Goal: Communication & Community: Answer question/provide support

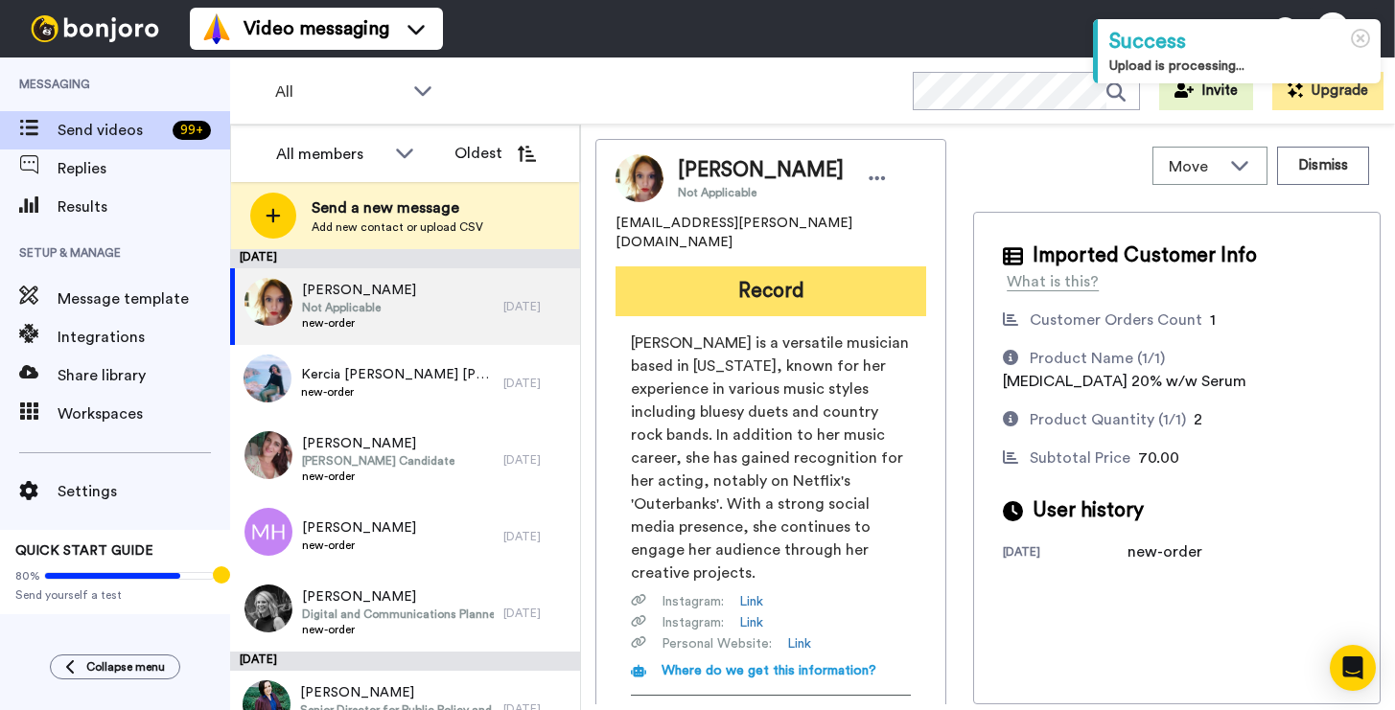
click at [763, 267] on button "Record" at bounding box center [770, 292] width 311 height 50
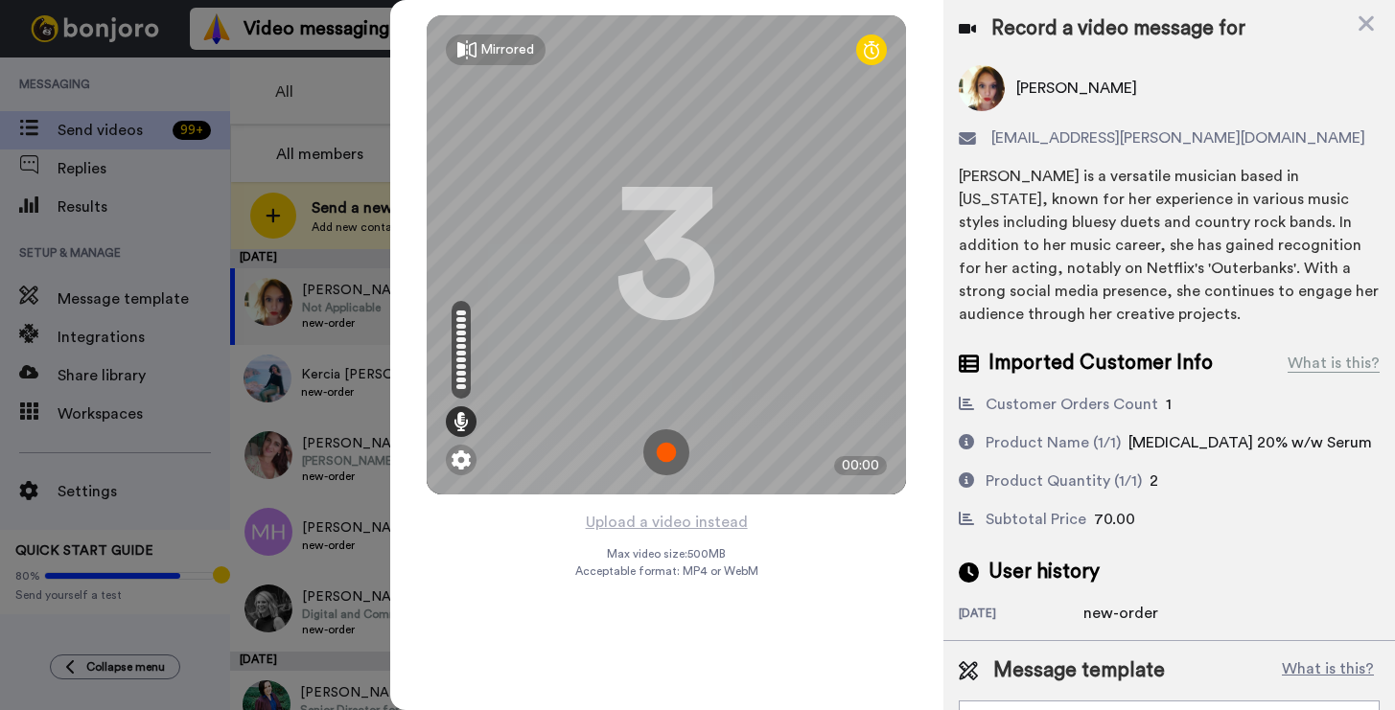
click at [670, 454] on img at bounding box center [666, 452] width 46 height 46
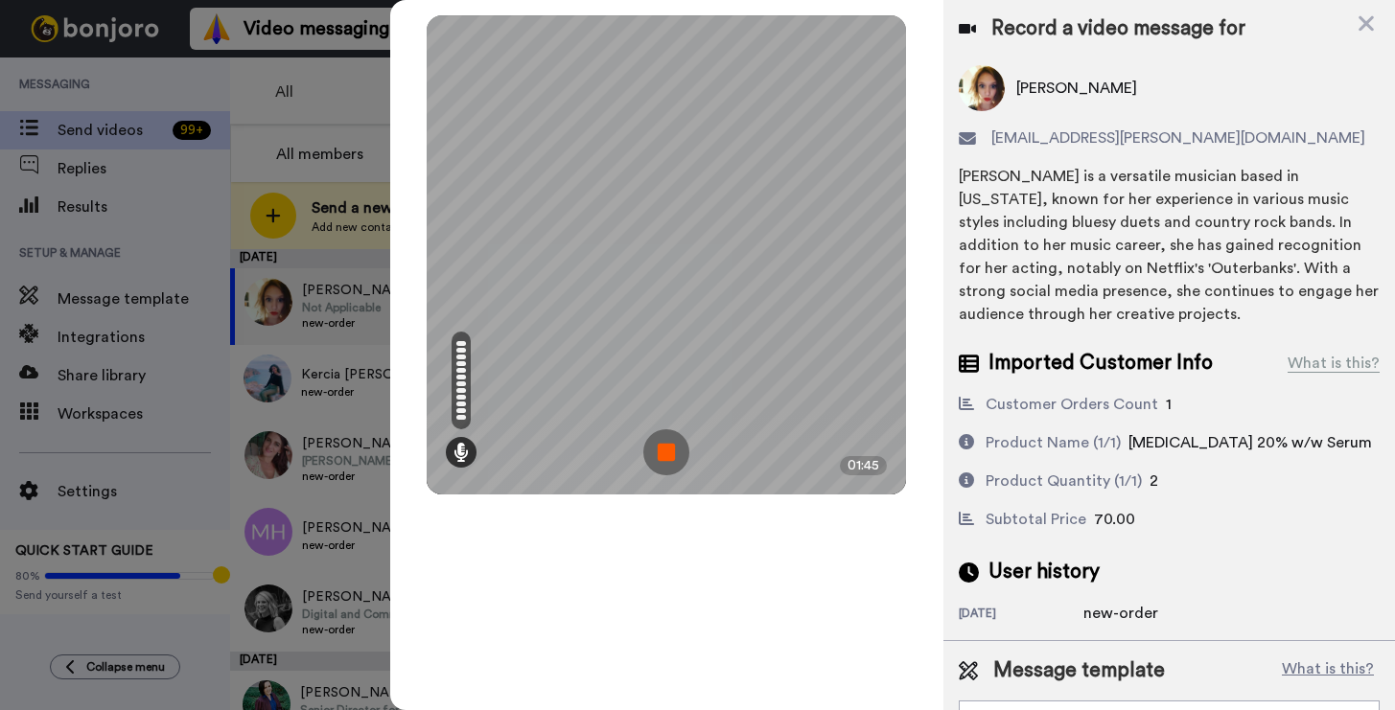
click at [670, 454] on img at bounding box center [666, 452] width 46 height 46
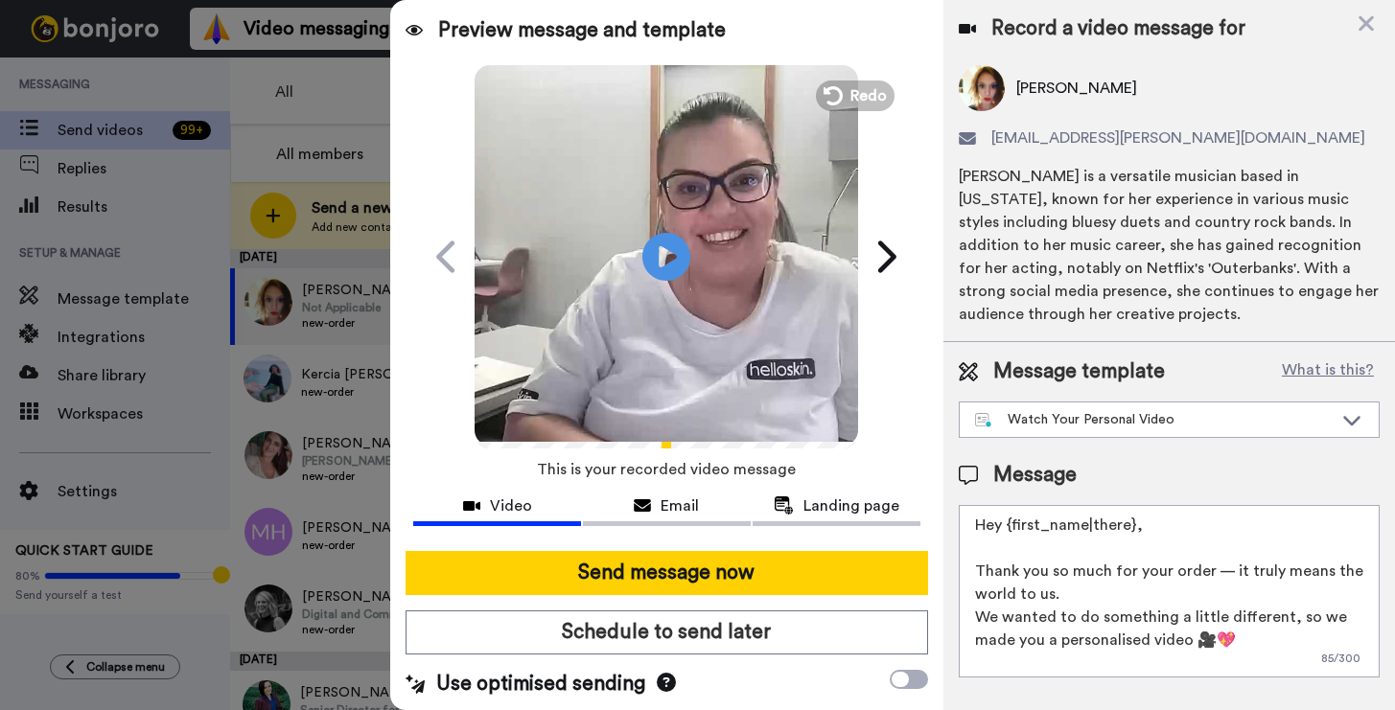
drag, startPoint x: 1168, startPoint y: 527, endPoint x: 1052, endPoint y: 525, distance: 116.0
click at [1002, 526] on textarea "Hey {first_name|there}, Thank you so much for your order — it truly means the w…" at bounding box center [1169, 591] width 421 height 173
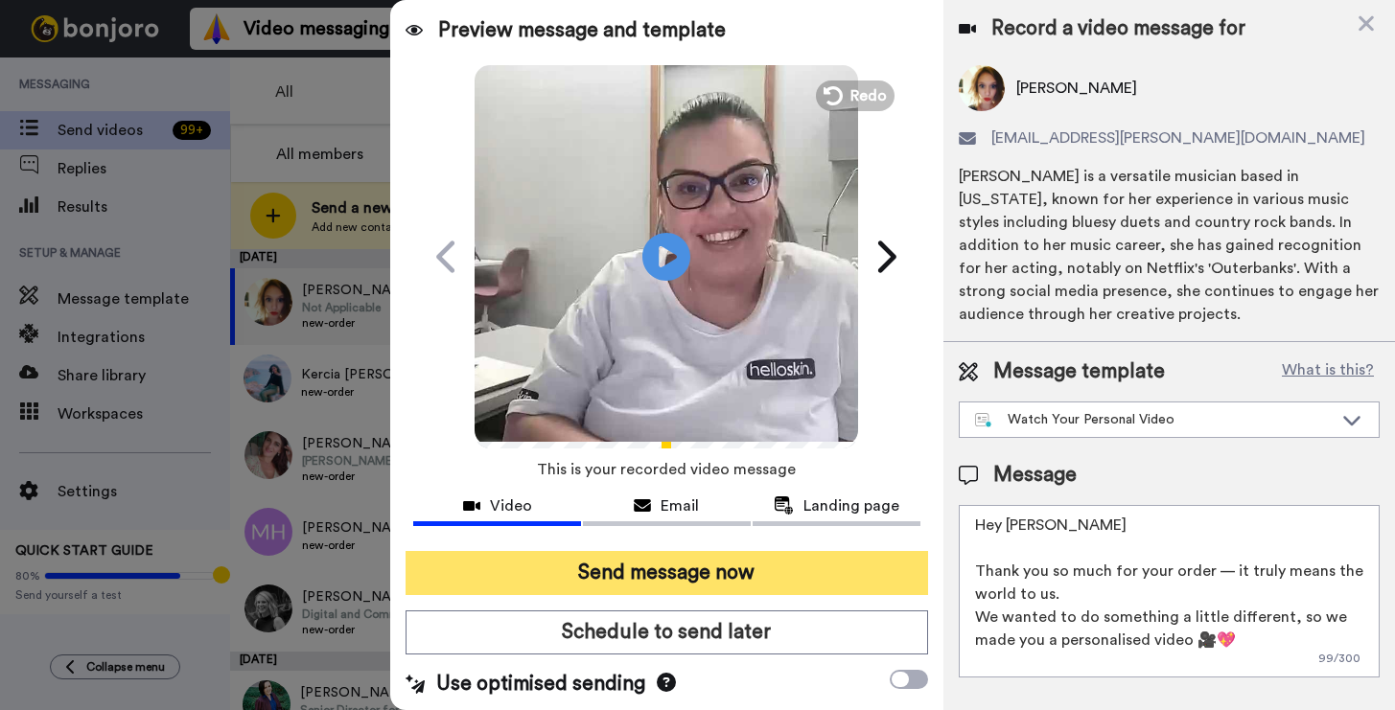
type textarea "Hey Grace Thank you so much for your order — it truly means the world to us. We…"
click at [584, 572] on button "Send message now" at bounding box center [667, 573] width 522 height 44
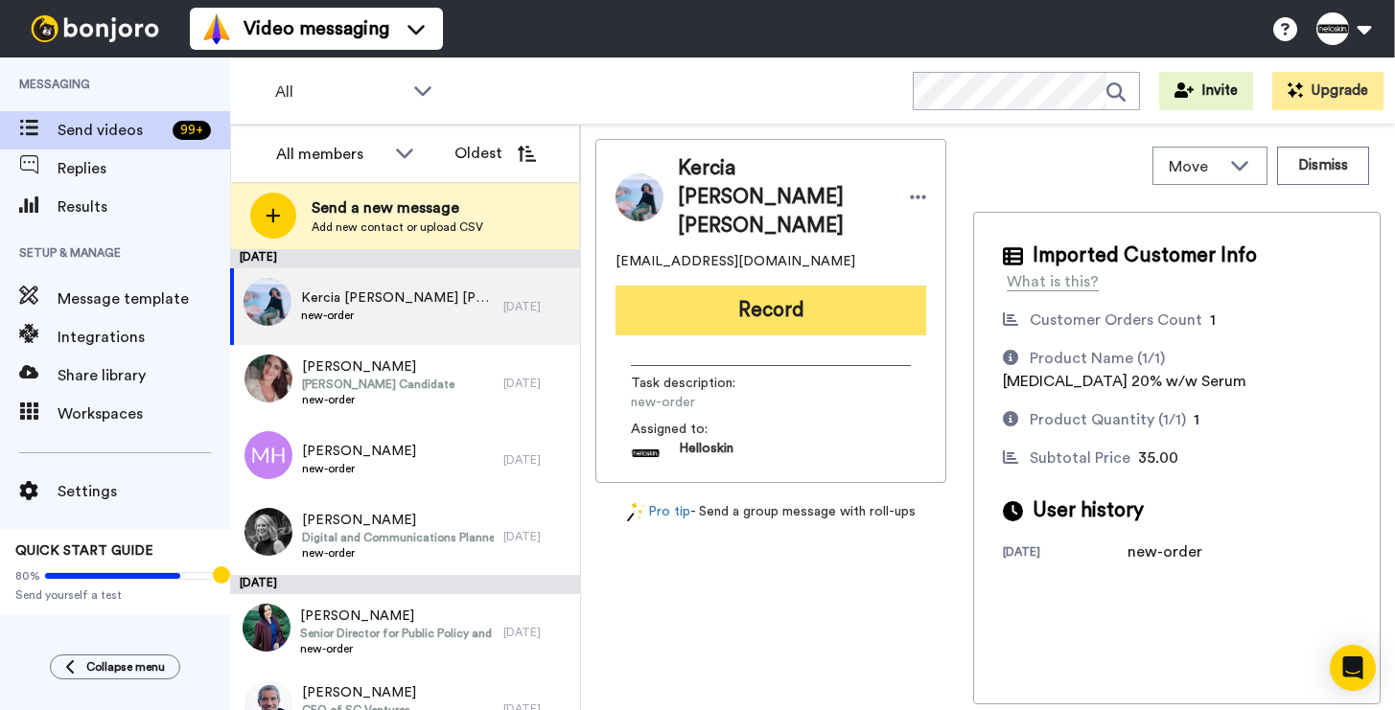
click at [859, 286] on button "Record" at bounding box center [770, 311] width 311 height 50
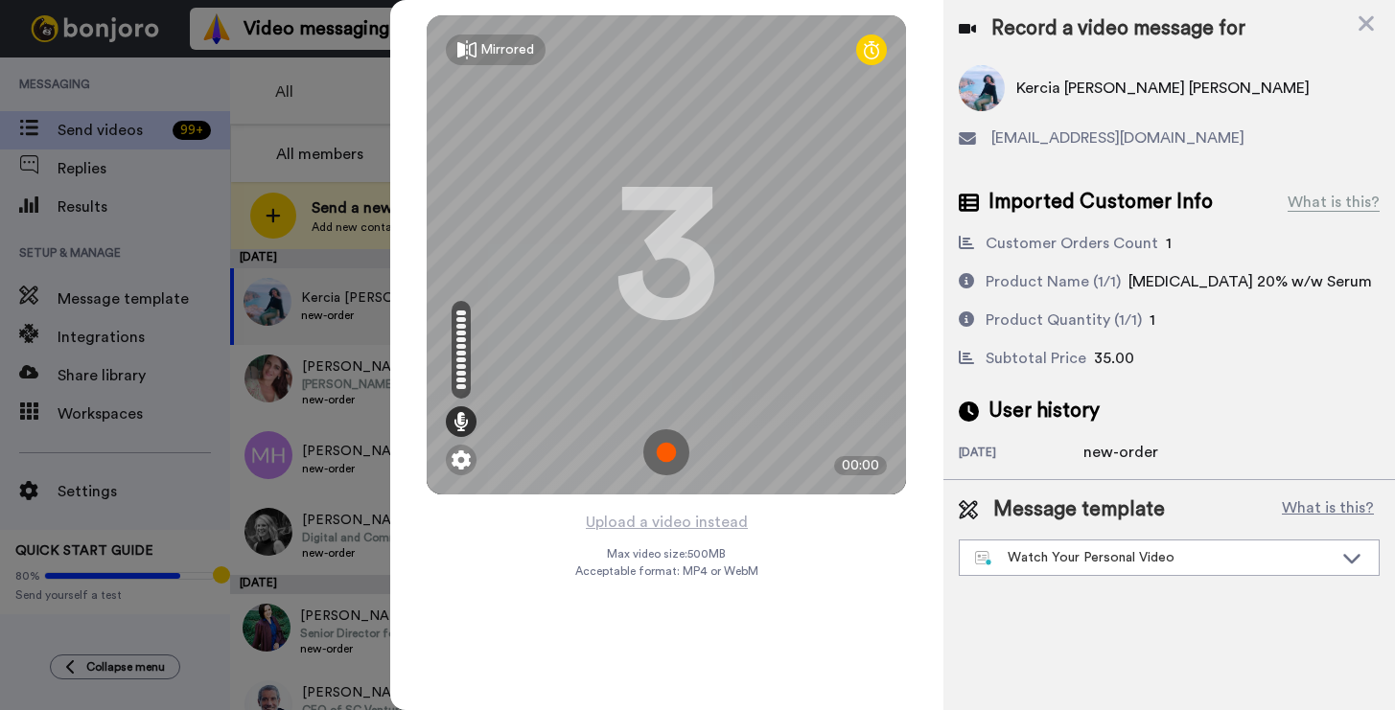
click at [664, 441] on img at bounding box center [666, 452] width 46 height 46
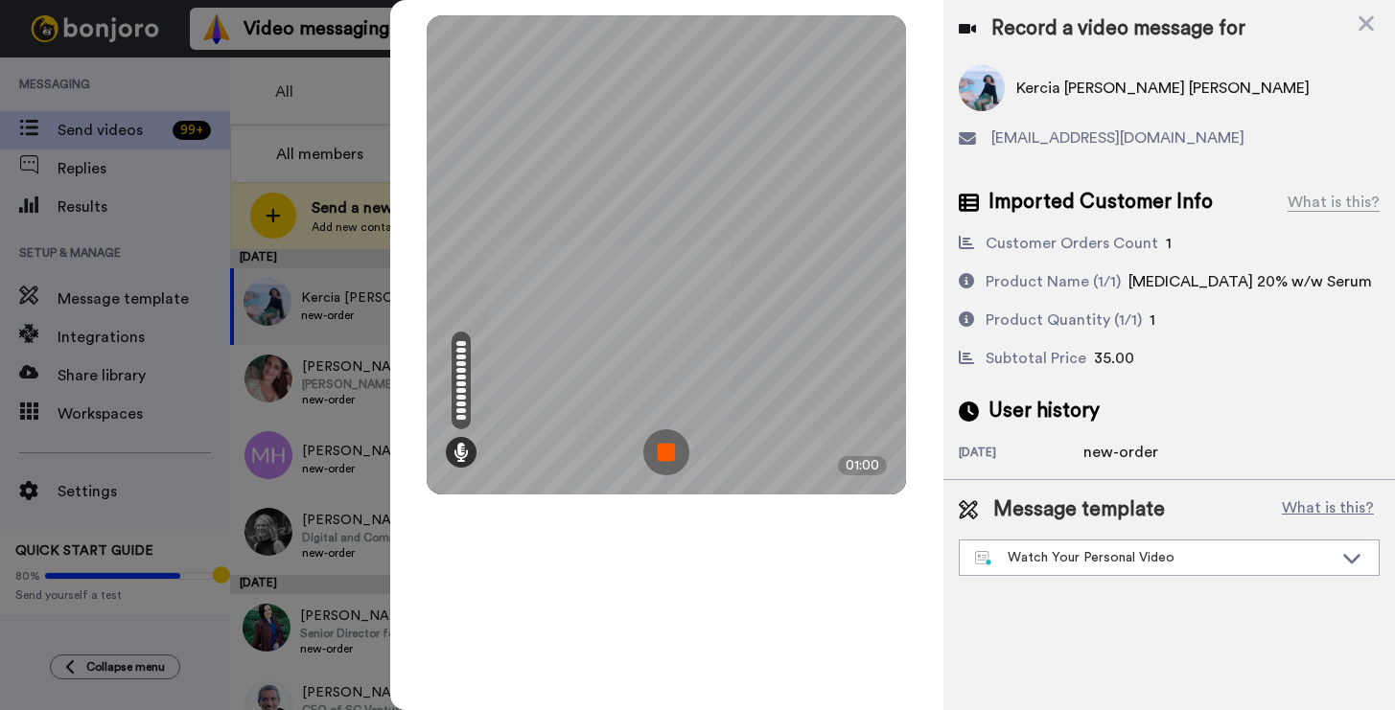
click at [663, 442] on img at bounding box center [666, 452] width 46 height 46
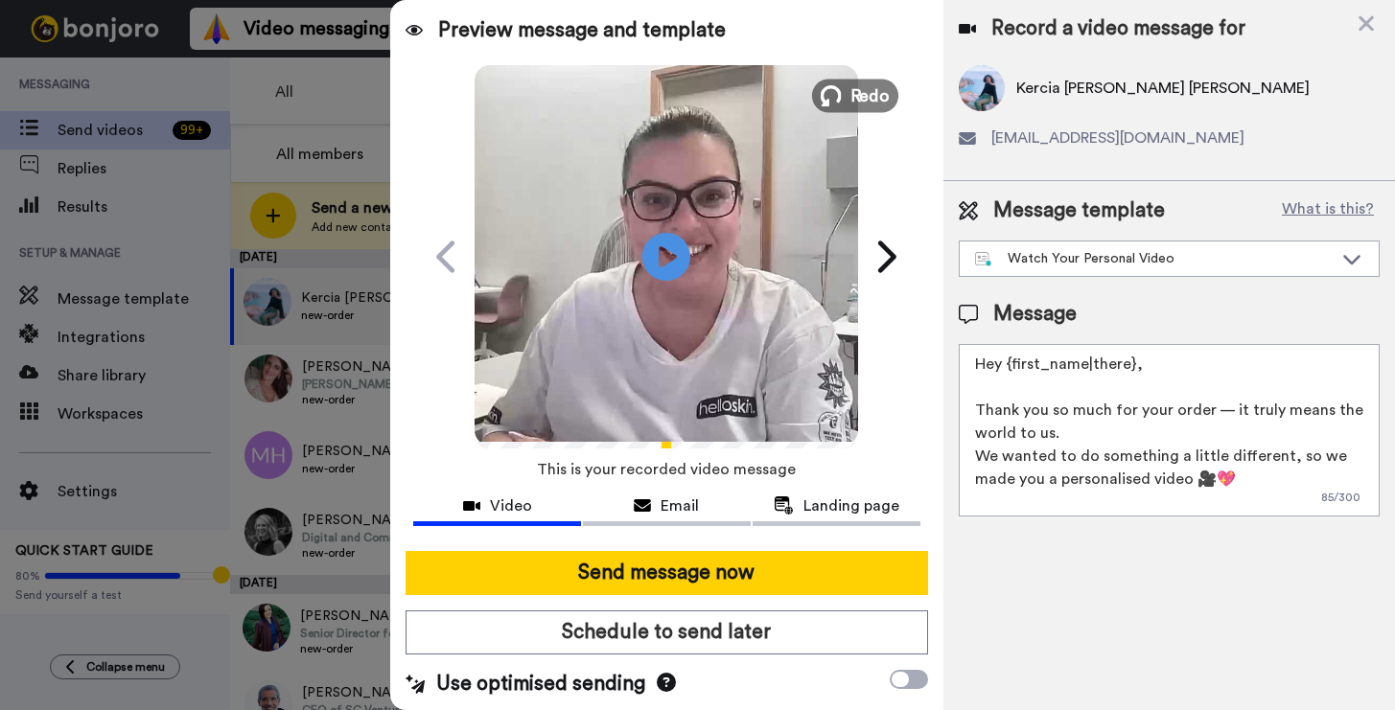
click at [827, 85] on icon at bounding box center [831, 95] width 21 height 21
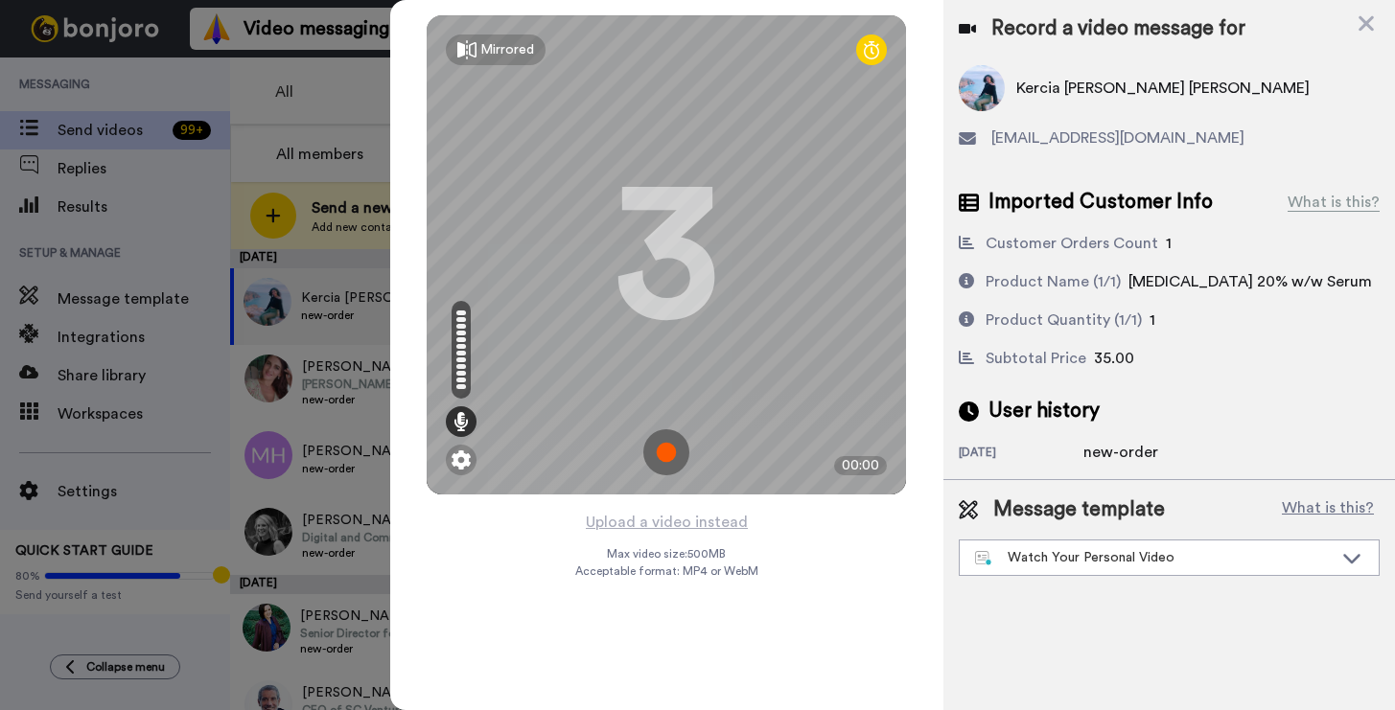
click at [657, 437] on img at bounding box center [666, 452] width 46 height 46
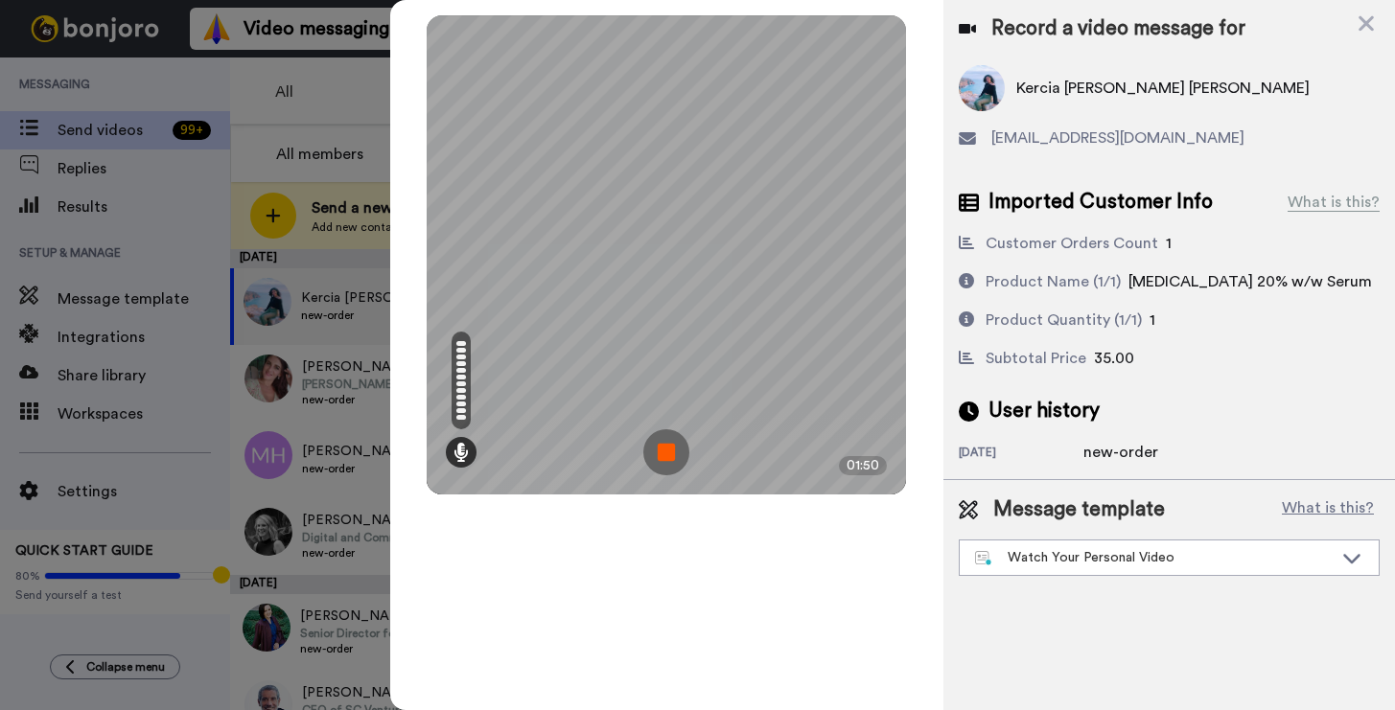
click at [675, 445] on img at bounding box center [666, 452] width 46 height 46
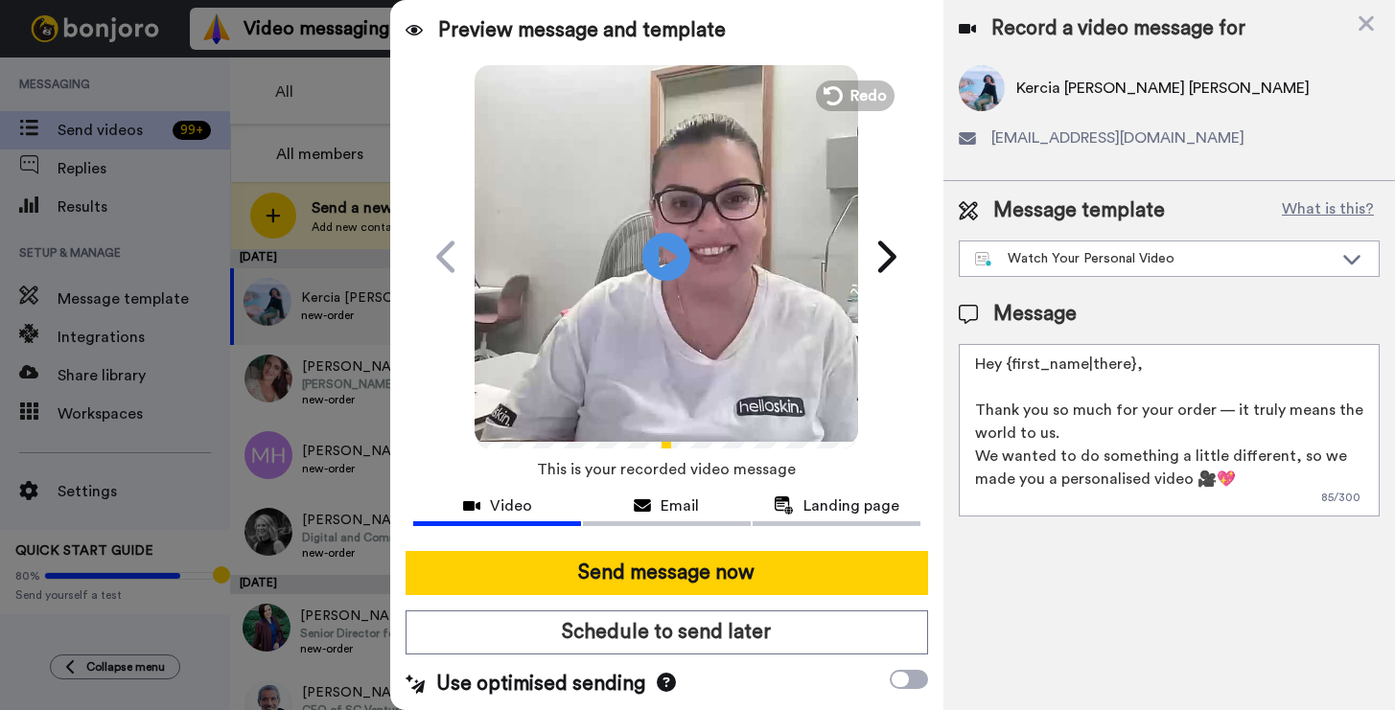
drag, startPoint x: 1114, startPoint y: 362, endPoint x: 1008, endPoint y: 366, distance: 106.5
click at [1008, 366] on textarea "Hey {first_name|there}, Thank you so much for your order — it truly means the w…" at bounding box center [1169, 430] width 421 height 173
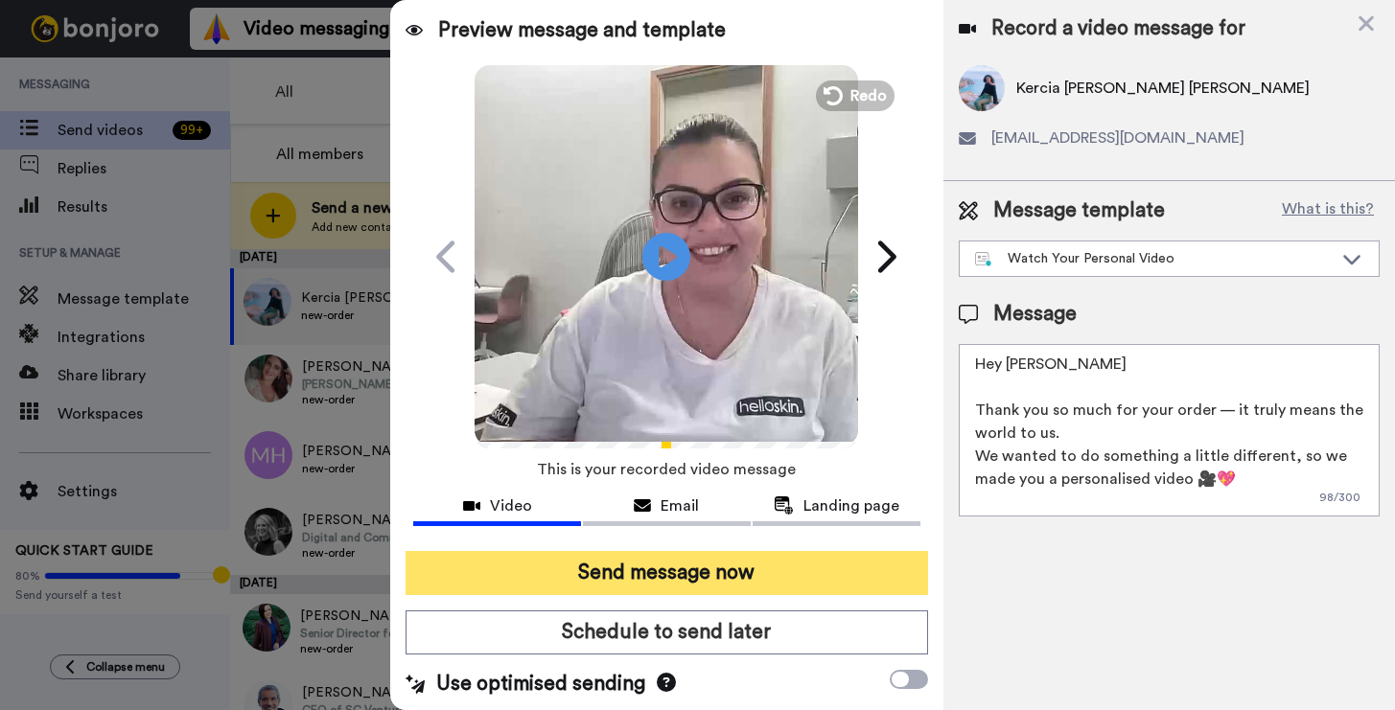
type textarea "Hey Kercia Thank you so much for your order — it truly means the world to us. W…"
click at [700, 565] on button "Send message now" at bounding box center [667, 573] width 522 height 44
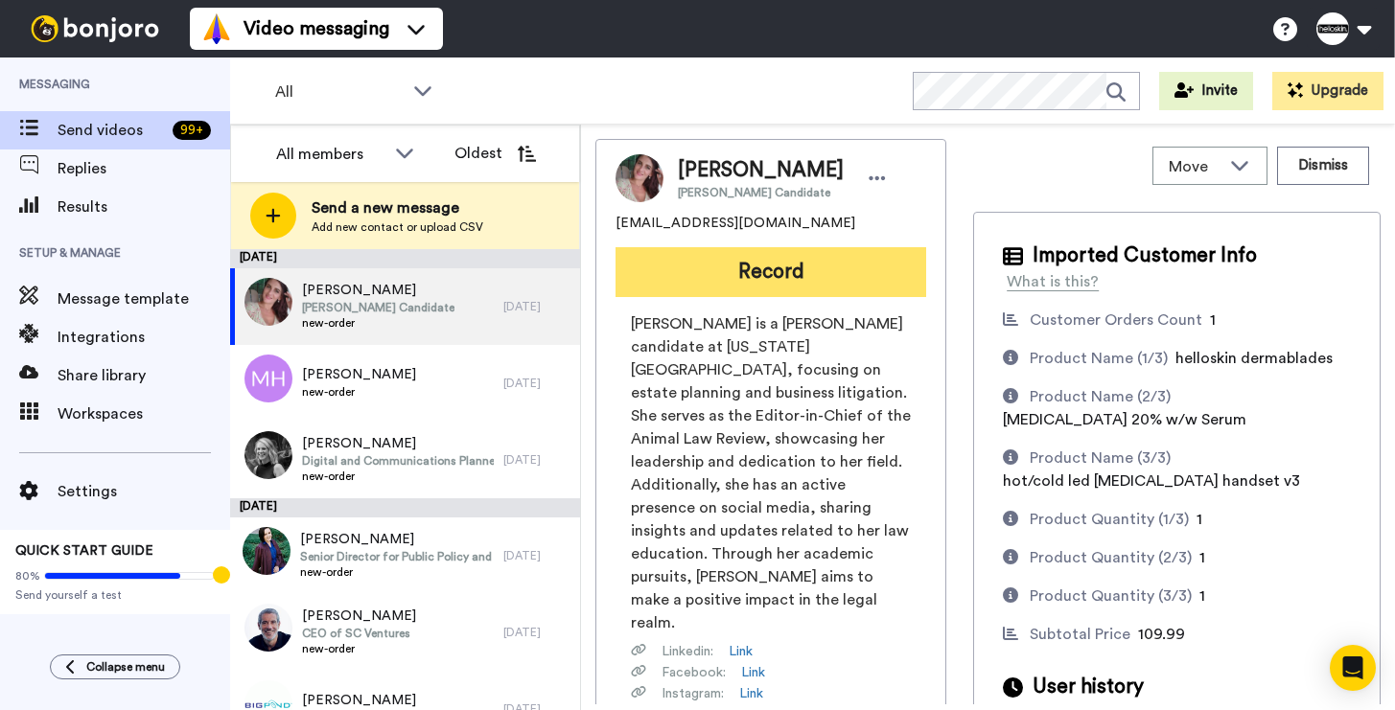
click at [879, 282] on button "Record" at bounding box center [770, 272] width 311 height 50
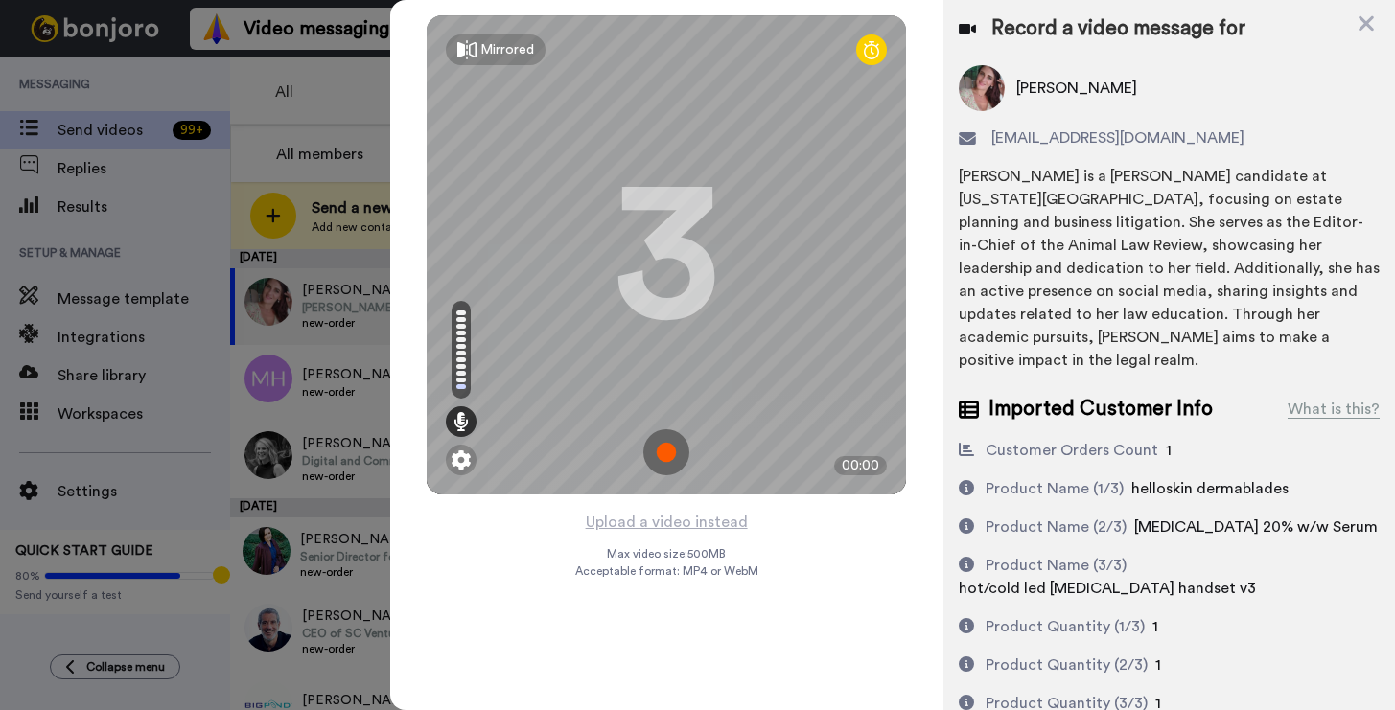
click at [661, 460] on img at bounding box center [666, 452] width 46 height 46
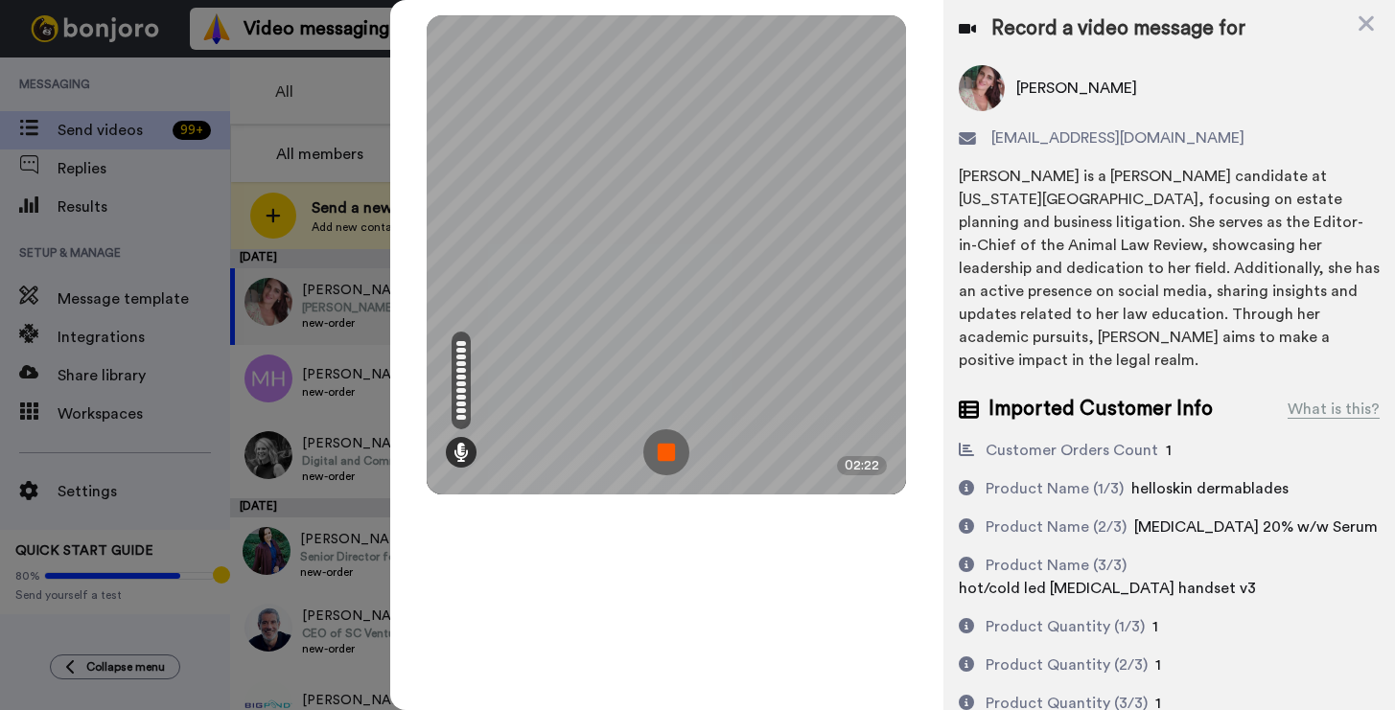
click at [652, 452] on img at bounding box center [666, 452] width 46 height 46
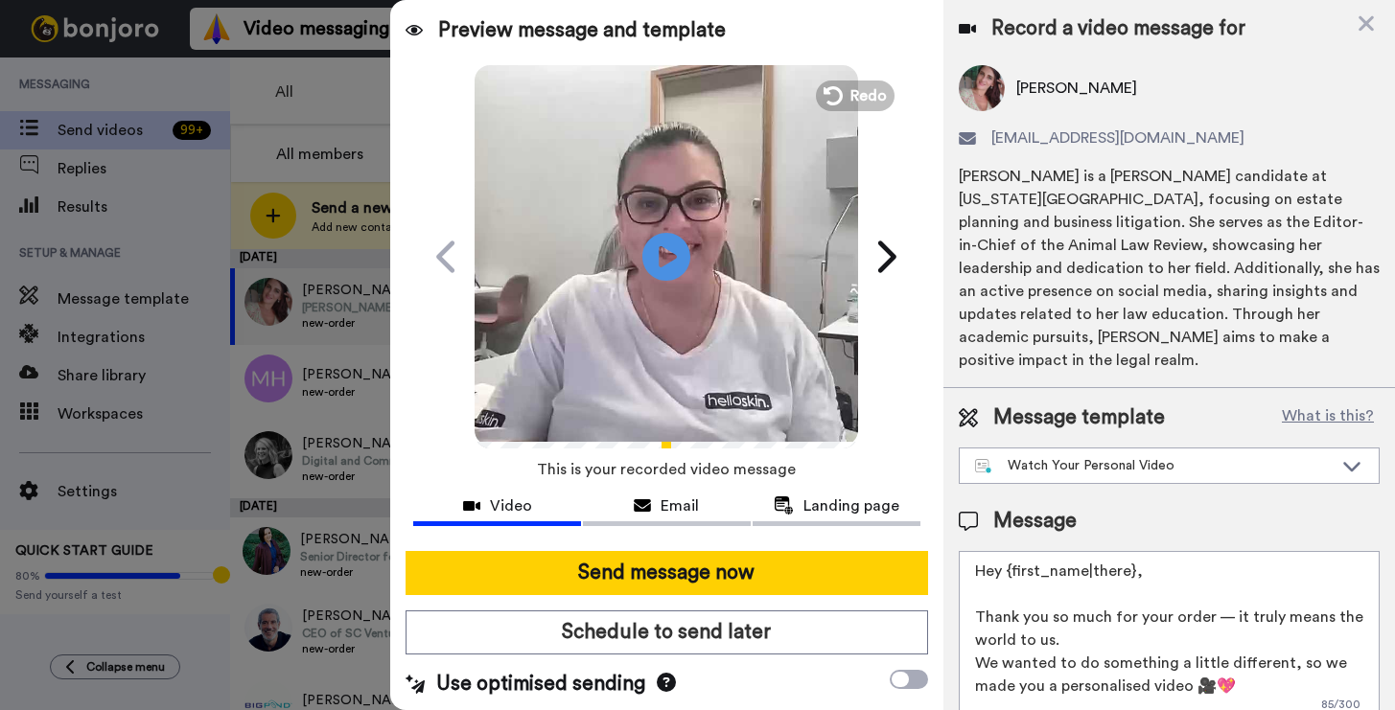
drag, startPoint x: 1151, startPoint y: 571, endPoint x: 1009, endPoint y: 575, distance: 141.9
click at [1009, 575] on textarea "Hey {first_name|there}, Thank you so much for your order — it truly means the w…" at bounding box center [1169, 637] width 421 height 173
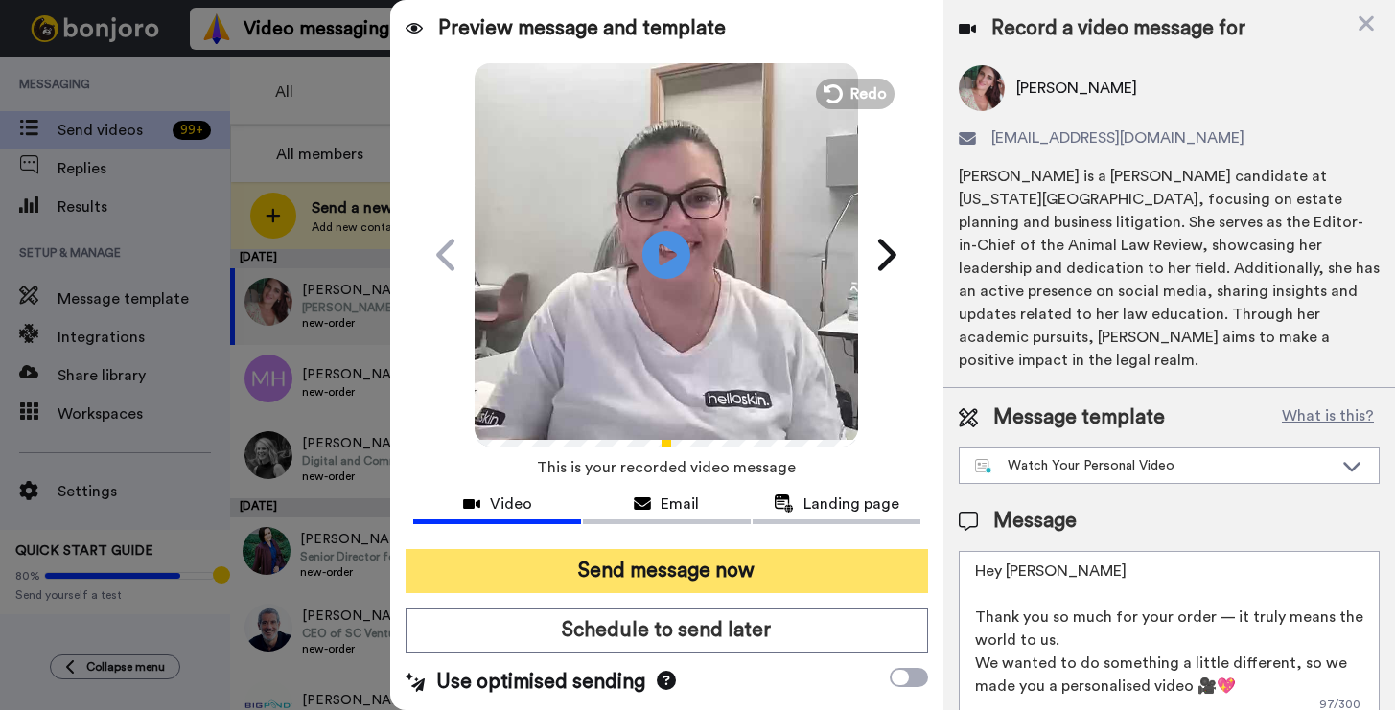
type textarea "Hey Caitlin Thank you so much for your order — it truly means the world to us. …"
click at [801, 568] on button "Send message now" at bounding box center [667, 571] width 522 height 44
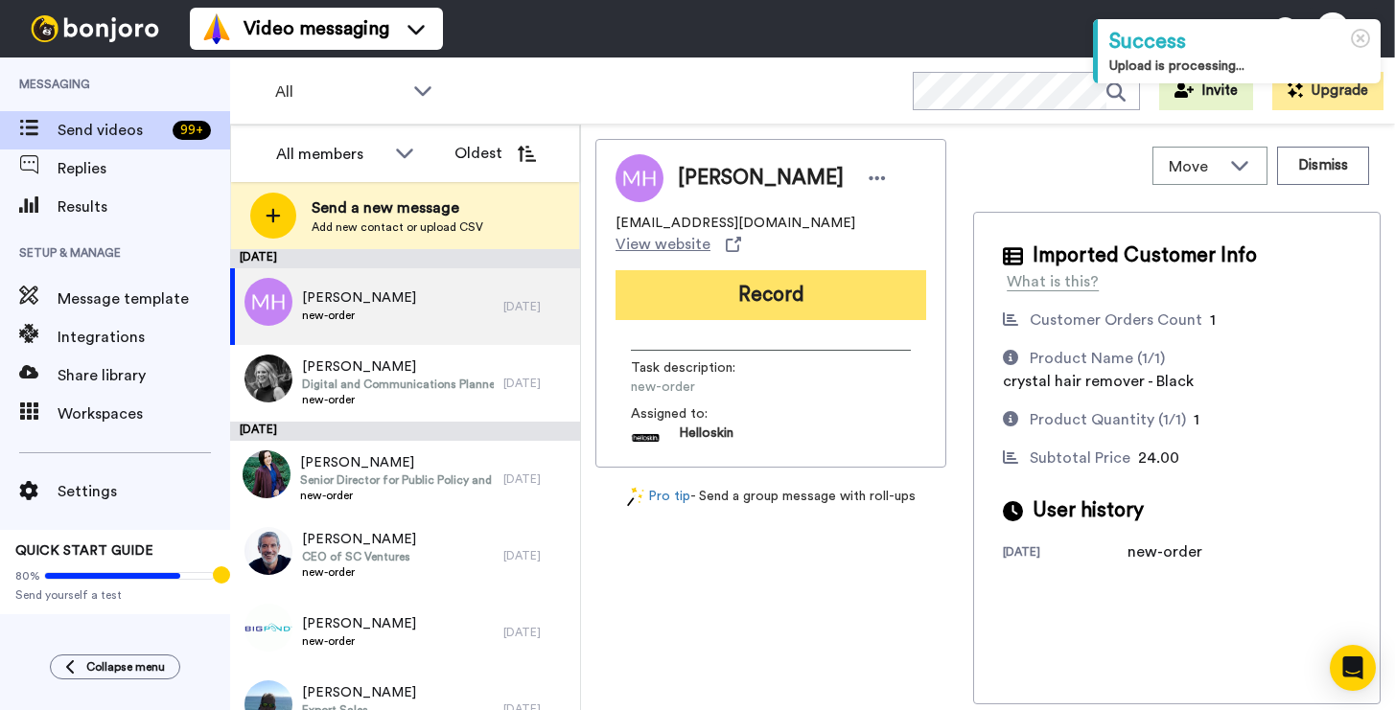
click at [827, 286] on button "Record" at bounding box center [770, 295] width 311 height 50
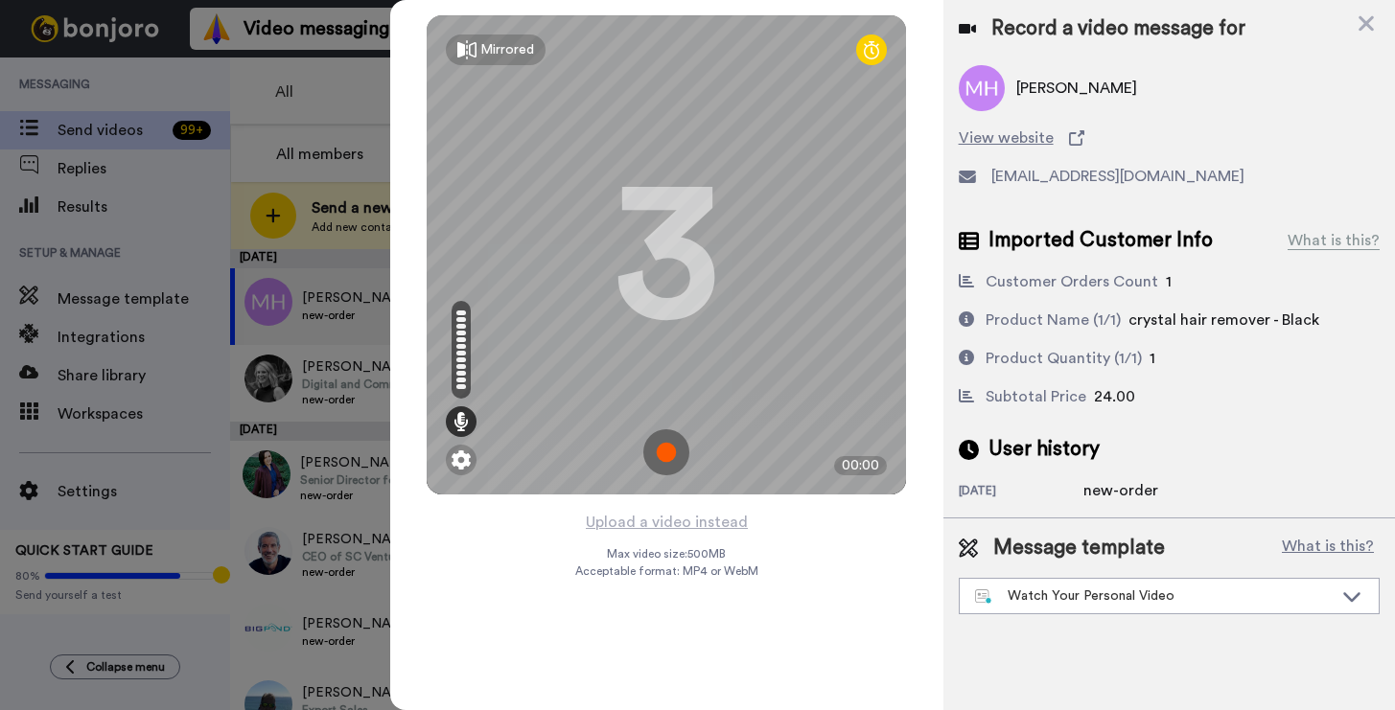
click at [677, 451] on img at bounding box center [666, 452] width 46 height 46
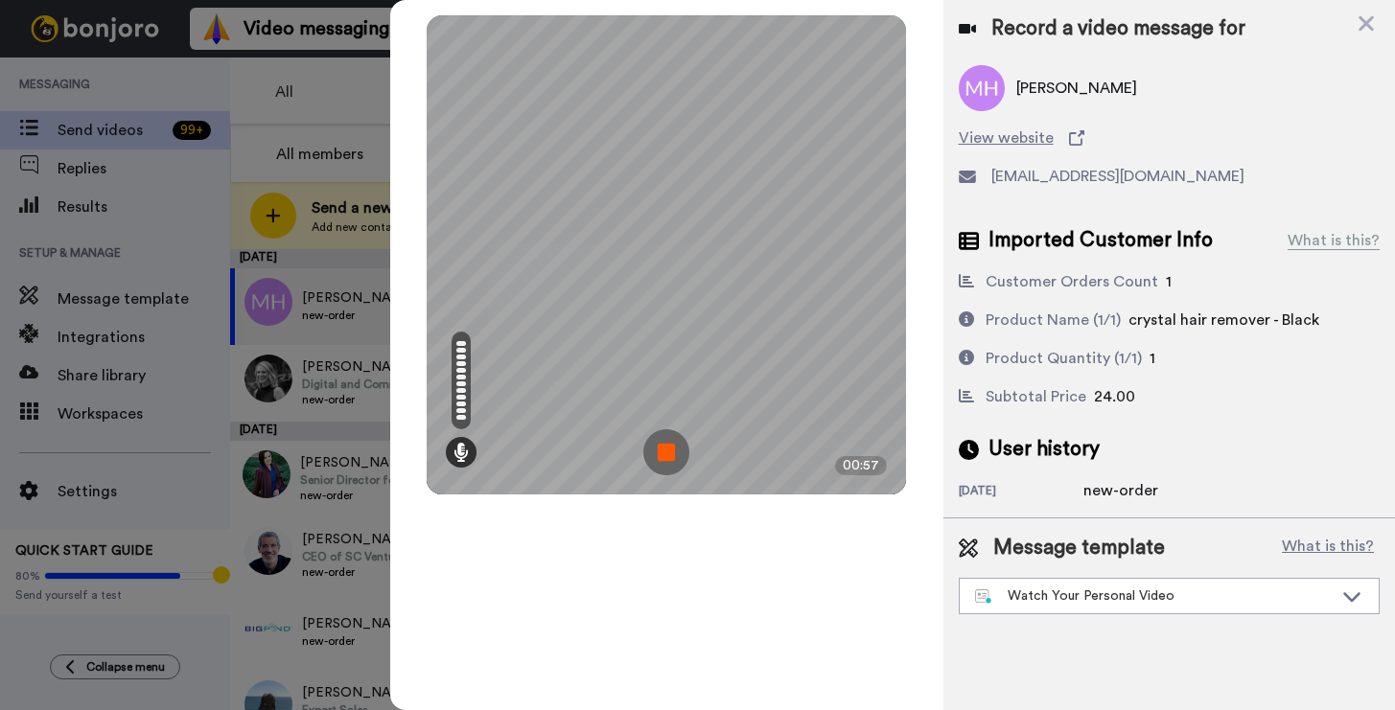
click at [673, 461] on img at bounding box center [666, 452] width 46 height 46
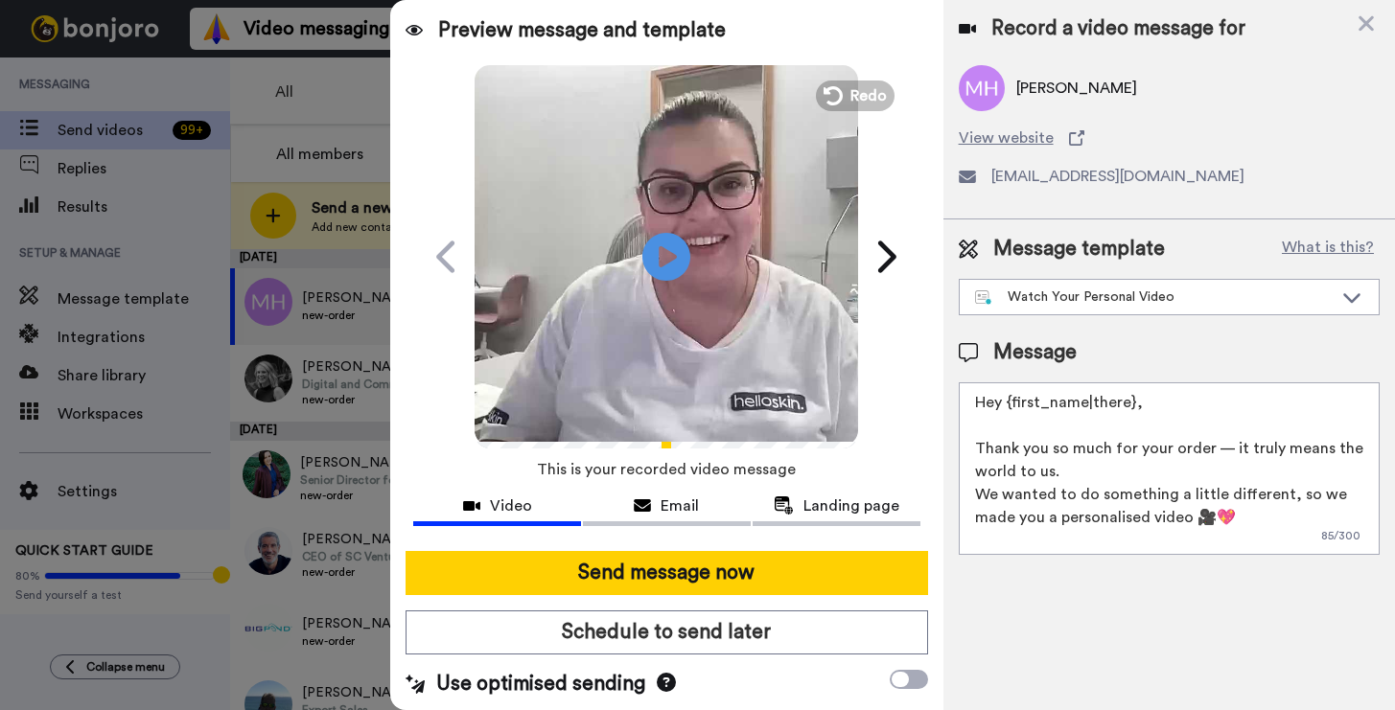
click at [1161, 445] on textarea "Hey {first_name|there}, Thank you so much for your order — it truly means the w…" at bounding box center [1169, 469] width 421 height 173
drag, startPoint x: 1188, startPoint y: 401, endPoint x: 1012, endPoint y: 397, distance: 175.5
click at [1012, 397] on textarea "Hey {first_name|there}, Thank you so much for your order — it truly means the w…" at bounding box center [1169, 469] width 421 height 173
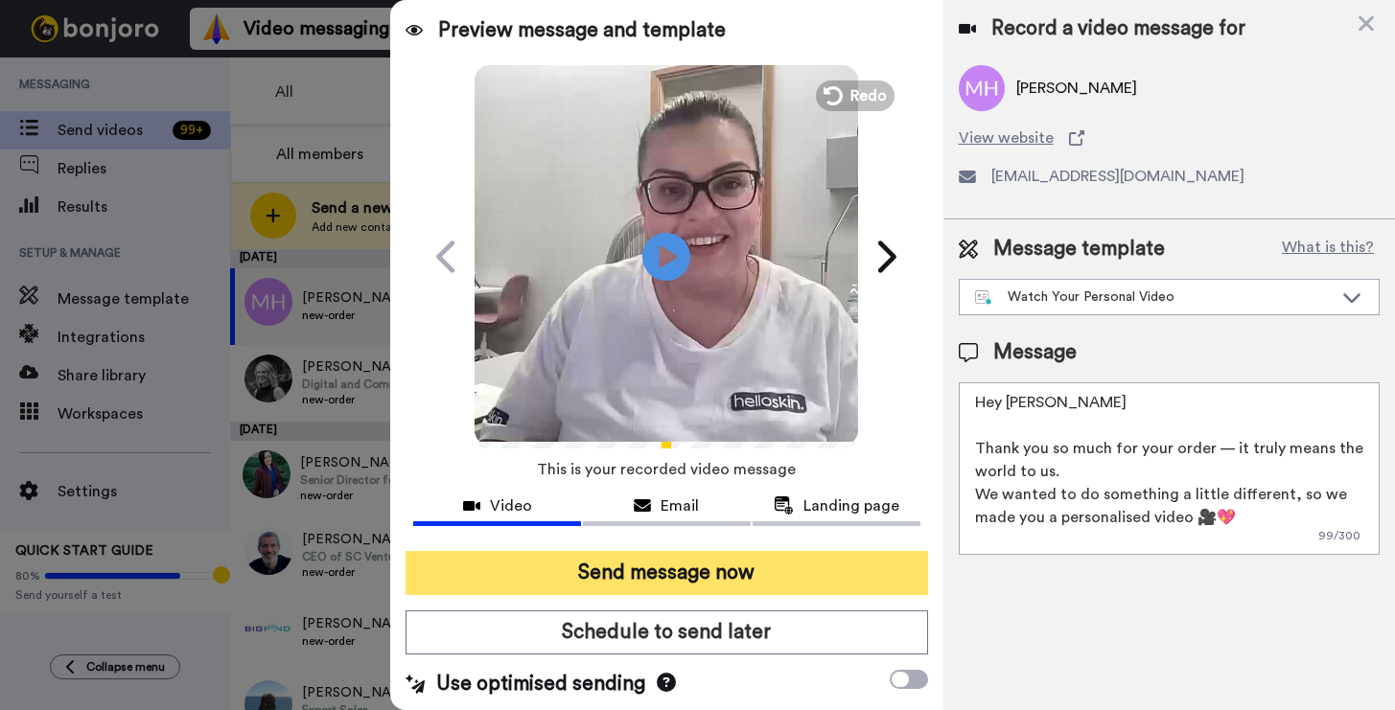
type textarea "Hey [PERSON_NAME] Thank you so much for your order — it truly means the world t…"
click at [579, 556] on button "Send message now" at bounding box center [667, 573] width 522 height 44
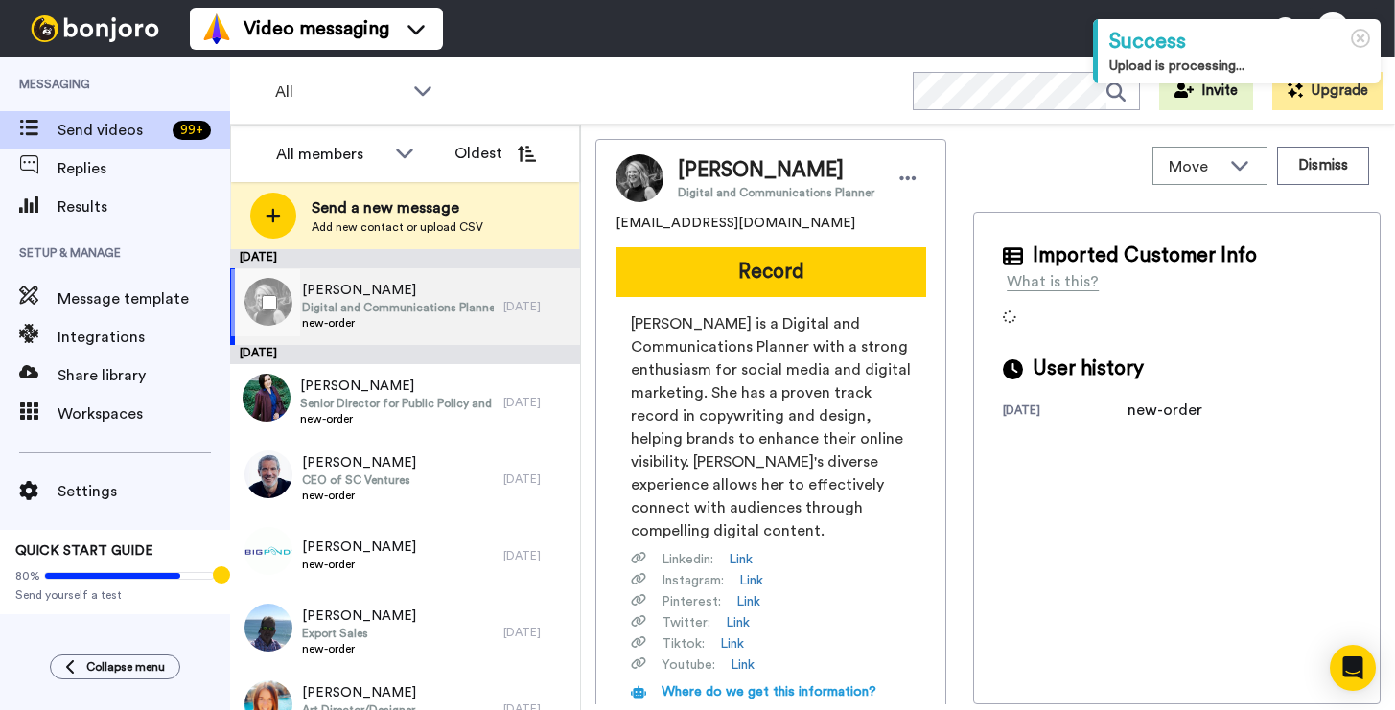
click at [443, 325] on span "new-order" at bounding box center [398, 322] width 192 height 15
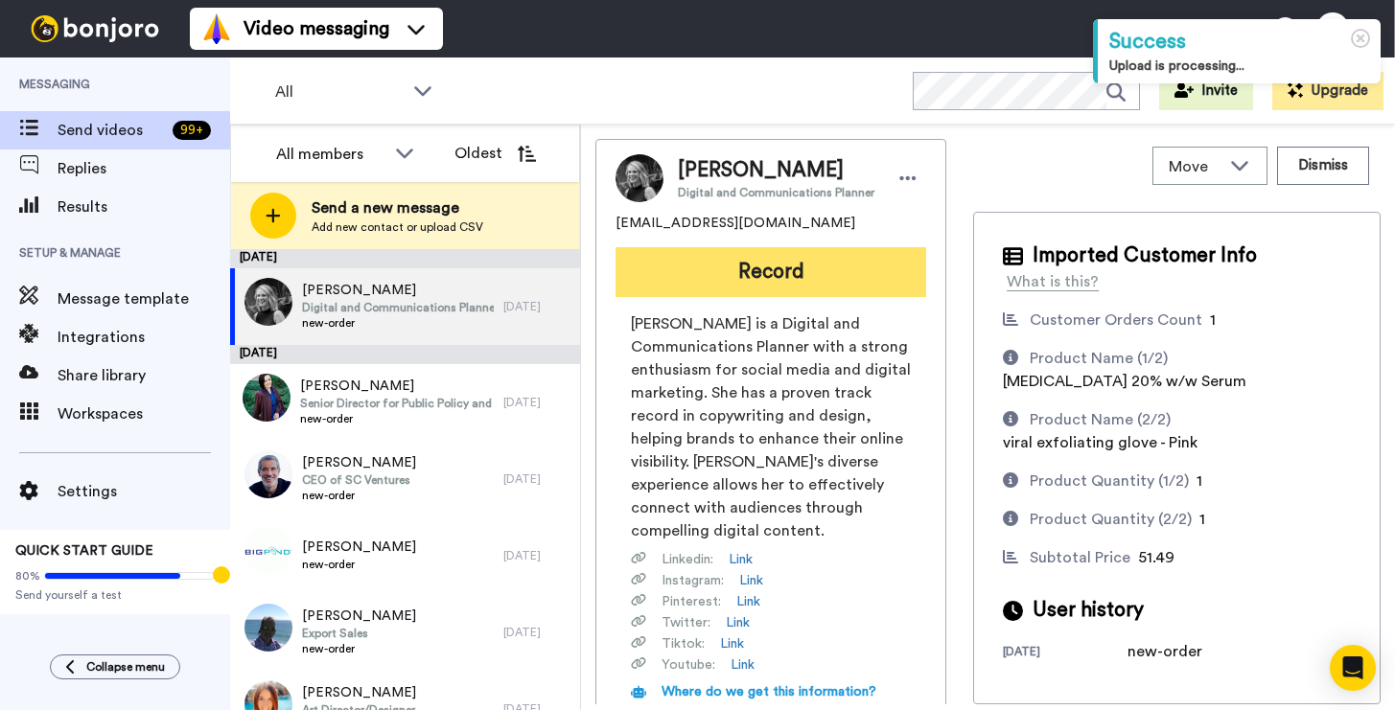
click at [832, 276] on button "Record" at bounding box center [770, 272] width 311 height 50
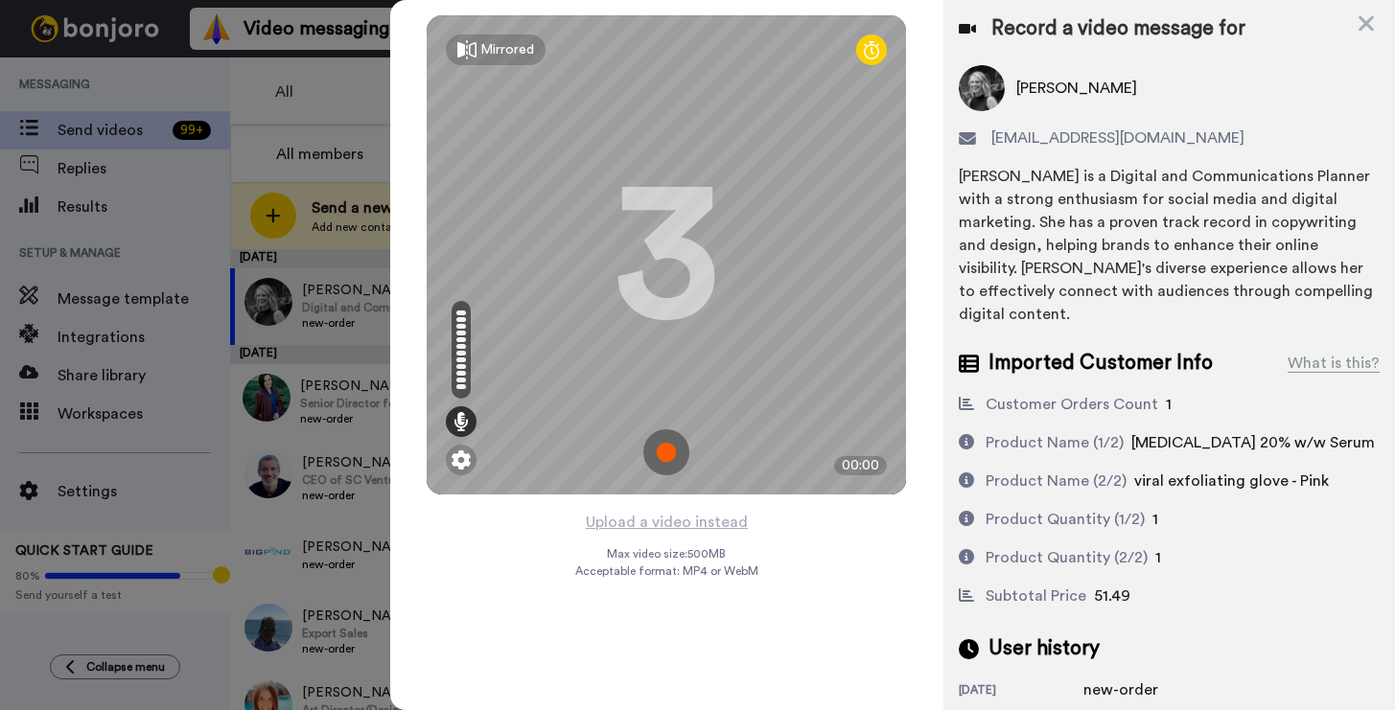
click at [674, 451] on img at bounding box center [666, 452] width 46 height 46
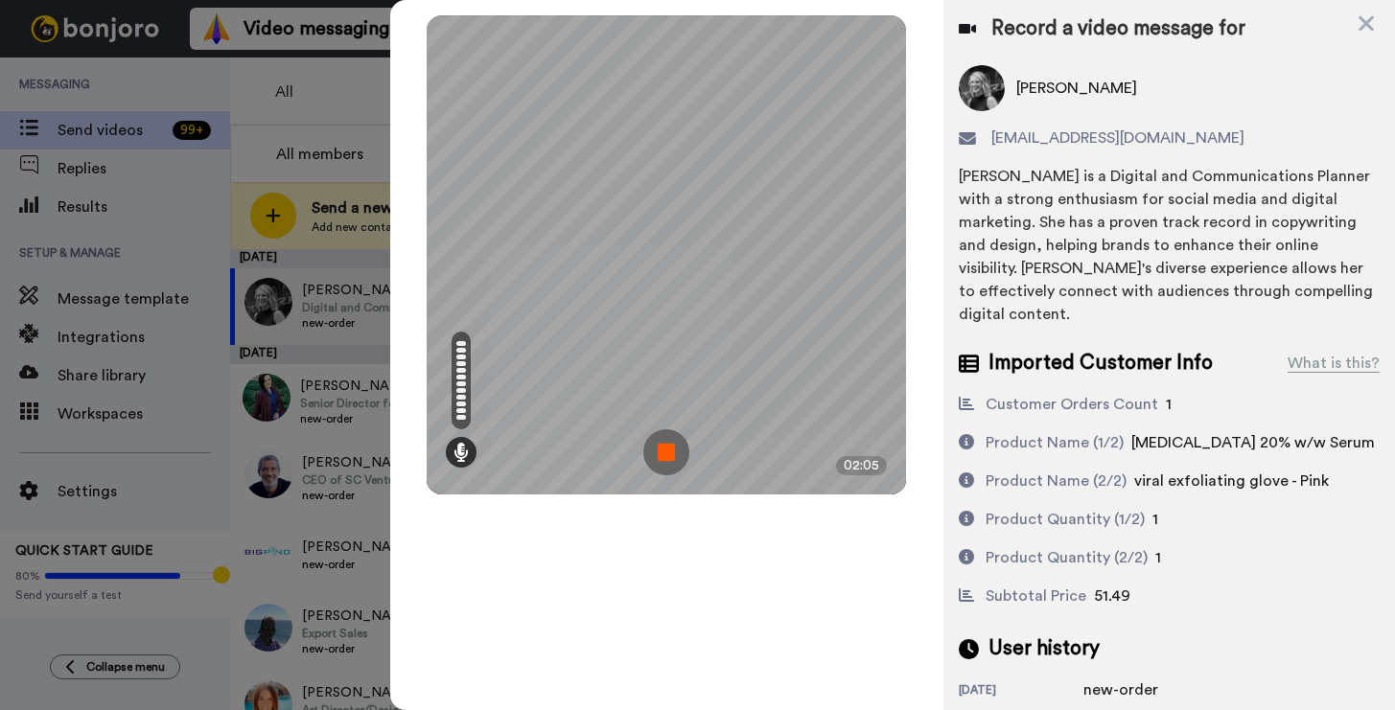
click at [664, 449] on img at bounding box center [666, 452] width 46 height 46
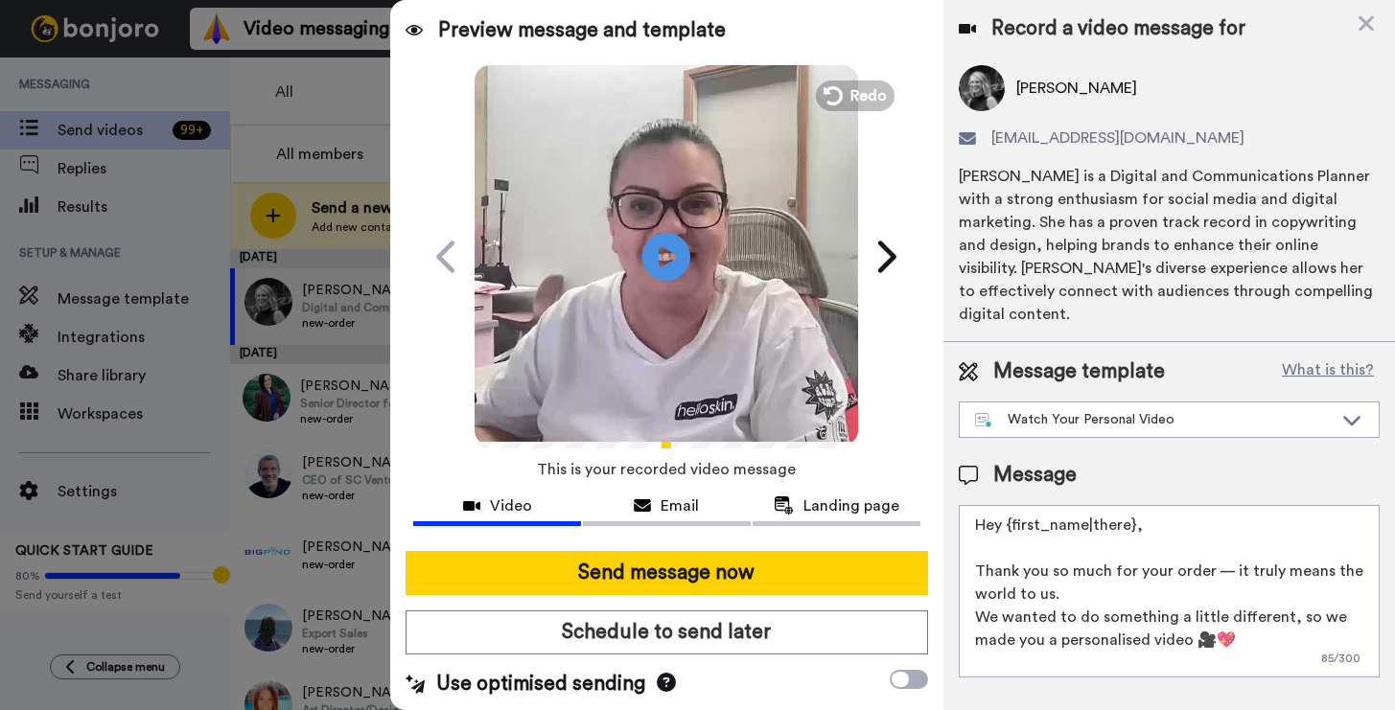
drag, startPoint x: 1144, startPoint y: 504, endPoint x: 1009, endPoint y: 511, distance: 134.4
click at [1009, 511] on textarea "Hey {first_name|there}, Thank you so much for your order — it truly means the w…" at bounding box center [1169, 591] width 421 height 173
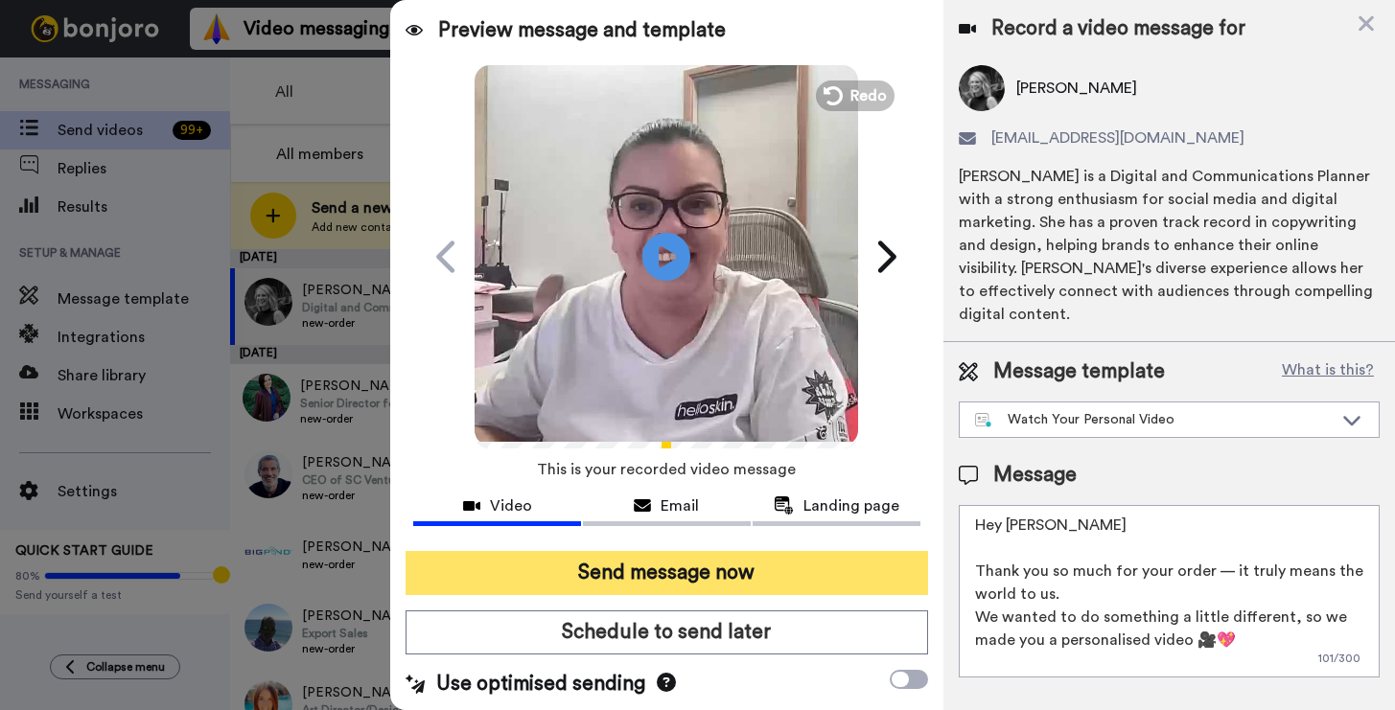
type textarea "Hey Mia Thank you so much for your order — it truly means the world to us. We w…"
click at [835, 583] on button "Send message now" at bounding box center [667, 573] width 522 height 44
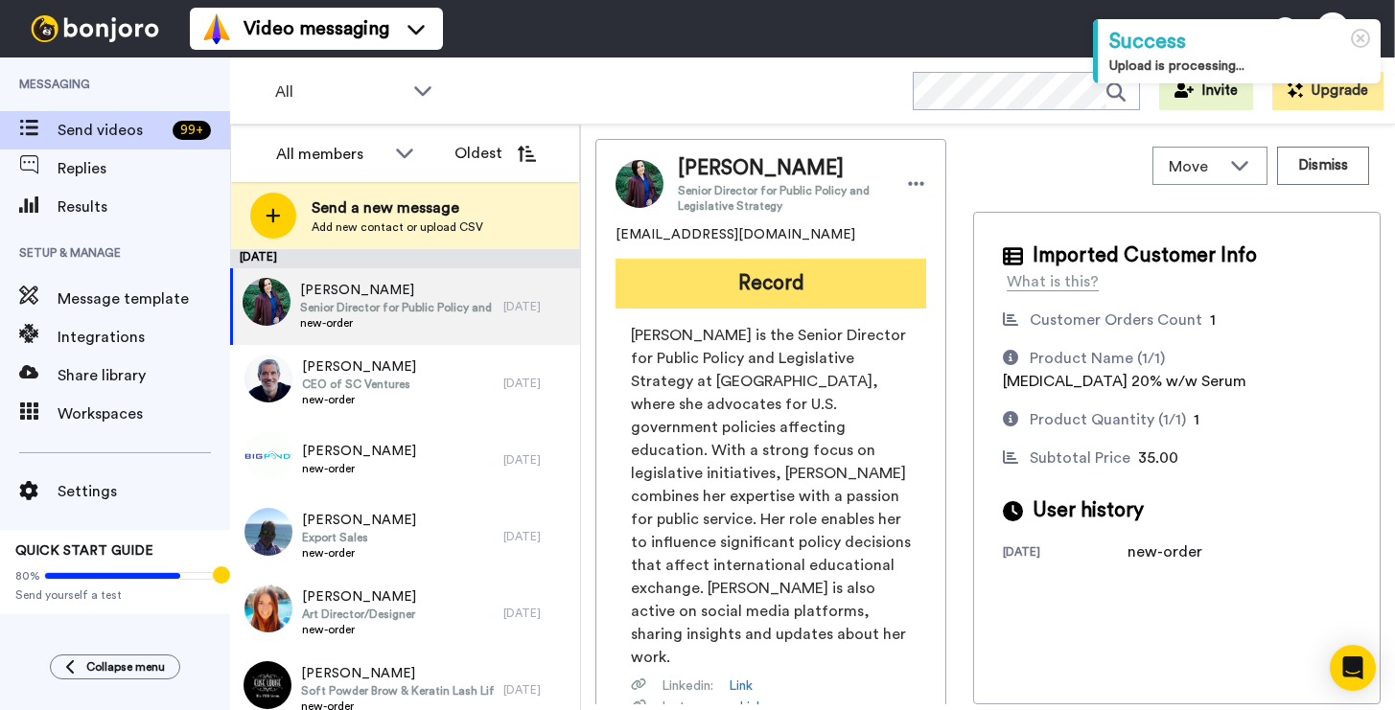
click at [841, 304] on button "Record" at bounding box center [770, 284] width 311 height 50
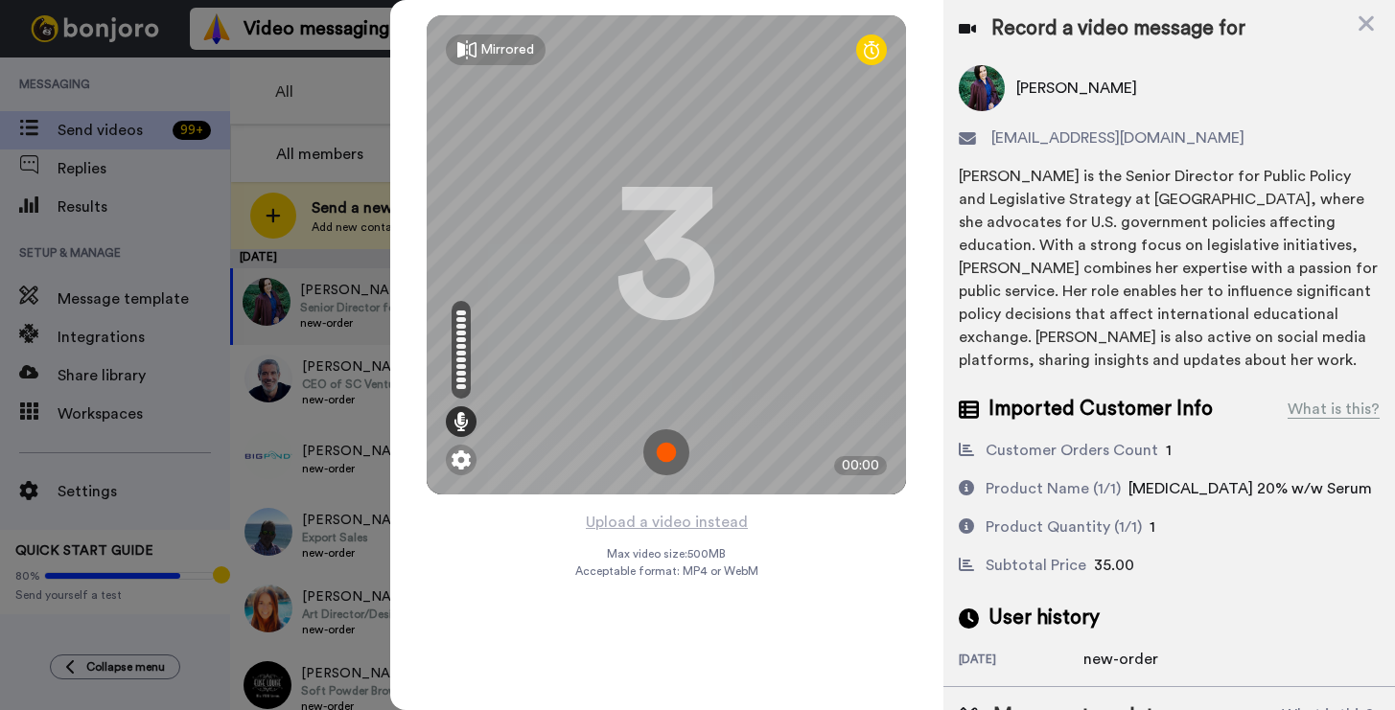
click at [674, 458] on img at bounding box center [666, 452] width 46 height 46
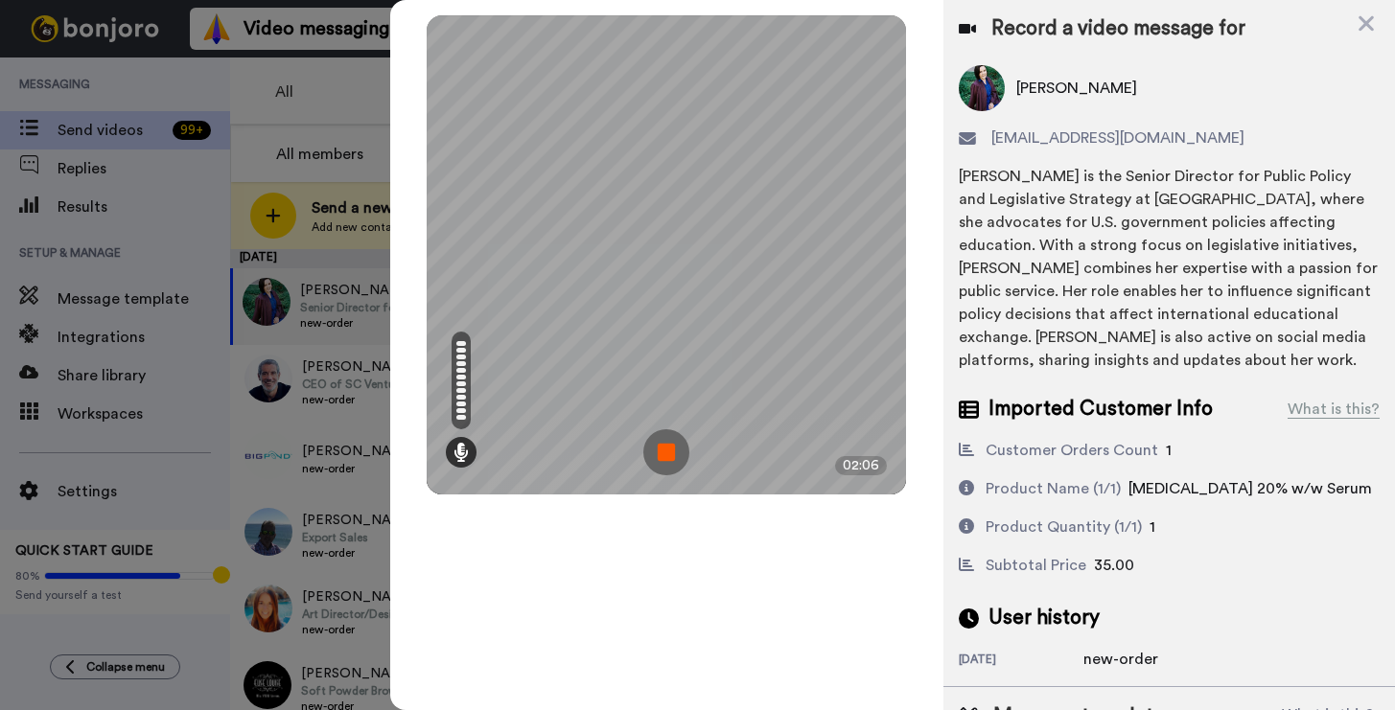
click at [661, 438] on img at bounding box center [666, 452] width 46 height 46
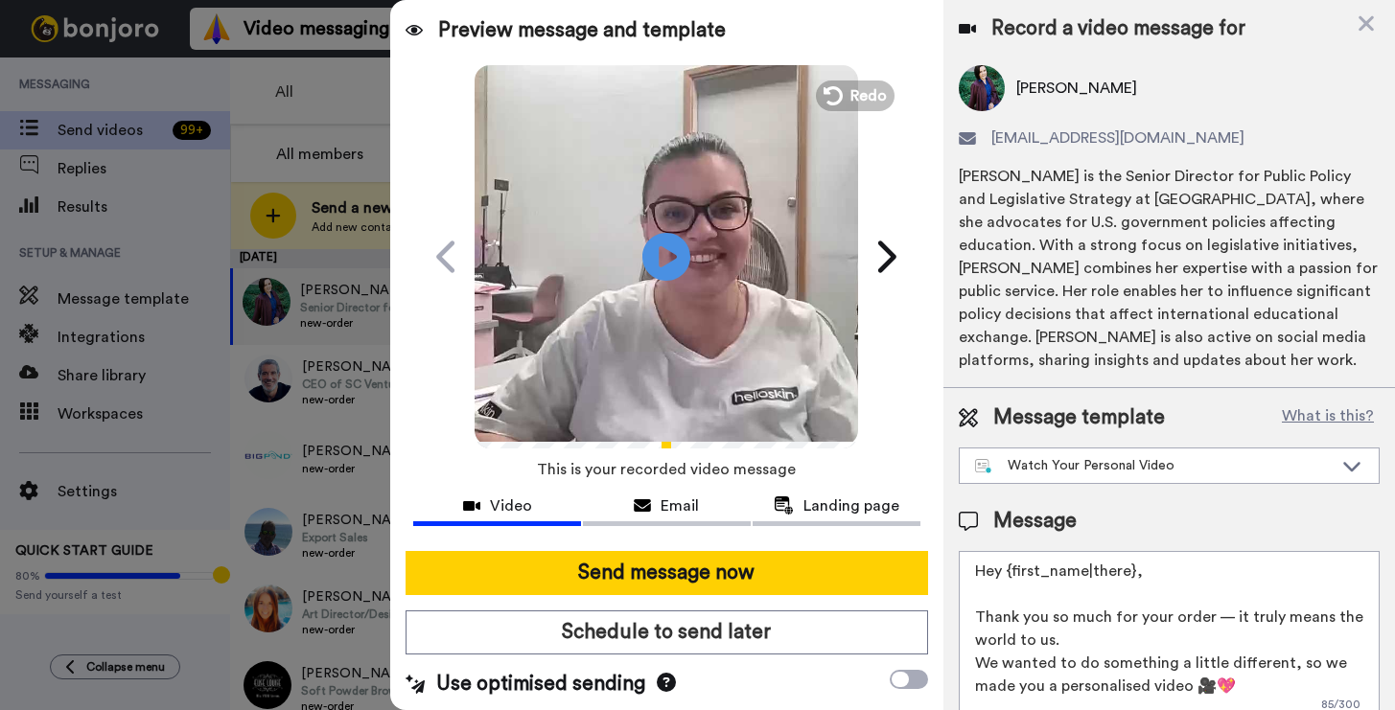
drag, startPoint x: 1139, startPoint y: 570, endPoint x: 1008, endPoint y: 581, distance: 131.8
click at [1008, 581] on textarea "Hey {first_name|there}, Thank you so much for your order — it truly means the w…" at bounding box center [1169, 637] width 421 height 173
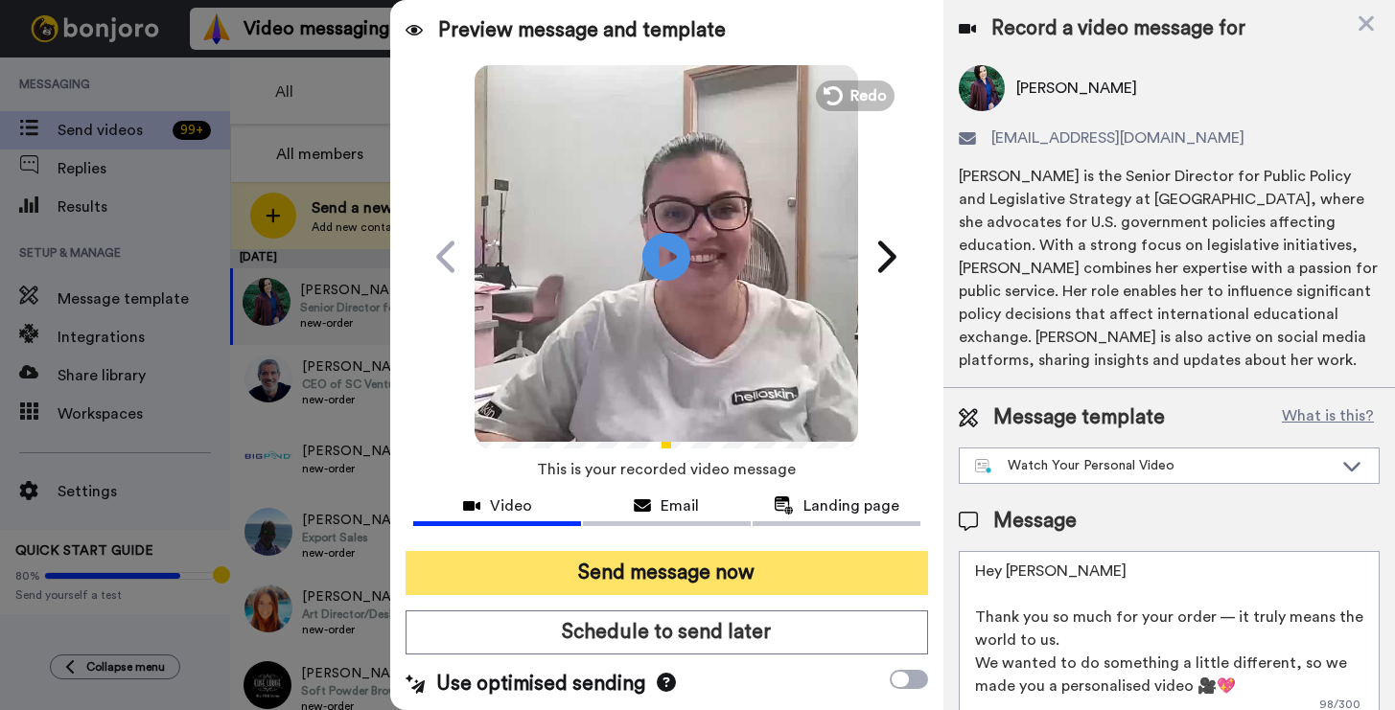
type textarea "Hey Rachel Thank you so much for your order — it truly means the world to us. W…"
click at [686, 572] on button "Send message now" at bounding box center [667, 573] width 522 height 44
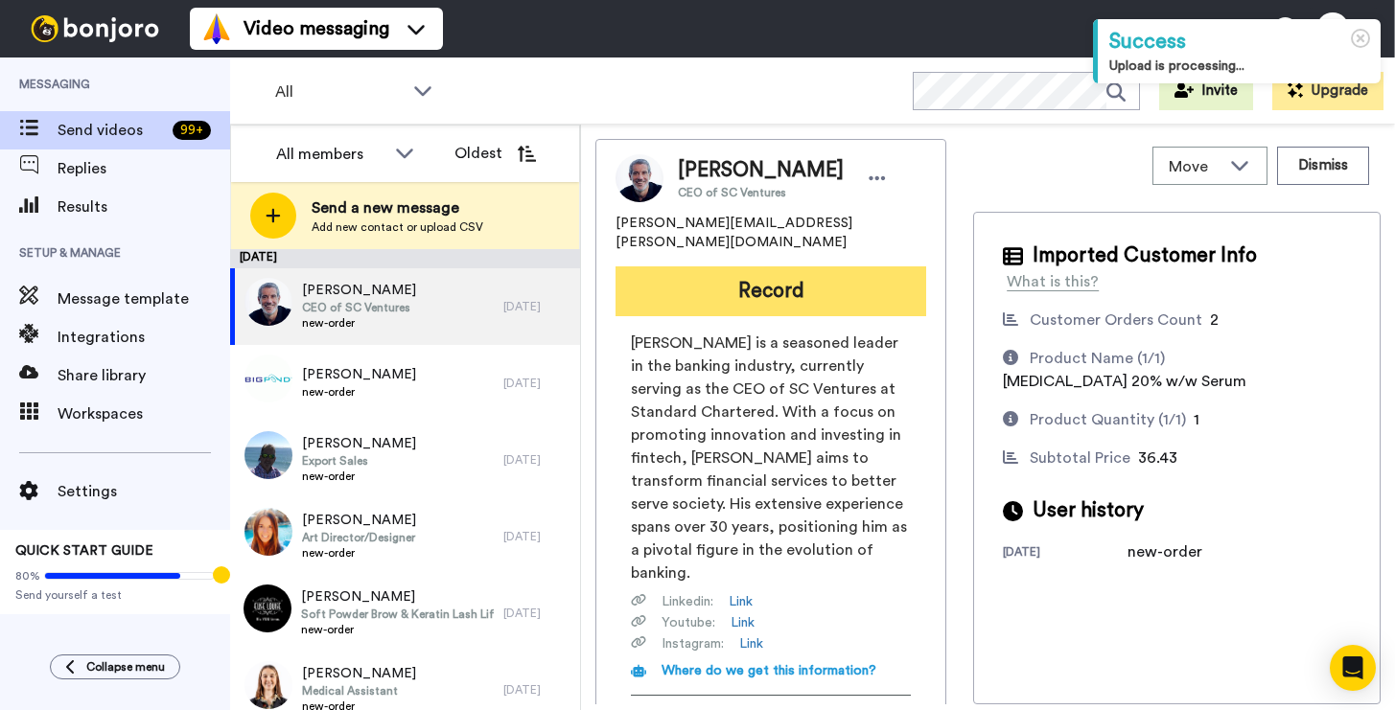
click at [860, 273] on button "Record" at bounding box center [770, 292] width 311 height 50
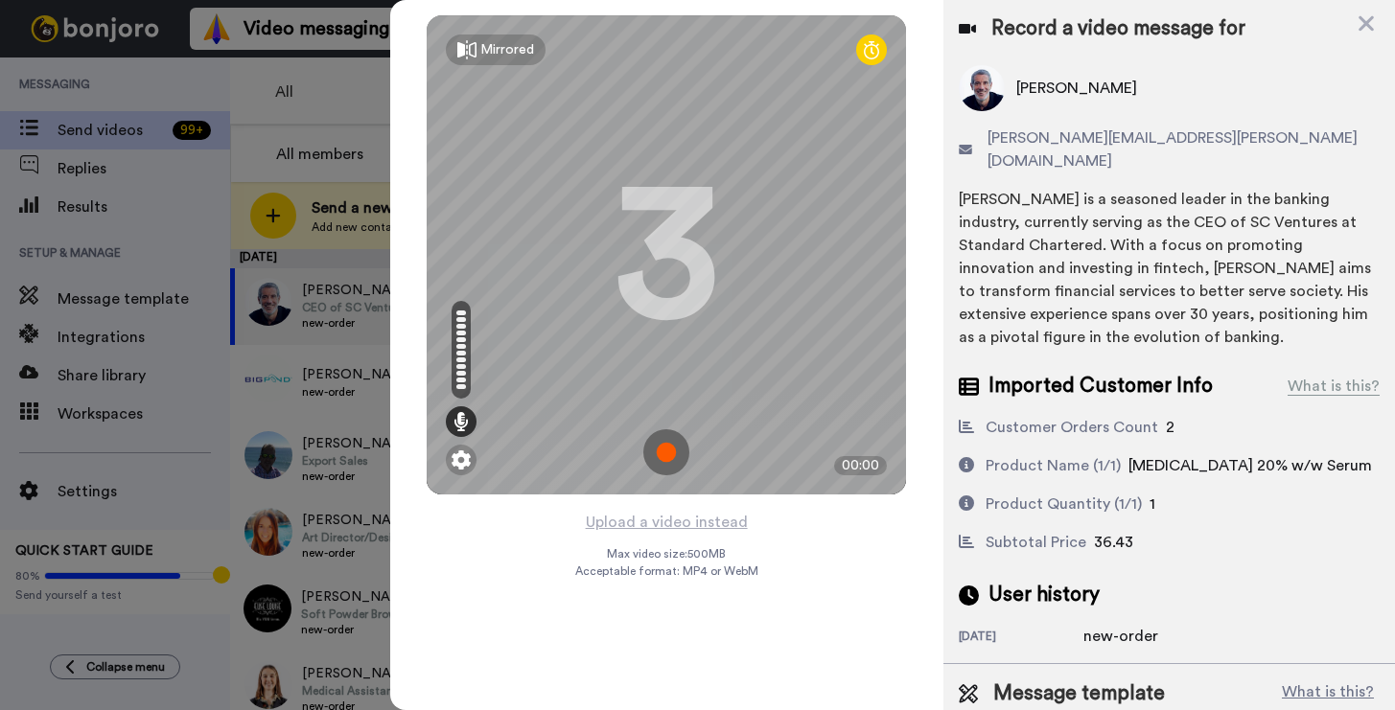
click at [665, 440] on img at bounding box center [666, 452] width 46 height 46
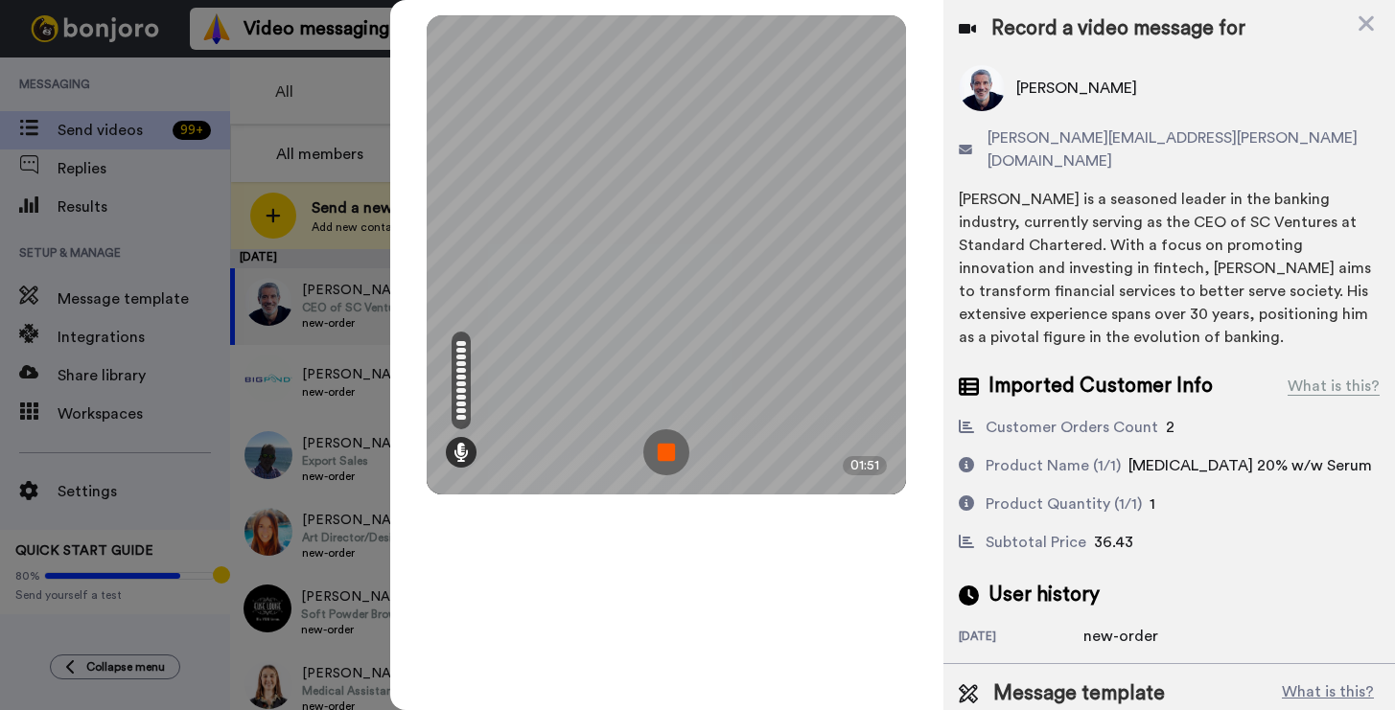
click at [653, 432] on img at bounding box center [666, 452] width 46 height 46
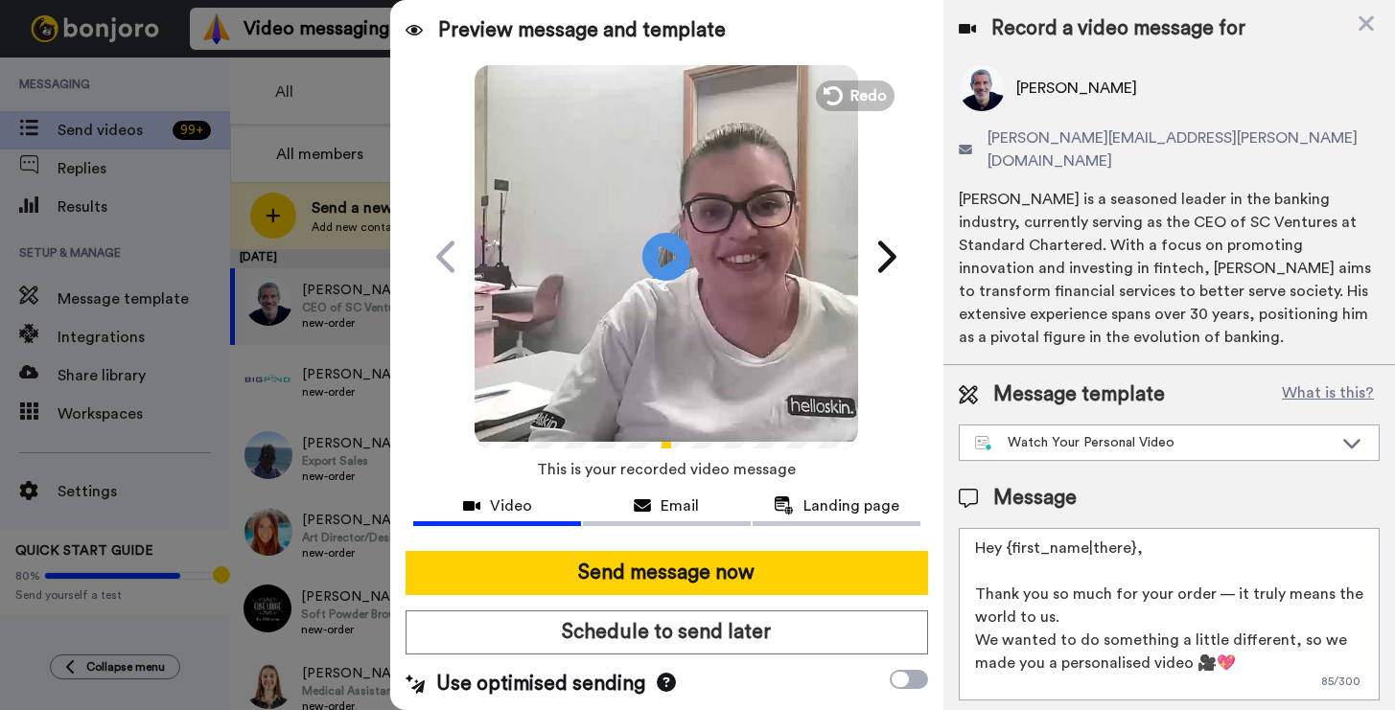
drag, startPoint x: 1162, startPoint y: 530, endPoint x: 1014, endPoint y: 522, distance: 147.9
click at [1014, 528] on textarea "Hey {first_name|there}, Thank you so much for your order — it truly means the w…" at bounding box center [1169, 614] width 421 height 173
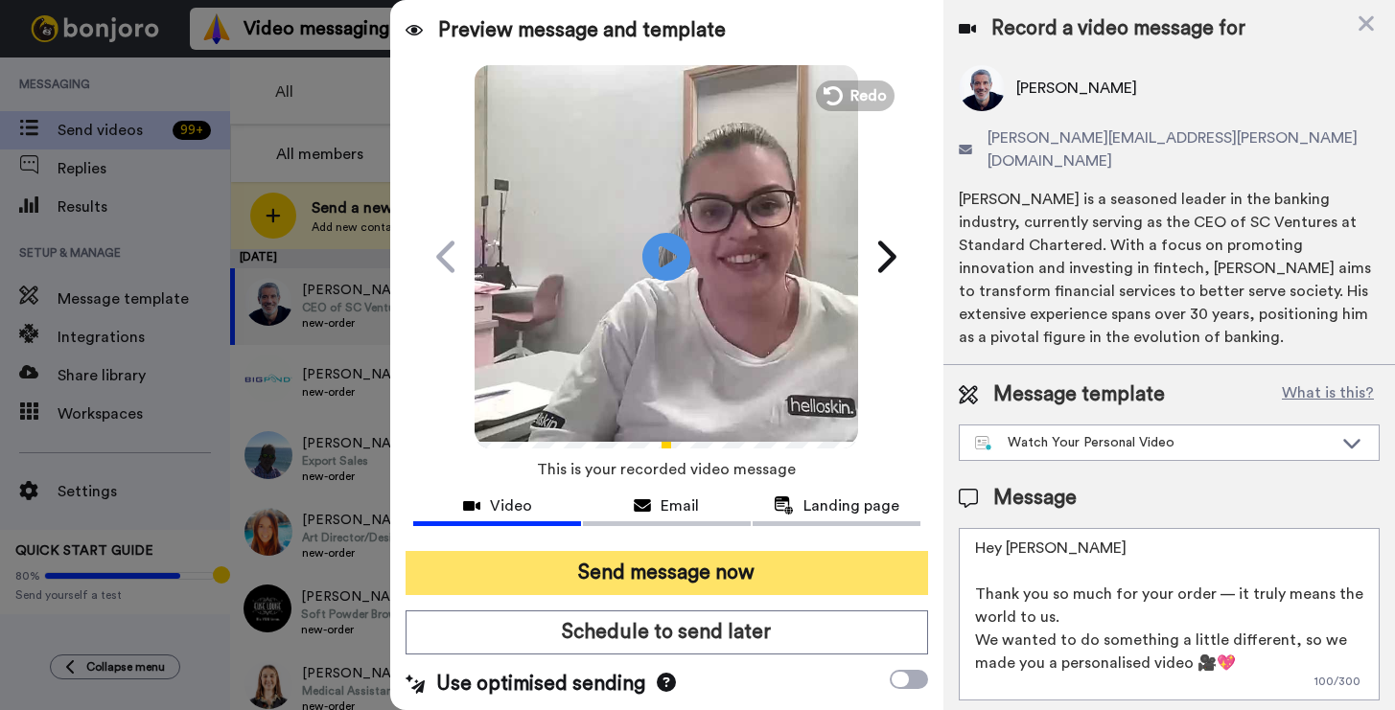
type textarea "Hey Alex Thank you so much for your order — it truly means the world to us. We …"
click at [667, 560] on button "Send message now" at bounding box center [667, 573] width 522 height 44
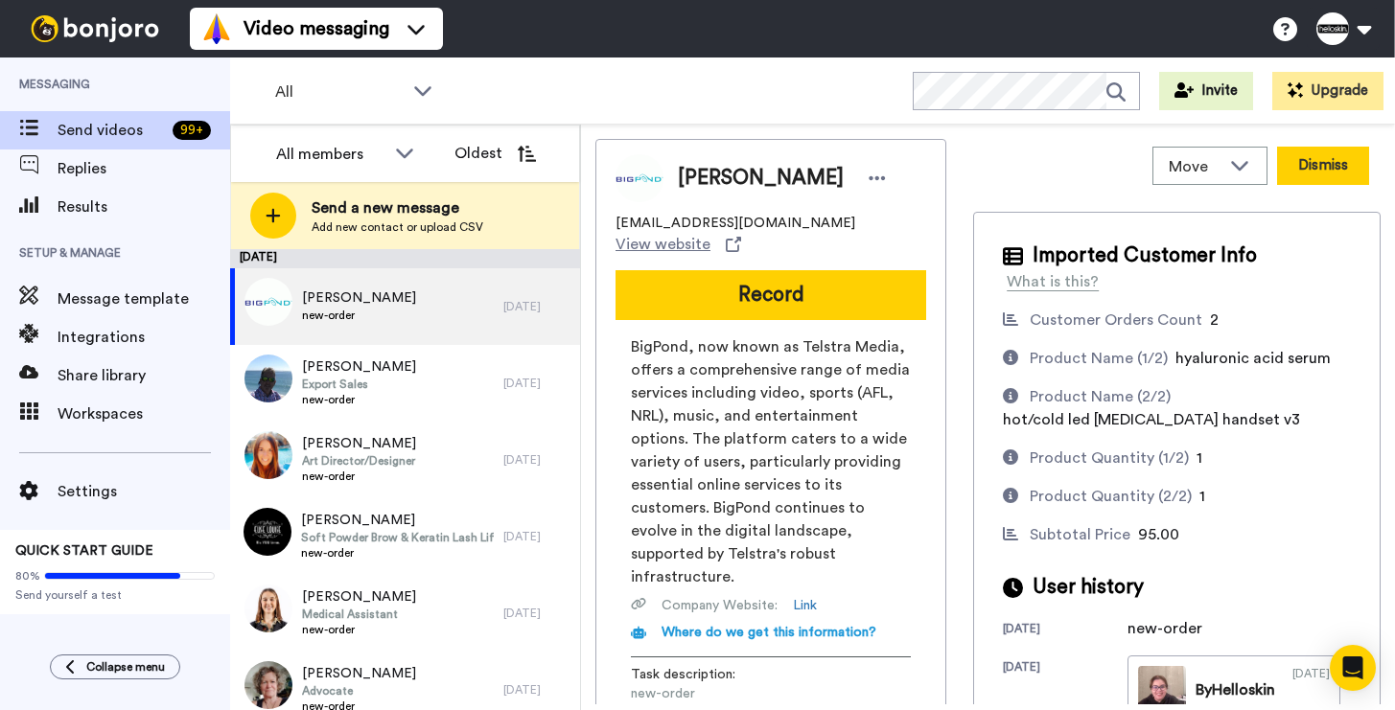
click at [1329, 157] on button "Dismiss" at bounding box center [1323, 166] width 92 height 38
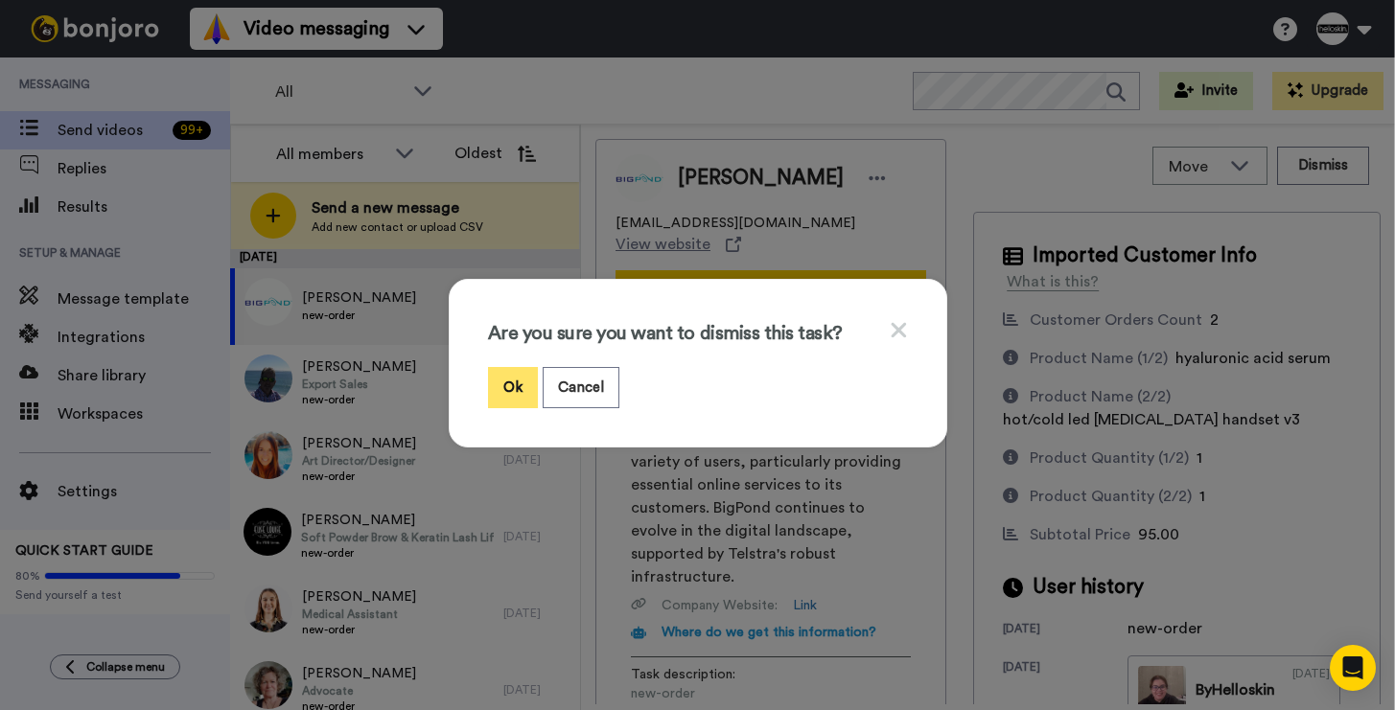
click at [511, 387] on button "Ok" at bounding box center [513, 387] width 50 height 41
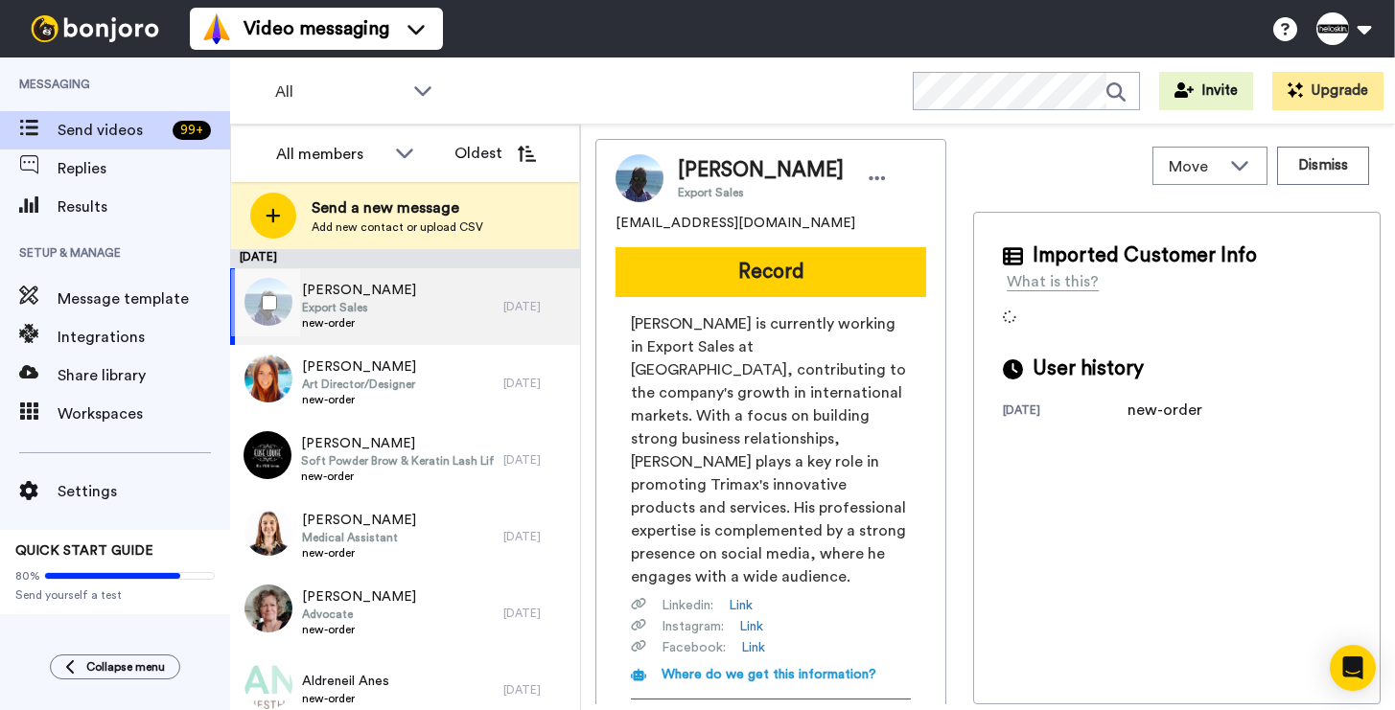
click at [340, 308] on span "Export Sales" at bounding box center [359, 307] width 114 height 15
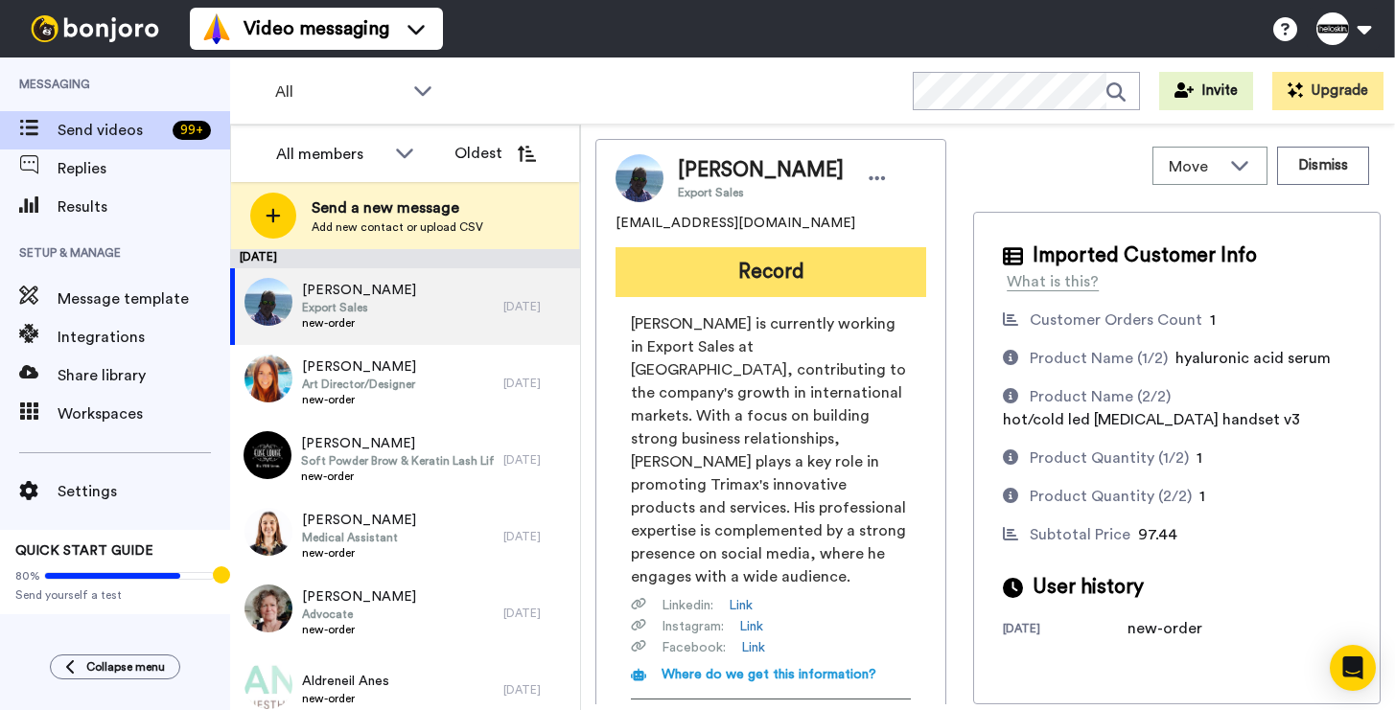
click at [795, 290] on button "Record" at bounding box center [770, 272] width 311 height 50
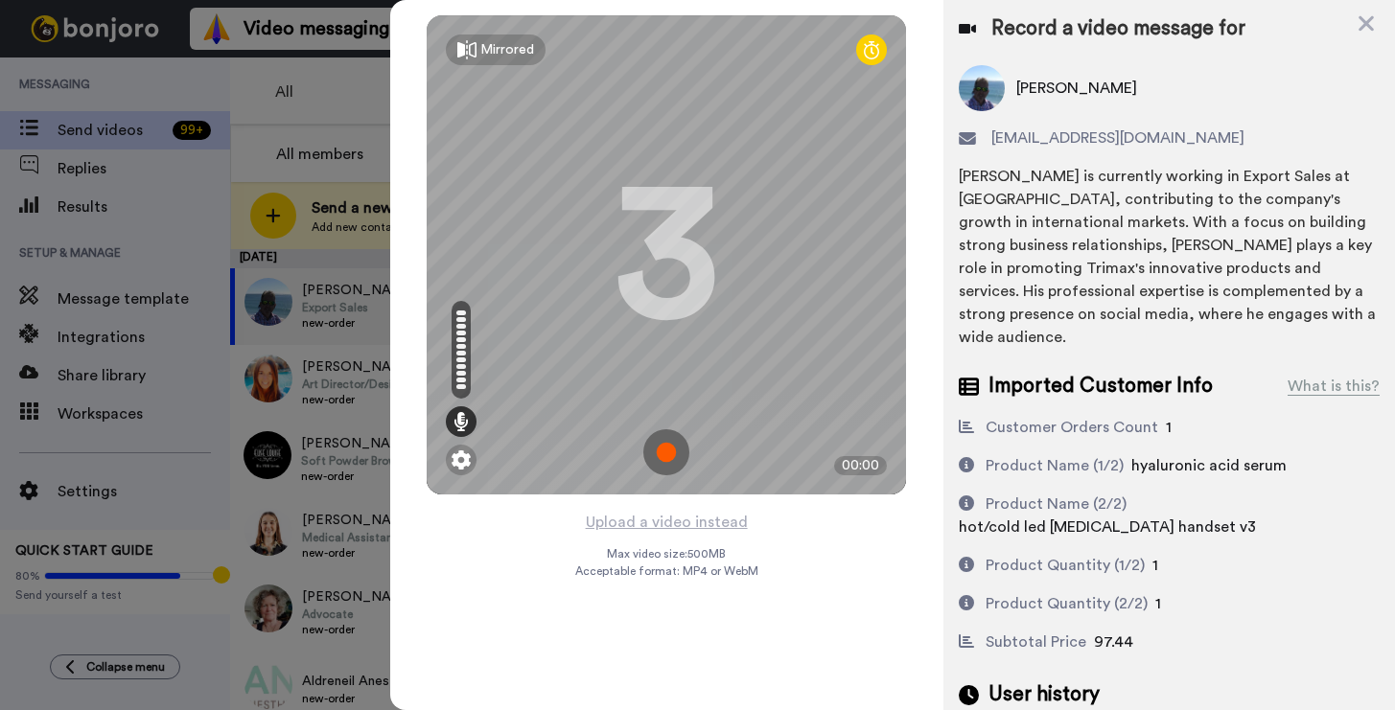
click at [647, 449] on img at bounding box center [666, 452] width 46 height 46
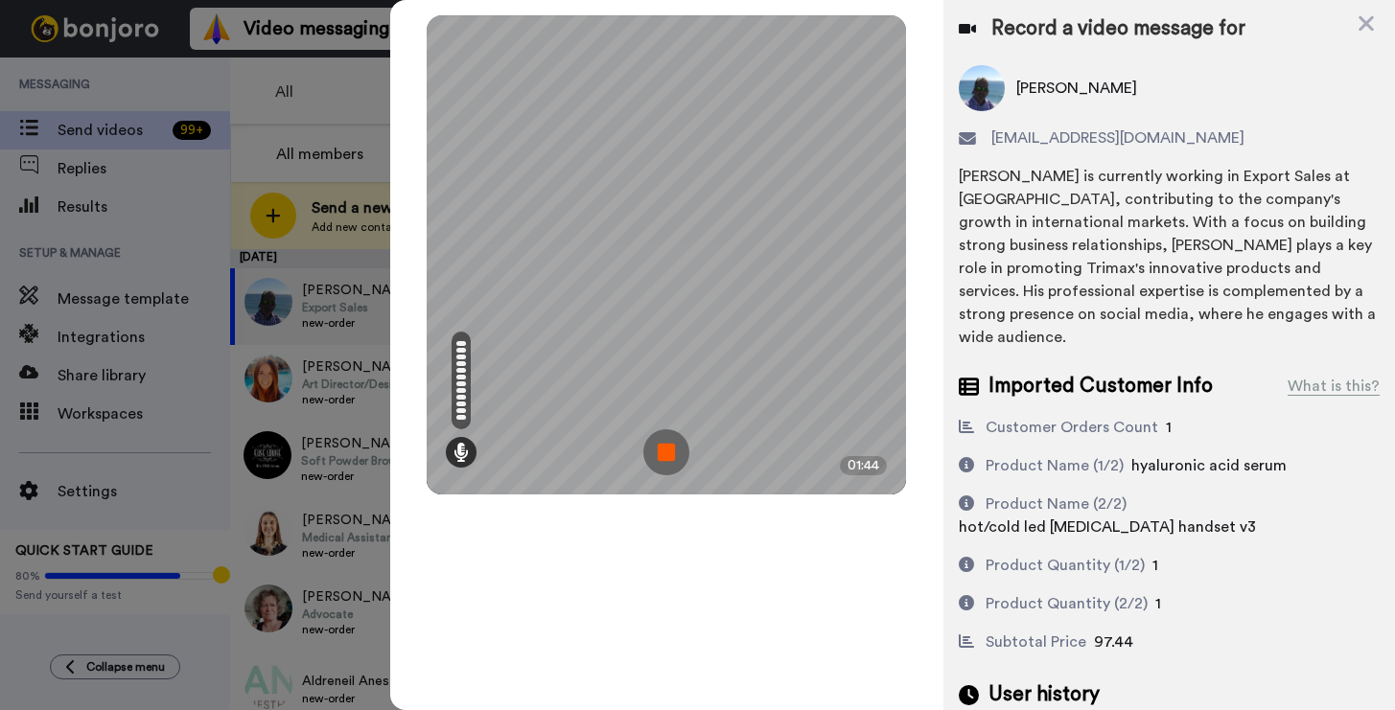
click at [659, 454] on img at bounding box center [666, 452] width 46 height 46
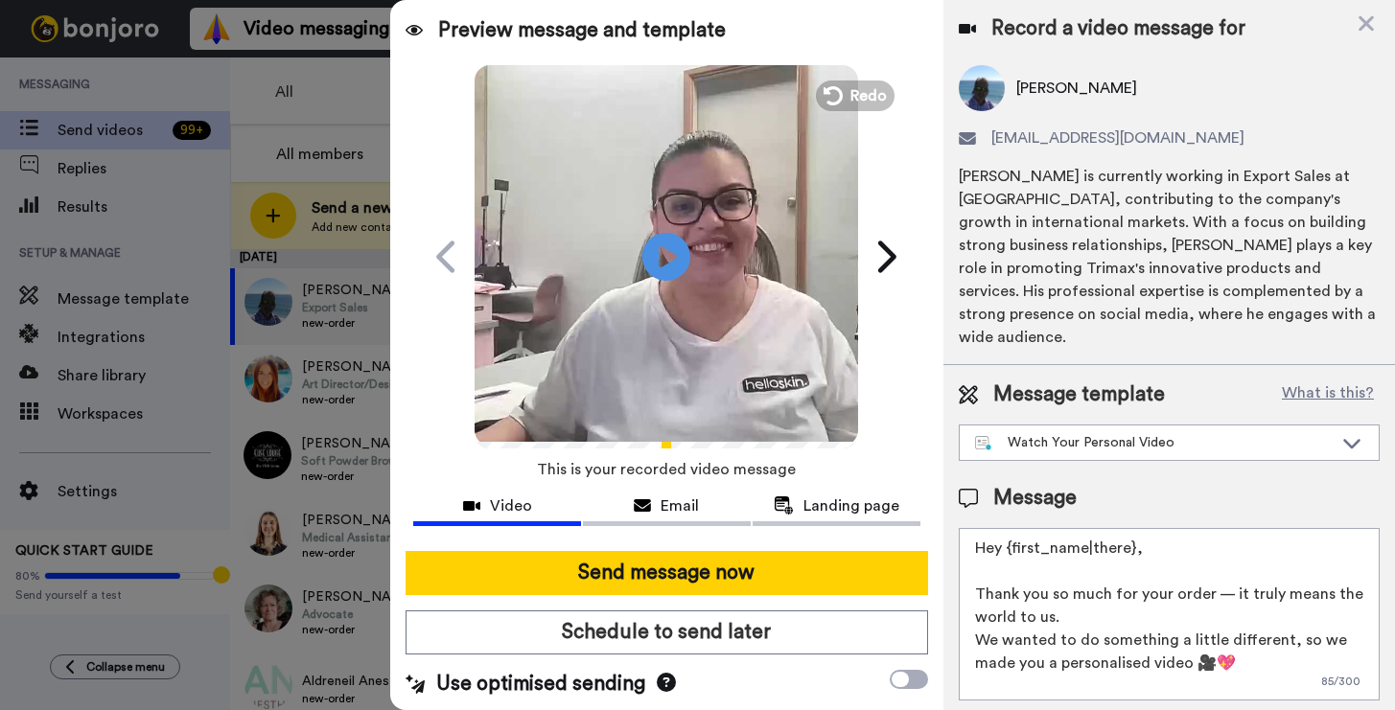
drag, startPoint x: 1164, startPoint y: 539, endPoint x: 1014, endPoint y: 515, distance: 151.5
click at [1014, 528] on textarea "Hey {first_name|there}, Thank you so much for your order — it truly means the w…" at bounding box center [1169, 614] width 421 height 173
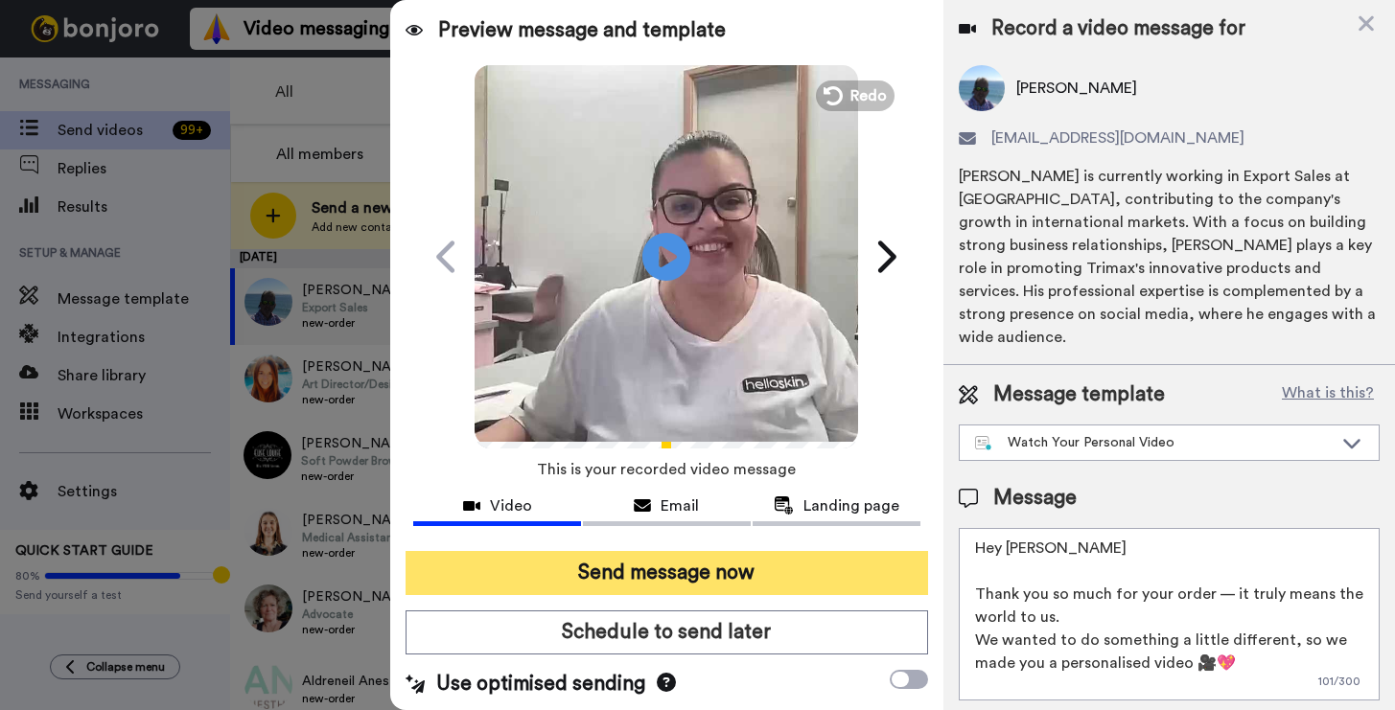
type textarea "Hey [PERSON_NAME] Thank you so much for your order — it truly means the world t…"
click at [750, 583] on button "Send message now" at bounding box center [667, 573] width 522 height 44
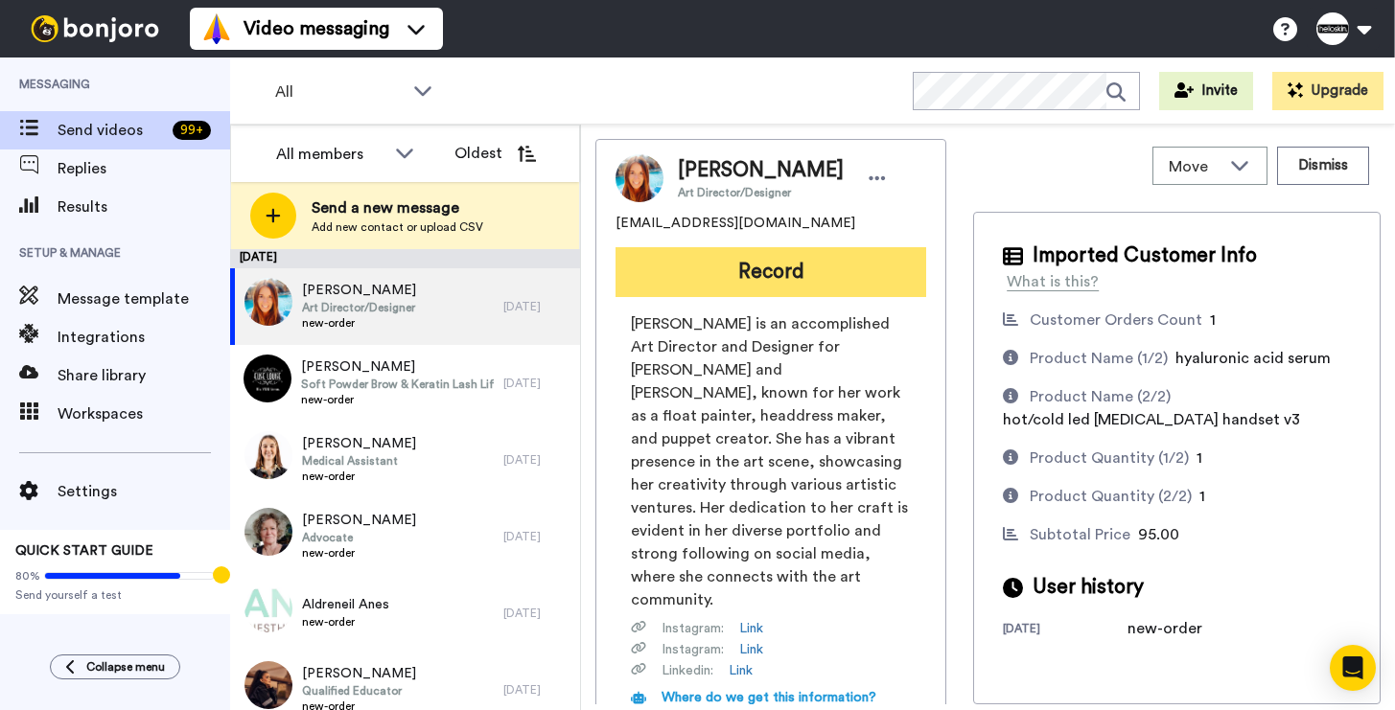
click at [820, 248] on button "Record" at bounding box center [770, 272] width 311 height 50
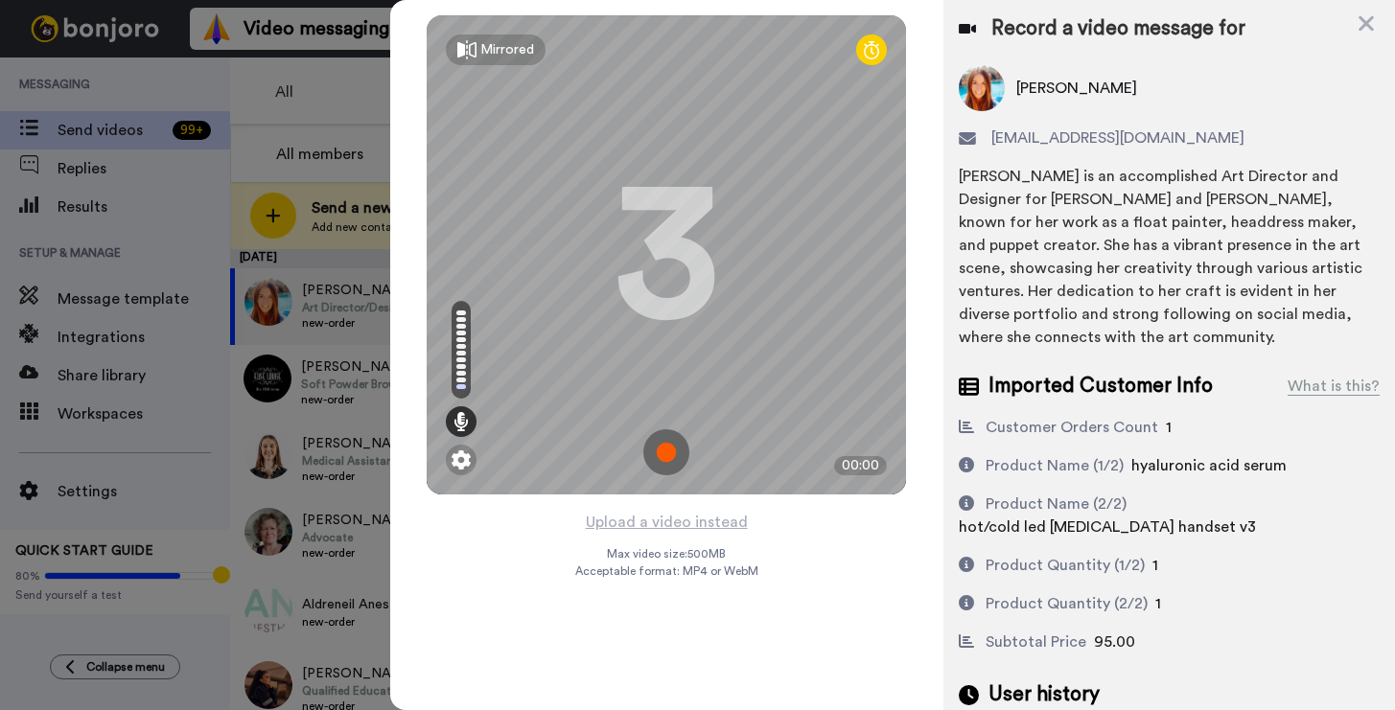
click at [682, 448] on img at bounding box center [666, 452] width 46 height 46
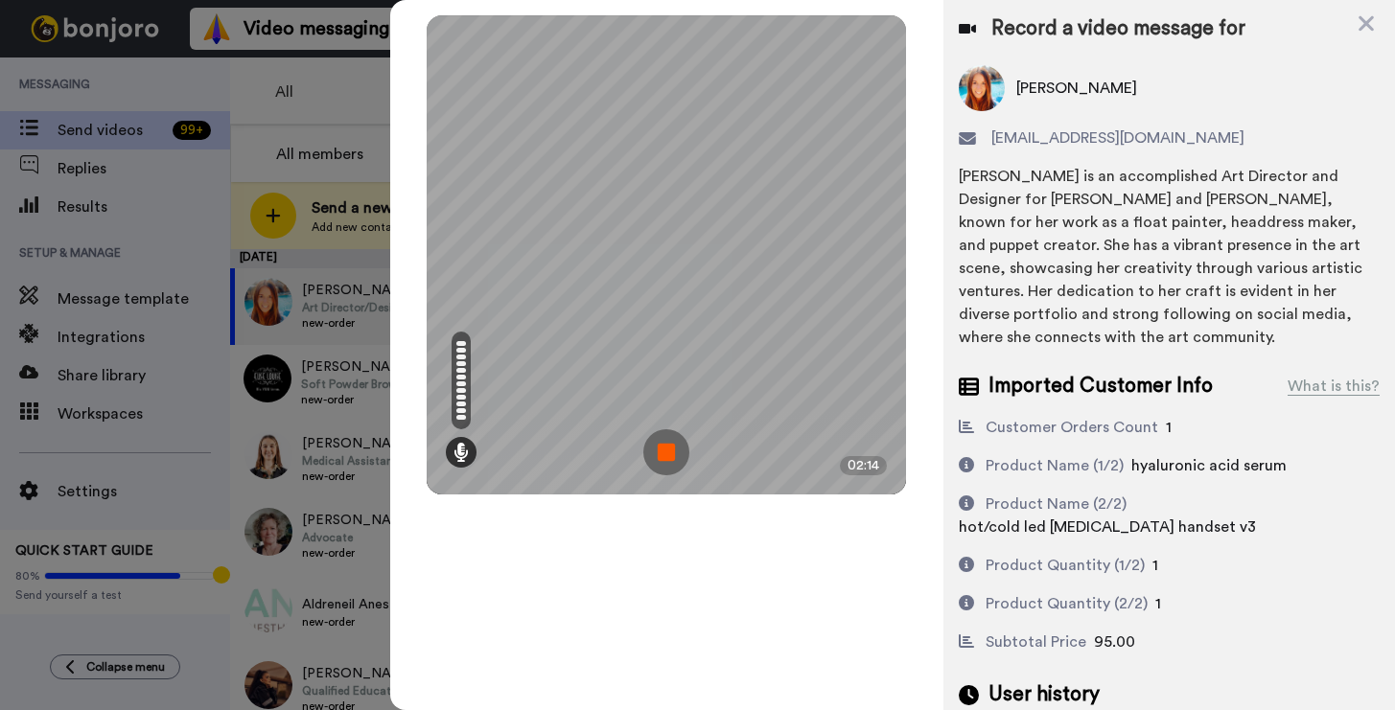
click at [676, 443] on img at bounding box center [666, 452] width 46 height 46
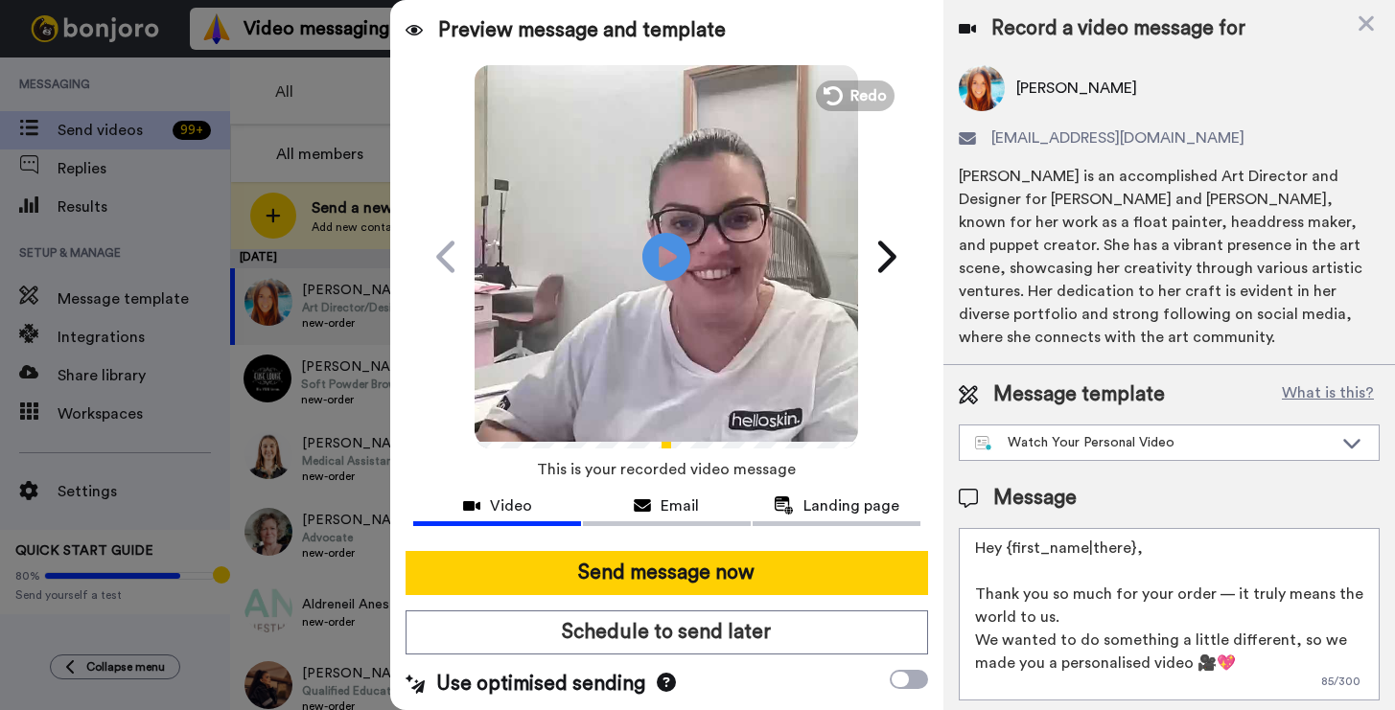
drag, startPoint x: 1145, startPoint y: 562, endPoint x: 1009, endPoint y: 551, distance: 135.6
click at [1009, 551] on textarea "Hey {first_name|there}, Thank you so much for your order — it truly means the w…" at bounding box center [1169, 614] width 421 height 173
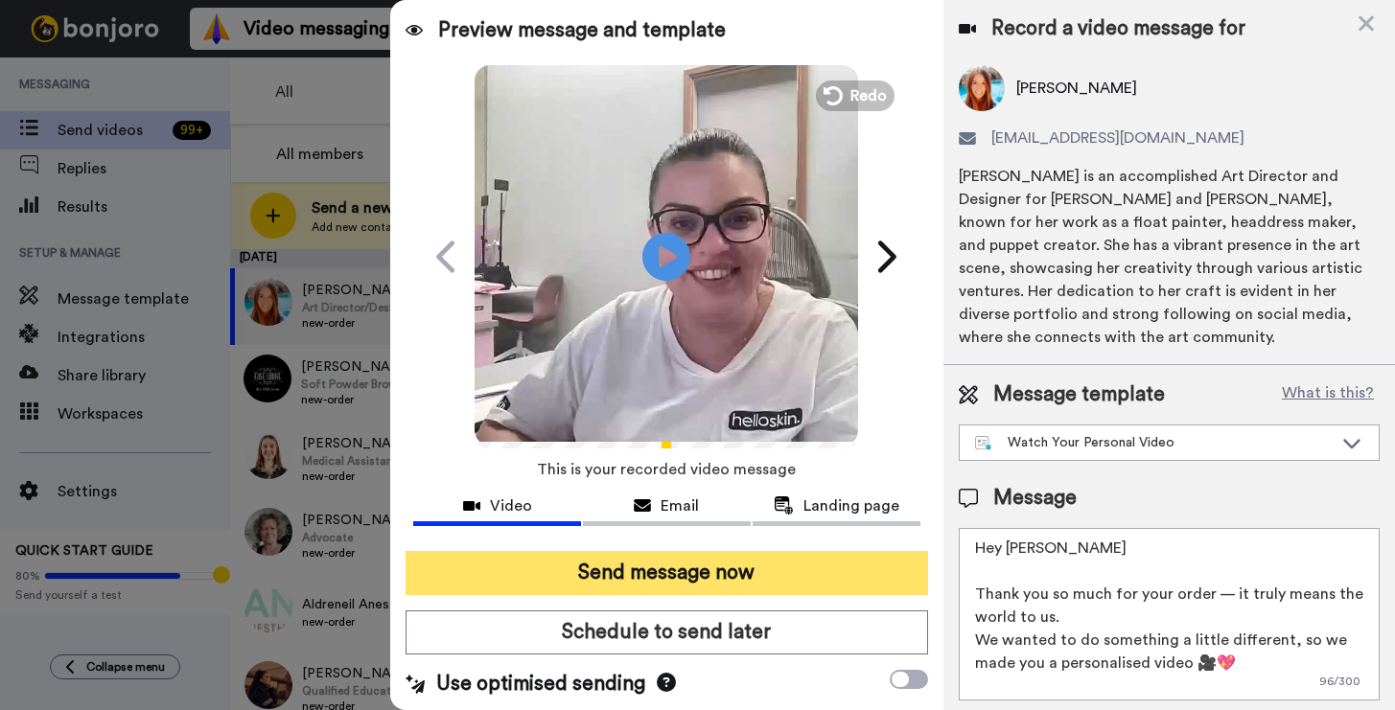
type textarea "Hey [PERSON_NAME] Thank you so much for your order — it truly means the world t…"
click at [676, 551] on button "Send message now" at bounding box center [667, 573] width 522 height 44
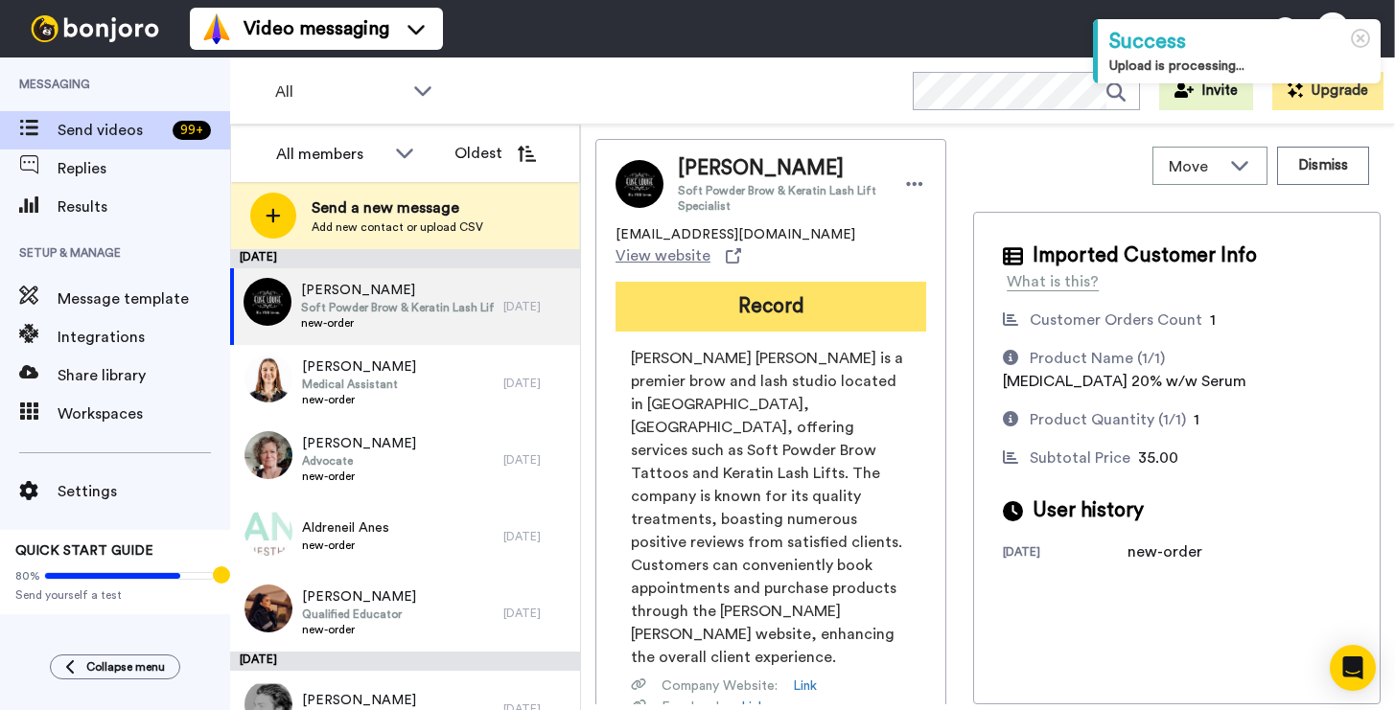
click at [843, 318] on button "Record" at bounding box center [770, 307] width 311 height 50
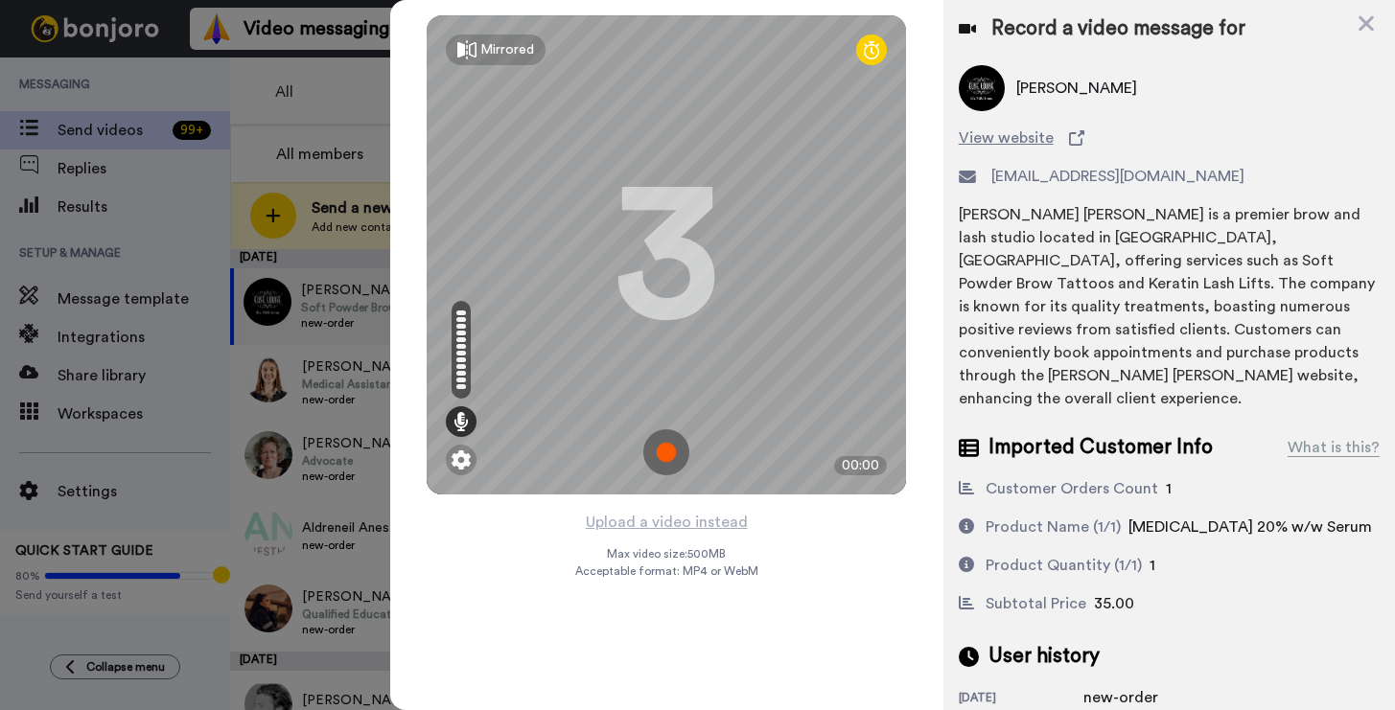
click at [657, 455] on img at bounding box center [666, 452] width 46 height 46
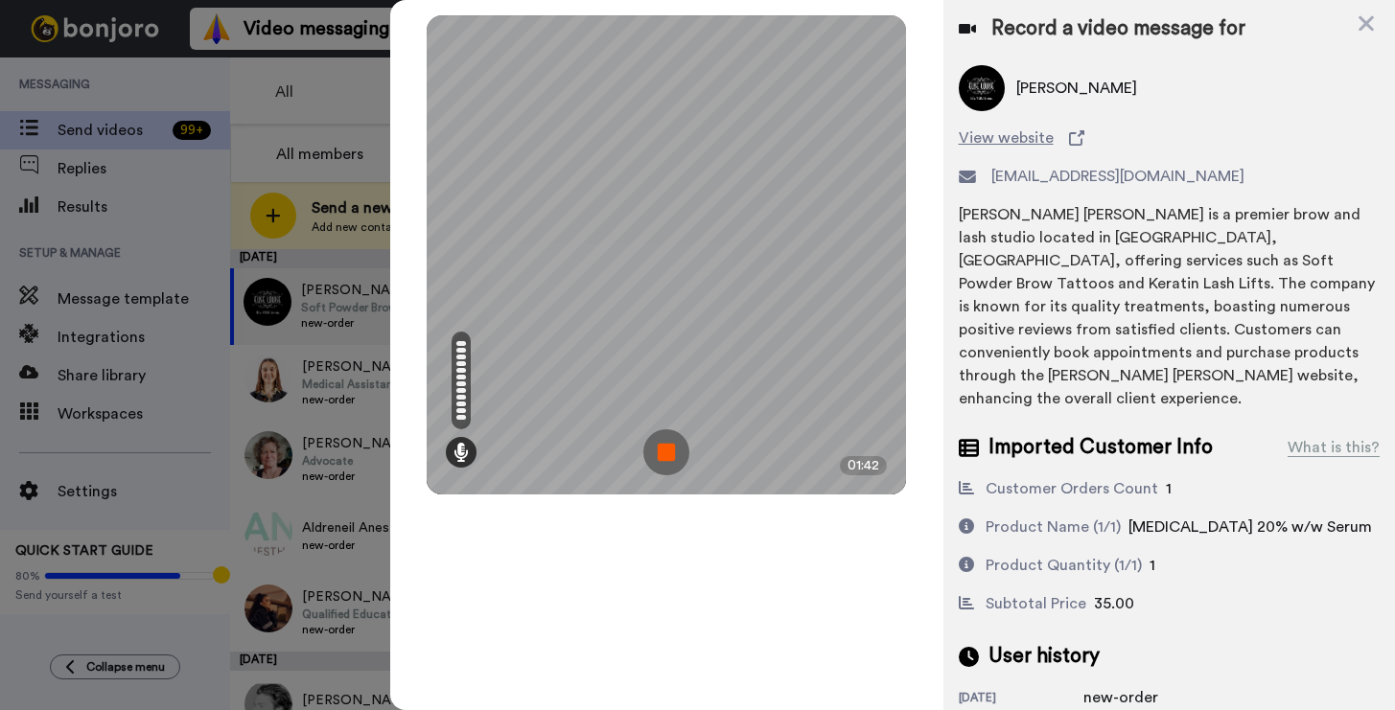
click at [656, 455] on img at bounding box center [666, 452] width 46 height 46
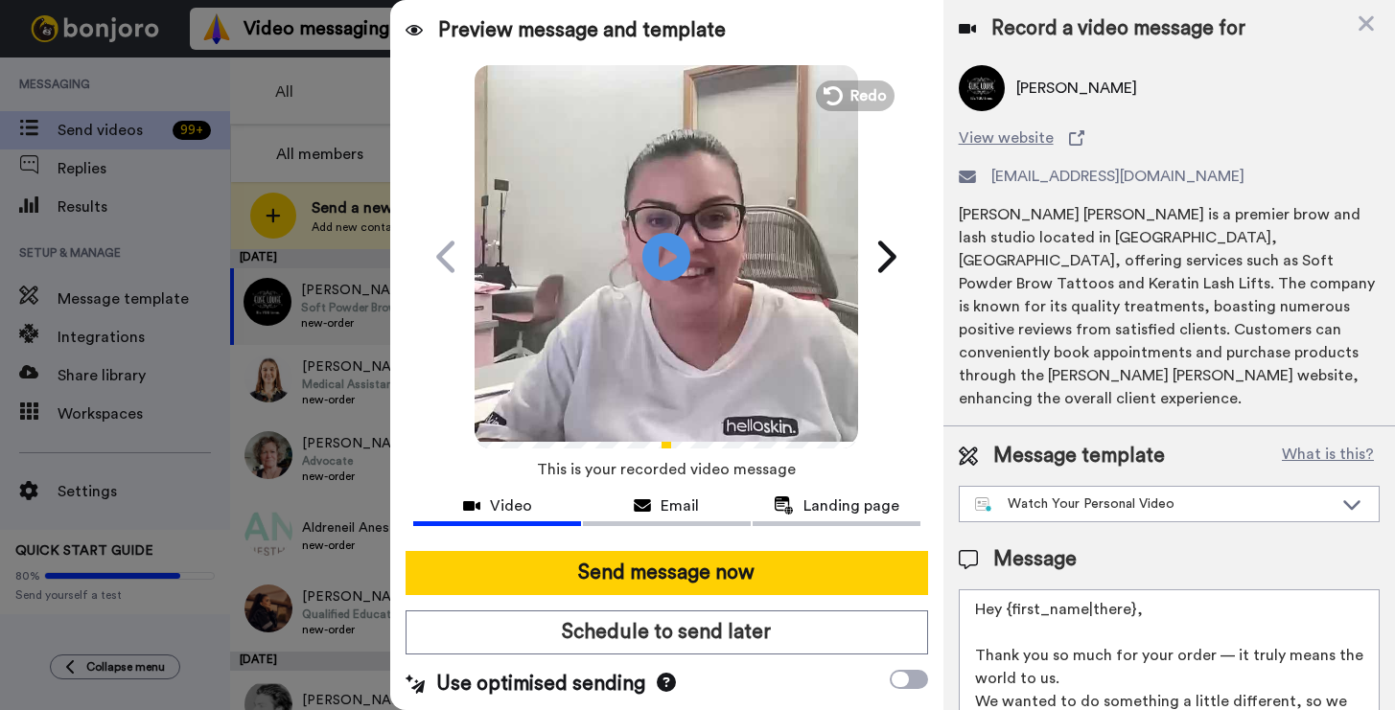
drag, startPoint x: 1146, startPoint y: 574, endPoint x: 1017, endPoint y: 596, distance: 130.3
click at [1017, 596] on textarea "Hey {first_name|there}, Thank you so much for your order — it truly means the w…" at bounding box center [1169, 676] width 421 height 173
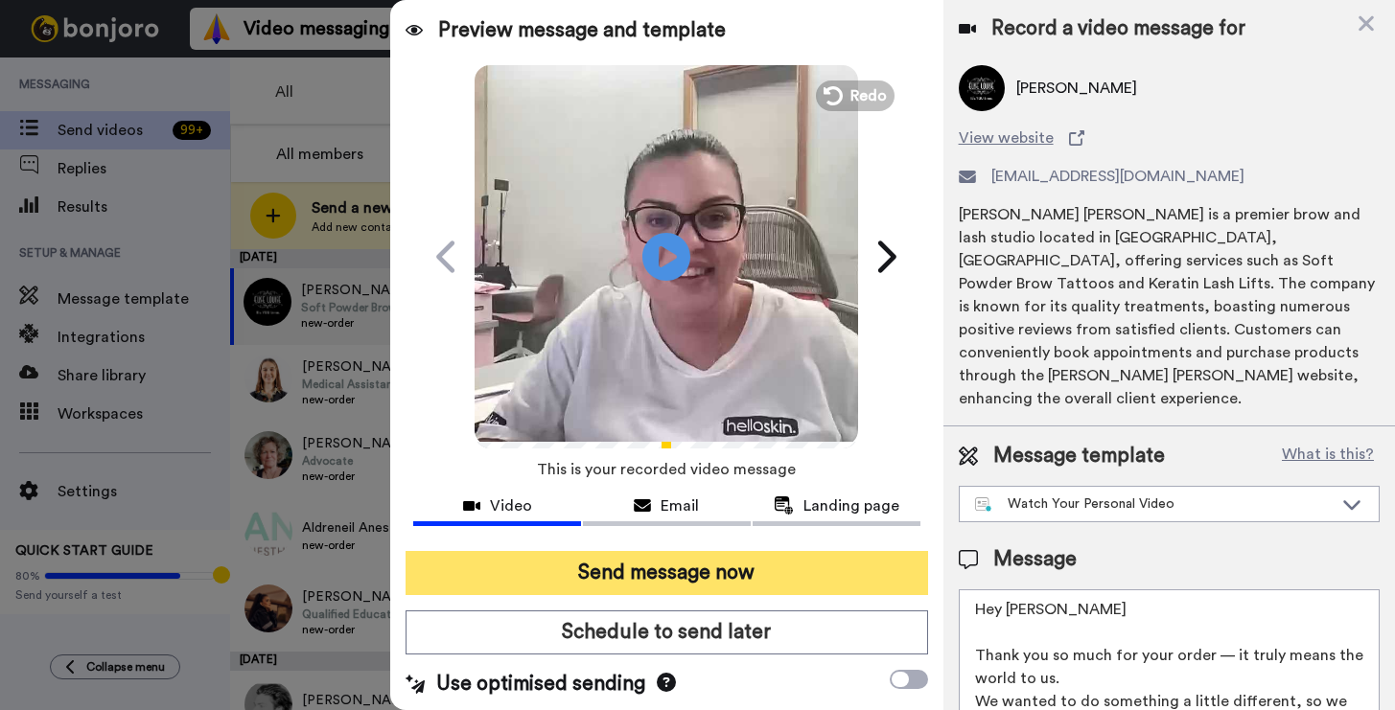
type textarea "Hey [PERSON_NAME] Thank you so much for your order — it truly means the world t…"
click at [800, 573] on button "Send message now" at bounding box center [667, 573] width 522 height 44
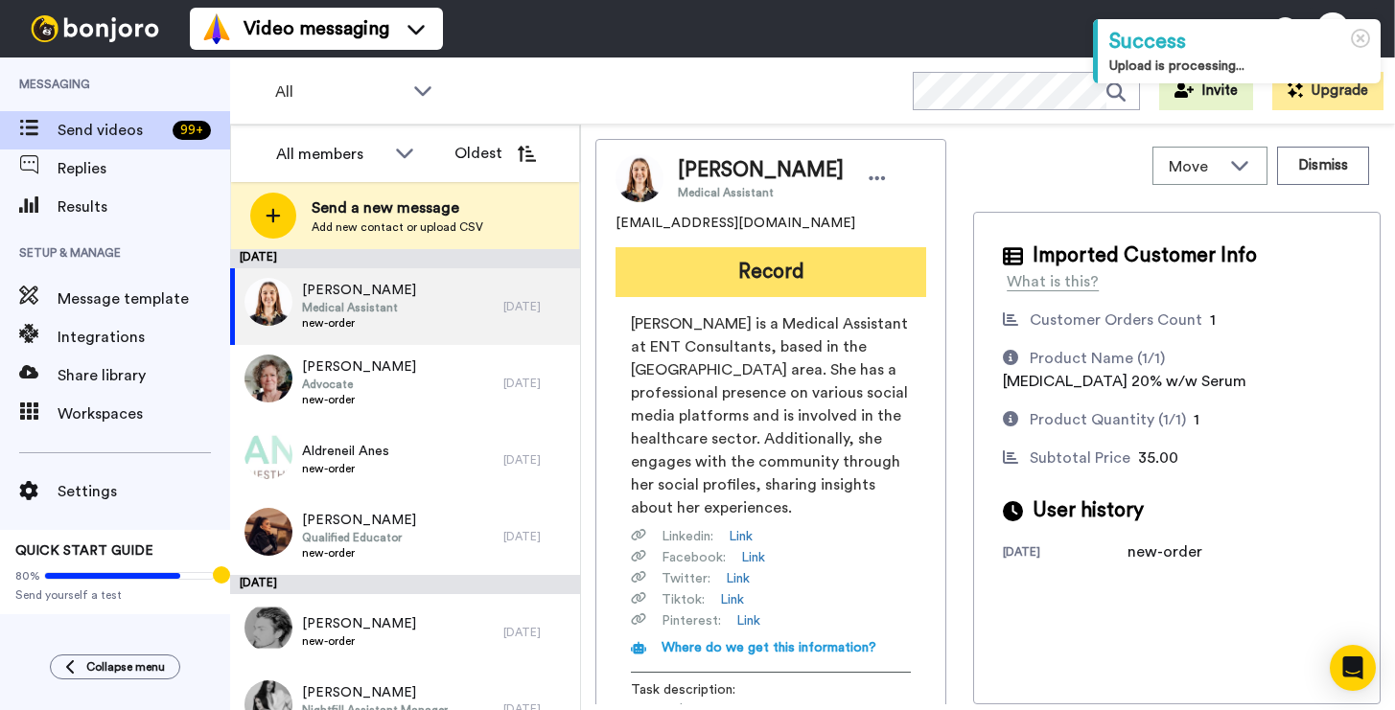
click at [771, 281] on button "Record" at bounding box center [770, 272] width 311 height 50
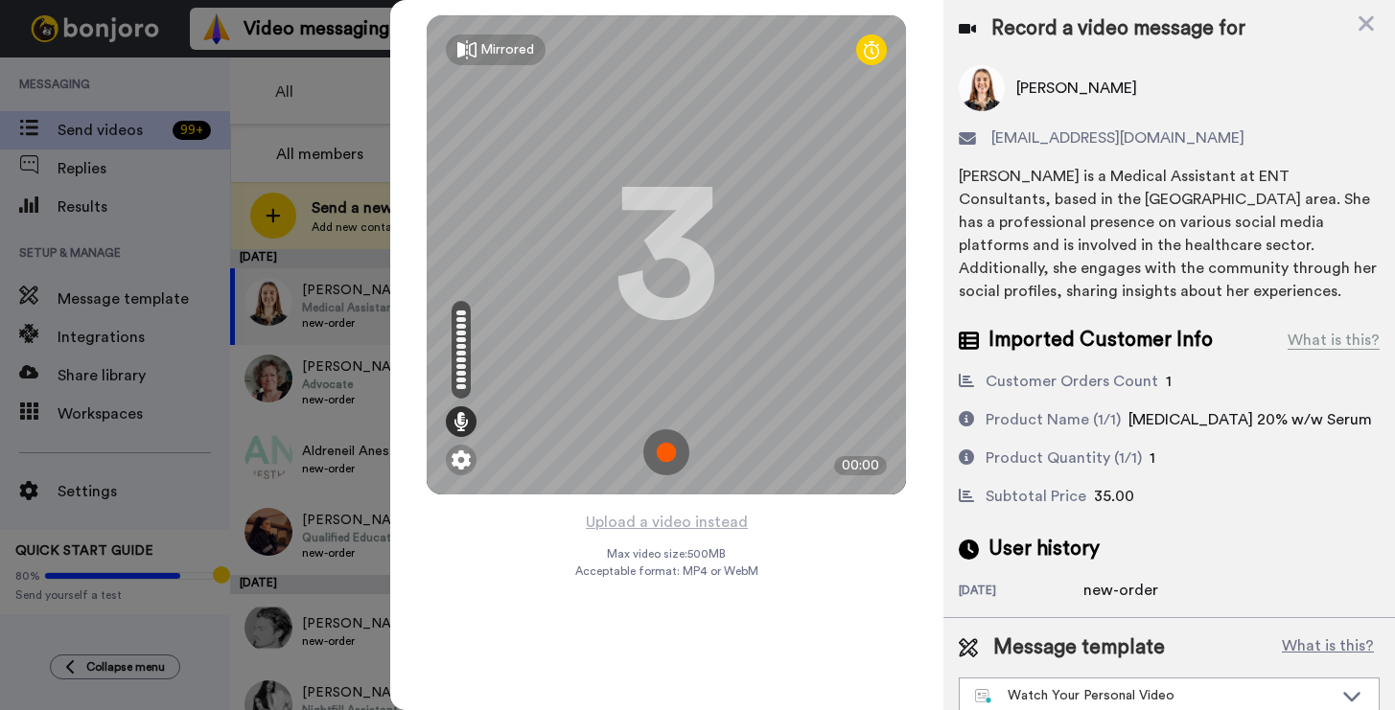
click at [674, 448] on img at bounding box center [666, 452] width 46 height 46
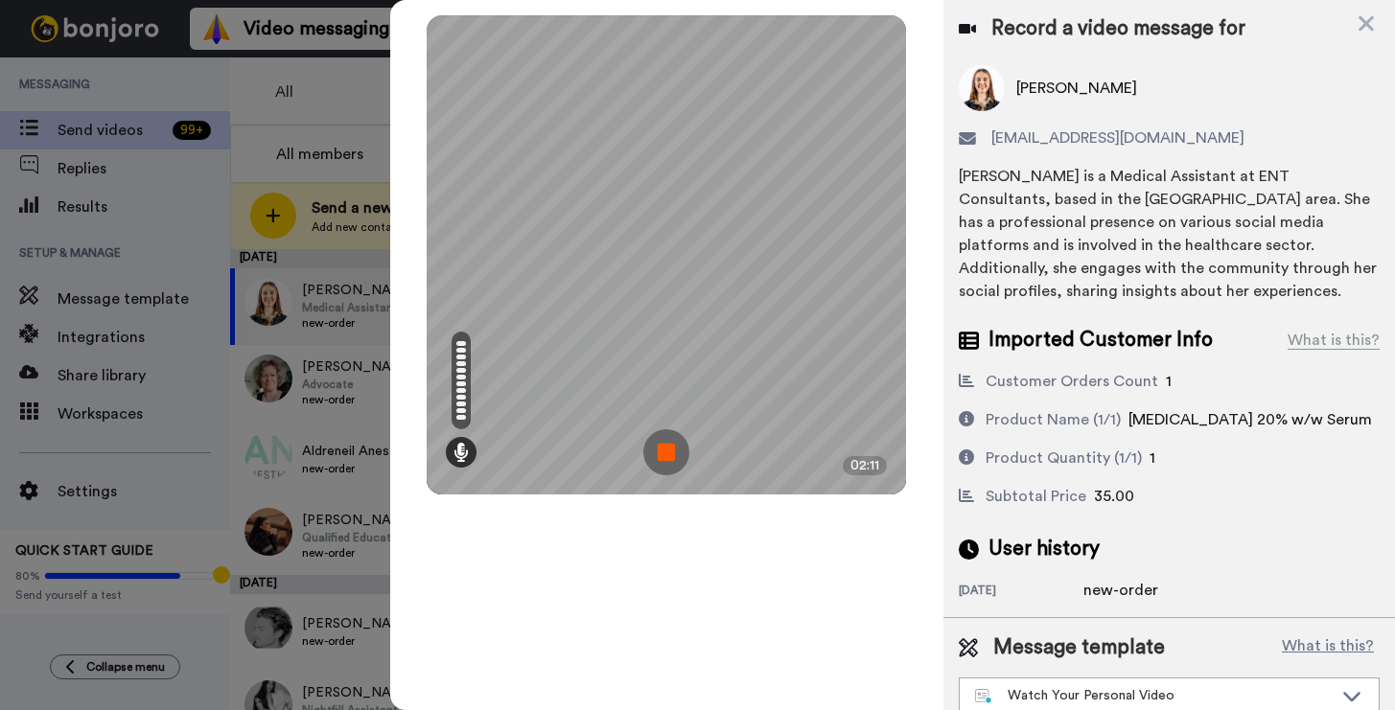
click at [666, 453] on img at bounding box center [666, 452] width 46 height 46
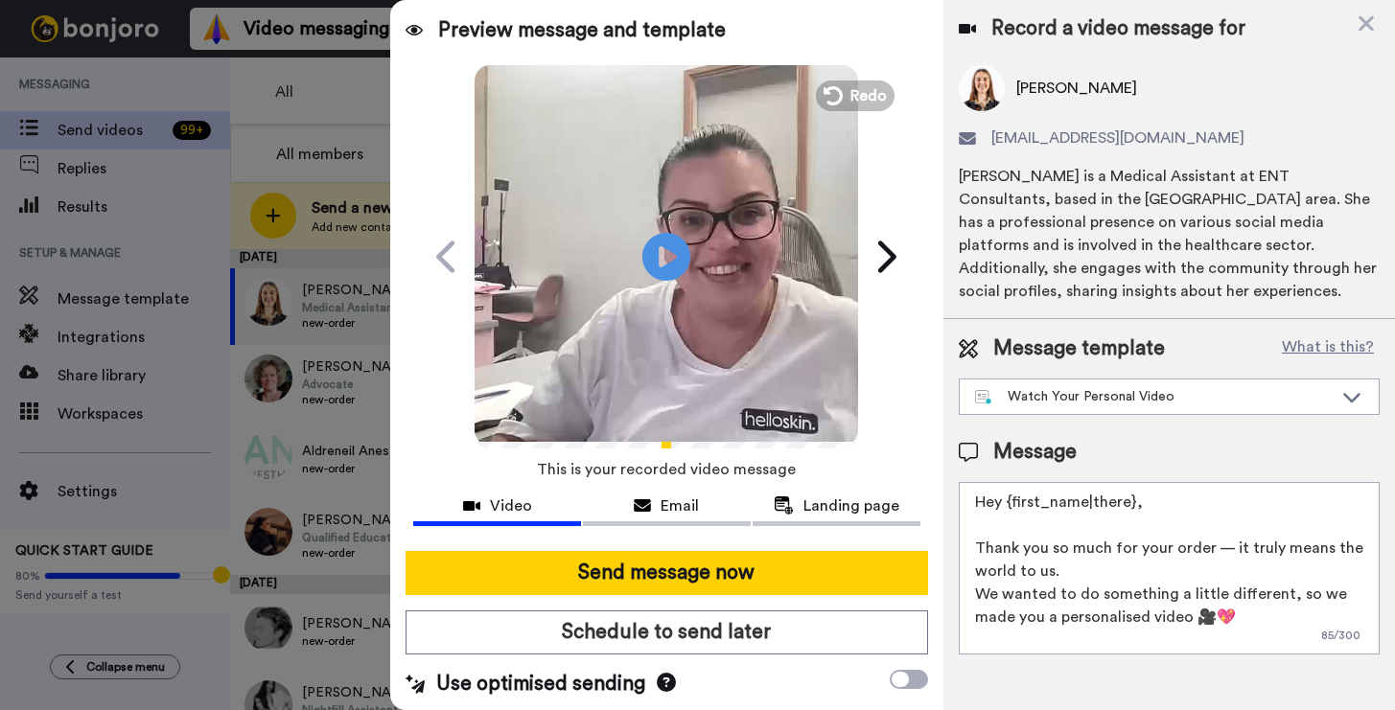
drag, startPoint x: 1184, startPoint y: 487, endPoint x: 1093, endPoint y: 503, distance: 92.5
click at [1093, 503] on textarea "Hey {first_name|there}, Thank you so much for your order — it truly means the w…" at bounding box center [1169, 568] width 421 height 173
drag, startPoint x: 1103, startPoint y: 500, endPoint x: 1125, endPoint y: 497, distance: 22.4
click at [1111, 498] on textarea "Hey {first_name|there}, Thank you so much for your order — it truly means the w…" at bounding box center [1169, 568] width 421 height 173
drag, startPoint x: 1166, startPoint y: 495, endPoint x: 1012, endPoint y: 506, distance: 153.8
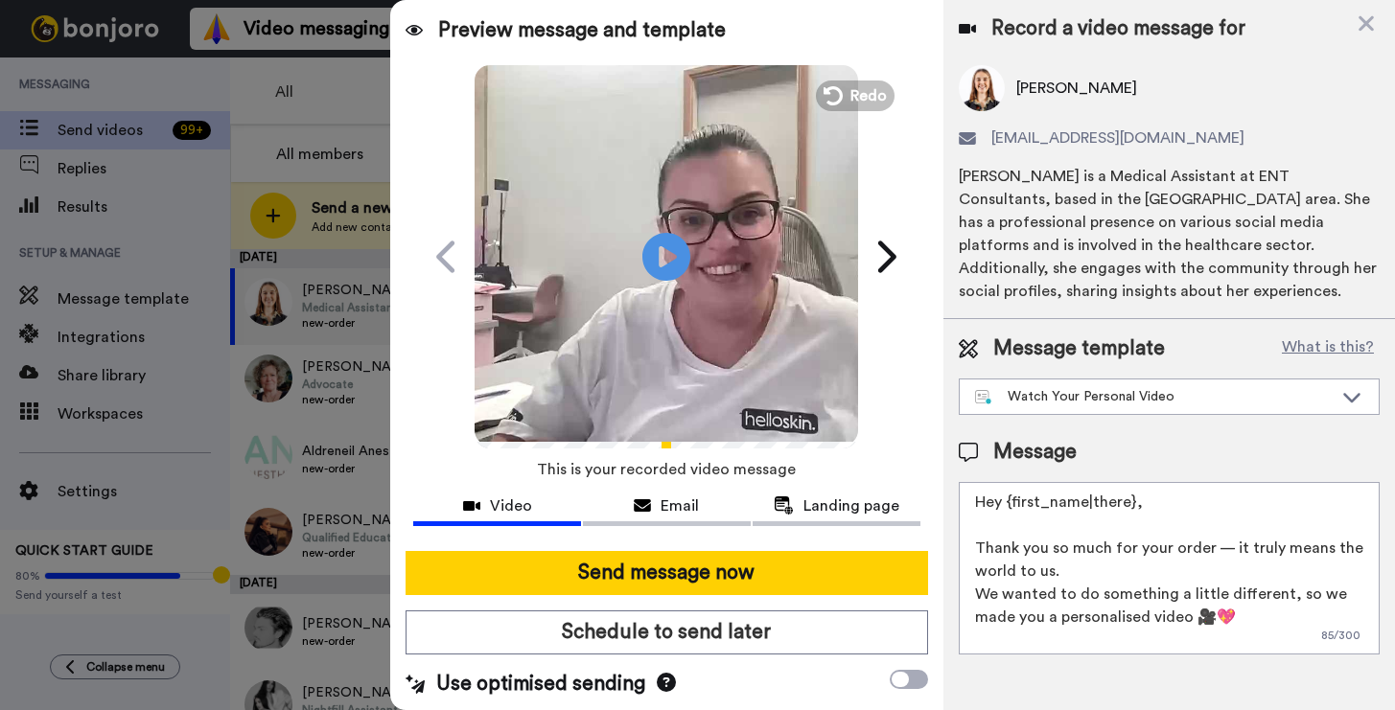
click at [1012, 506] on textarea "Hey {first_name|there}, Thank you so much for your order — it truly means the w…" at bounding box center [1169, 568] width 421 height 173
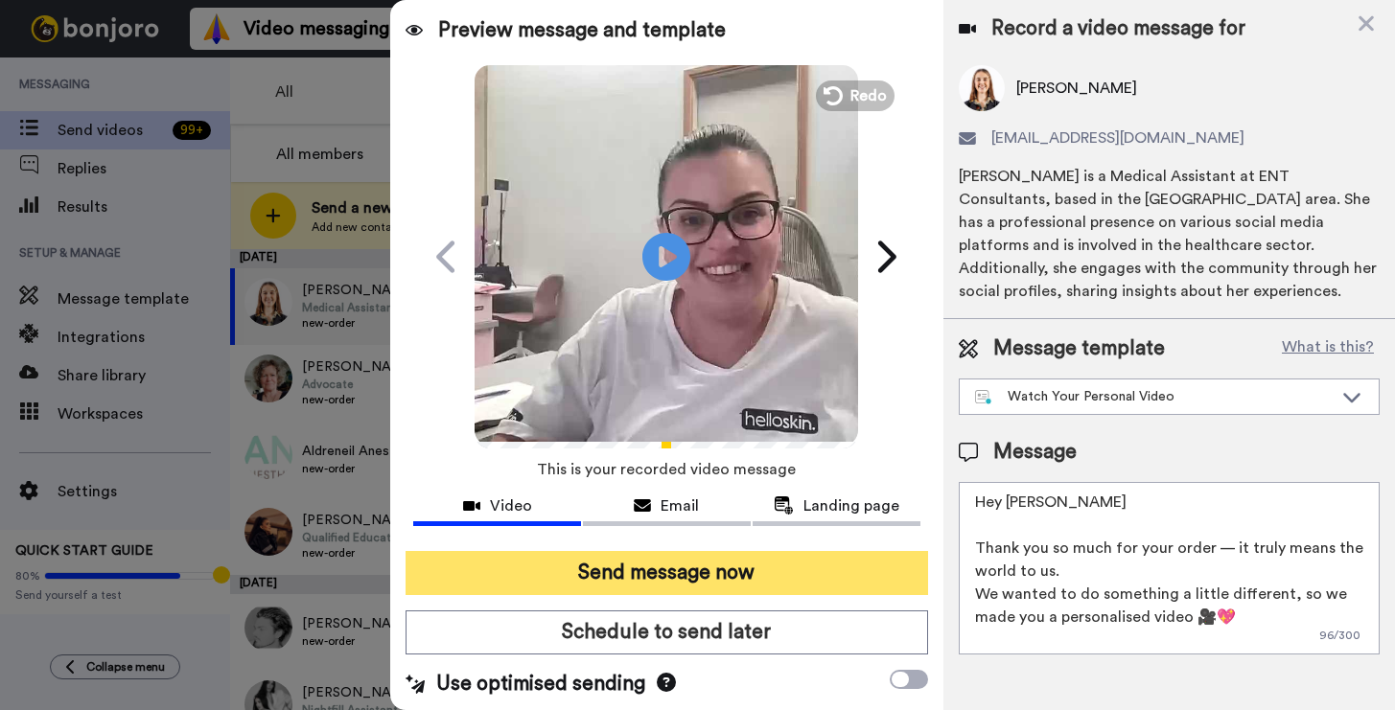
type textarea "Hey Madeline Thank you so much for your order — it truly means the world to us.…"
click at [487, 580] on button "Send message now" at bounding box center [667, 573] width 522 height 44
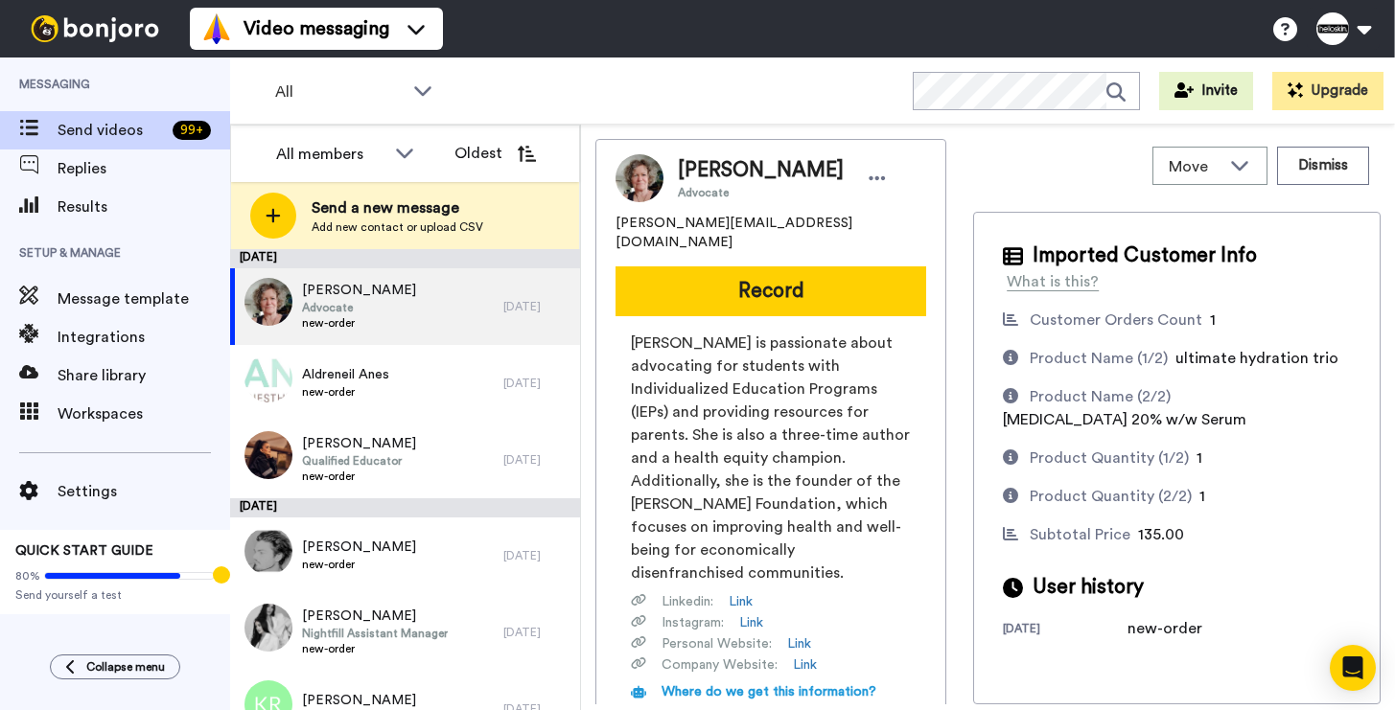
click at [700, 296] on div "[PERSON_NAME] Advocate [PERSON_NAME][EMAIL_ADDRESS][DOMAIN_NAME] Record [PERSON…" at bounding box center [770, 486] width 351 height 695
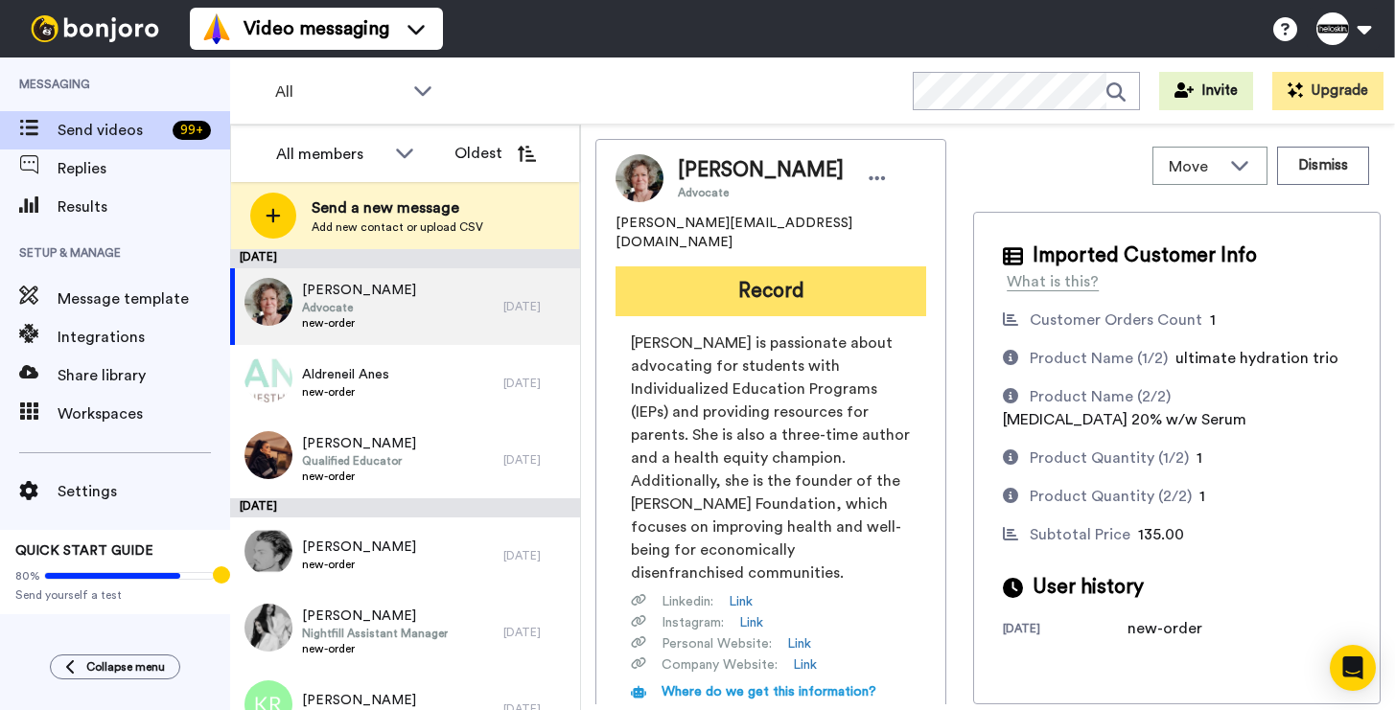
click at [722, 272] on button "Record" at bounding box center [770, 292] width 311 height 50
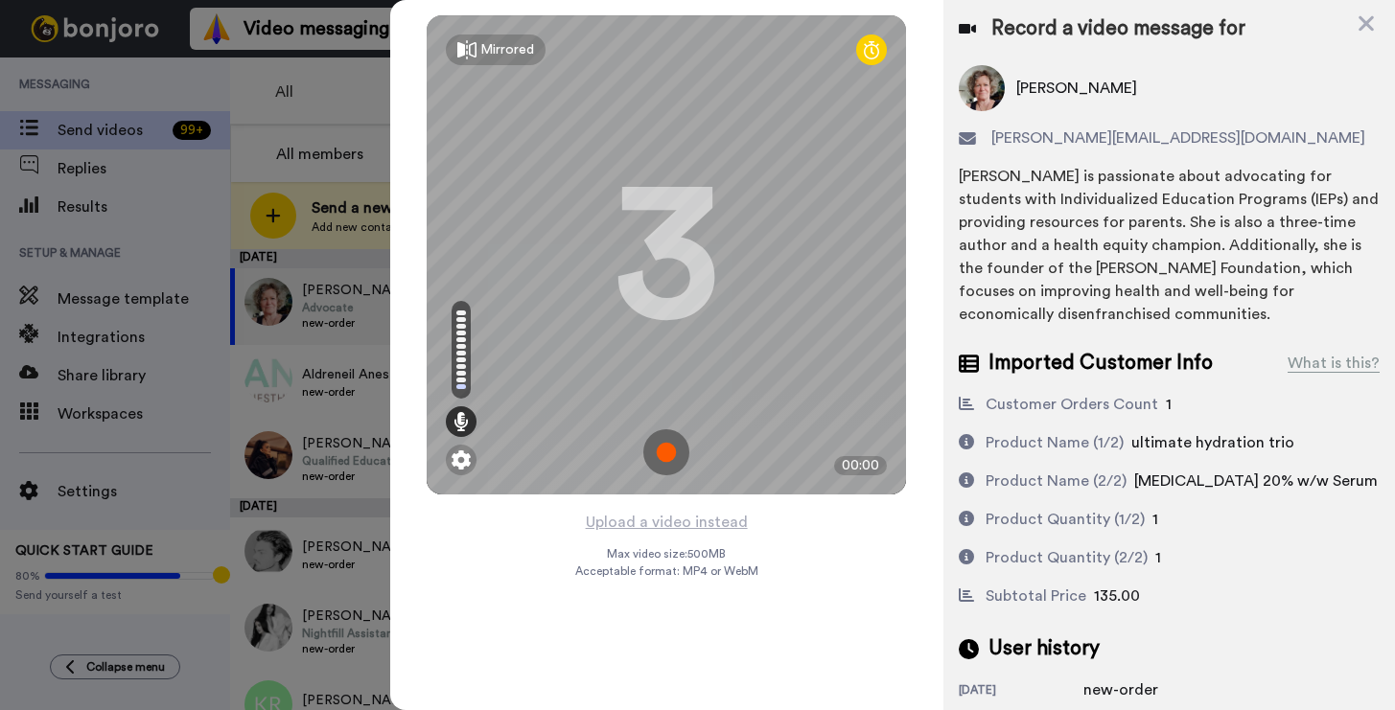
click at [677, 440] on img at bounding box center [666, 452] width 46 height 46
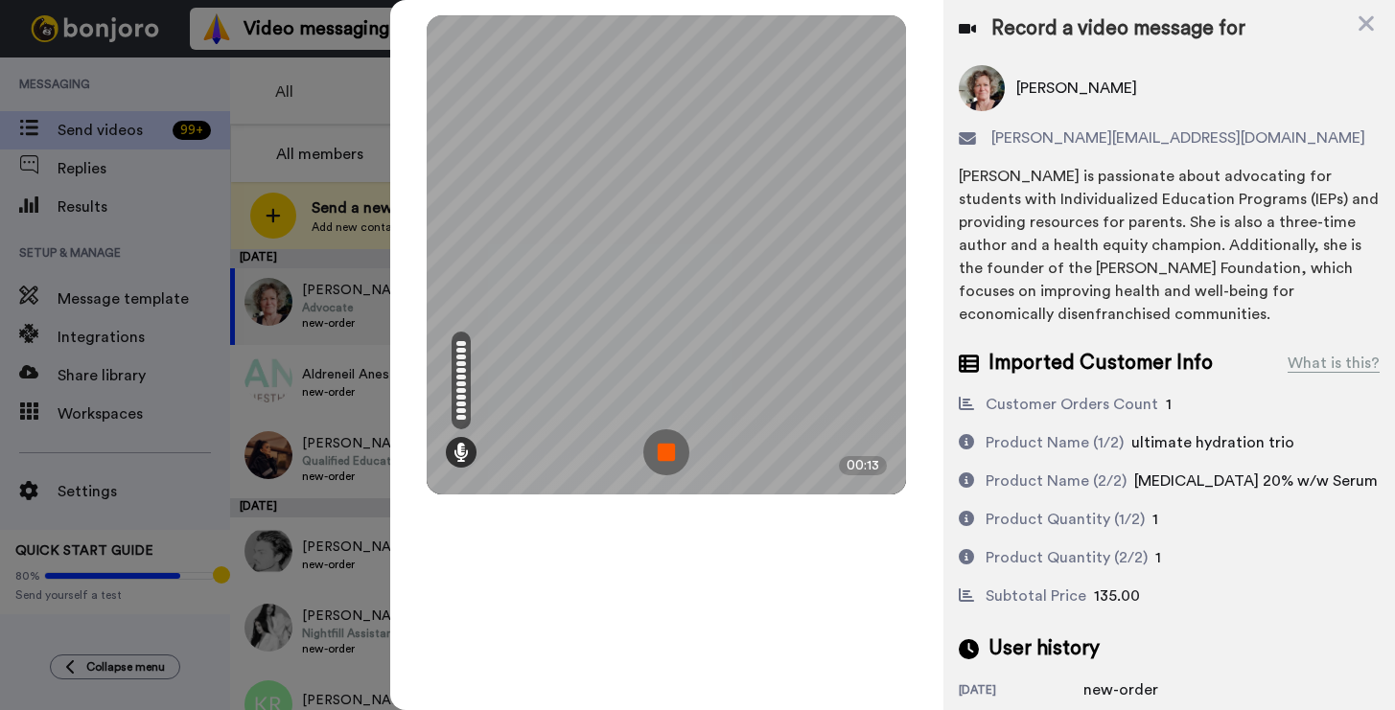
click at [661, 457] on img at bounding box center [666, 452] width 46 height 46
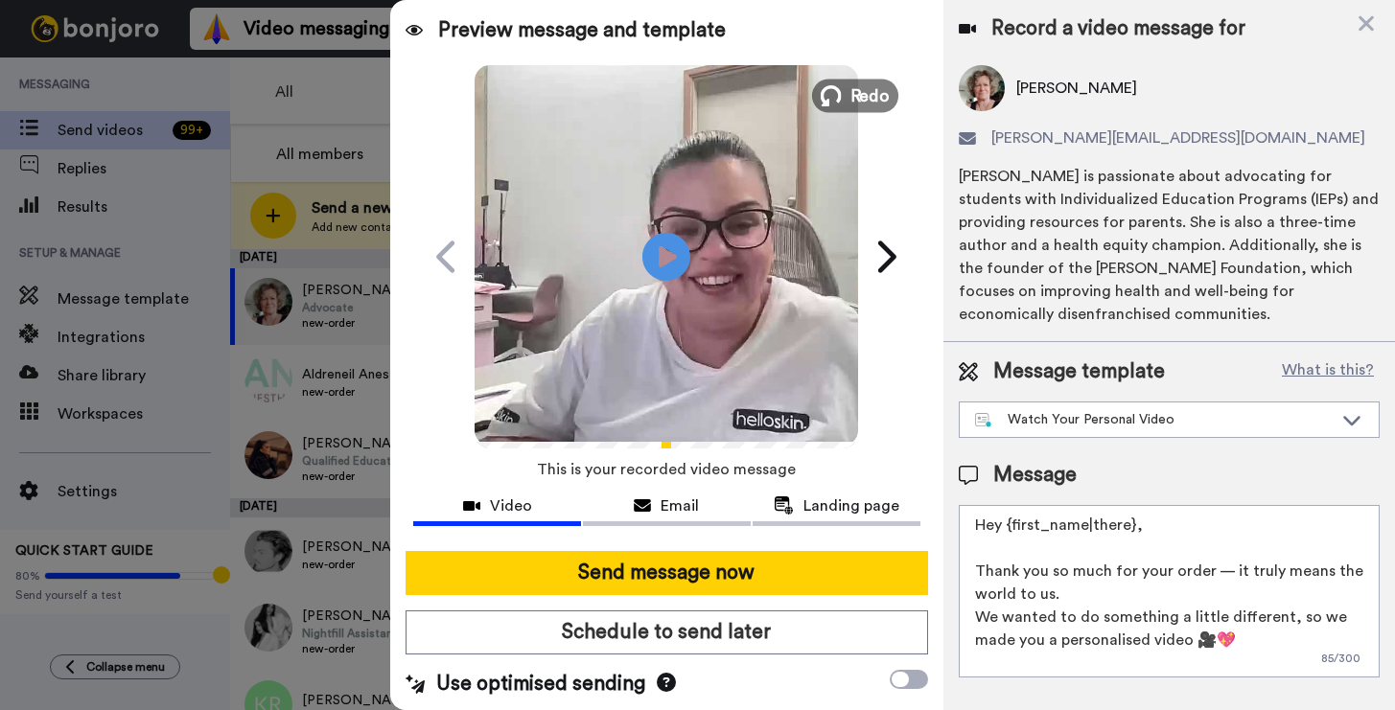
click at [865, 107] on button "Redo" at bounding box center [855, 96] width 86 height 34
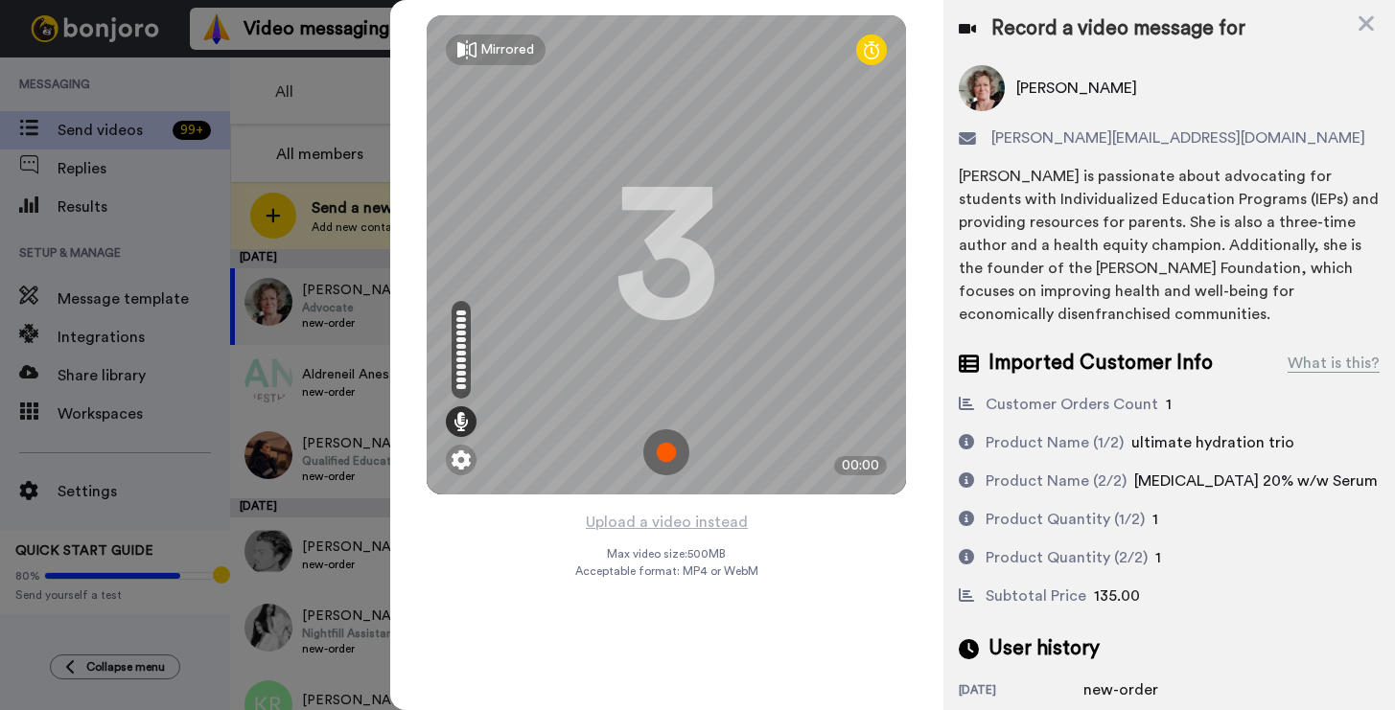
click at [666, 446] on img at bounding box center [666, 452] width 46 height 46
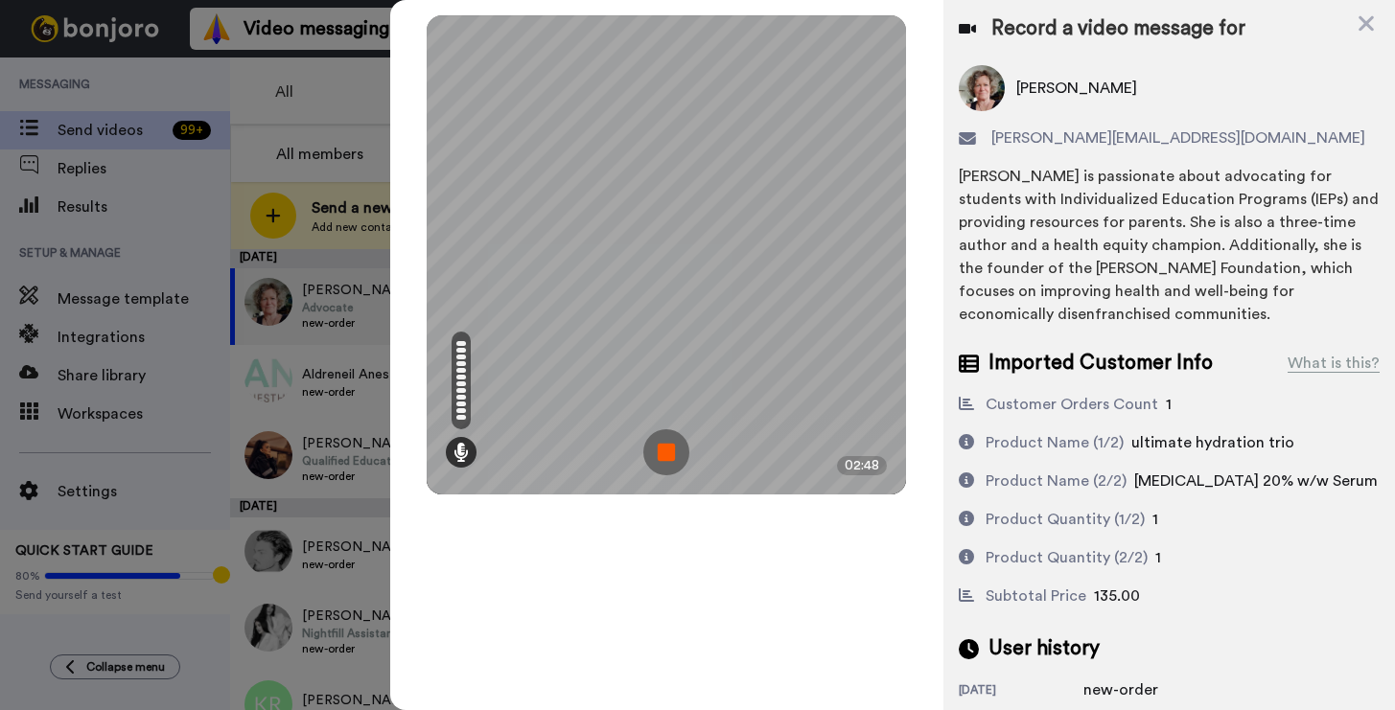
click at [647, 438] on img at bounding box center [666, 452] width 46 height 46
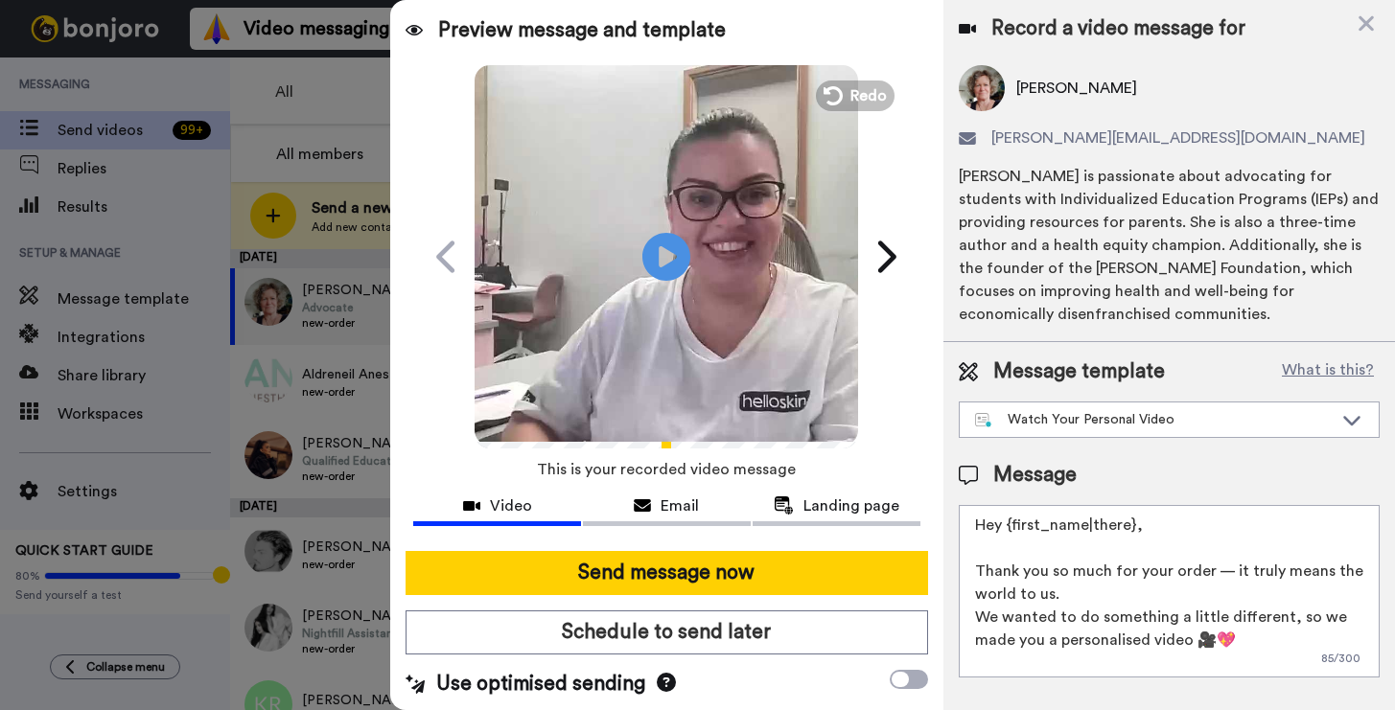
drag, startPoint x: 1187, startPoint y: 522, endPoint x: 1005, endPoint y: 528, distance: 182.3
click at [1005, 528] on textarea "Hey {first_name|there}, Thank you so much for your order — it truly means the w…" at bounding box center [1169, 591] width 421 height 173
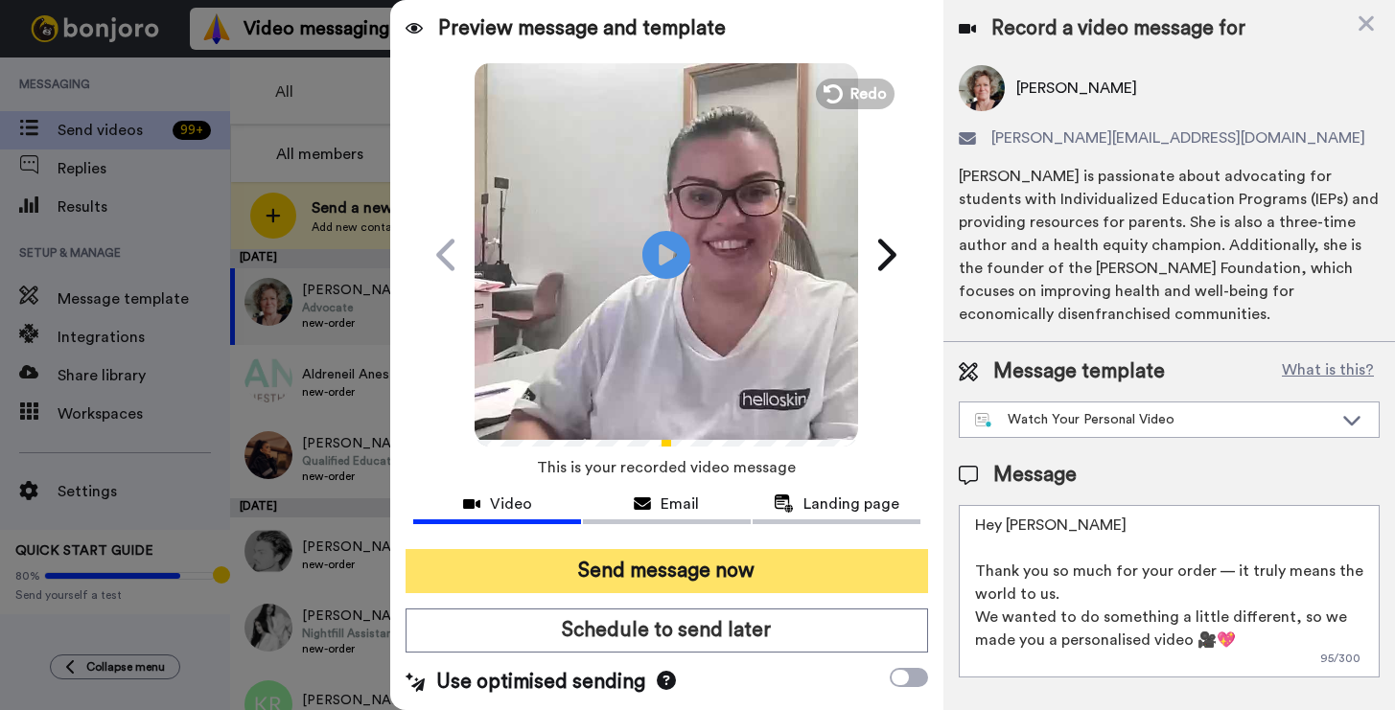
type textarea "Hey Stephanie Thank you so much for your order — it truly means the world to us…"
click at [748, 585] on button "Send message now" at bounding box center [667, 571] width 522 height 44
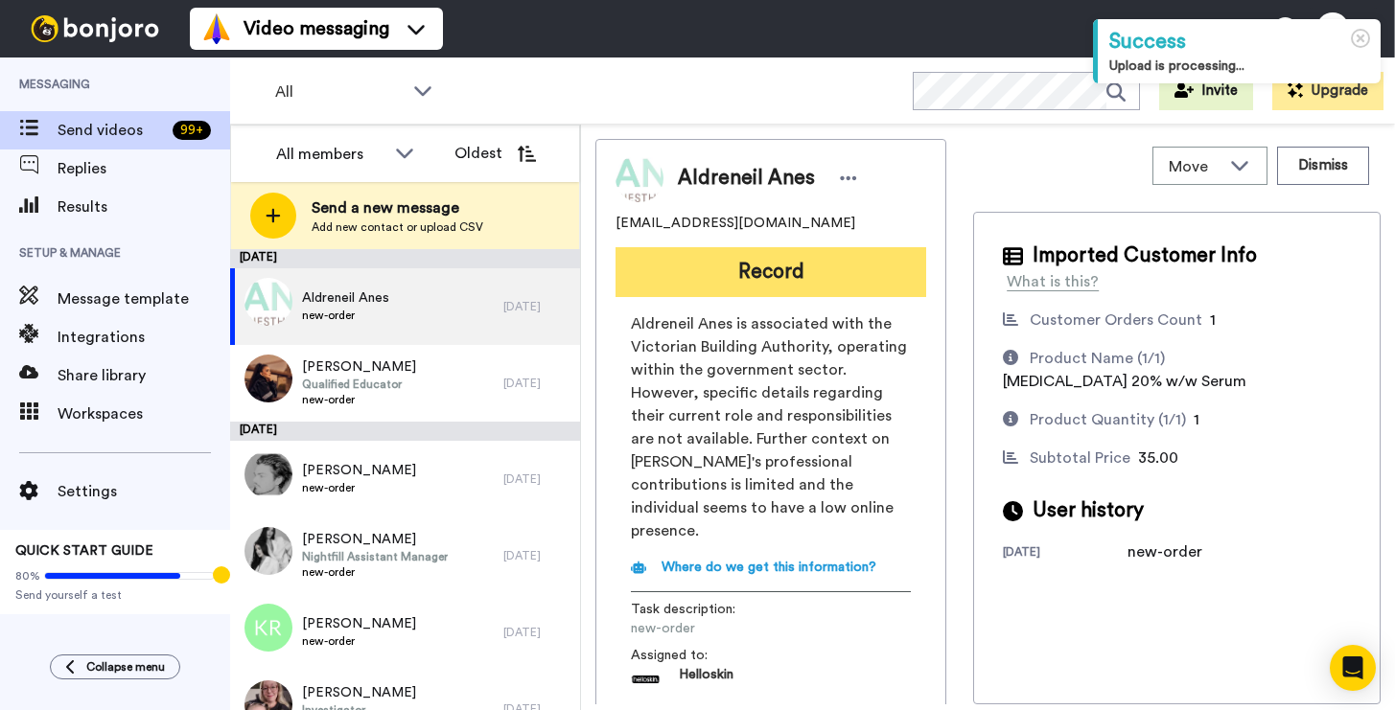
click at [858, 293] on button "Record" at bounding box center [770, 272] width 311 height 50
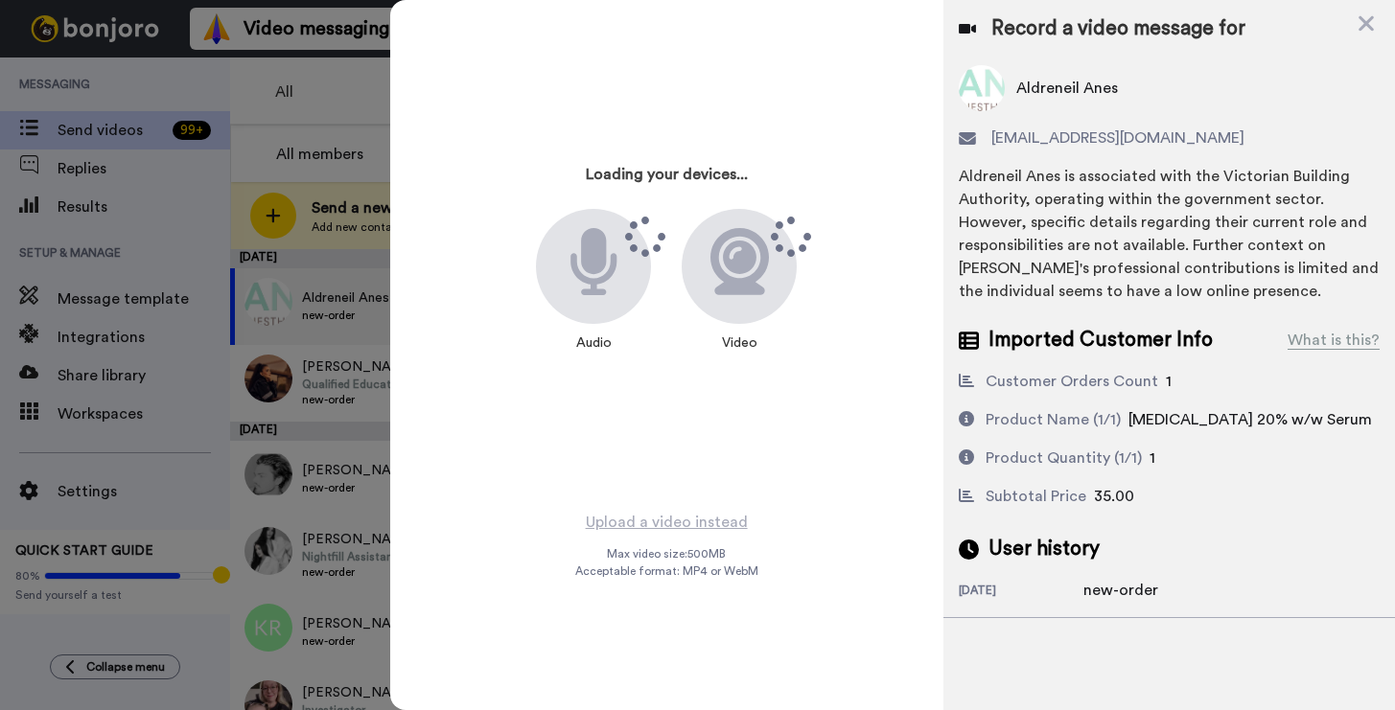
click at [858, 293] on div "Loading your devices... Audio Video Upload a video instead Max video size: 500 …" at bounding box center [892, 355] width 1005 height 710
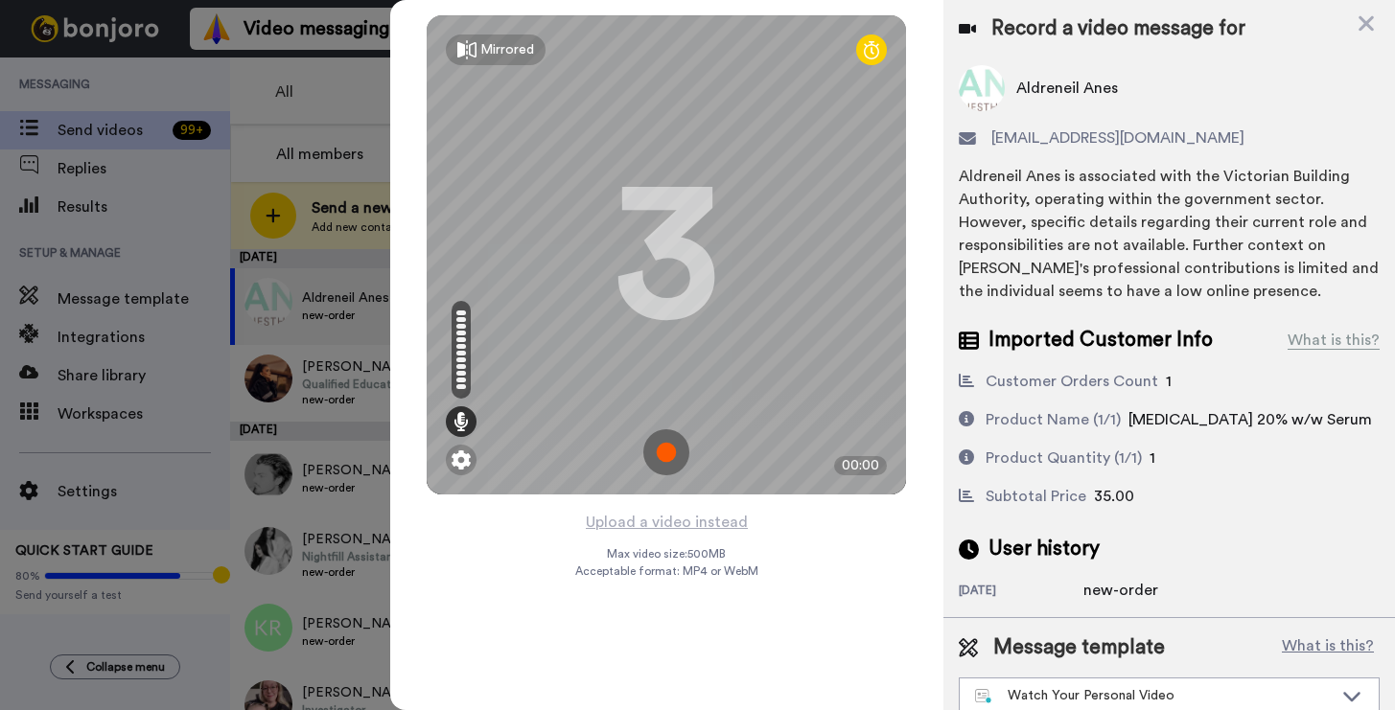
click at [654, 432] on img at bounding box center [666, 452] width 46 height 46
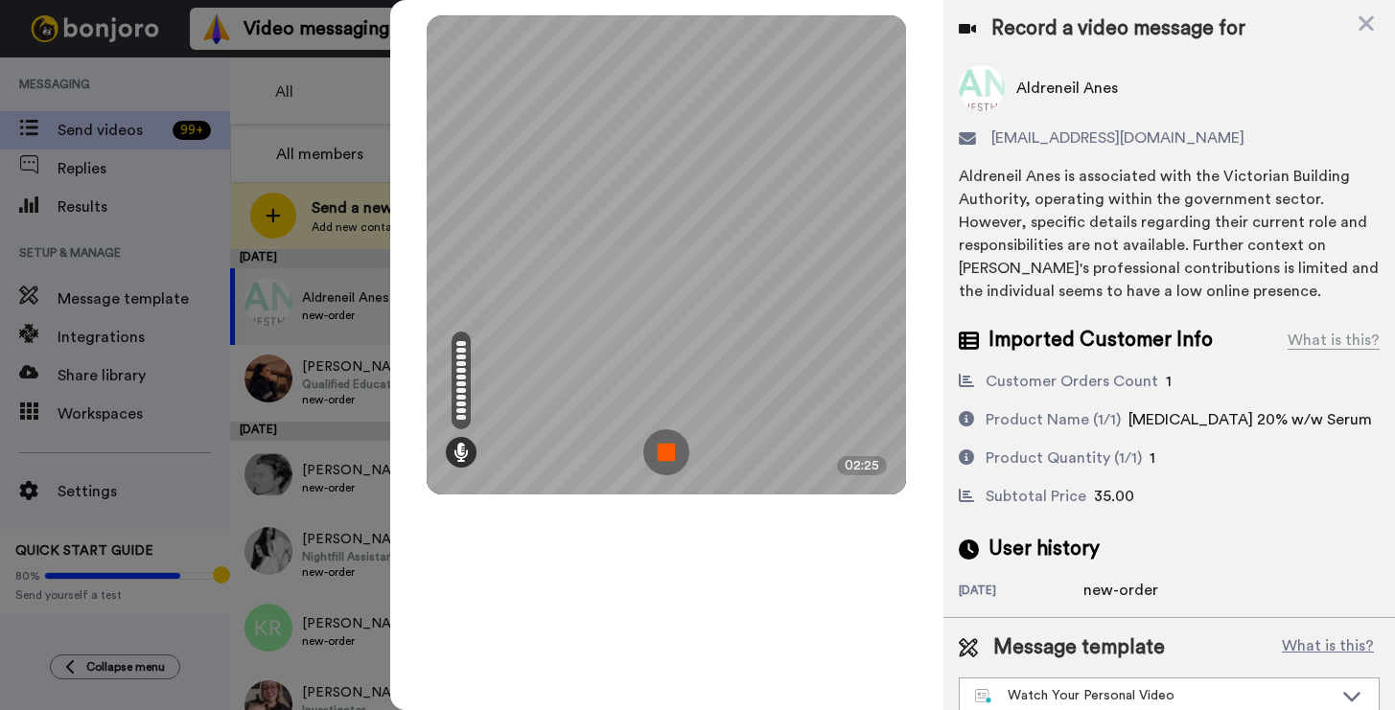
click at [663, 451] on img at bounding box center [666, 452] width 46 height 46
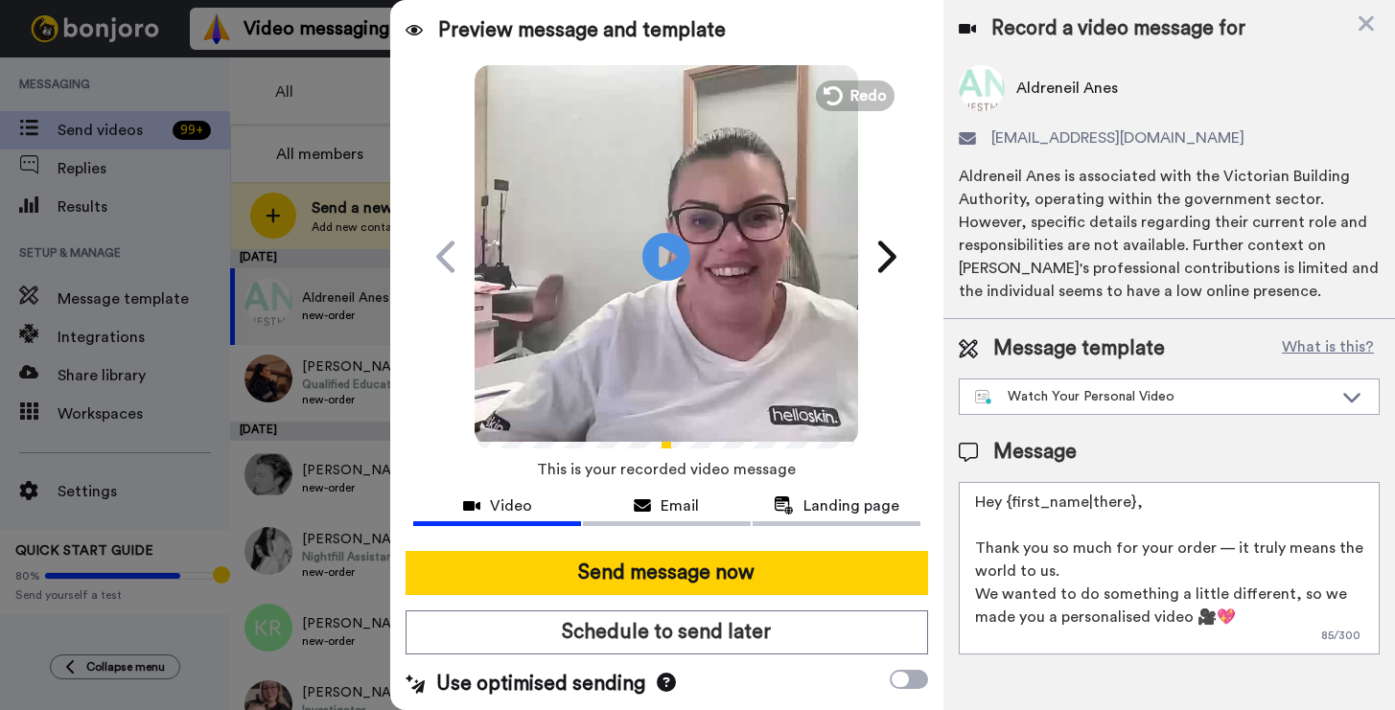
drag, startPoint x: 1172, startPoint y: 512, endPoint x: 1014, endPoint y: 507, distance: 158.2
click at [1014, 507] on textarea "Hey {first_name|there}, Thank you so much for your order — it truly means the w…" at bounding box center [1169, 568] width 421 height 173
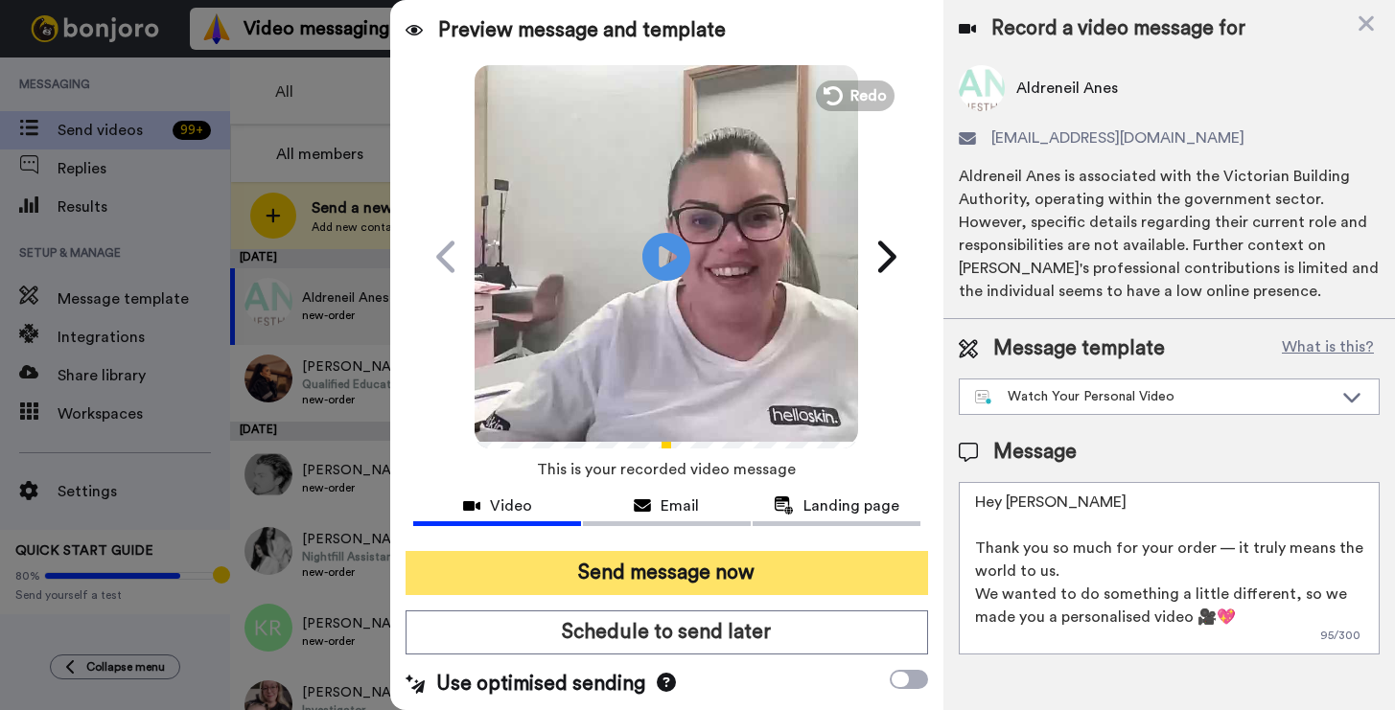
type textarea "Hey Aldreneil Thank you so much for your order — it truly means the world to us…"
click at [599, 555] on button "Send message now" at bounding box center [667, 573] width 522 height 44
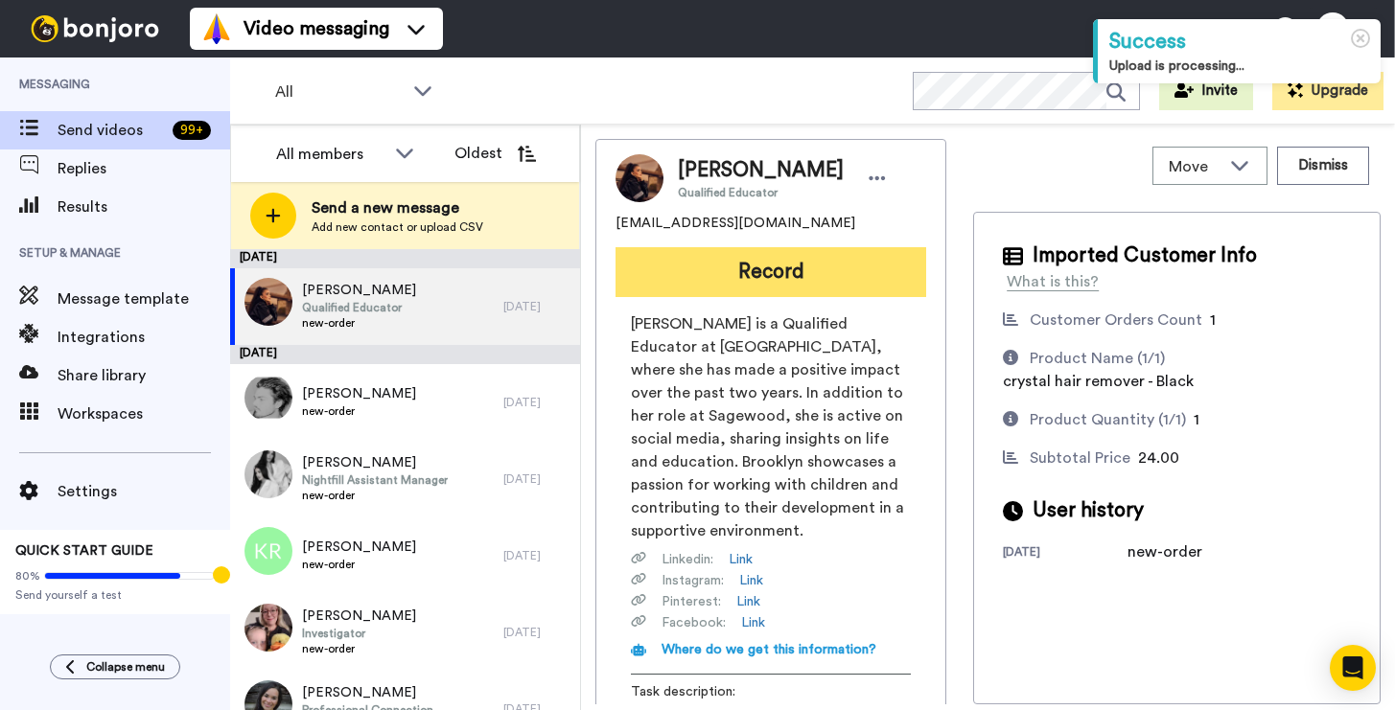
click at [824, 257] on button "Record" at bounding box center [770, 272] width 311 height 50
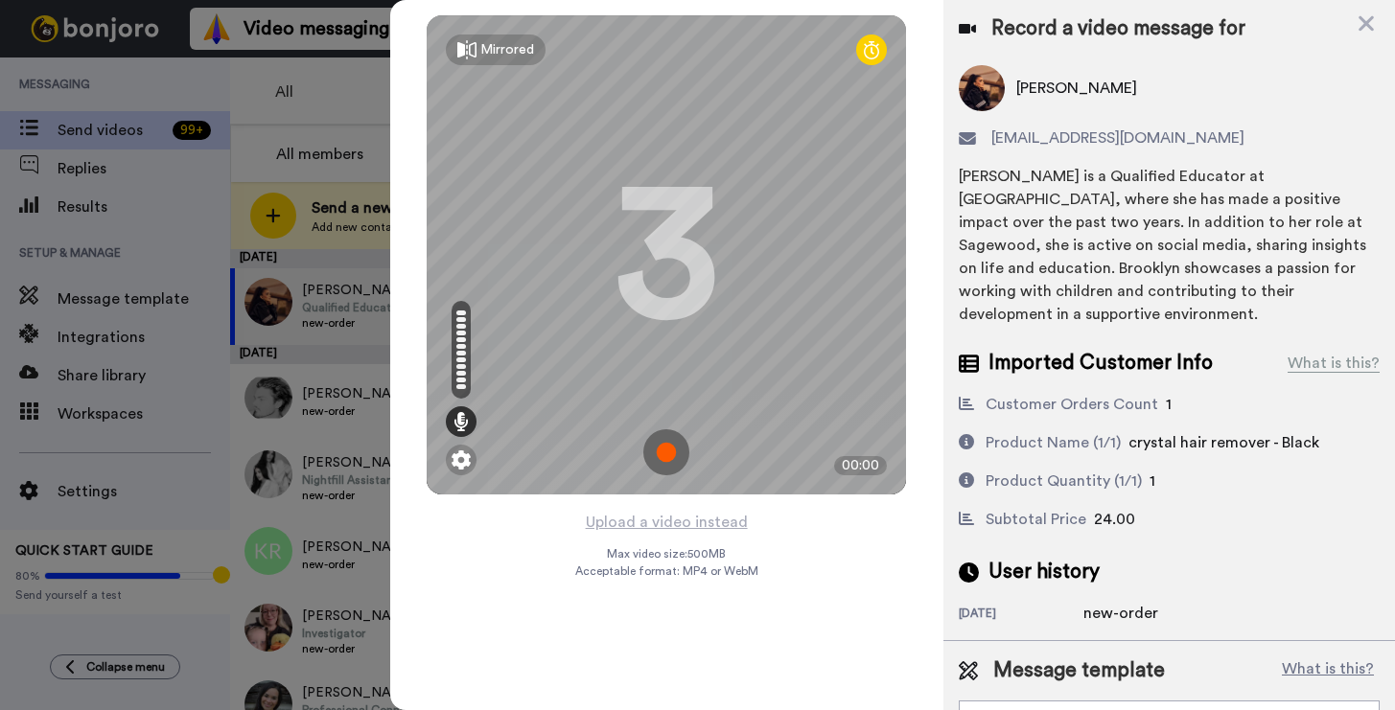
click at [674, 437] on img at bounding box center [666, 452] width 46 height 46
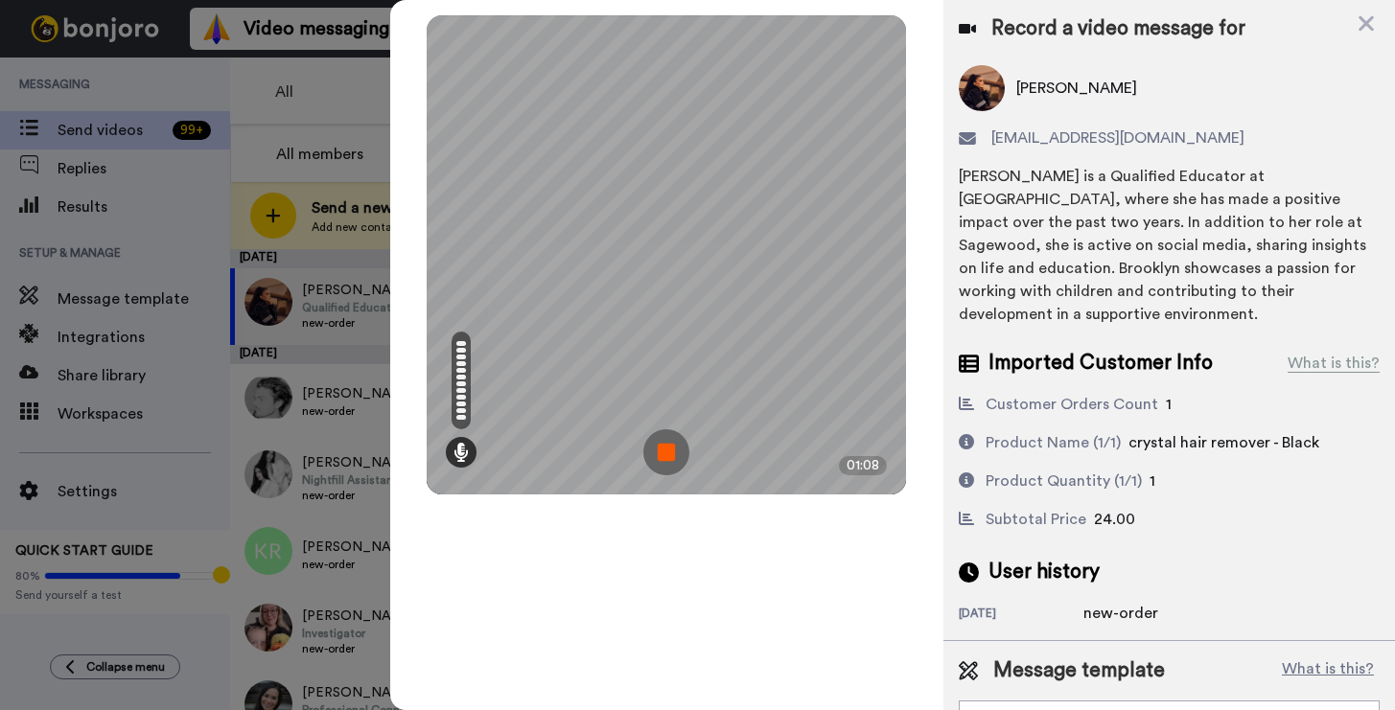
click at [671, 446] on img at bounding box center [666, 452] width 46 height 46
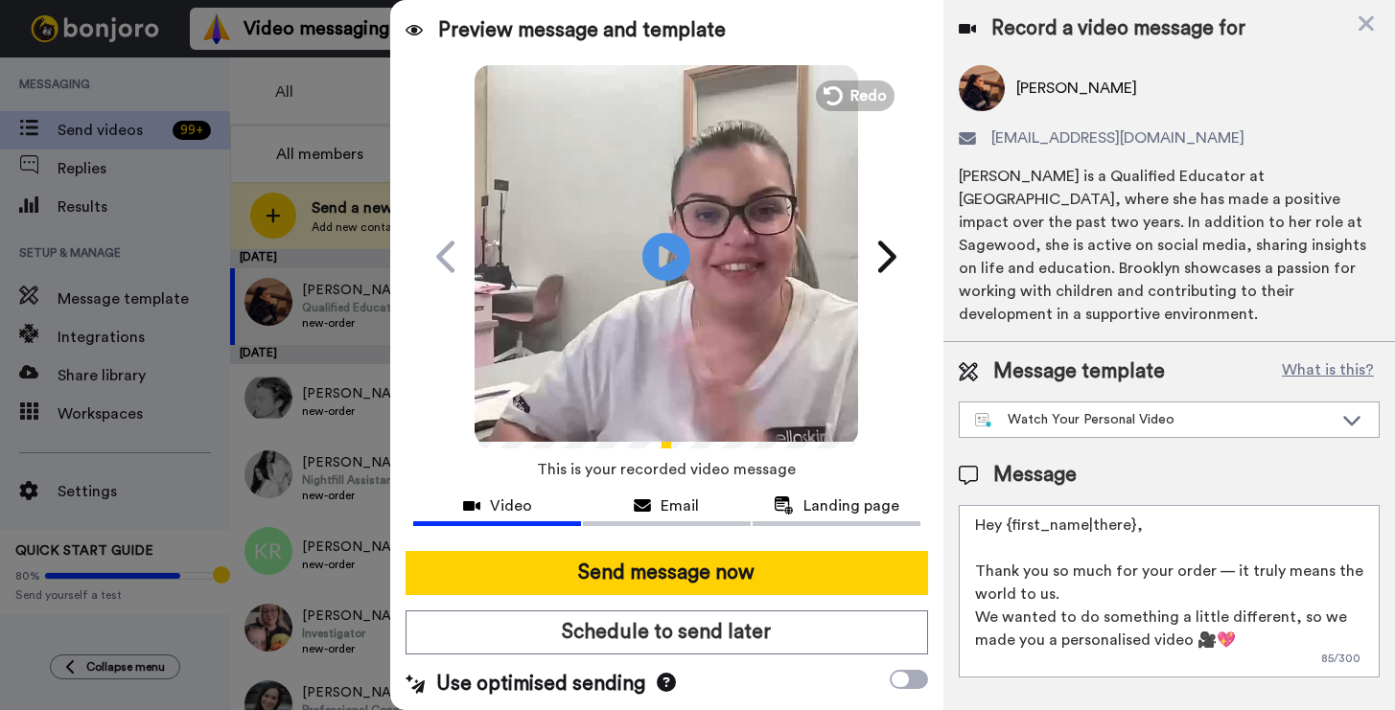
drag, startPoint x: 1167, startPoint y: 543, endPoint x: 1011, endPoint y: 530, distance: 155.8
click at [1011, 530] on textarea "Hey {first_name|there}, Thank you so much for your order — it truly means the w…" at bounding box center [1169, 591] width 421 height 173
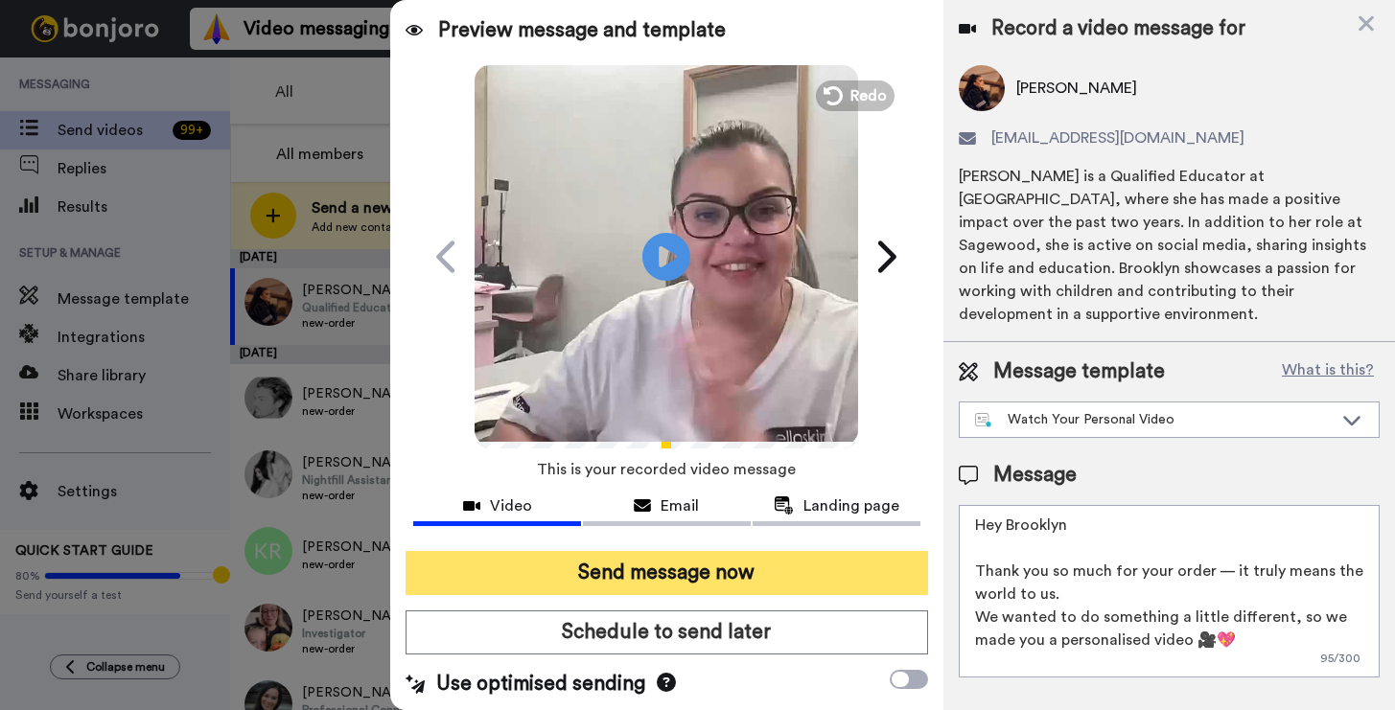
type textarea "Hey Brooklyn Thank you so much for your order — it truly means the world to us.…"
click at [486, 559] on button "Send message now" at bounding box center [667, 573] width 522 height 44
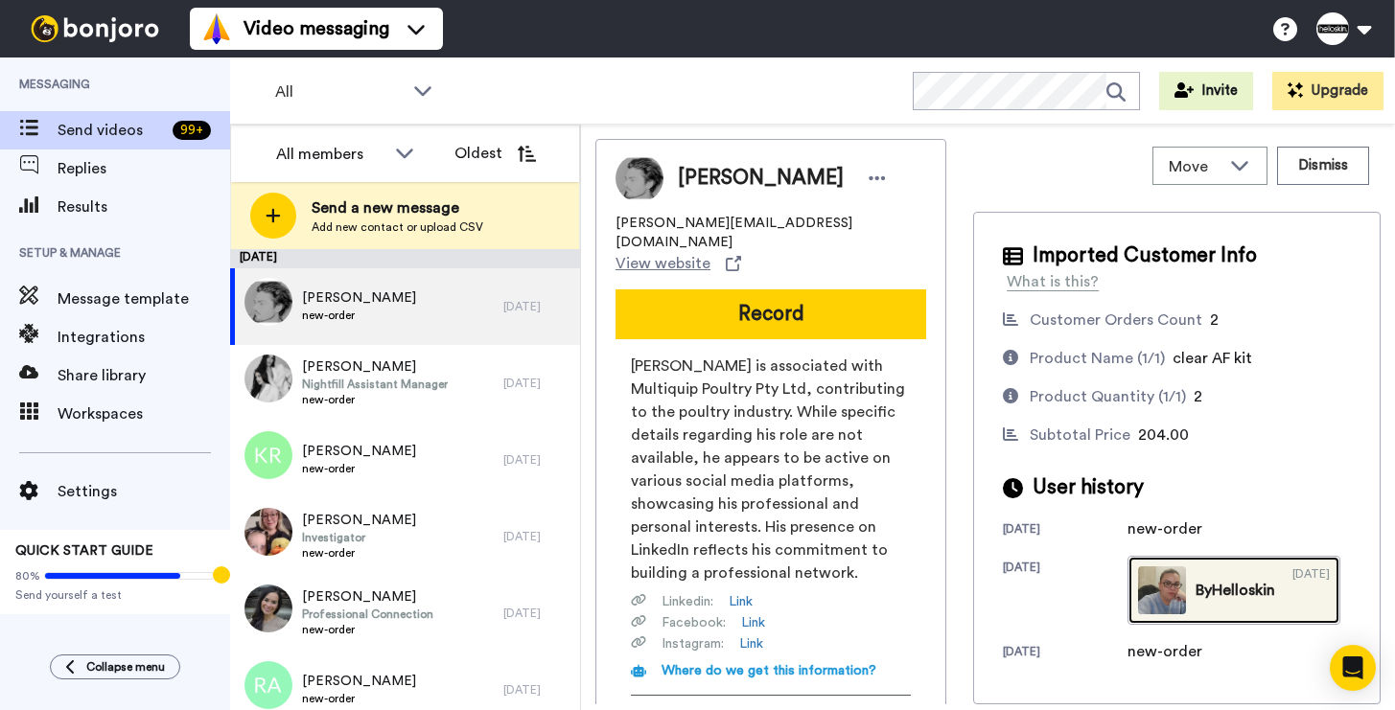
click at [1138, 596] on img at bounding box center [1162, 591] width 48 height 48
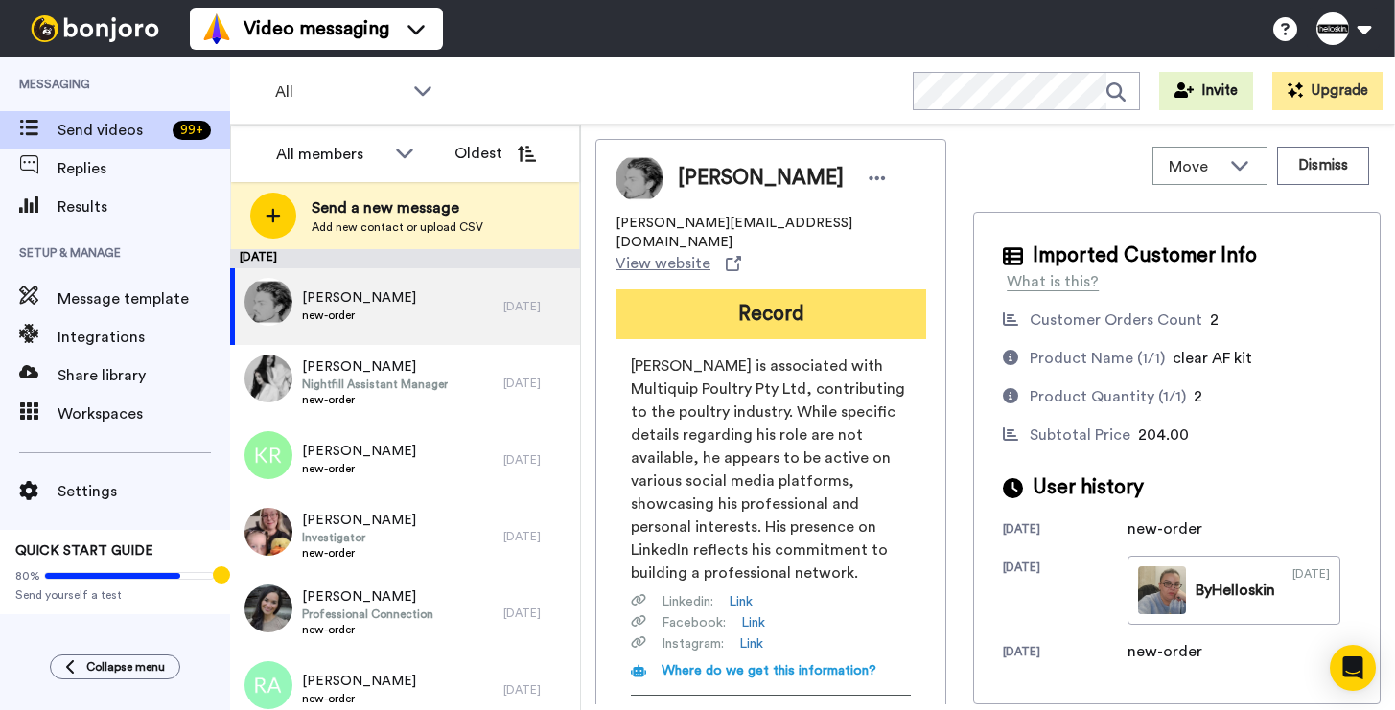
click at [855, 292] on button "Record" at bounding box center [770, 315] width 311 height 50
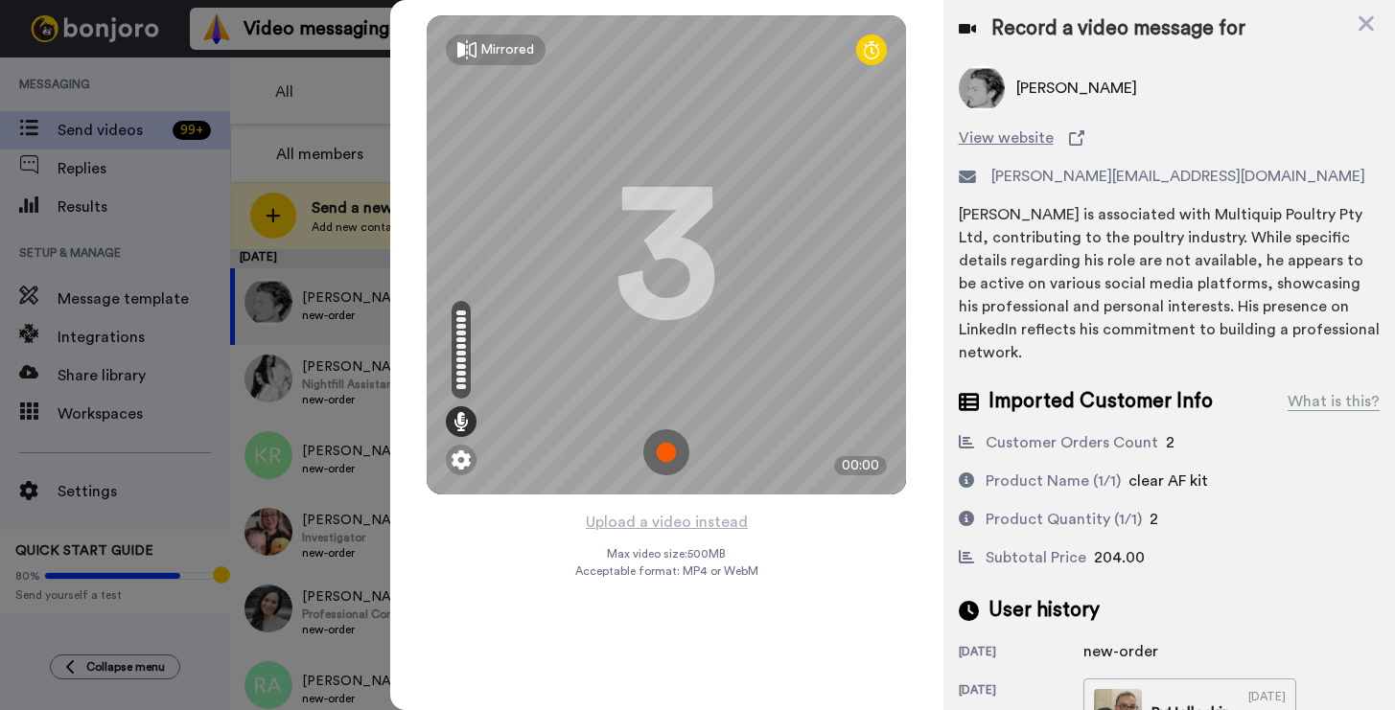
click at [661, 450] on img at bounding box center [666, 452] width 46 height 46
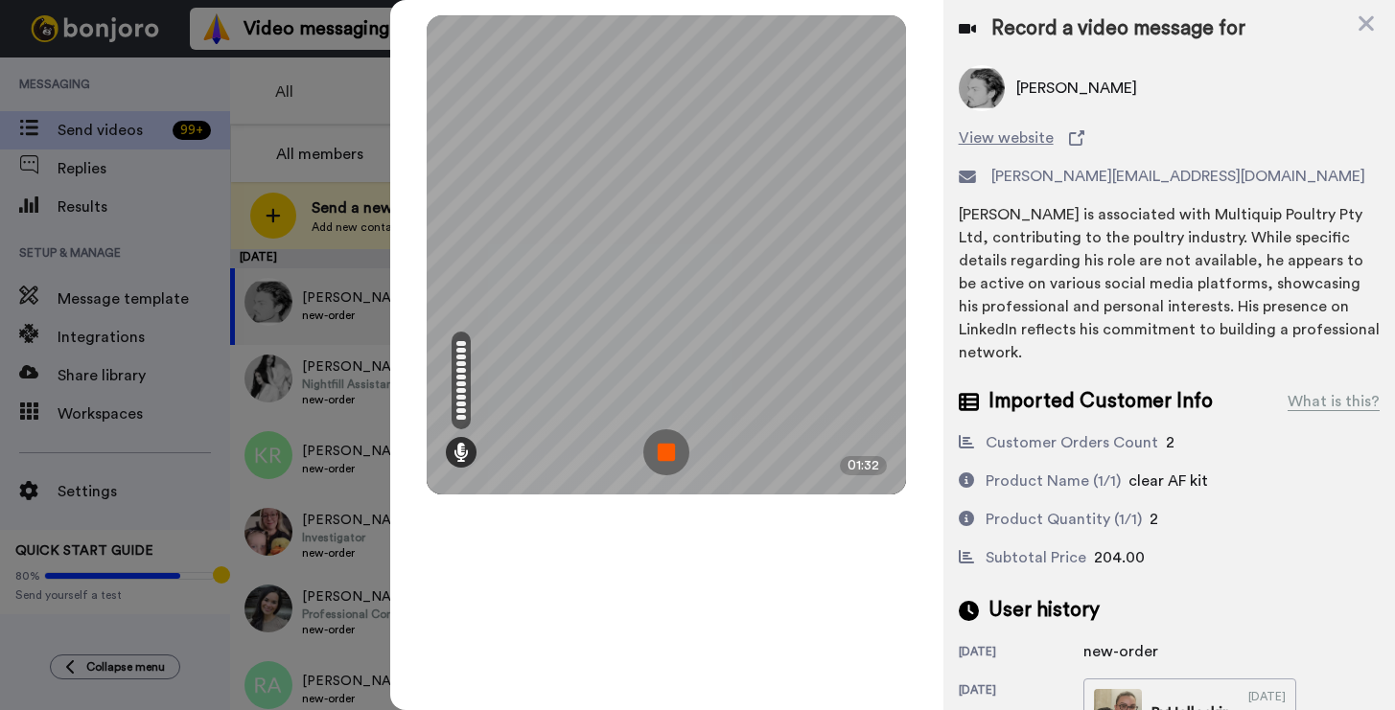
click at [667, 455] on img at bounding box center [666, 452] width 46 height 46
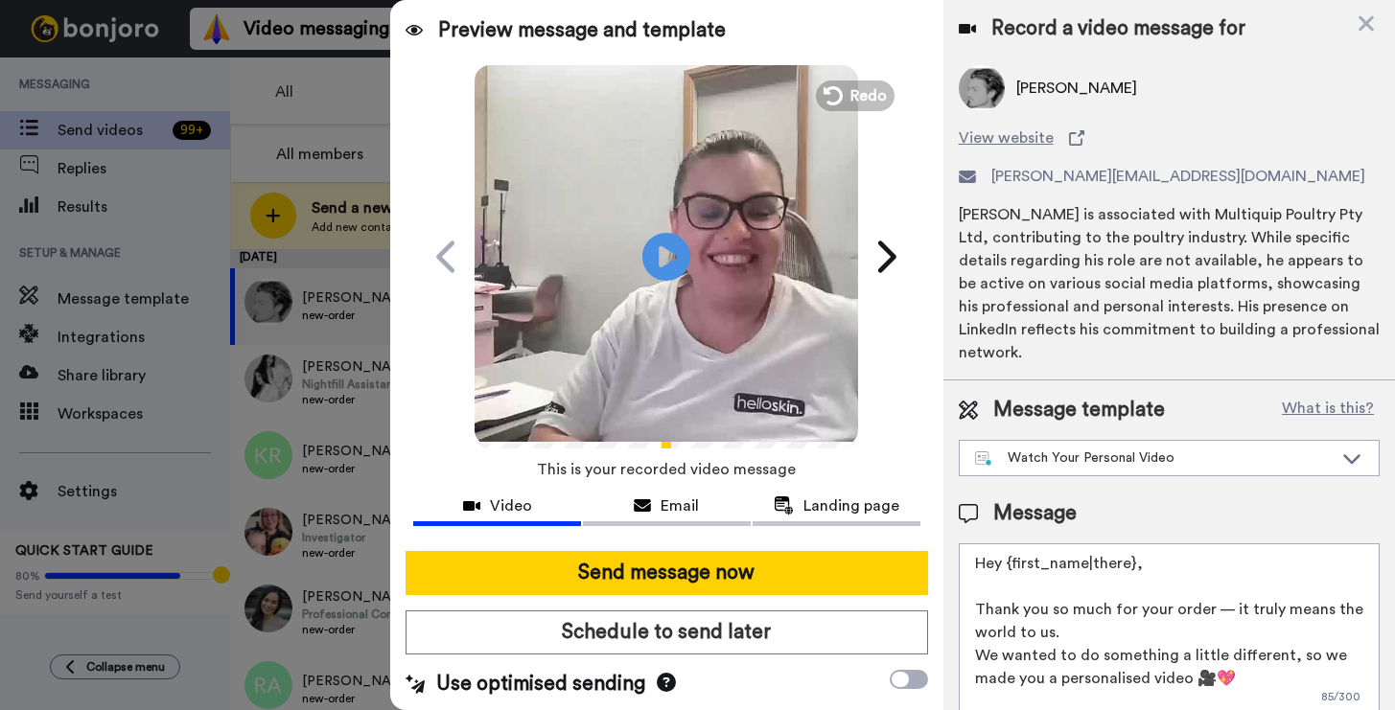
drag, startPoint x: 1154, startPoint y: 556, endPoint x: 1021, endPoint y: 558, distance: 133.3
click at [1021, 558] on textarea "Hey {first_name|there}, Thank you so much for your order — it truly means the w…" at bounding box center [1169, 630] width 421 height 173
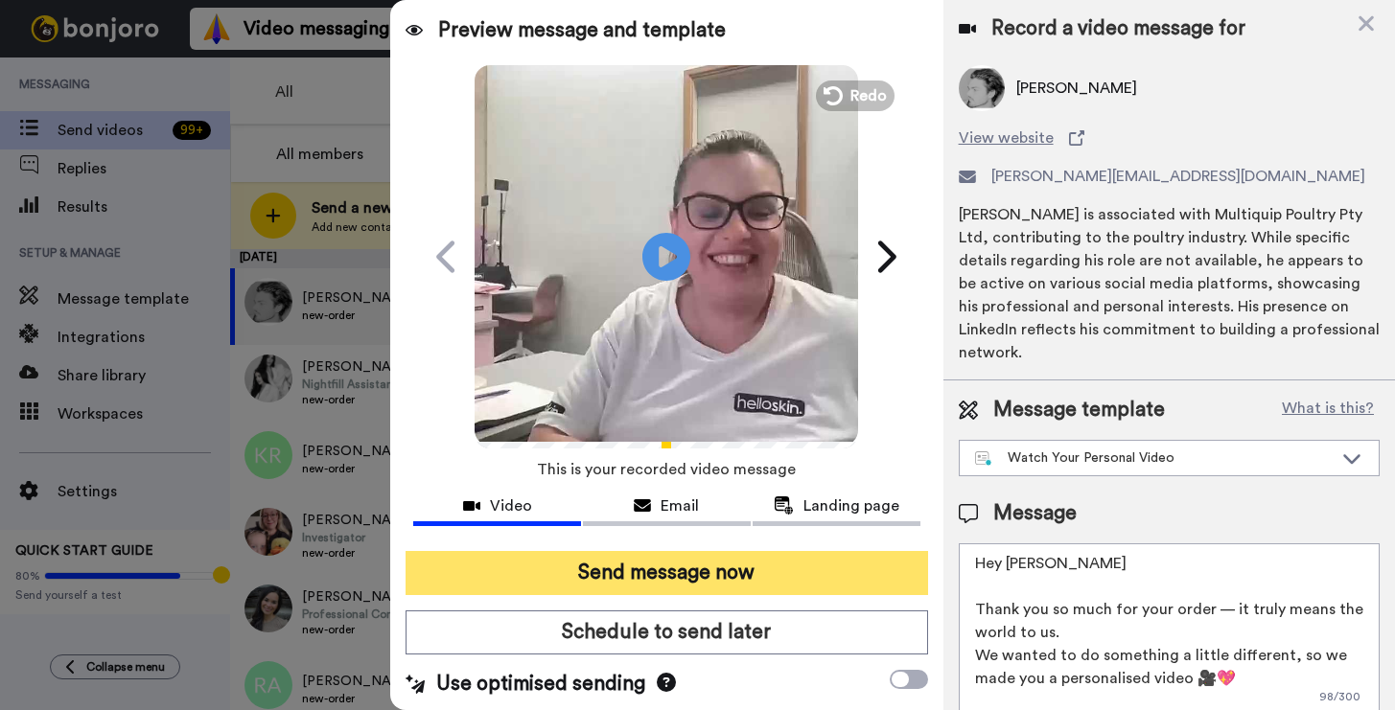
type textarea "Hey Marcus Thank you so much for your order — it truly means the world to us. W…"
click at [673, 561] on button "Send message now" at bounding box center [667, 573] width 522 height 44
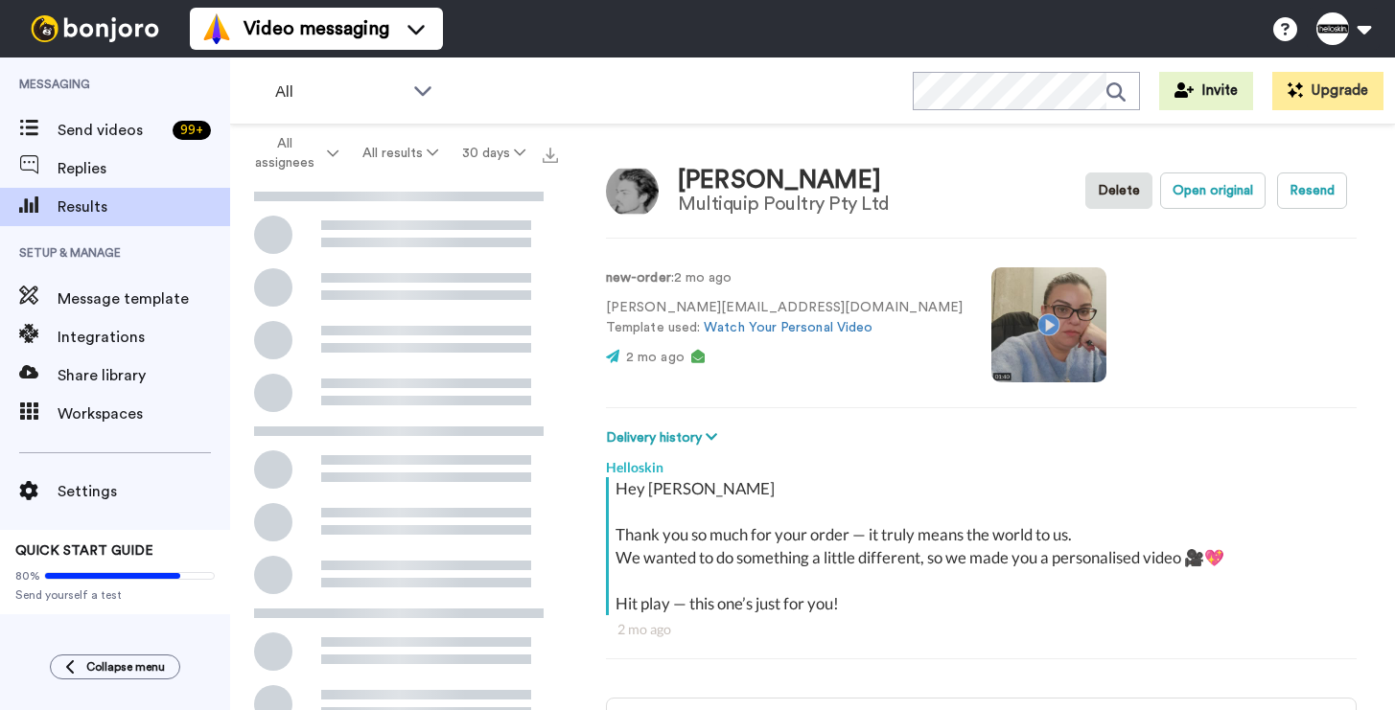
scroll to position [3, 0]
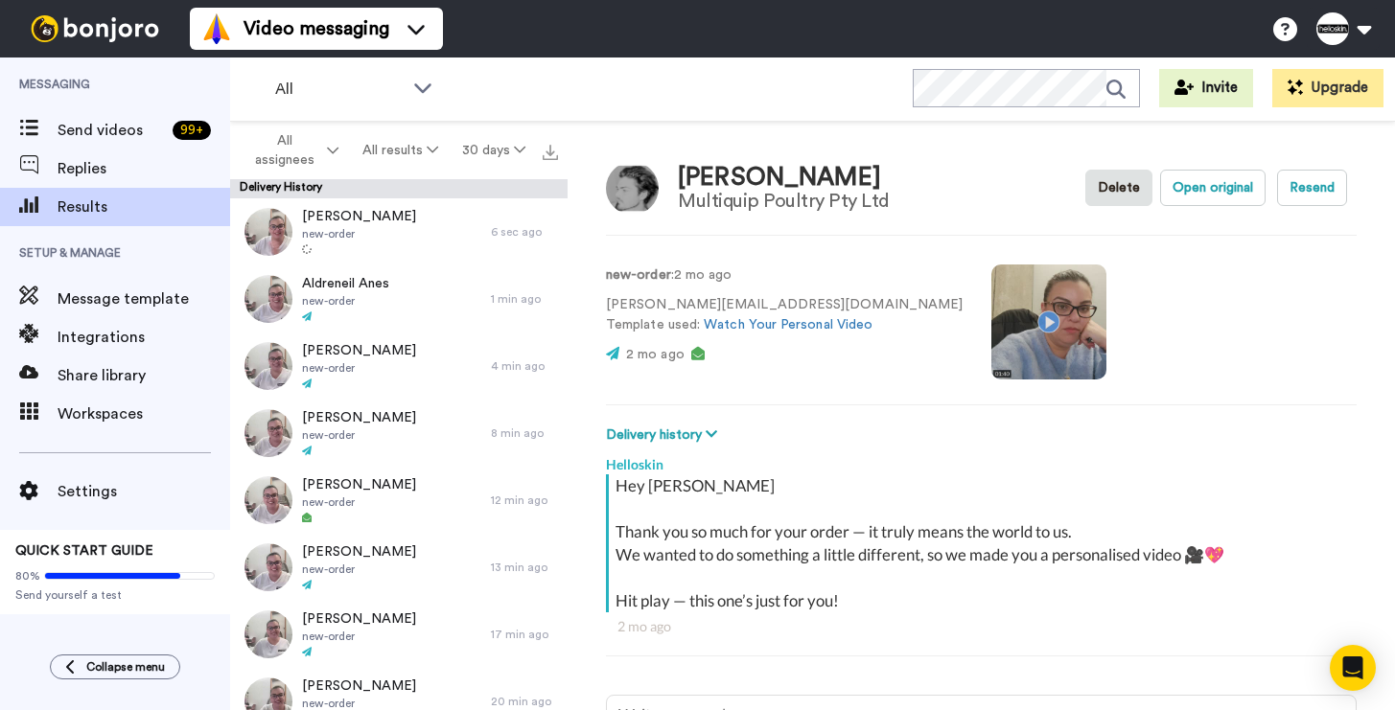
click at [991, 302] on video at bounding box center [1048, 322] width 115 height 115
click at [1003, 352] on video at bounding box center [1048, 322] width 115 height 115
click at [991, 356] on video at bounding box center [1048, 322] width 115 height 115
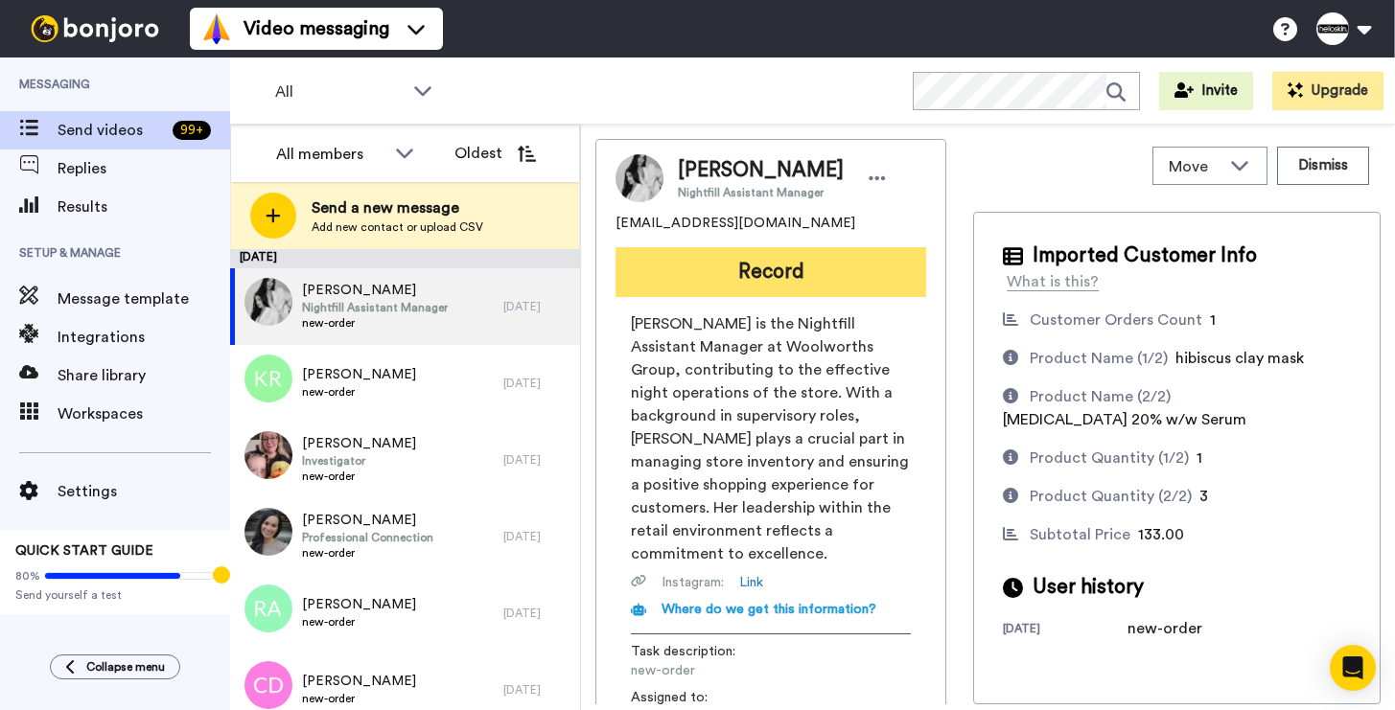
click at [668, 265] on button "Record" at bounding box center [770, 272] width 311 height 50
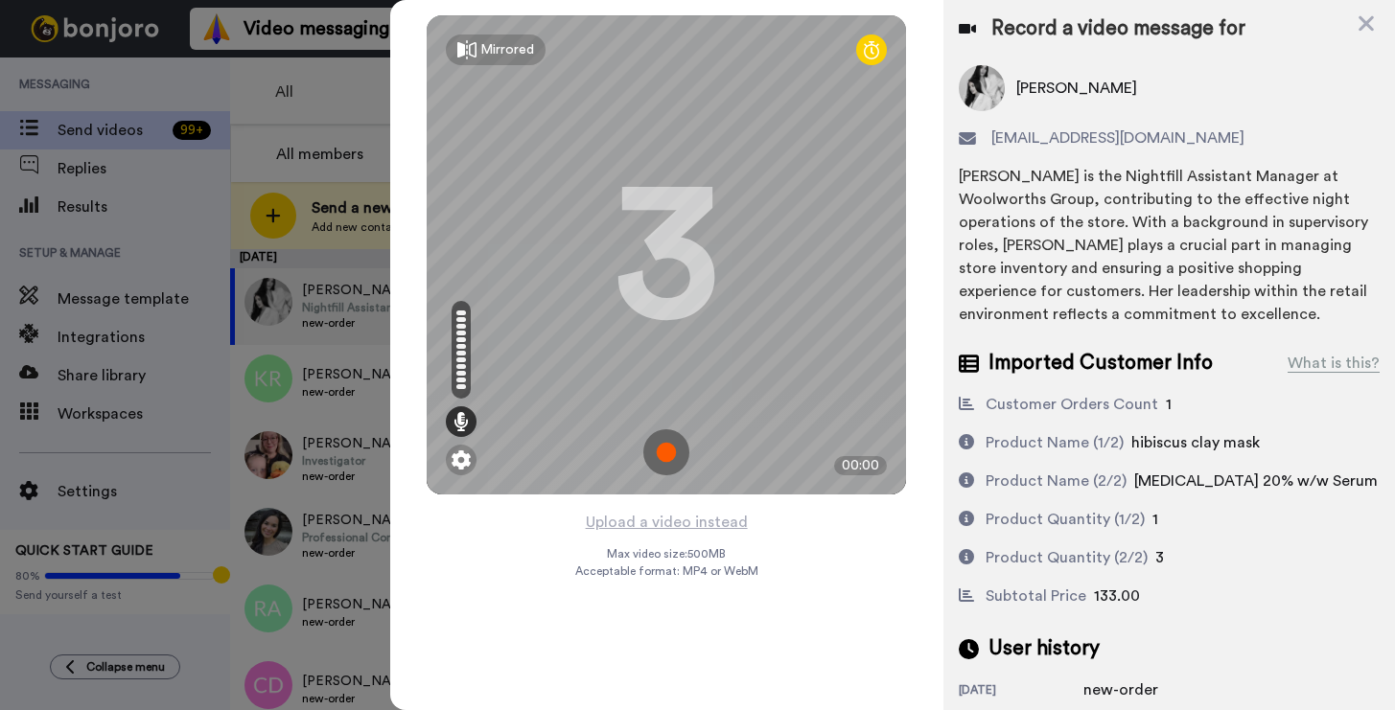
click at [667, 471] on img at bounding box center [666, 452] width 46 height 46
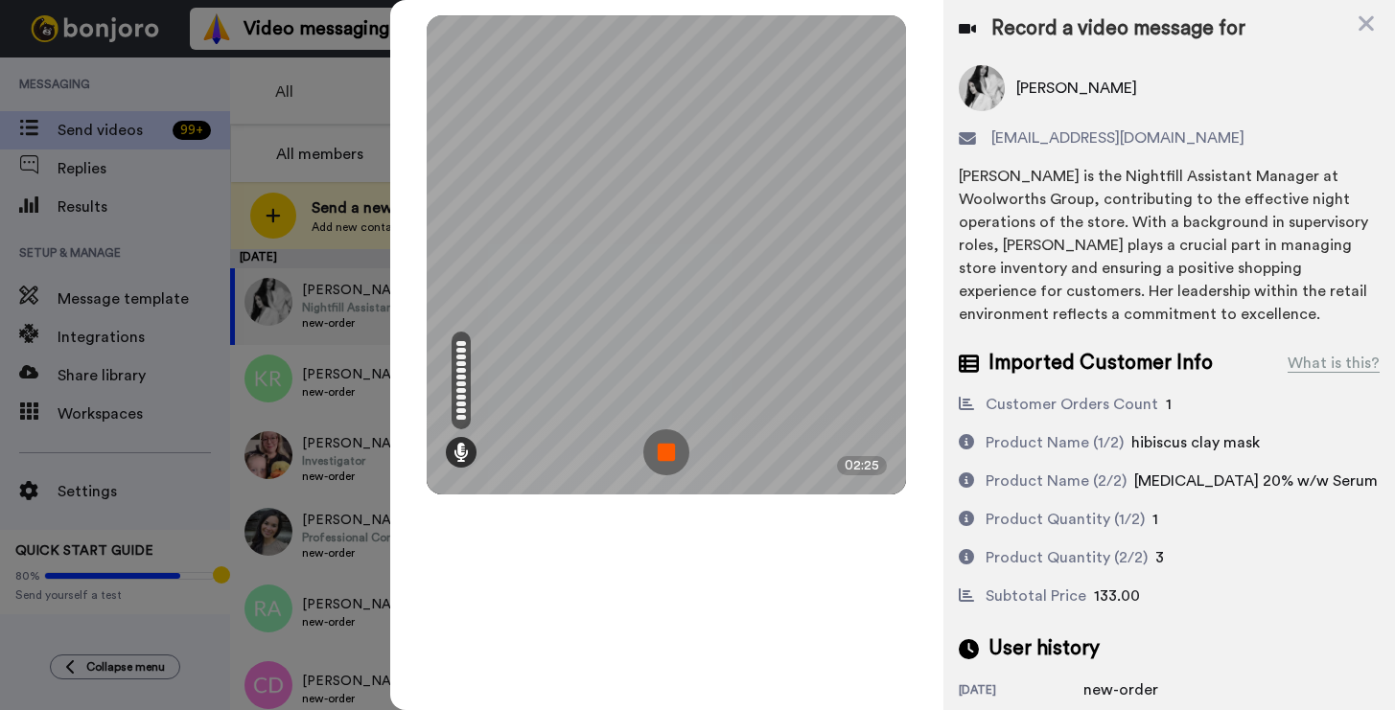
click at [667, 452] on img at bounding box center [666, 452] width 46 height 46
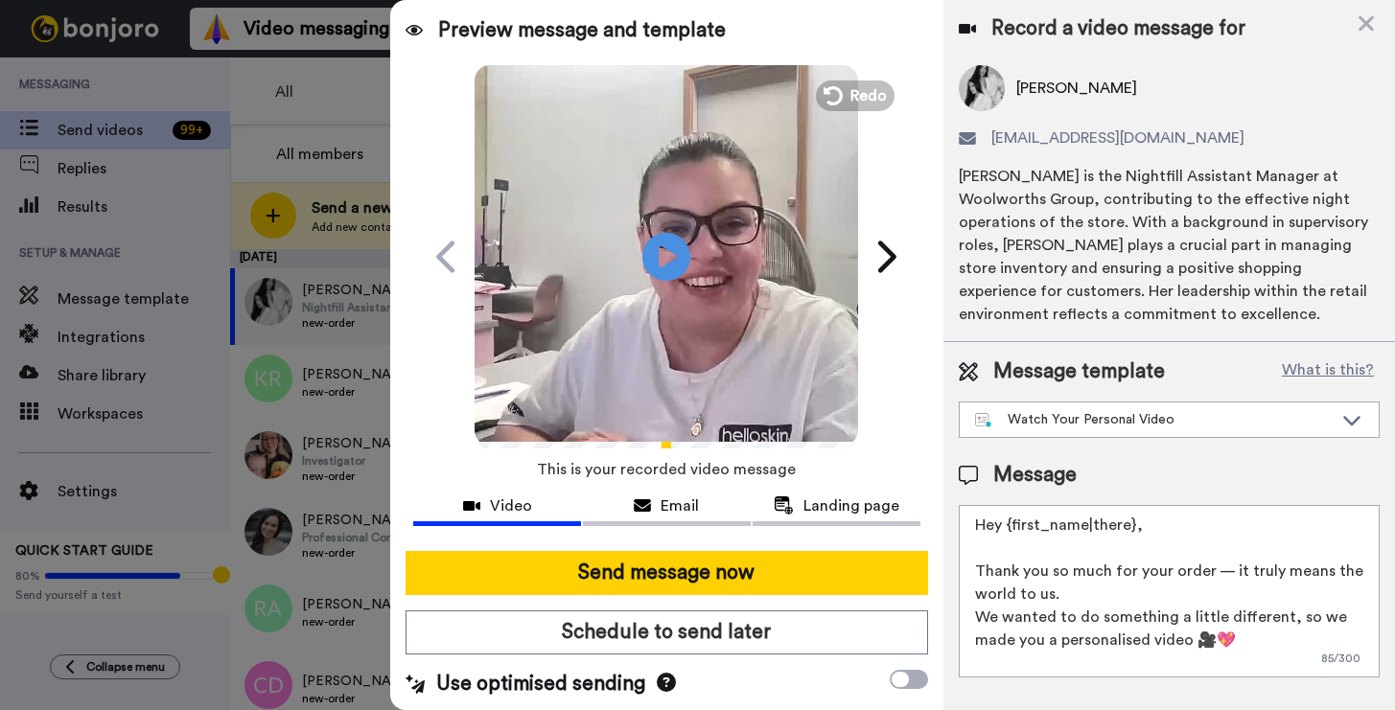
click at [1253, 521] on textarea "Hey {first_name|there}, Thank you so much for your order — it truly means the w…" at bounding box center [1169, 591] width 421 height 173
drag, startPoint x: 1158, startPoint y: 527, endPoint x: 1002, endPoint y: 513, distance: 156.9
click at [1002, 513] on textarea "Hey {first_name|there}, Thank you so much for your order — it truly means the w…" at bounding box center [1169, 591] width 421 height 173
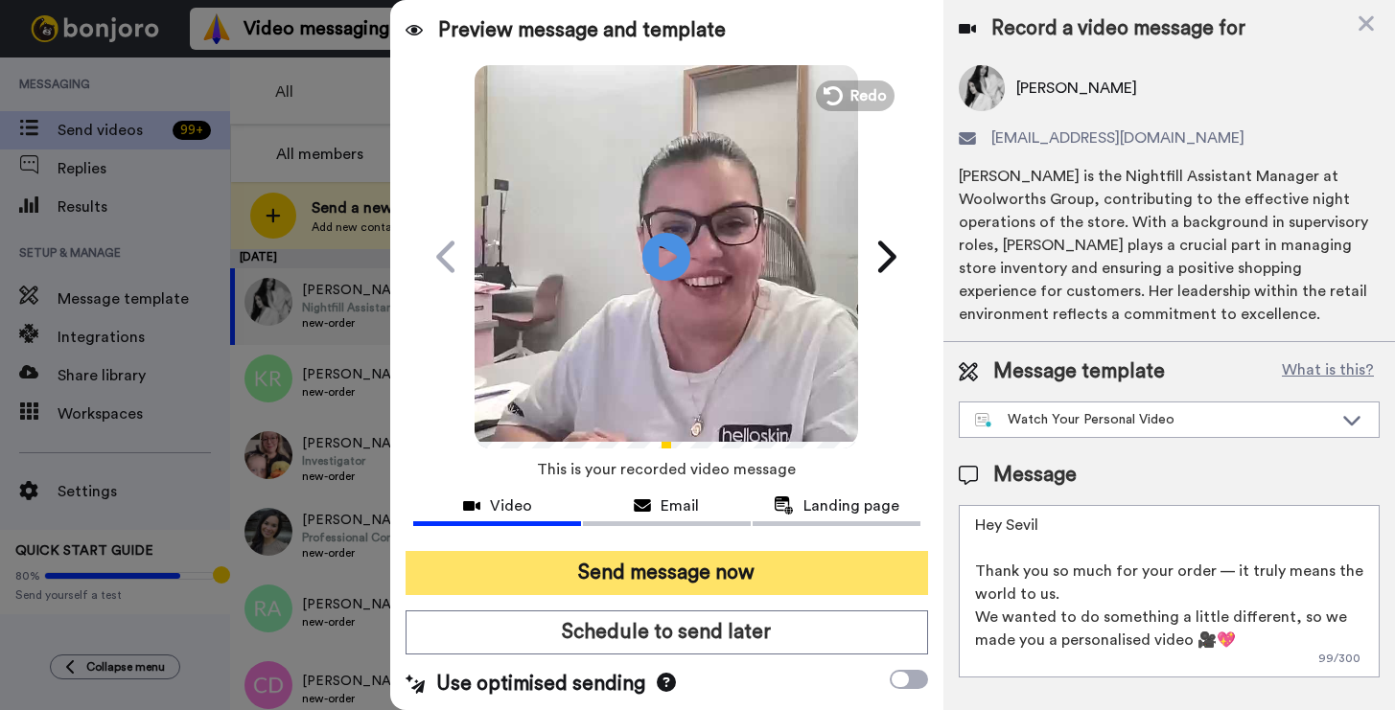
type textarea "Hey Sevil Thank you so much for your order — it truly means the world to us. We…"
click at [514, 588] on button "Send message now" at bounding box center [667, 573] width 522 height 44
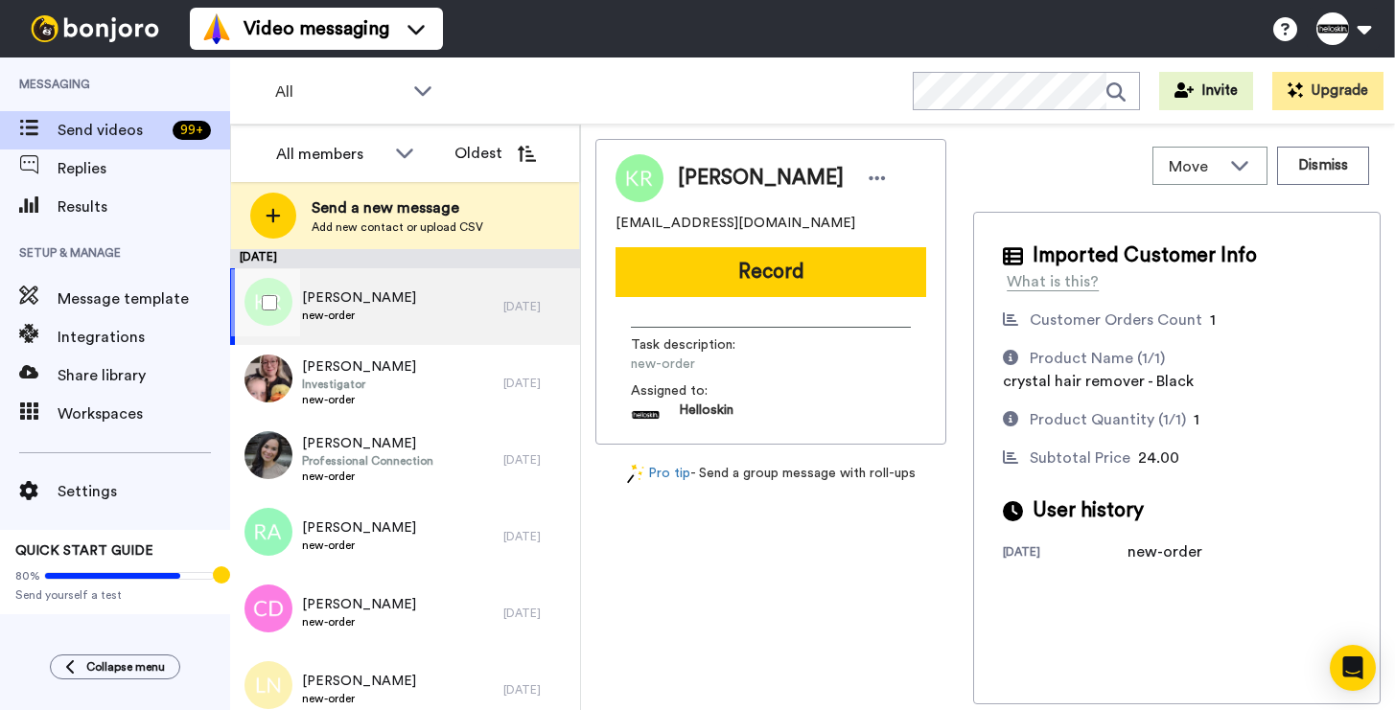
click at [440, 324] on div "[PERSON_NAME] new-order" at bounding box center [366, 306] width 273 height 77
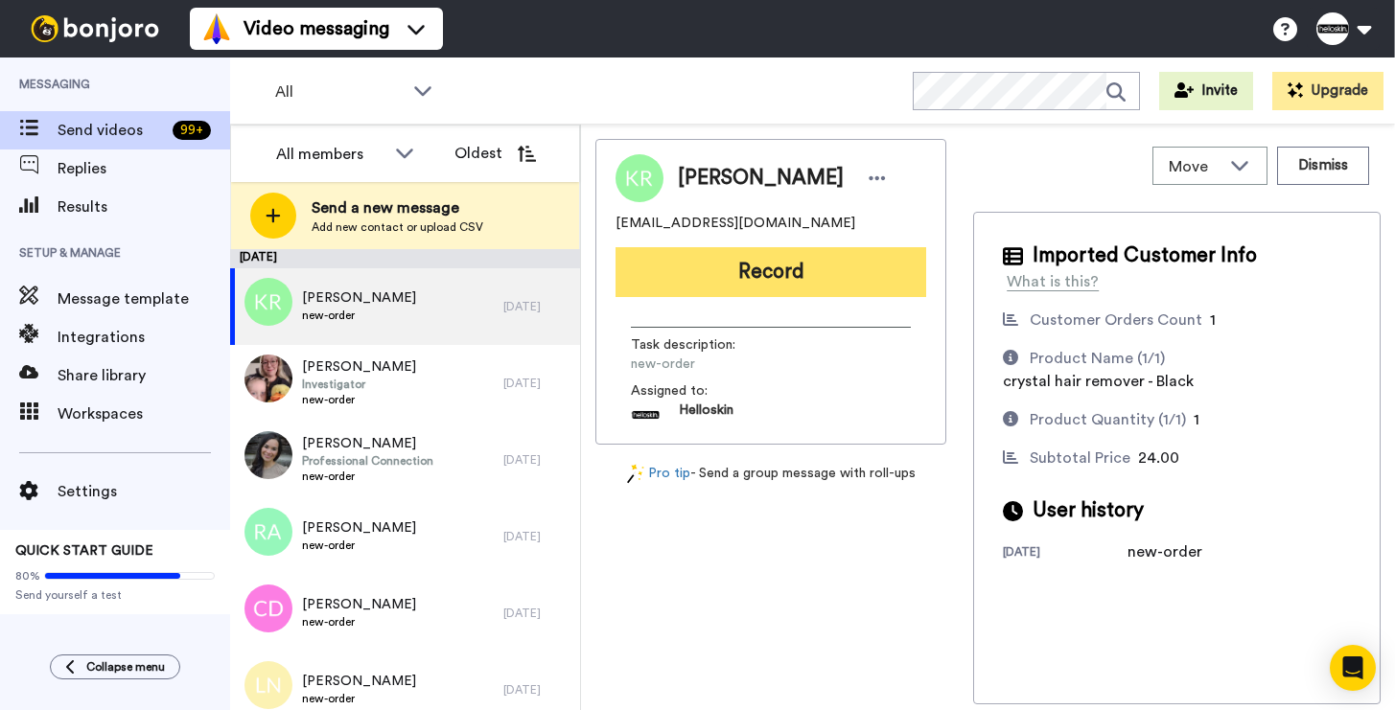
click at [875, 274] on button "Record" at bounding box center [770, 272] width 311 height 50
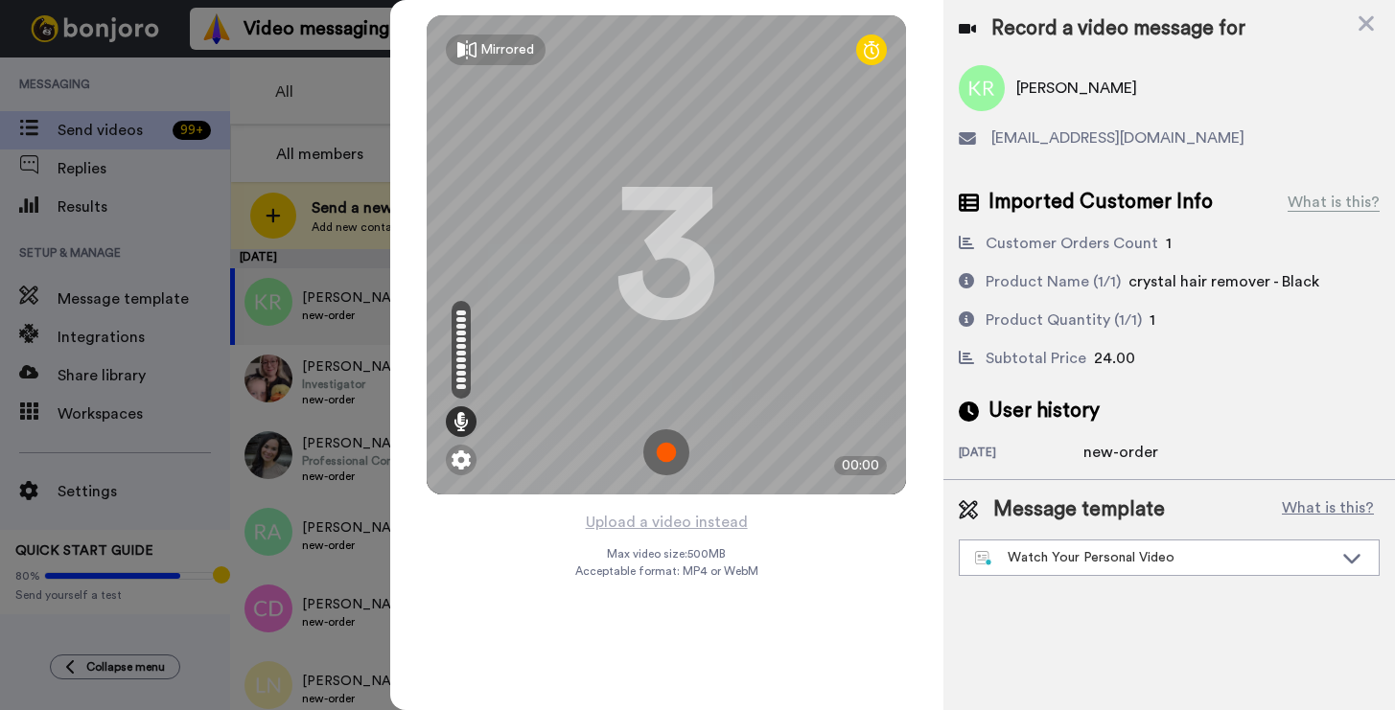
click at [678, 439] on img at bounding box center [666, 452] width 46 height 46
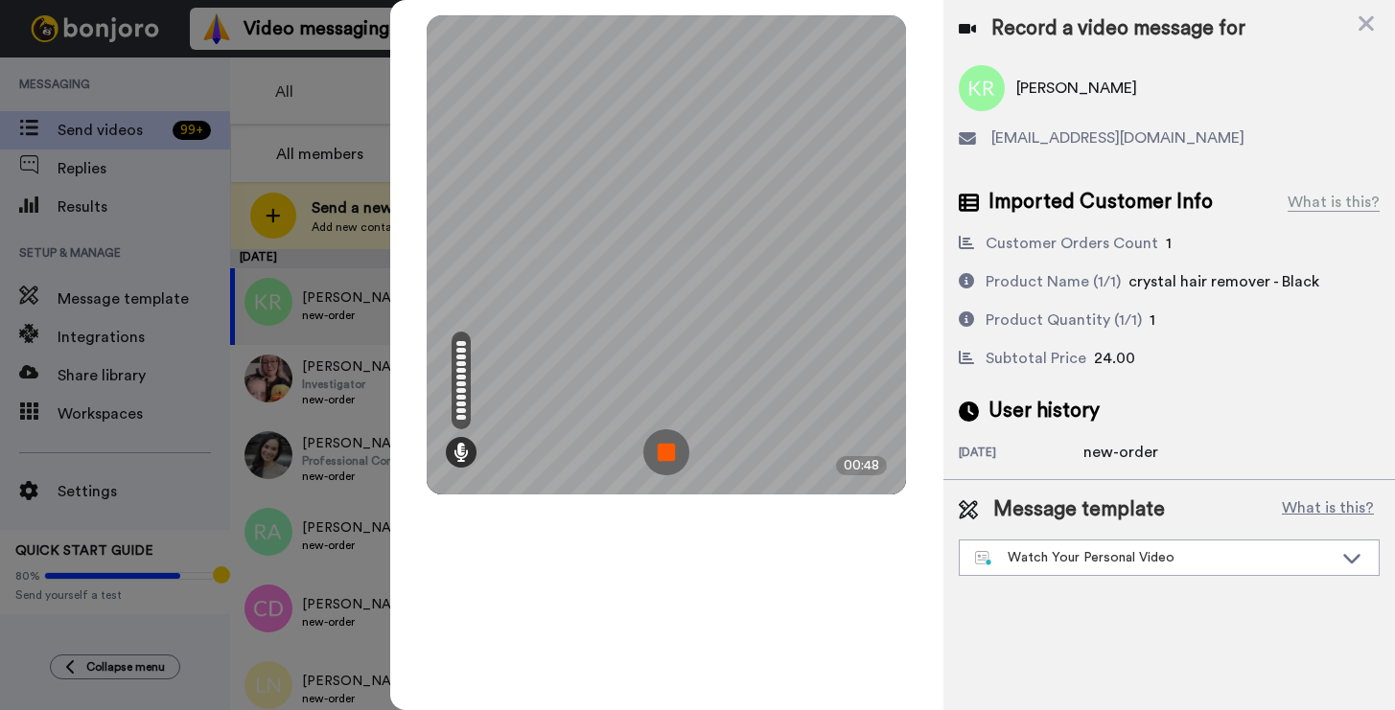
click at [654, 436] on img at bounding box center [666, 452] width 46 height 46
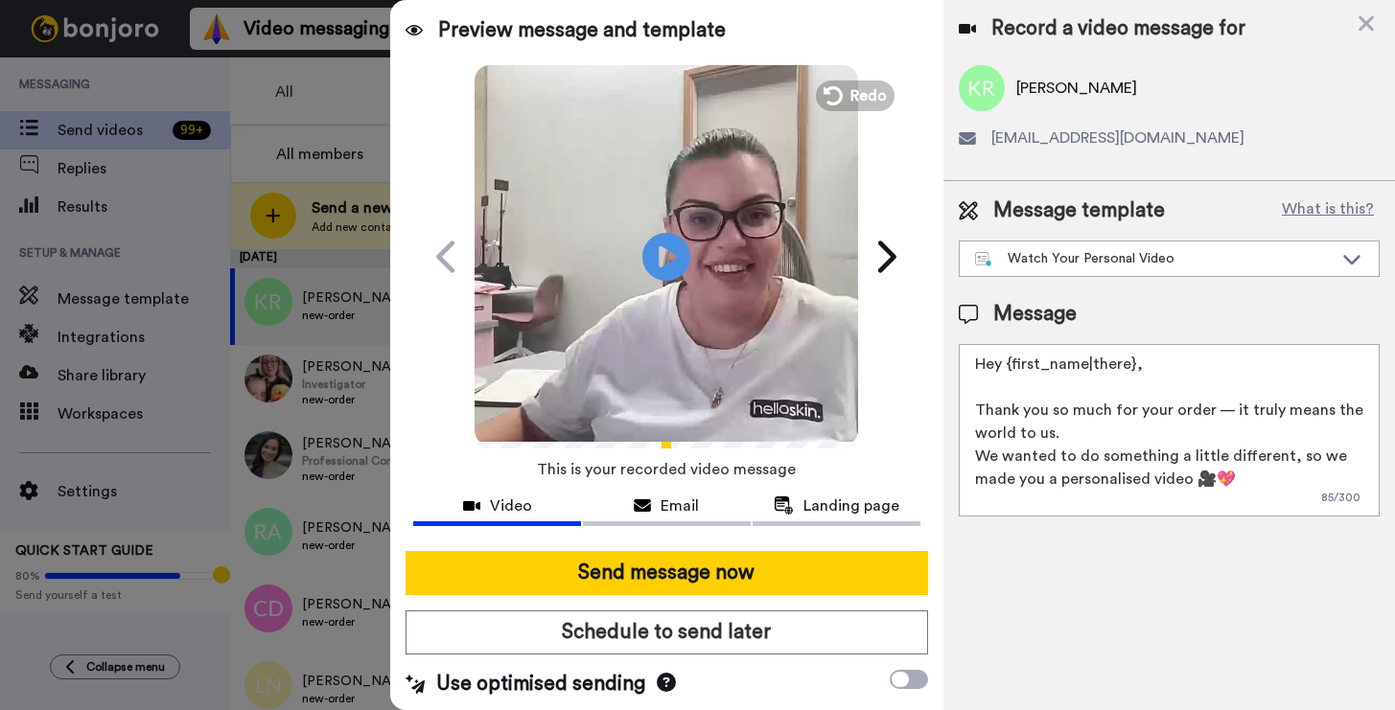
drag, startPoint x: 1160, startPoint y: 368, endPoint x: 1015, endPoint y: 366, distance: 144.8
click at [1015, 366] on textarea "Hey {first_name|there}, Thank you so much for your order — it truly means the w…" at bounding box center [1169, 430] width 421 height 173
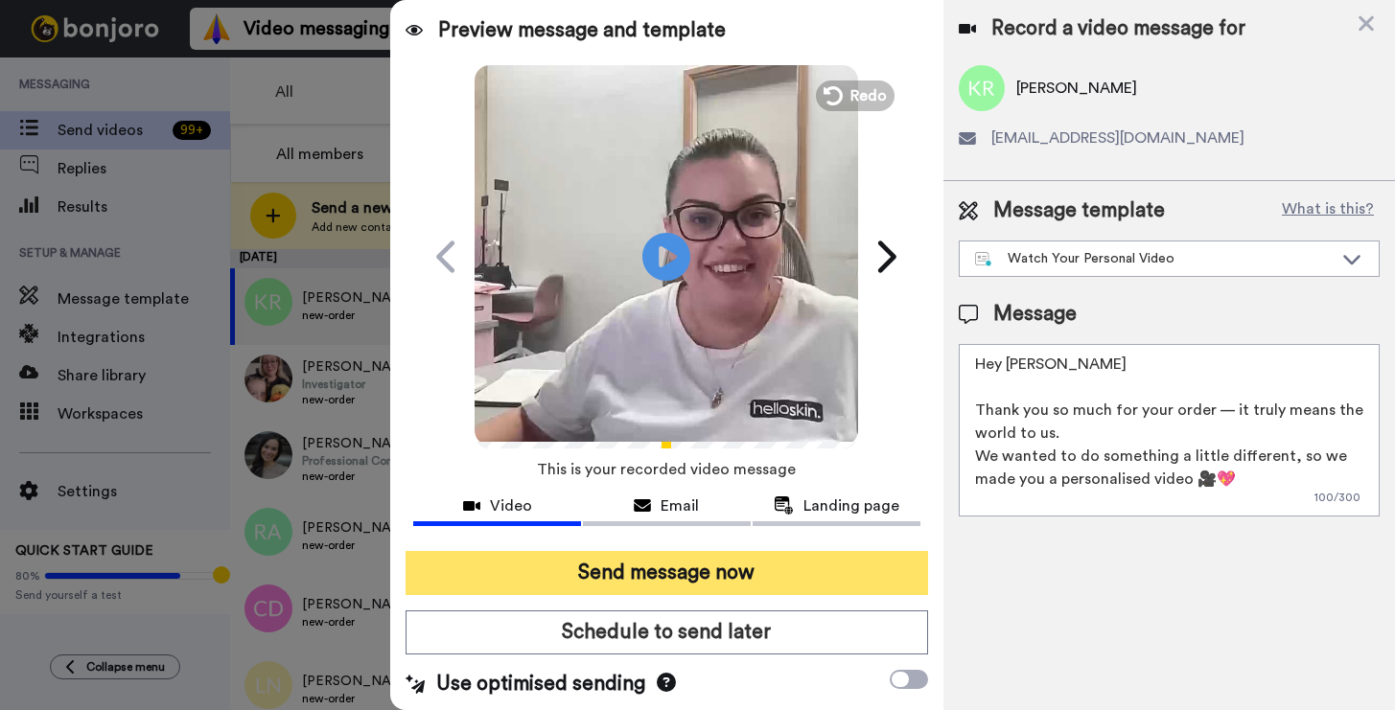
type textarea "Hey [PERSON_NAME] Thank you so much for your order — it truly means the world t…"
click at [708, 573] on button "Send message now" at bounding box center [667, 573] width 522 height 44
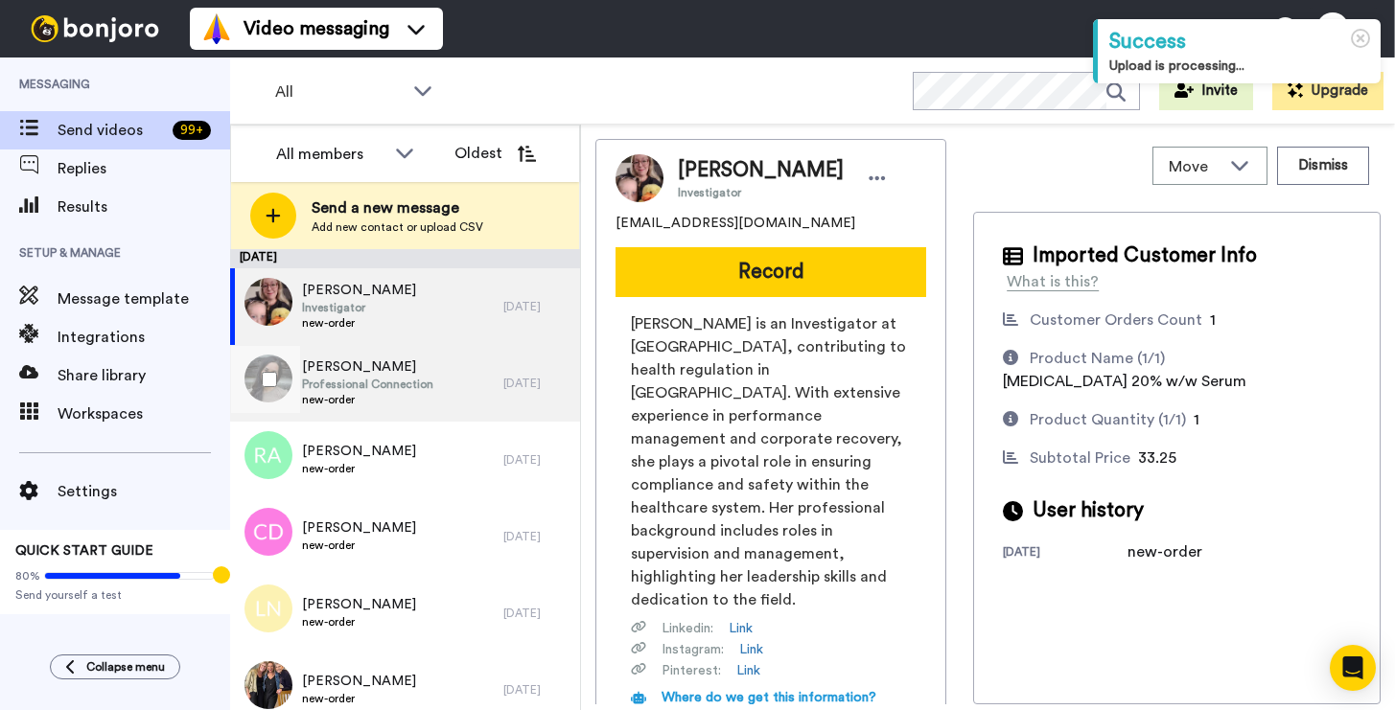
click at [459, 375] on div "[PERSON_NAME] Professional Connection new-order" at bounding box center [366, 383] width 273 height 77
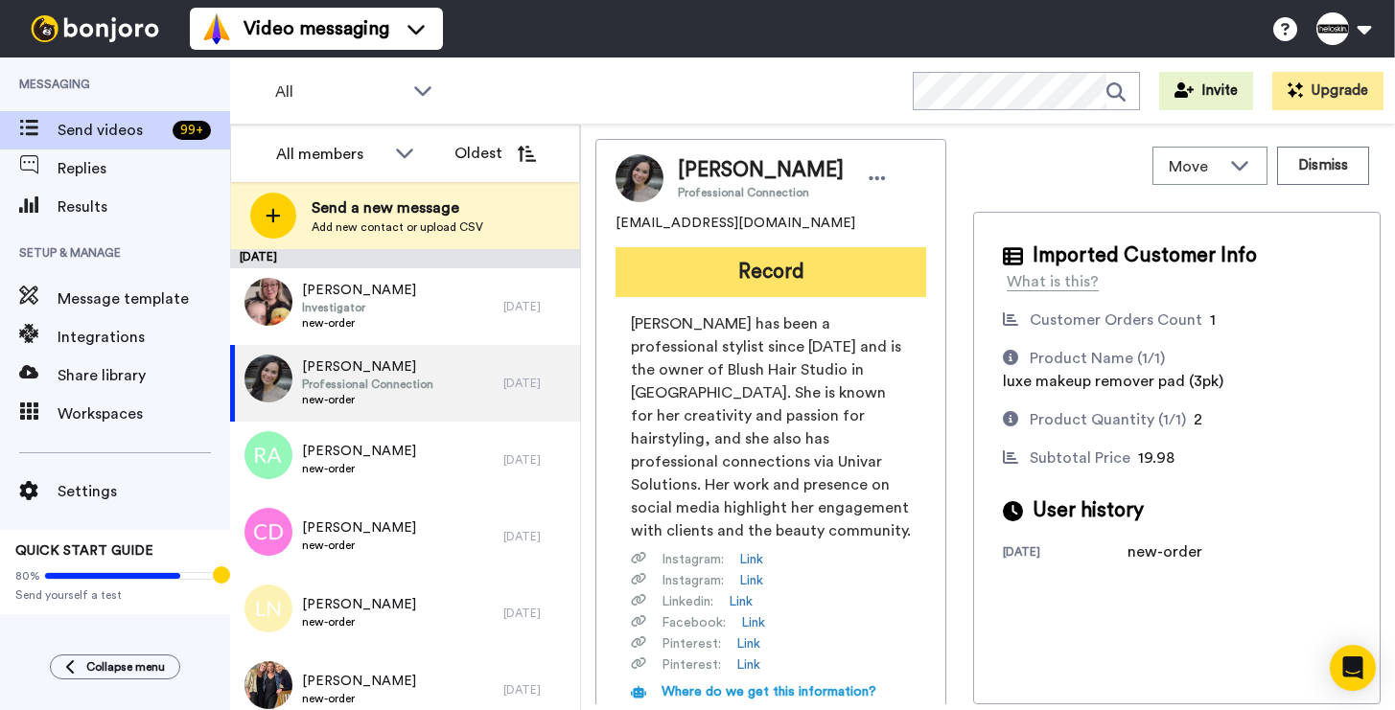
click at [746, 281] on button "Record" at bounding box center [770, 272] width 311 height 50
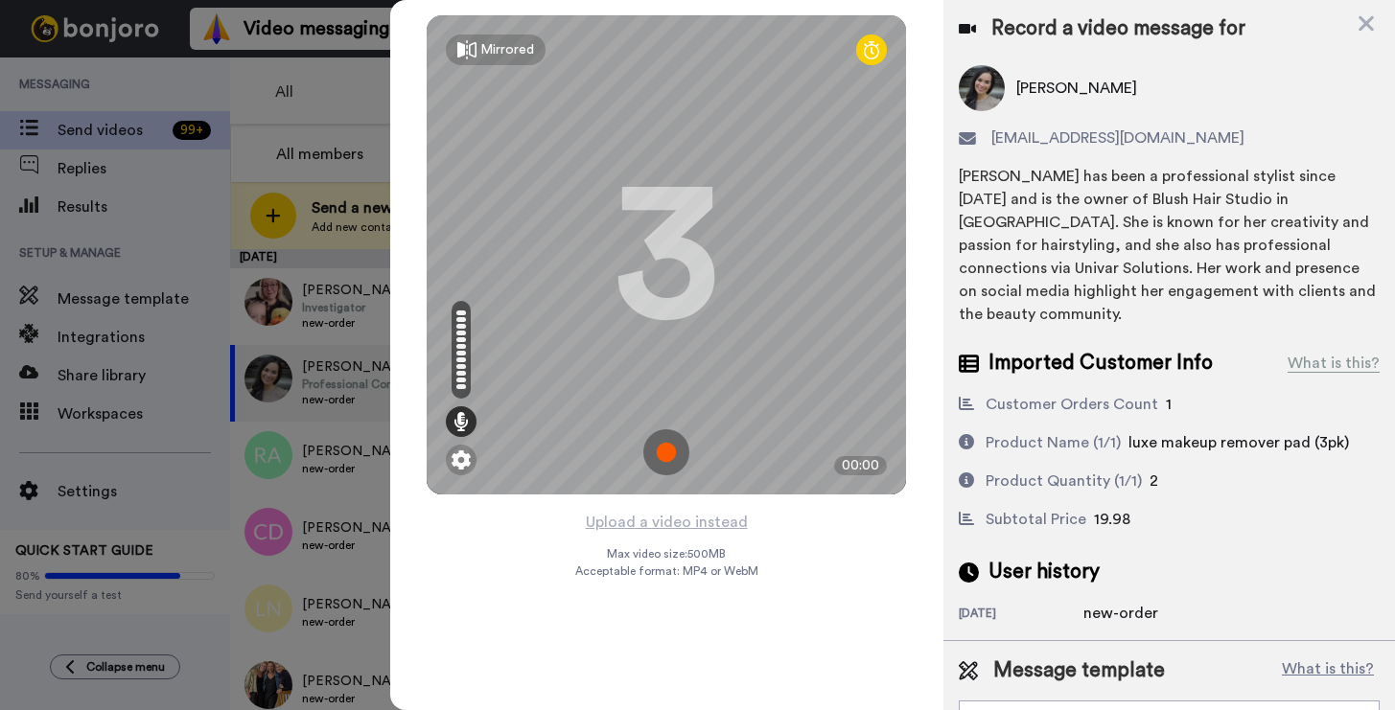
click at [674, 452] on img at bounding box center [666, 452] width 46 height 46
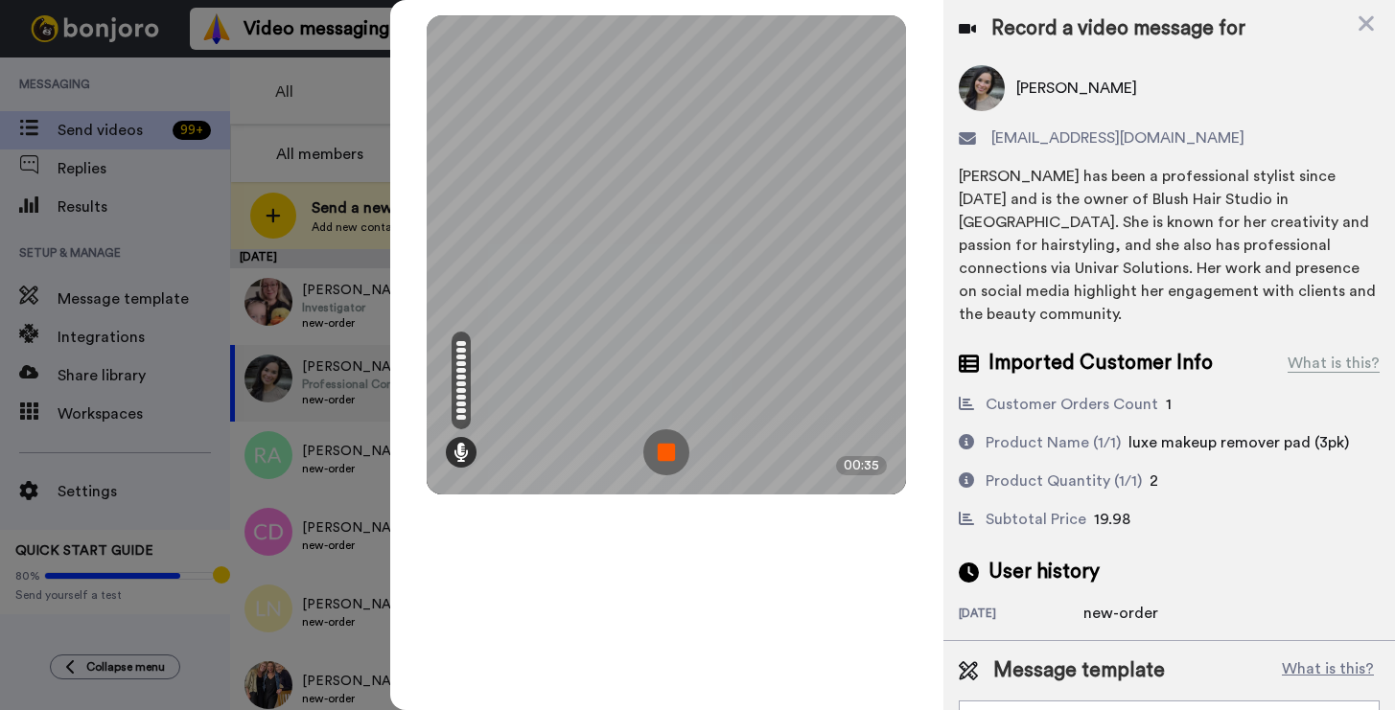
click at [686, 454] on img at bounding box center [666, 452] width 46 height 46
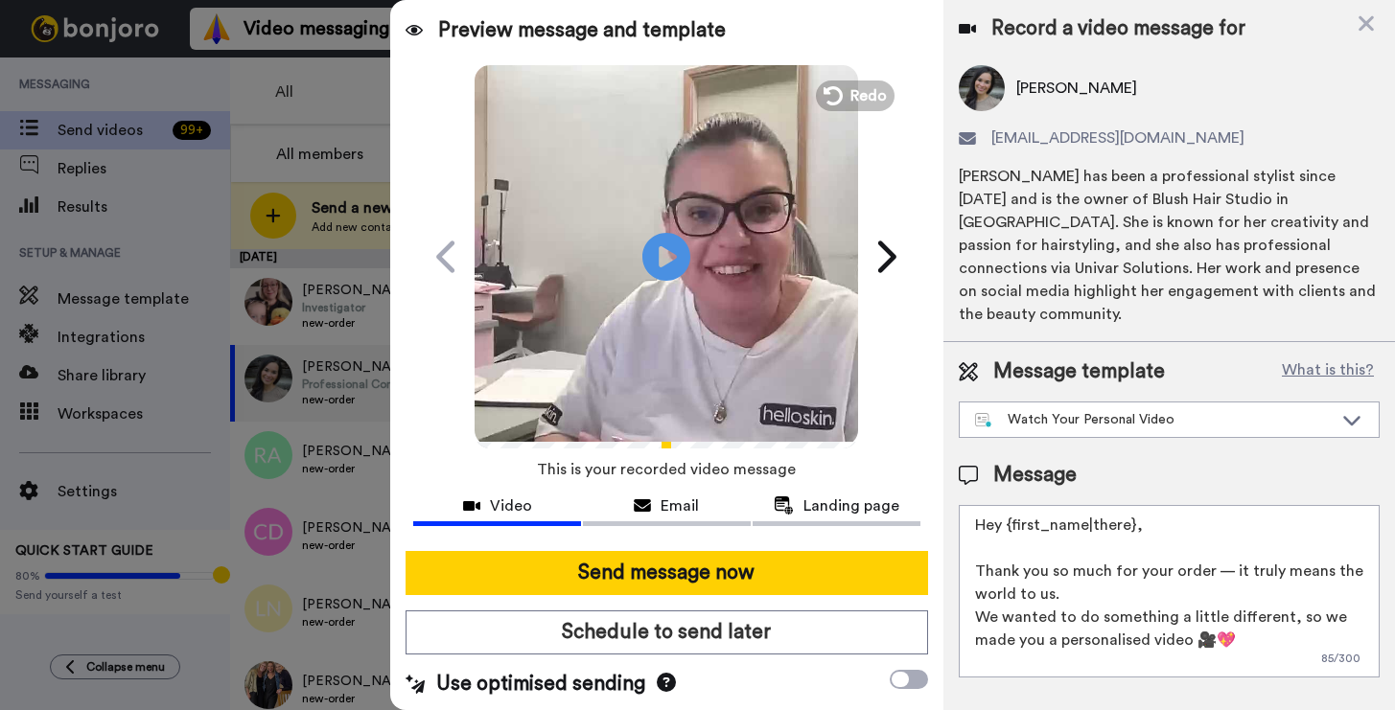
drag, startPoint x: 1191, startPoint y: 511, endPoint x: 1013, endPoint y: 504, distance: 177.5
click at [1013, 505] on textarea "Hey {first_name|there}, Thank you so much for your order — it truly means the w…" at bounding box center [1169, 591] width 421 height 173
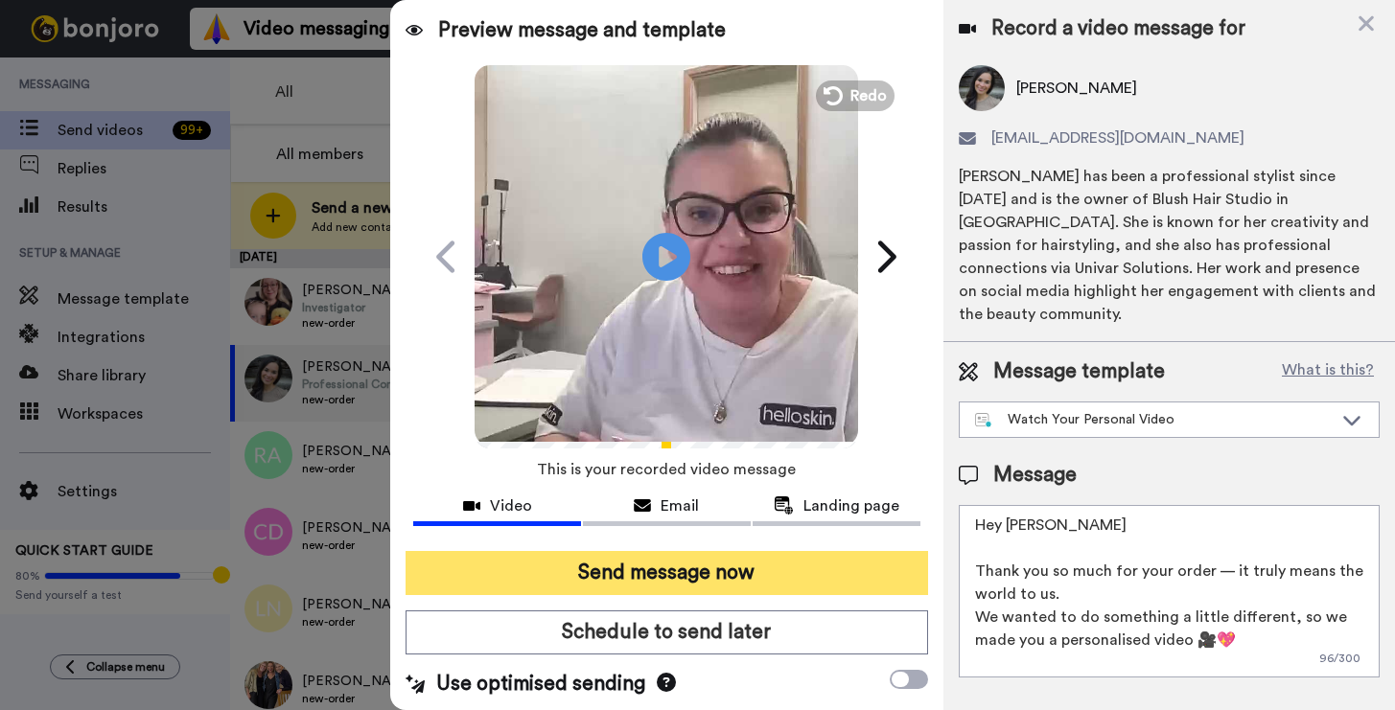
type textarea "Hey Ashleigh Thank you so much for your order — it truly means the world to us.…"
click at [889, 591] on button "Send message now" at bounding box center [667, 573] width 522 height 44
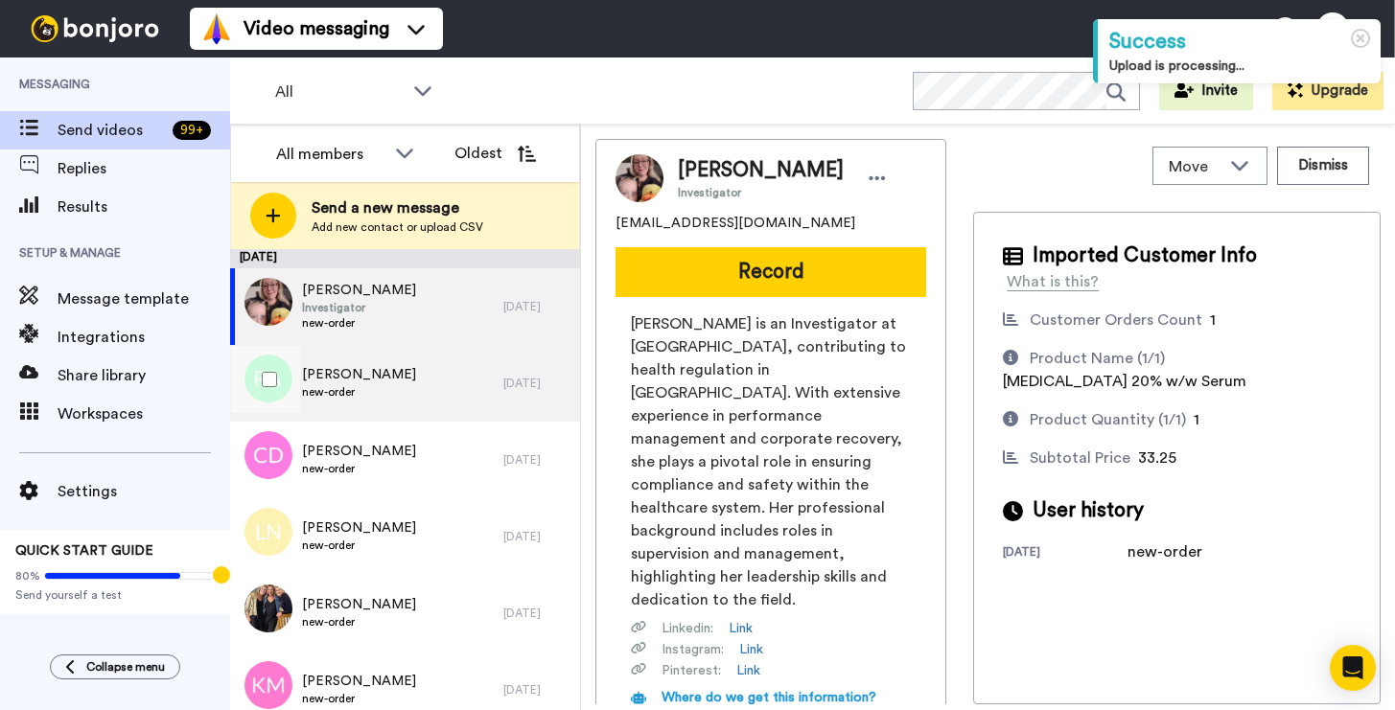
click at [404, 394] on div "[PERSON_NAME] new-order" at bounding box center [366, 383] width 273 height 77
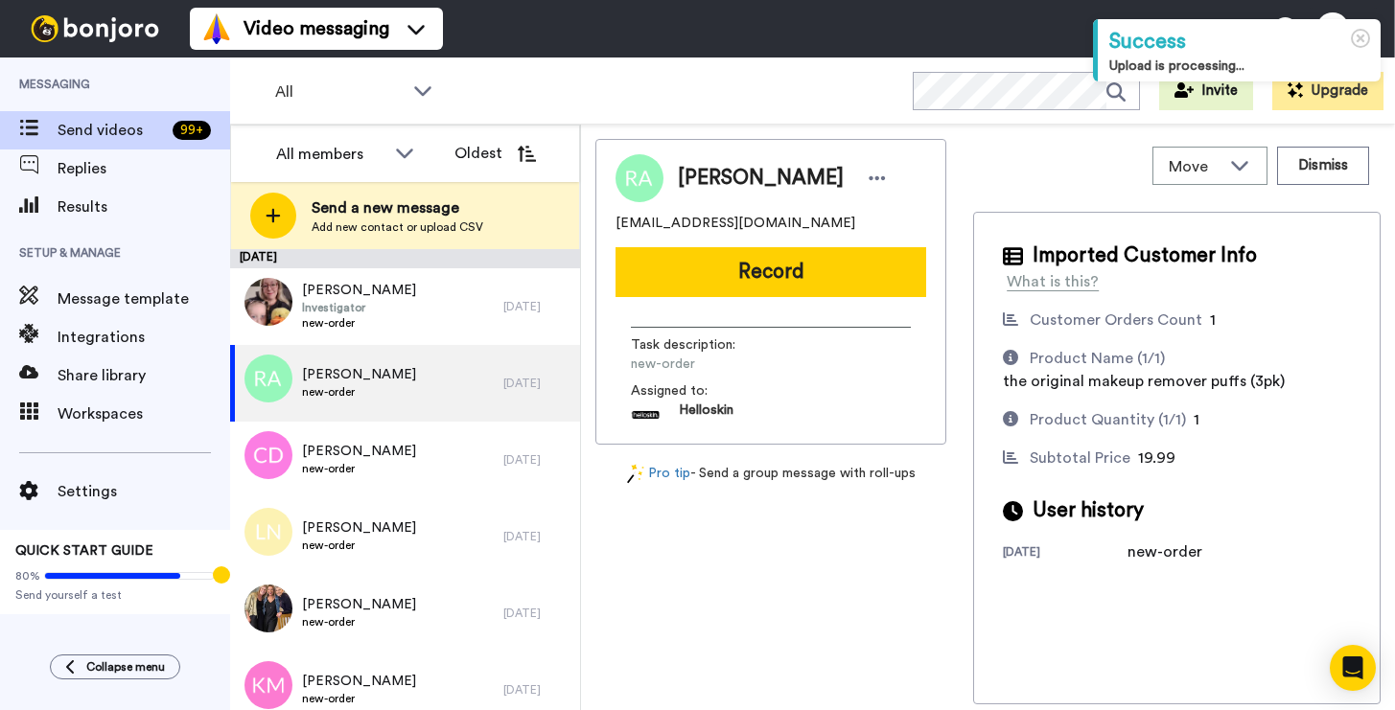
click at [789, 280] on button "Record" at bounding box center [770, 272] width 311 height 50
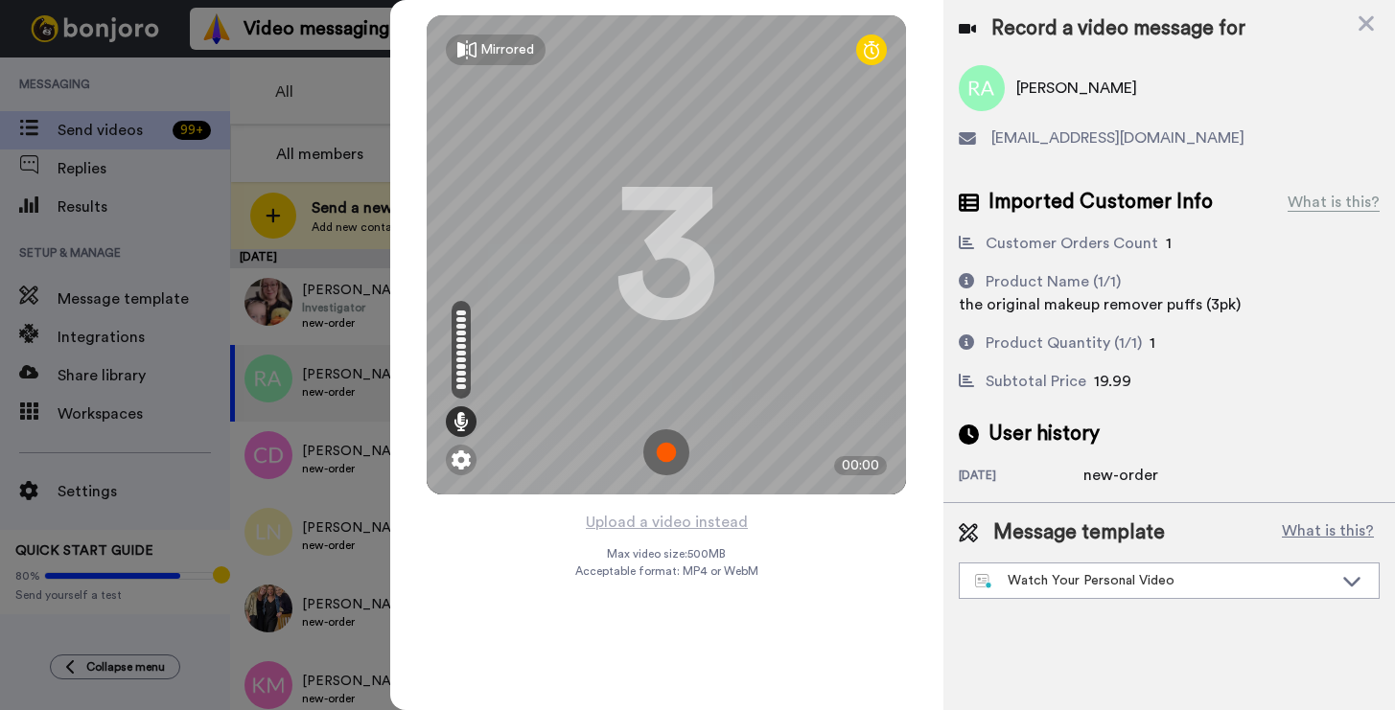
click at [661, 441] on img at bounding box center [666, 452] width 46 height 46
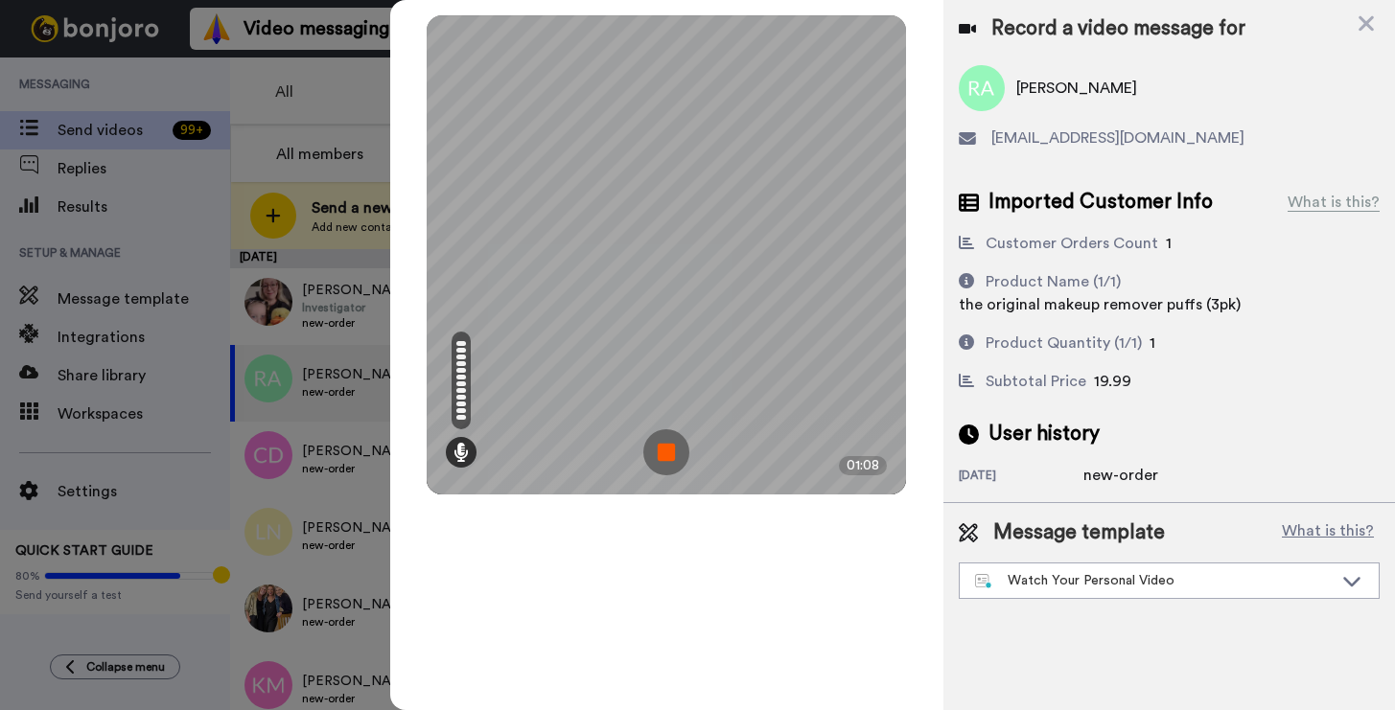
click at [653, 460] on img at bounding box center [666, 452] width 46 height 46
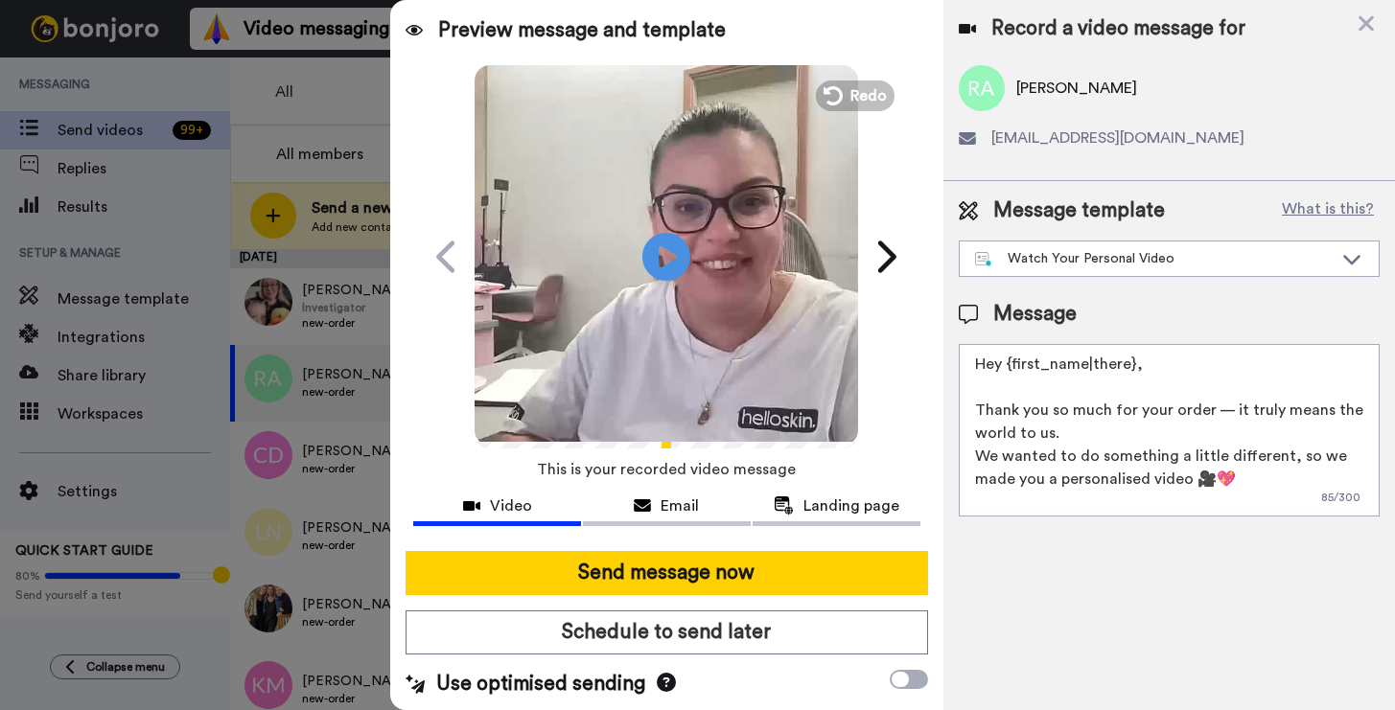
click at [1164, 360] on textarea "Hey {first_name|there}, Thank you so much for your order — it truly means the w…" at bounding box center [1169, 430] width 421 height 173
drag, startPoint x: 1156, startPoint y: 363, endPoint x: 1012, endPoint y: 366, distance: 143.8
click at [1012, 366] on textarea "Hey {first_name|there}, Thank you so much for your order — it truly means the w…" at bounding box center [1169, 430] width 421 height 173
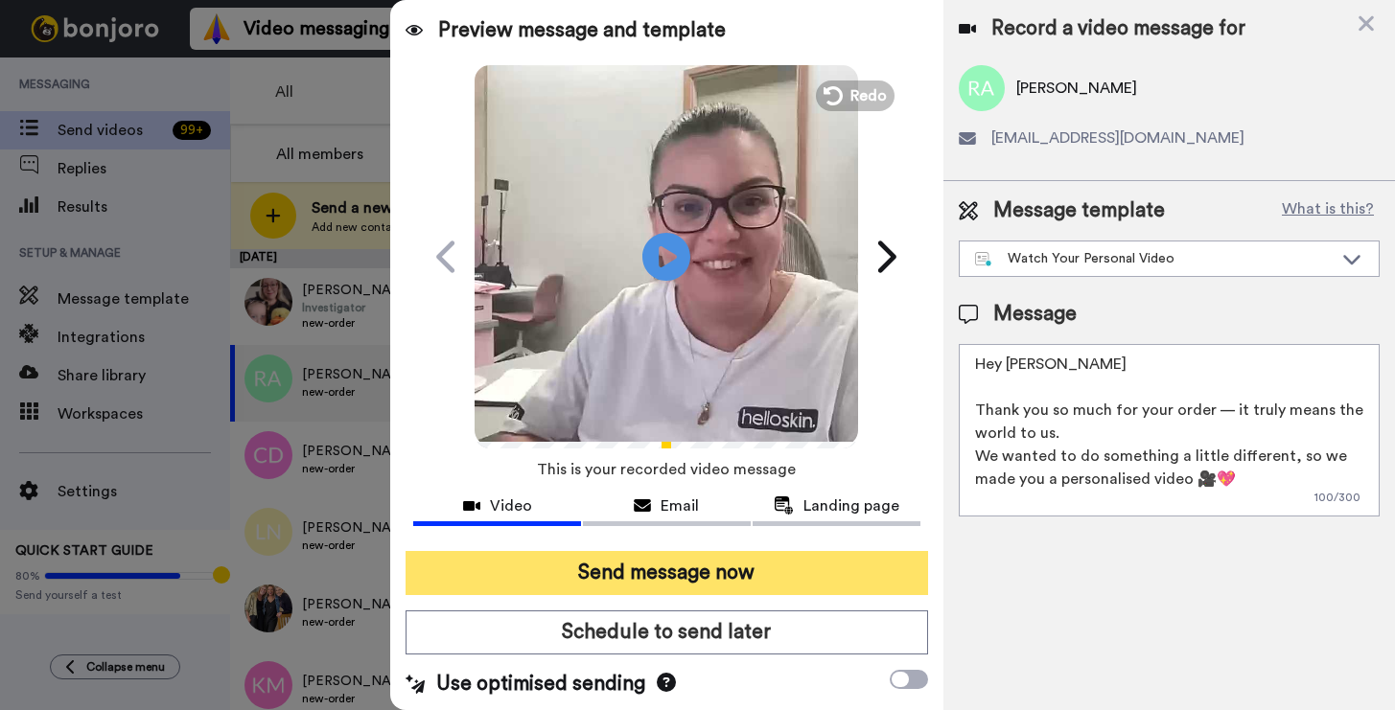
type textarea "Hey Ruby Thank you so much for your order — it truly means the world to us. We …"
click at [802, 556] on button "Send message now" at bounding box center [667, 573] width 522 height 44
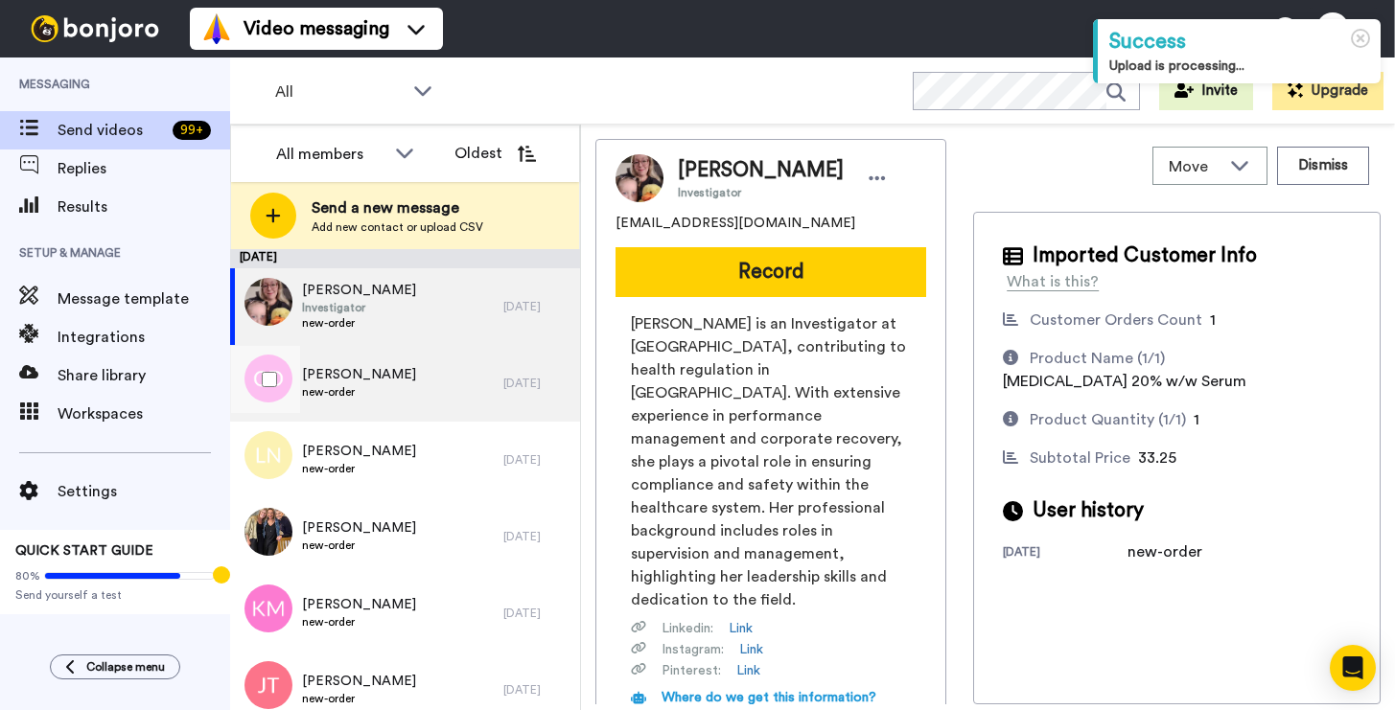
click at [424, 402] on div "[PERSON_NAME] new-order" at bounding box center [366, 383] width 273 height 77
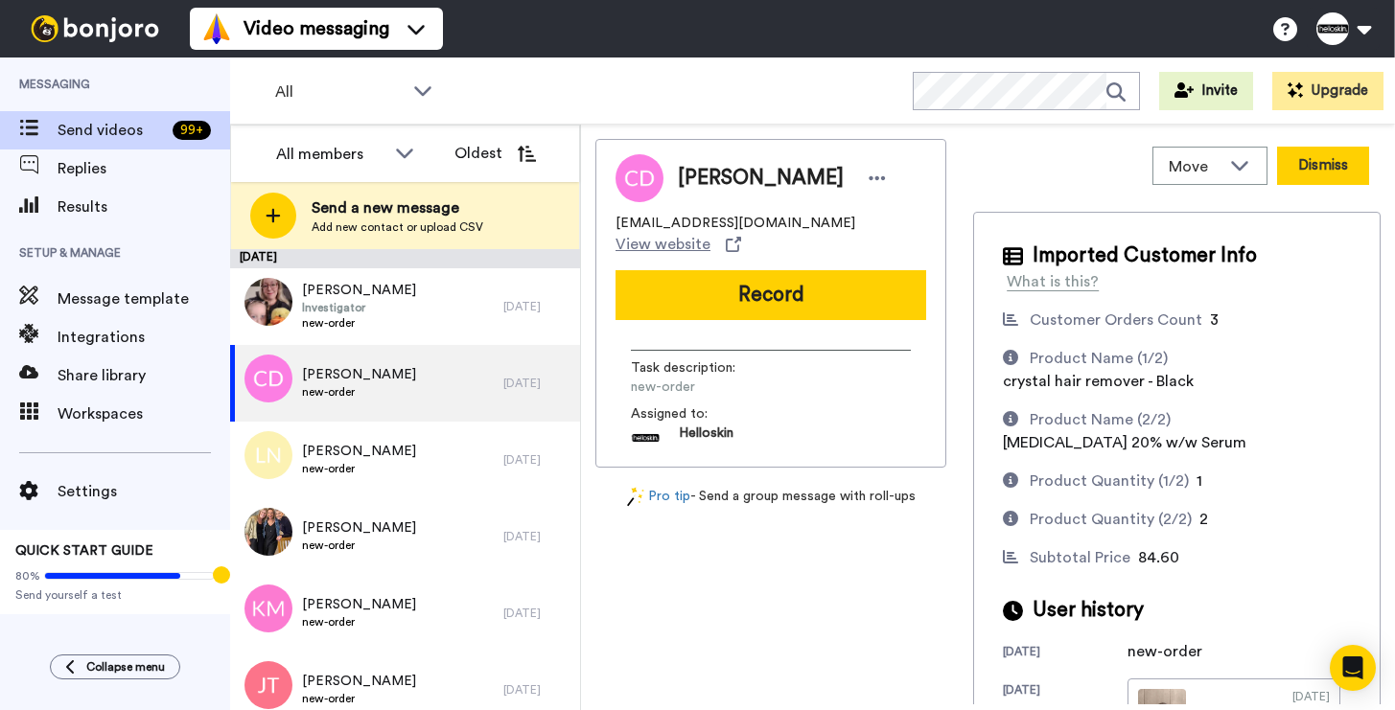
click at [1281, 154] on button "Dismiss" at bounding box center [1323, 166] width 92 height 38
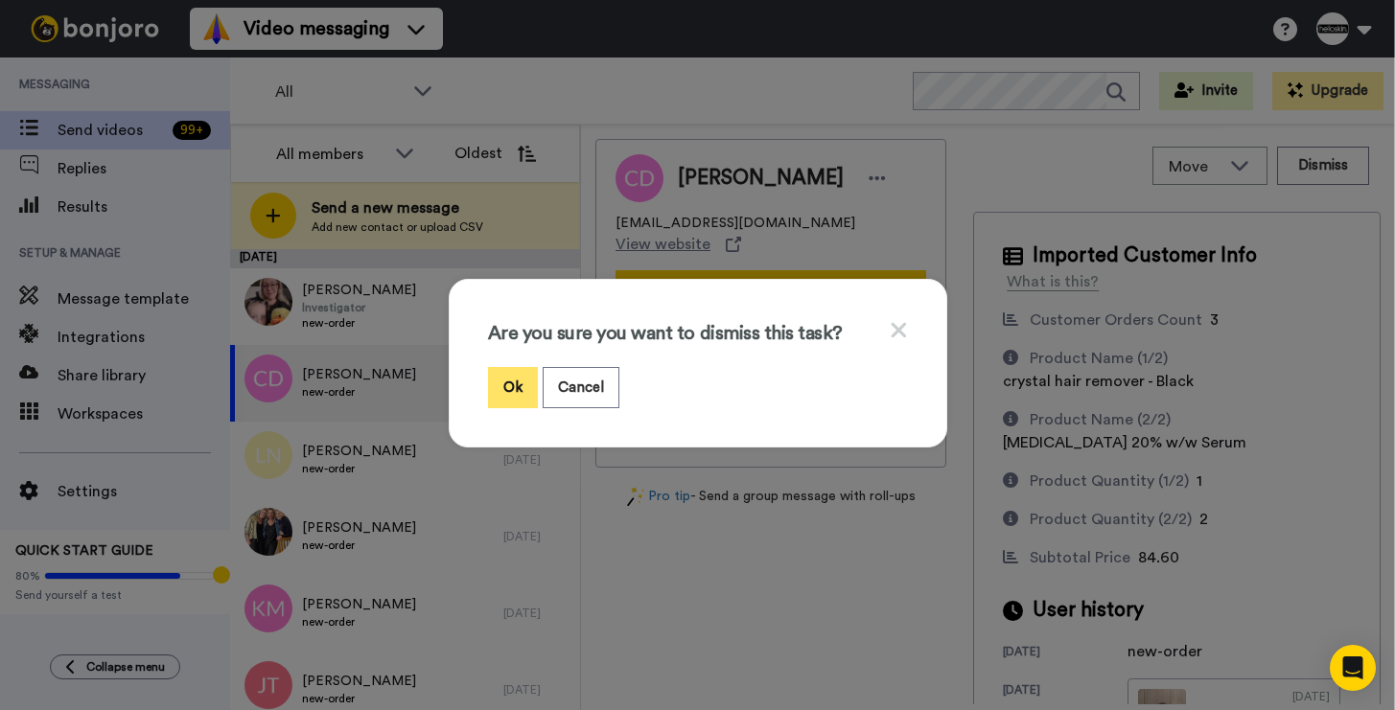
click at [517, 383] on button "Ok" at bounding box center [513, 387] width 50 height 41
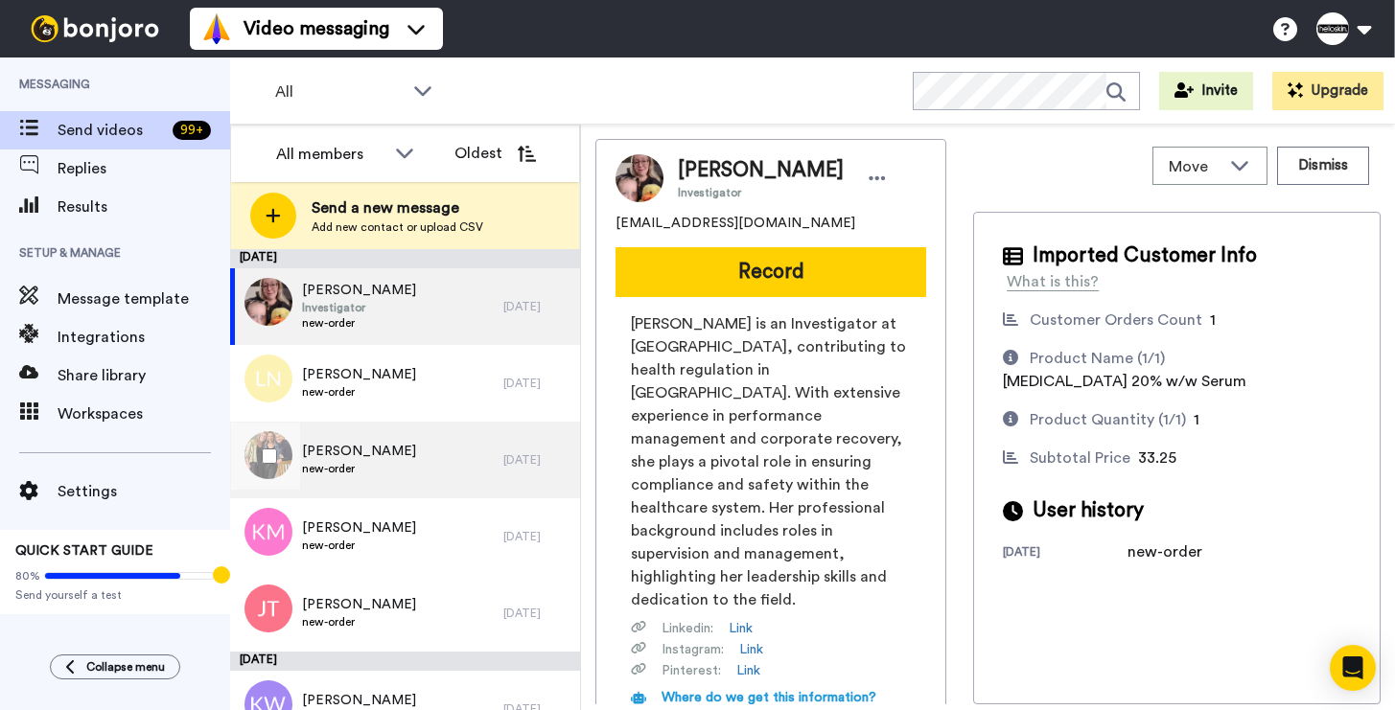
click at [386, 475] on span "new-order" at bounding box center [359, 468] width 114 height 15
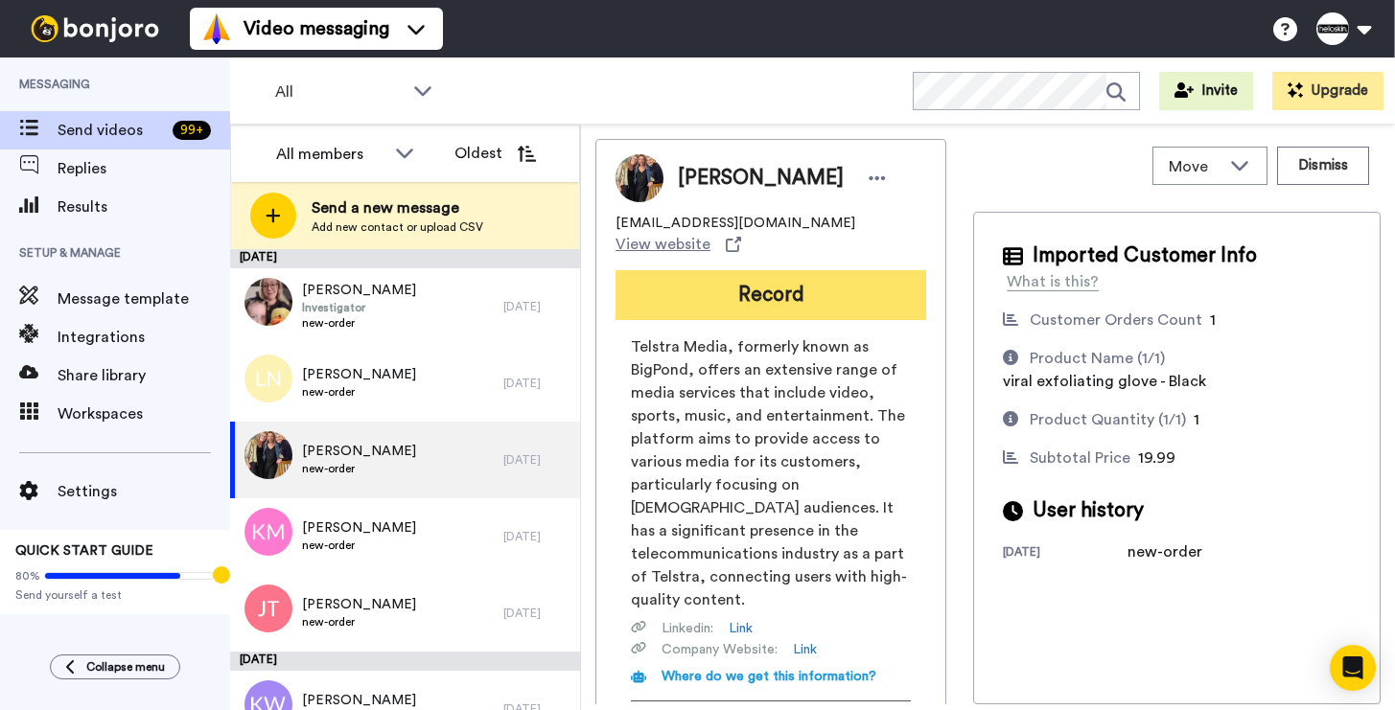
click at [882, 282] on button "Record" at bounding box center [770, 295] width 311 height 50
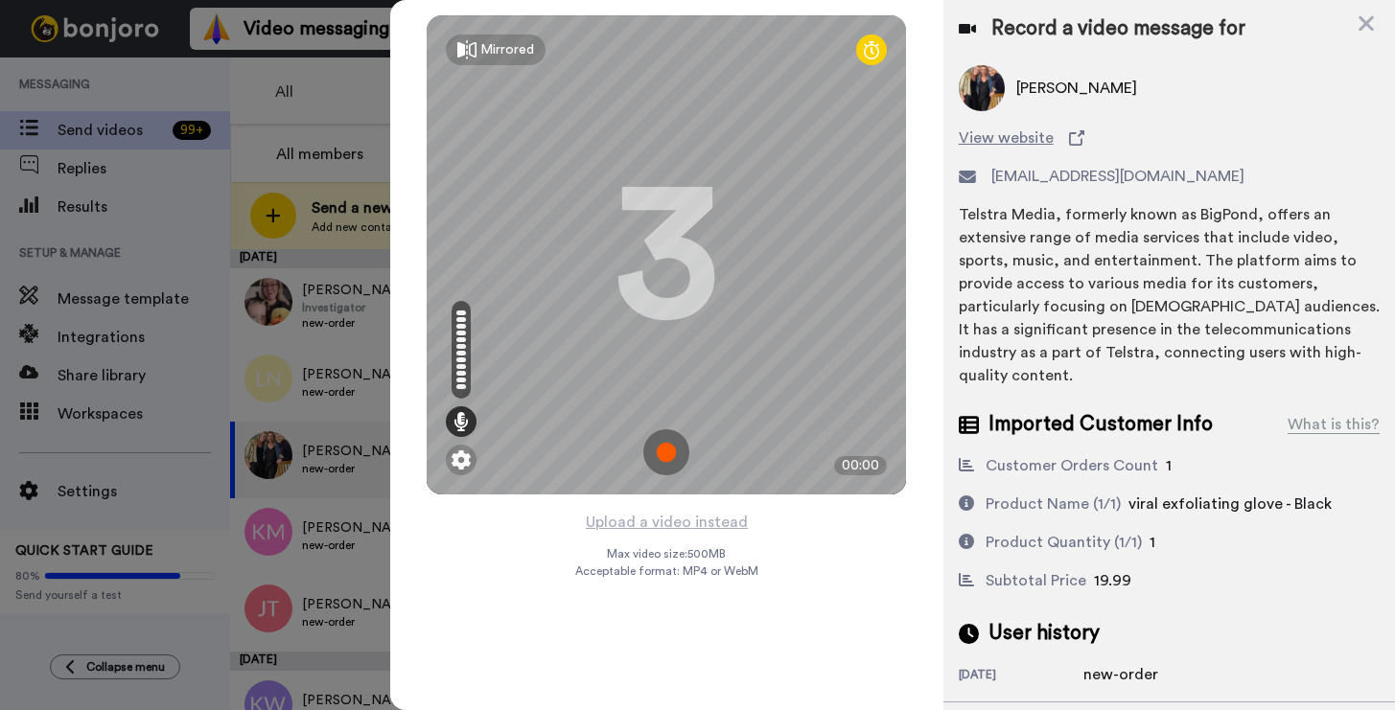
click at [676, 457] on img at bounding box center [666, 452] width 46 height 46
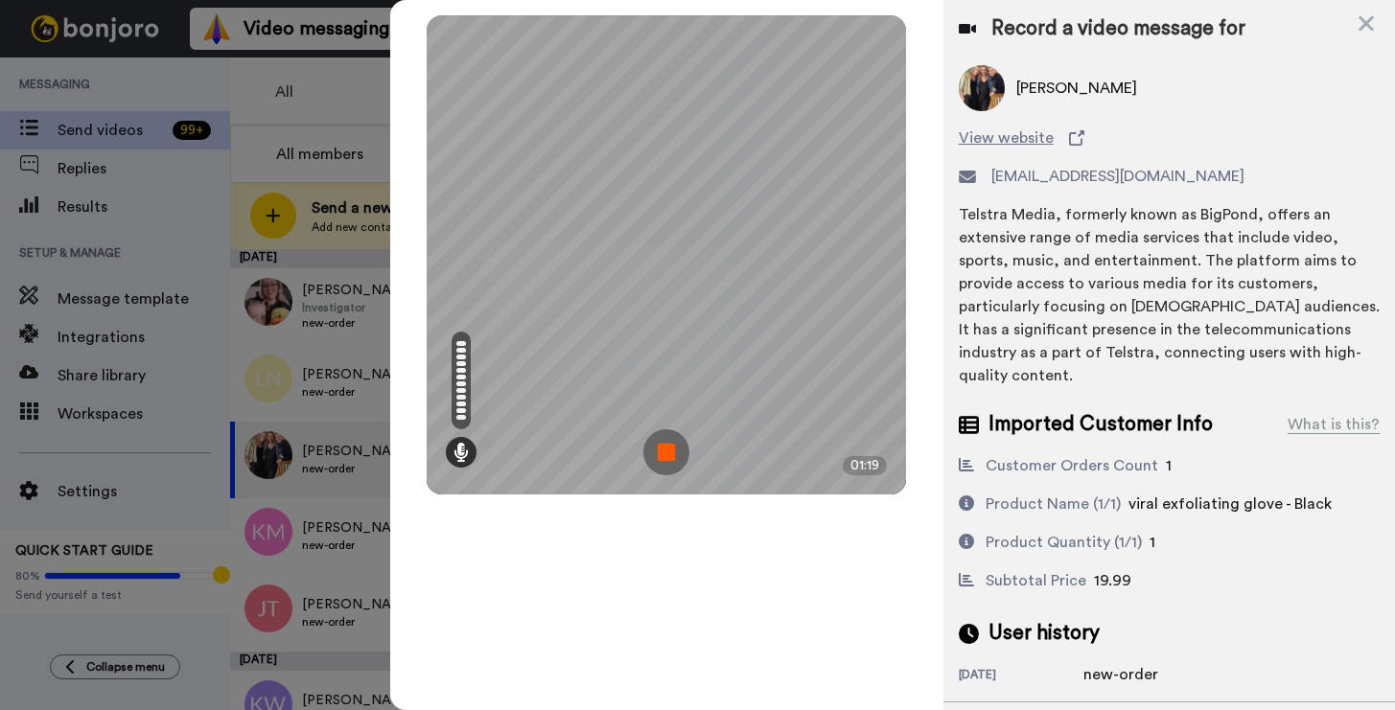
click at [675, 452] on img at bounding box center [666, 452] width 46 height 46
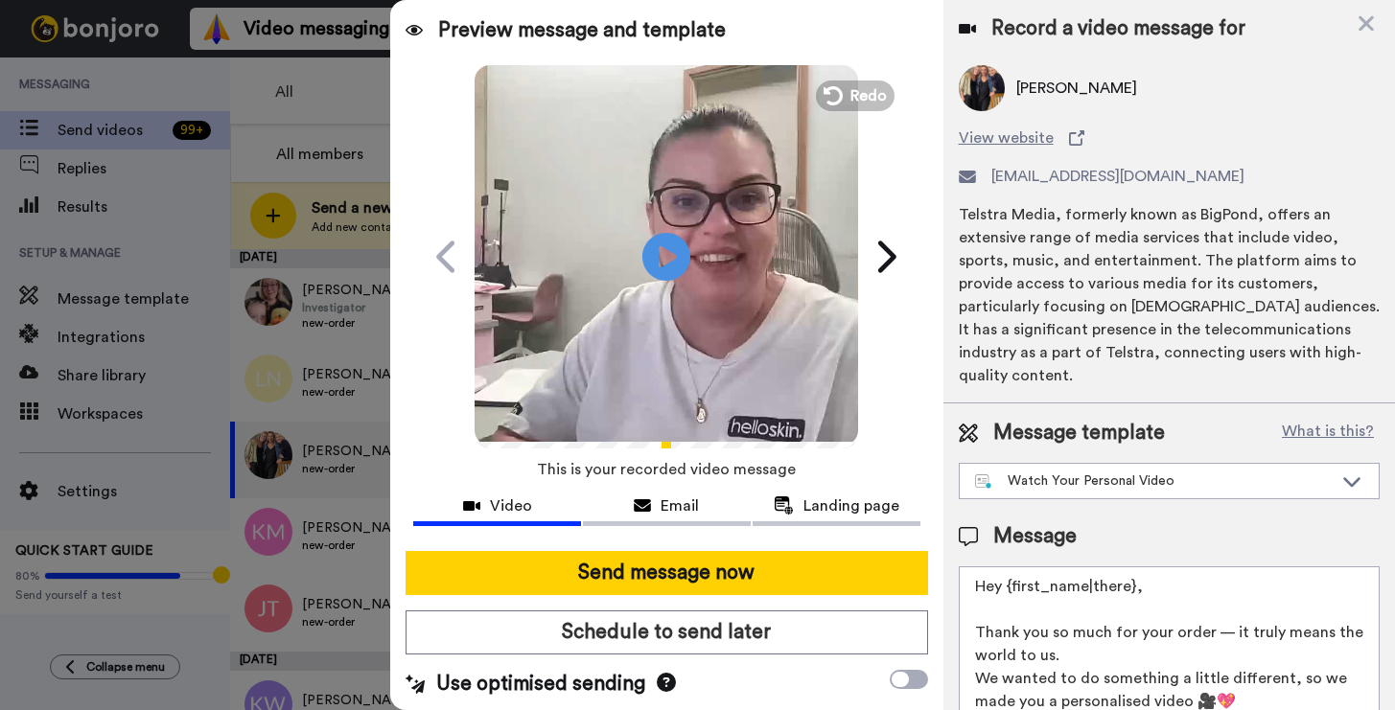
drag, startPoint x: 1157, startPoint y: 585, endPoint x: 1010, endPoint y: 599, distance: 147.4
click at [1010, 599] on textarea "Hey {first_name|there}, Thank you so much for your order — it truly means the w…" at bounding box center [1169, 653] width 421 height 173
drag, startPoint x: 1133, startPoint y: 578, endPoint x: 1011, endPoint y: 591, distance: 122.5
click at [1011, 591] on textarea "Hey {first_name|there}, Thank you so much for your order — it truly means the w…" at bounding box center [1169, 653] width 421 height 173
drag, startPoint x: 1008, startPoint y: 591, endPoint x: 1146, endPoint y: 583, distance: 138.3
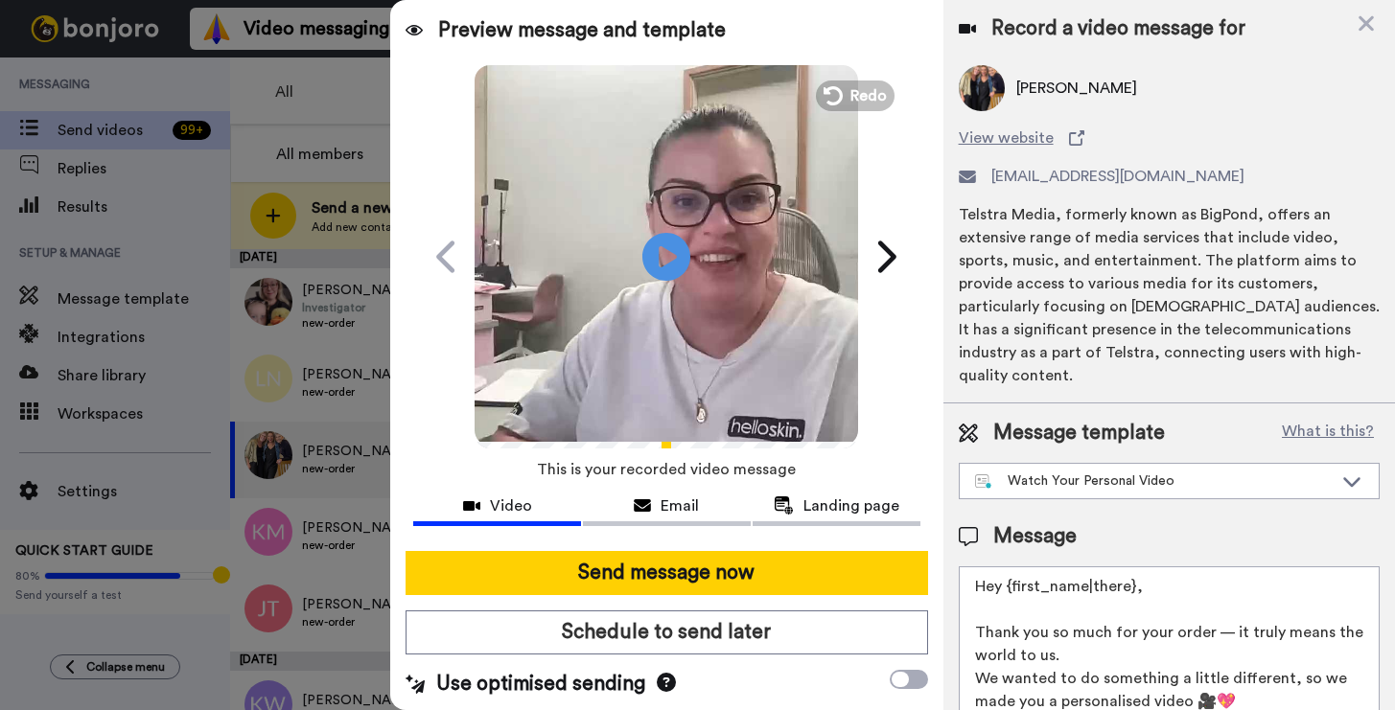
click at [1146, 583] on textarea "Hey {first_name|there}, Thank you so much for your order — it truly means the w…" at bounding box center [1169, 653] width 421 height 173
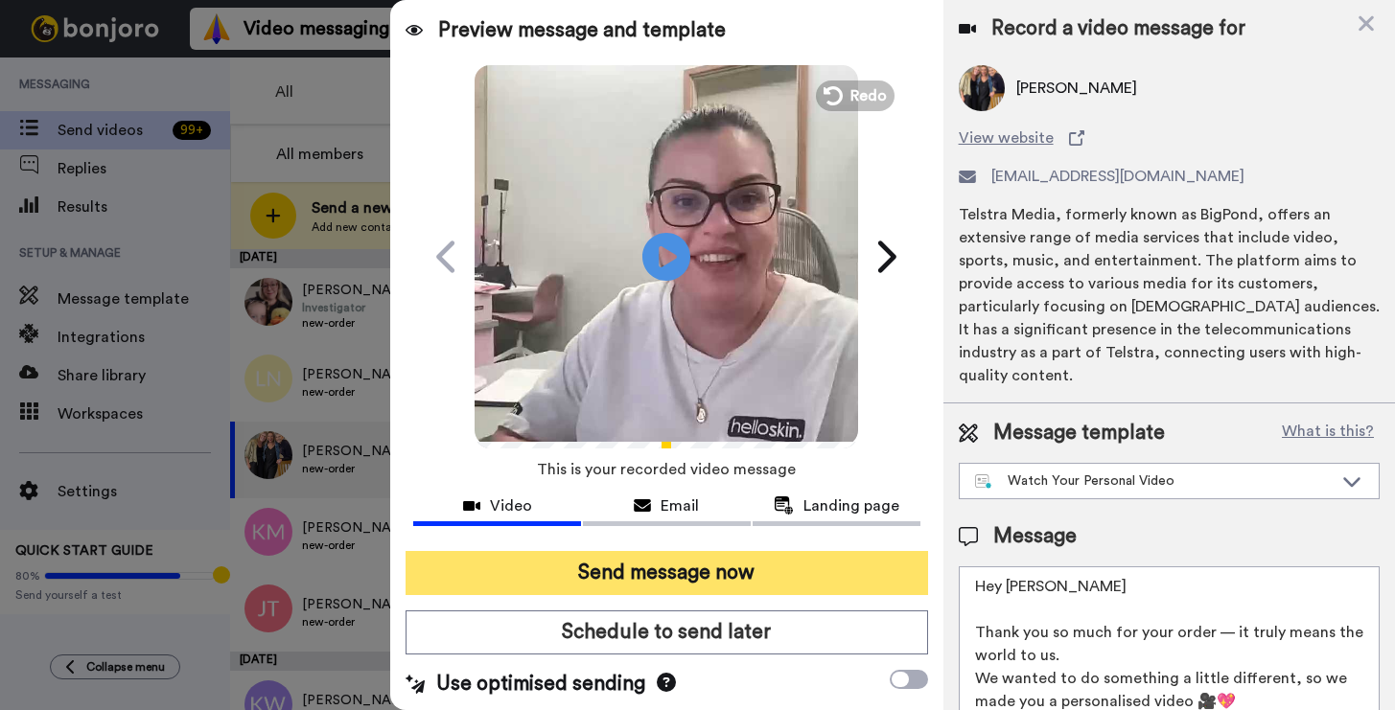
type textarea "Hey Michelle Thank you so much for your order — it truly means the world to us.…"
click at [744, 567] on button "Send message now" at bounding box center [667, 573] width 522 height 44
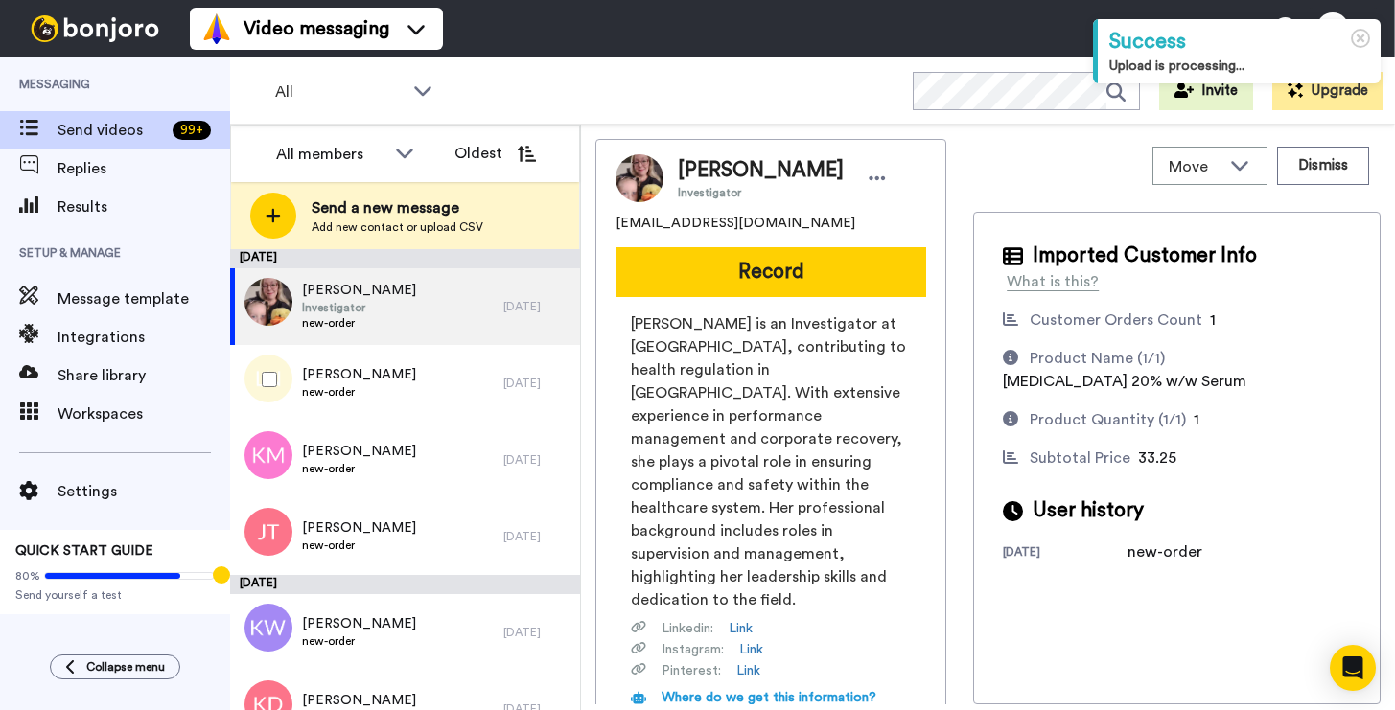
click at [416, 409] on div "Lincoln Nikitins new-order" at bounding box center [366, 383] width 273 height 77
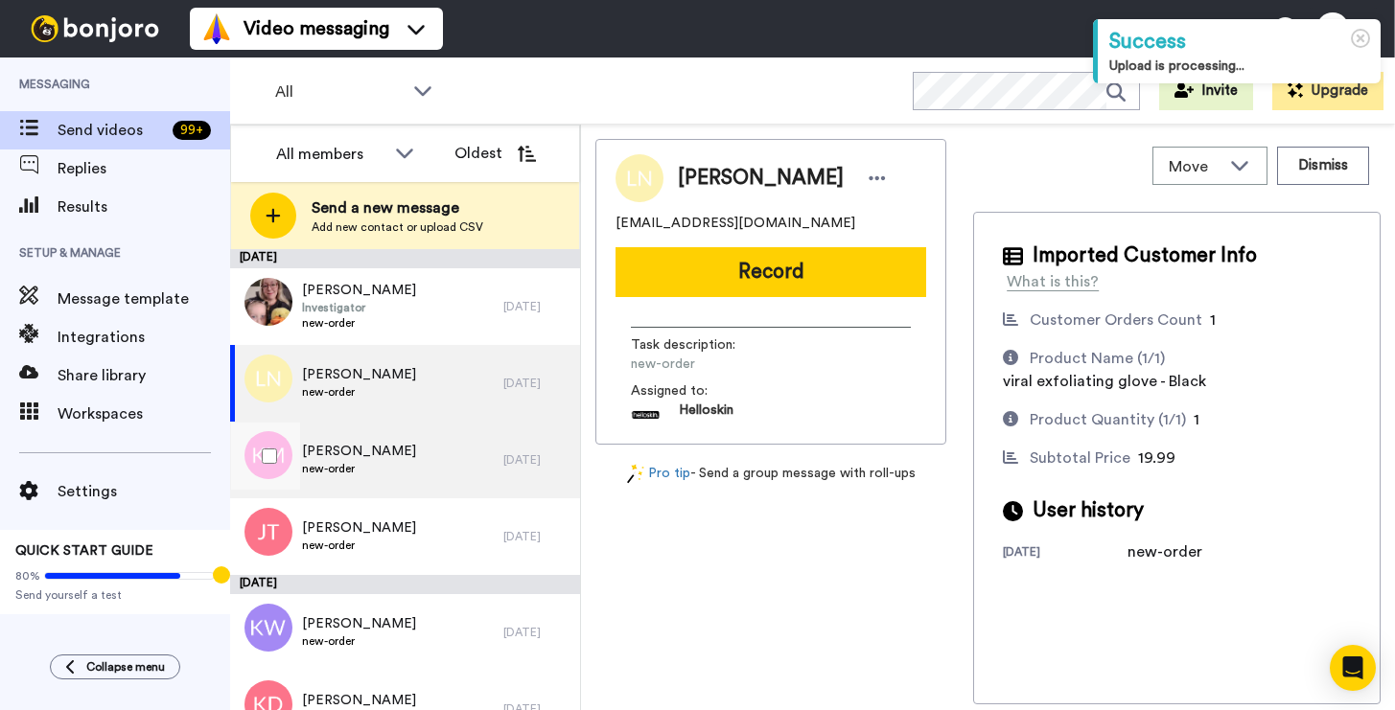
click at [405, 449] on div "Kim Mace new-order" at bounding box center [366, 460] width 273 height 77
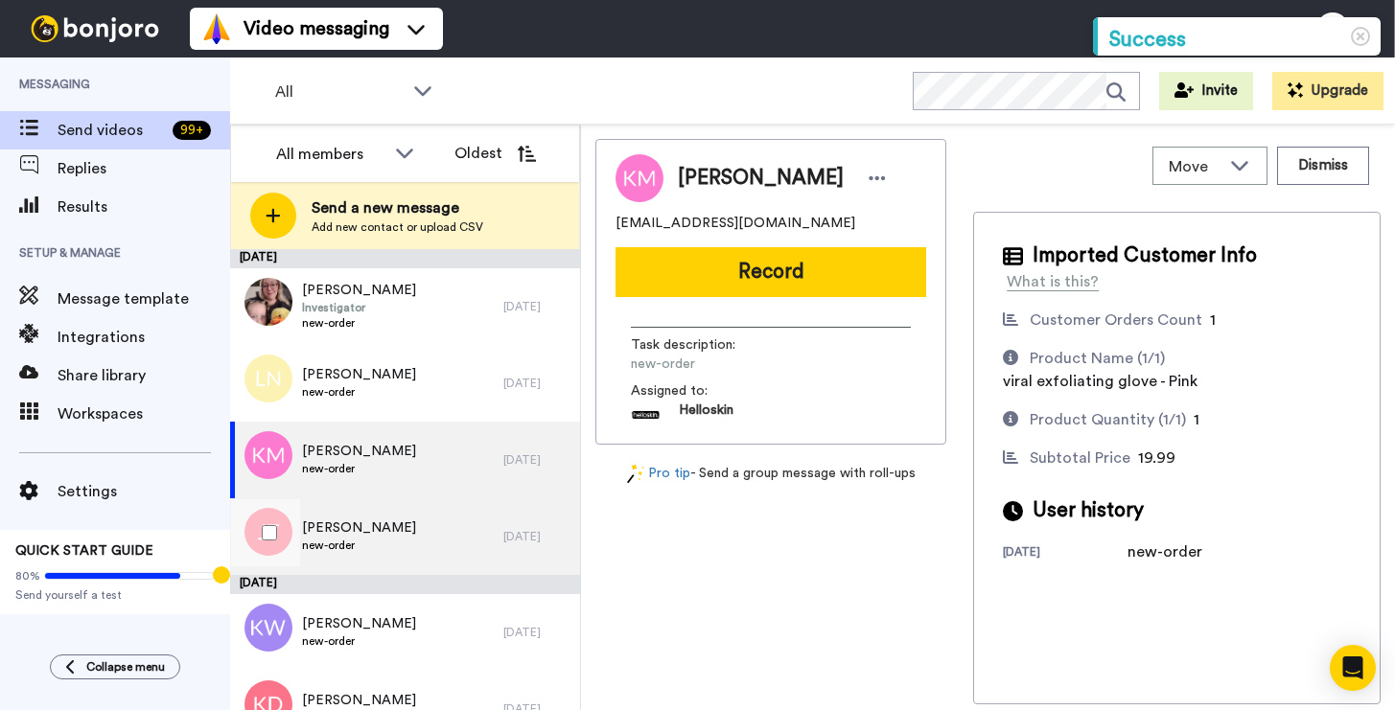
click at [394, 545] on div "Jasmine Torok new-order" at bounding box center [366, 536] width 273 height 77
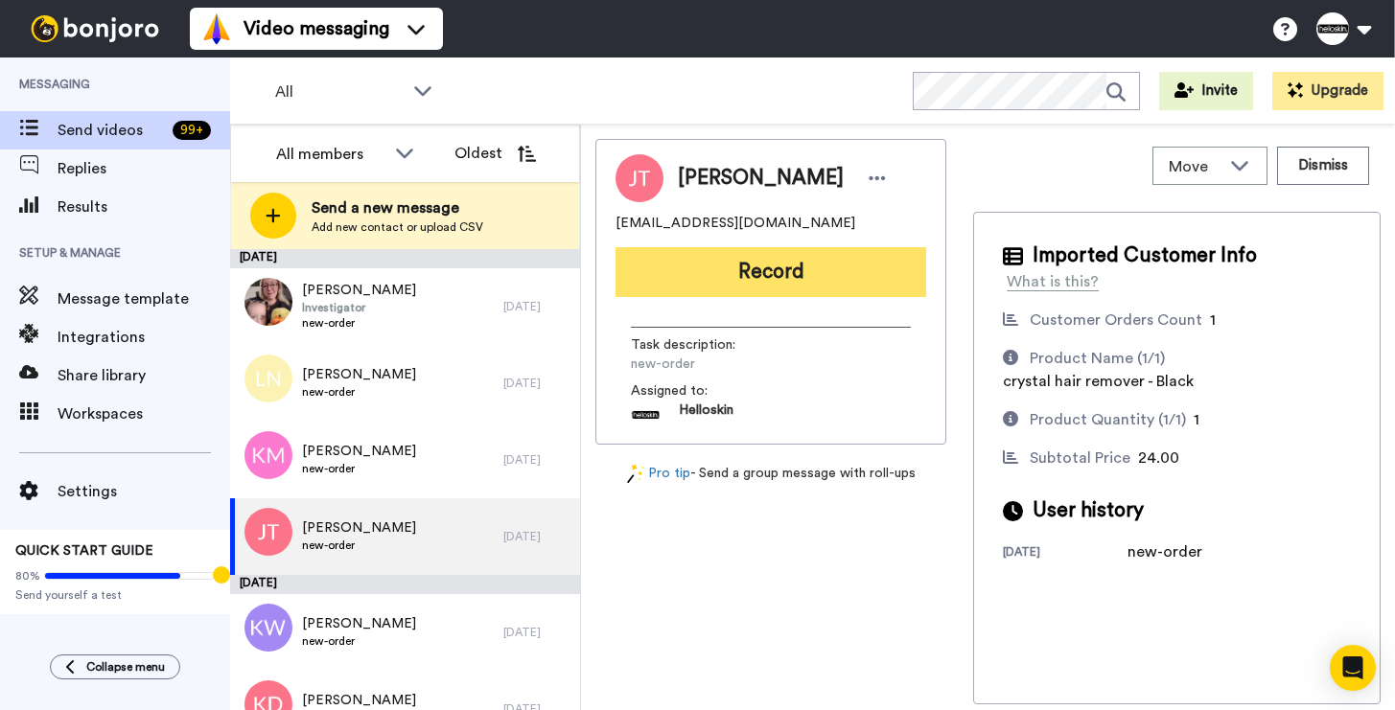
click at [840, 259] on button "Record" at bounding box center [770, 272] width 311 height 50
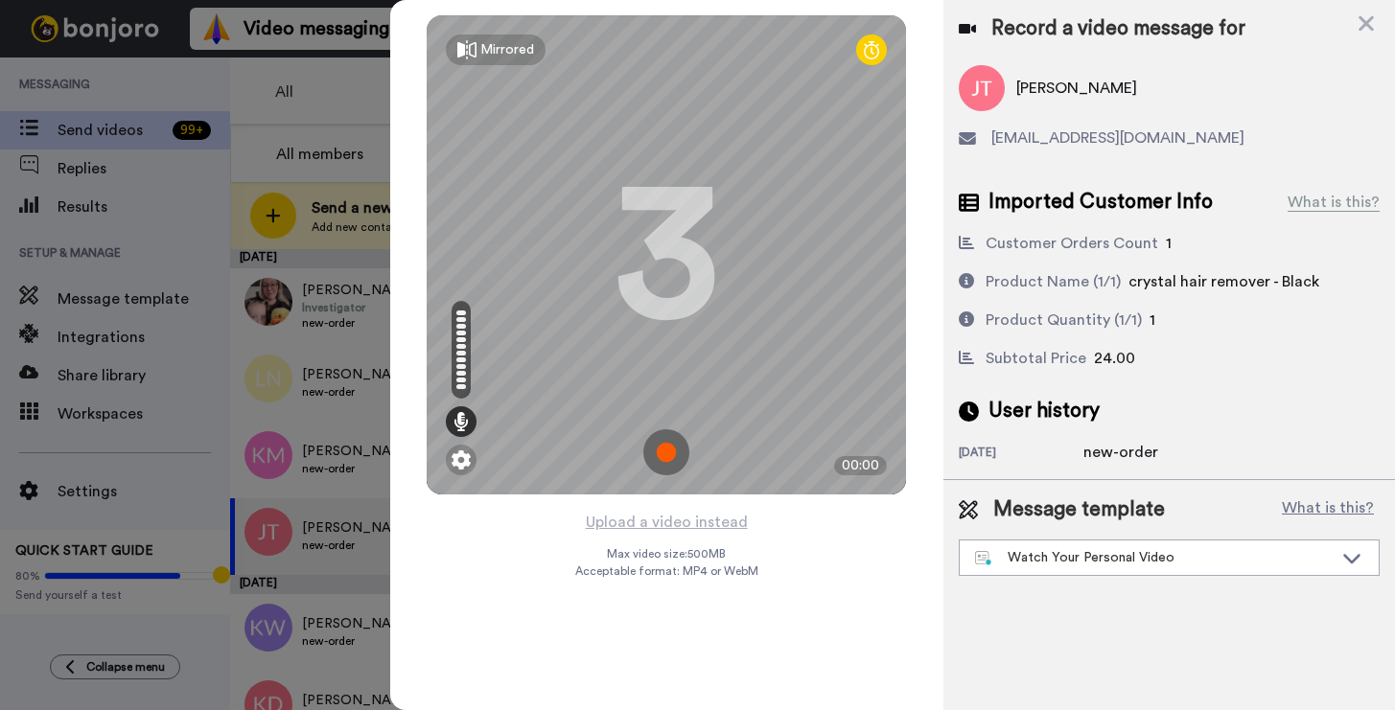
click at [651, 450] on img at bounding box center [666, 452] width 46 height 46
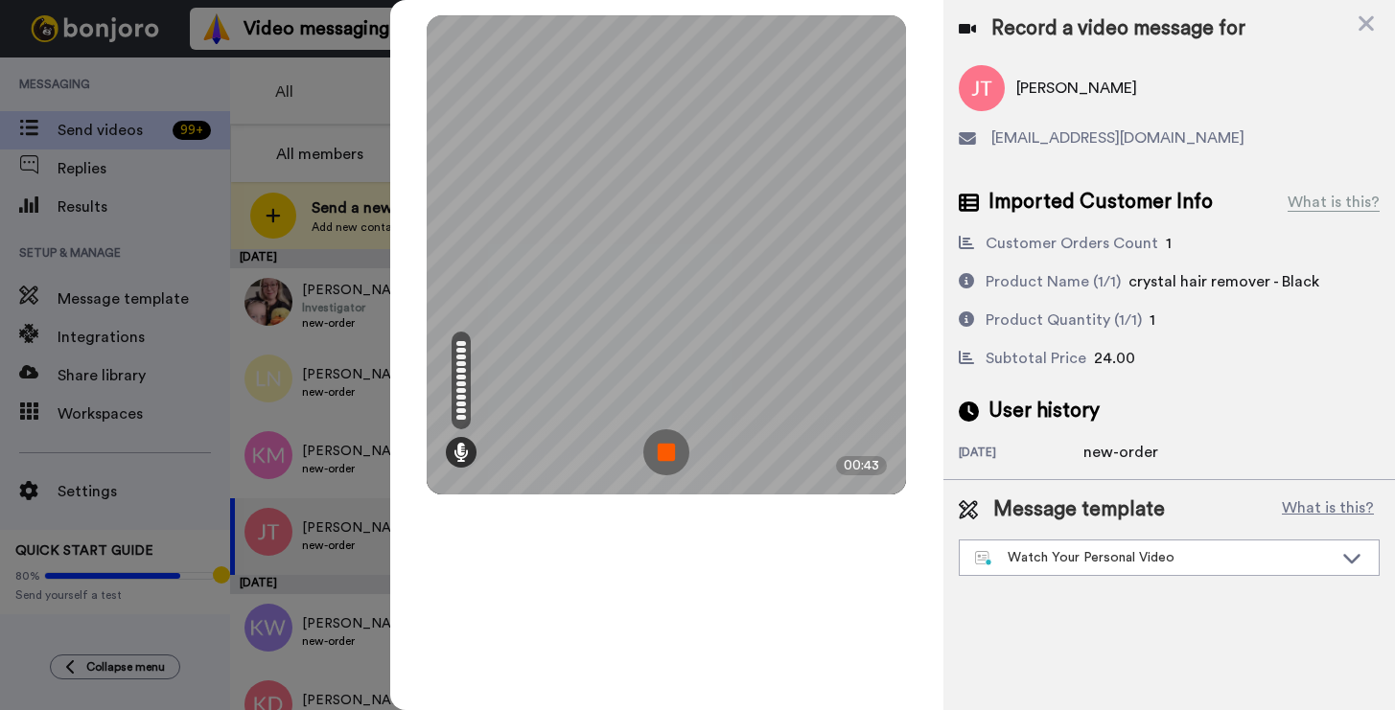
click at [661, 443] on img at bounding box center [666, 452] width 46 height 46
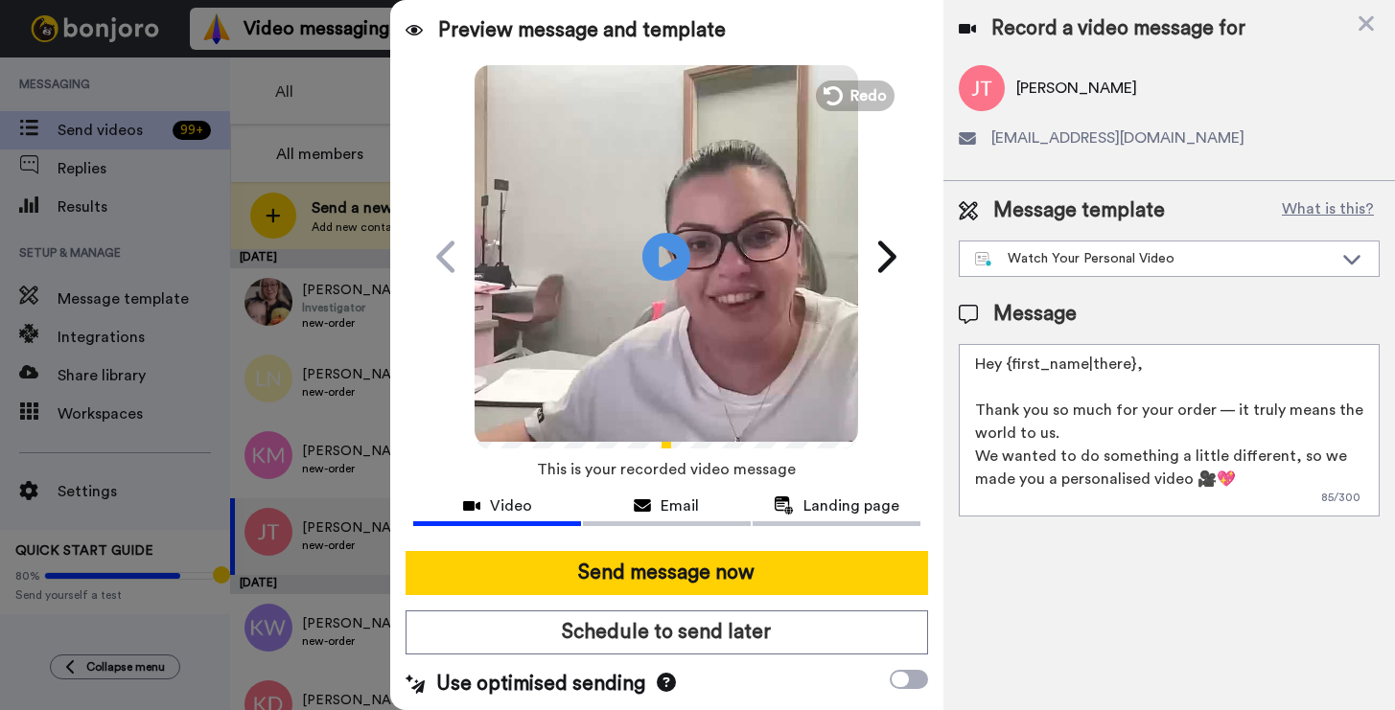
drag, startPoint x: 1165, startPoint y: 373, endPoint x: 1015, endPoint y: 367, distance: 149.7
click at [1015, 367] on textarea "Hey {first_name|there}, Thank you so much for your order — it truly means the w…" at bounding box center [1169, 430] width 421 height 173
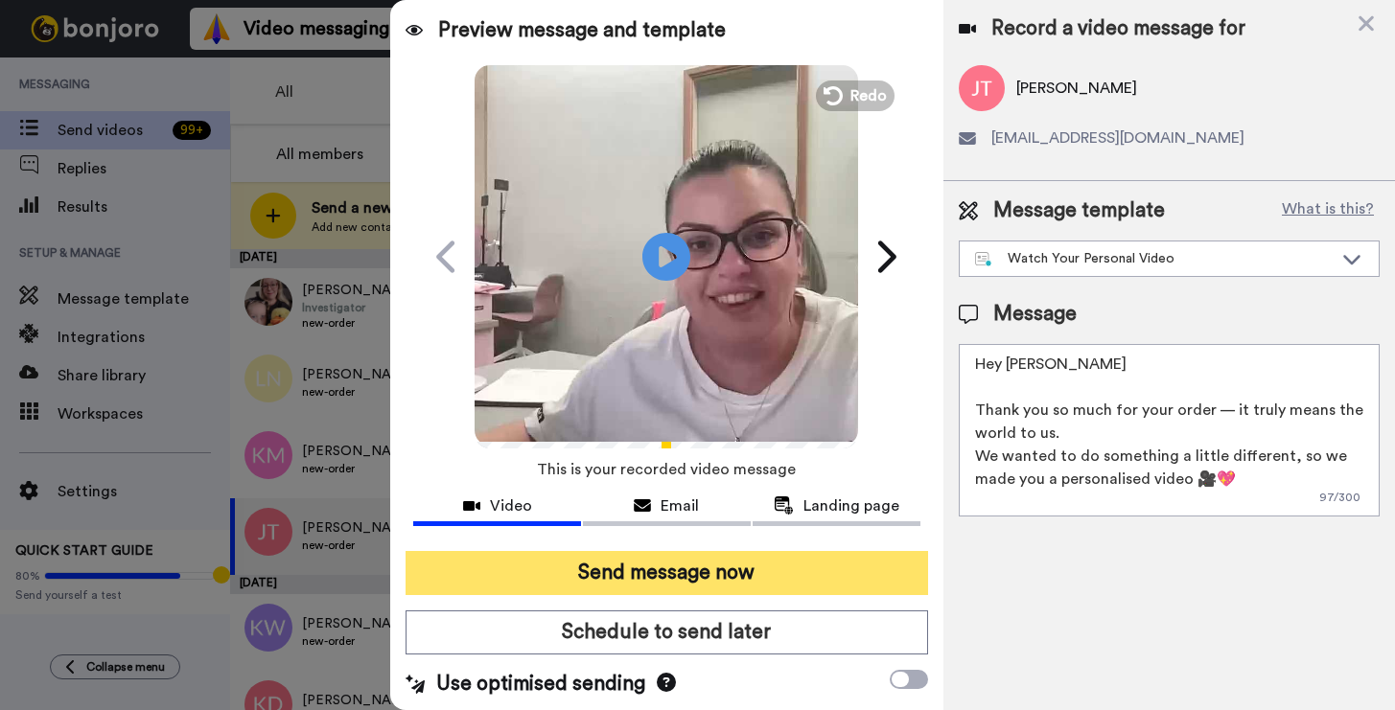
type textarea "Hey Jasmine Thank you so much for your order — it truly means the world to us. …"
click at [758, 570] on button "Send message now" at bounding box center [667, 573] width 522 height 44
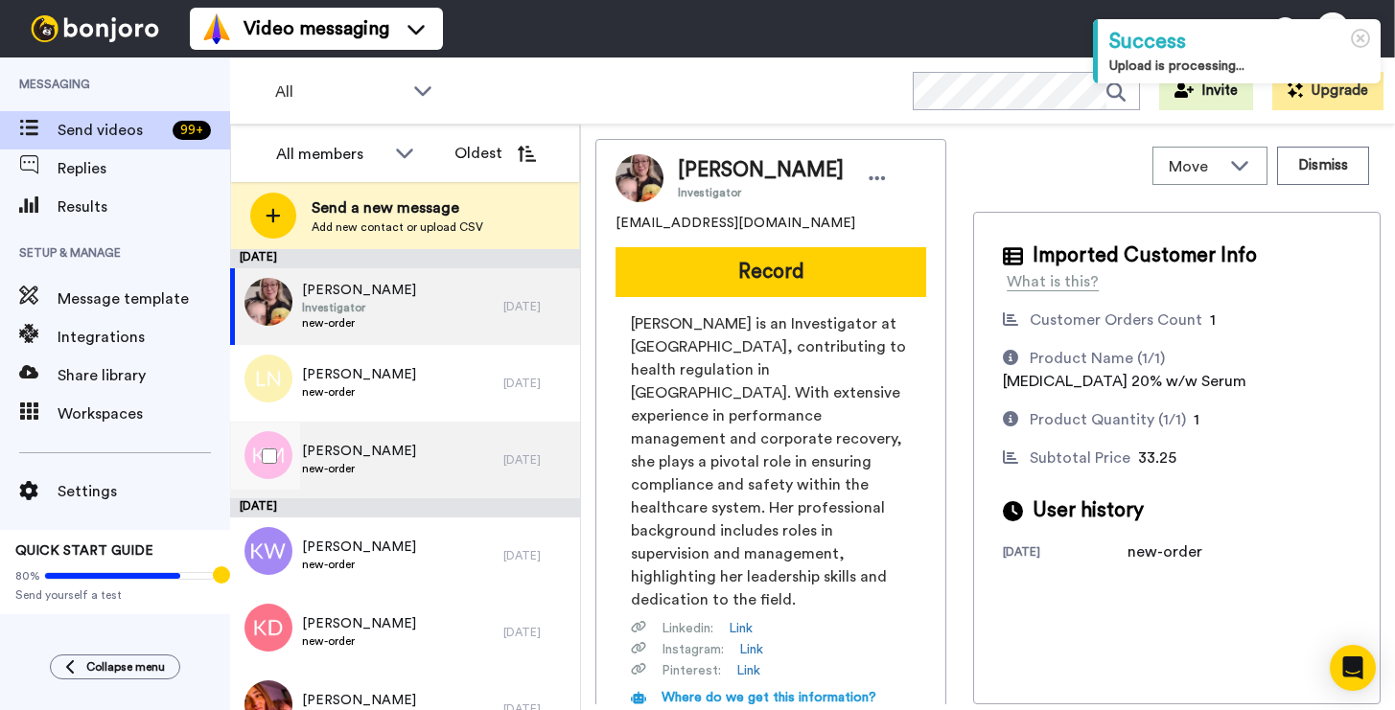
click at [403, 458] on div "[PERSON_NAME] new-order" at bounding box center [366, 460] width 273 height 77
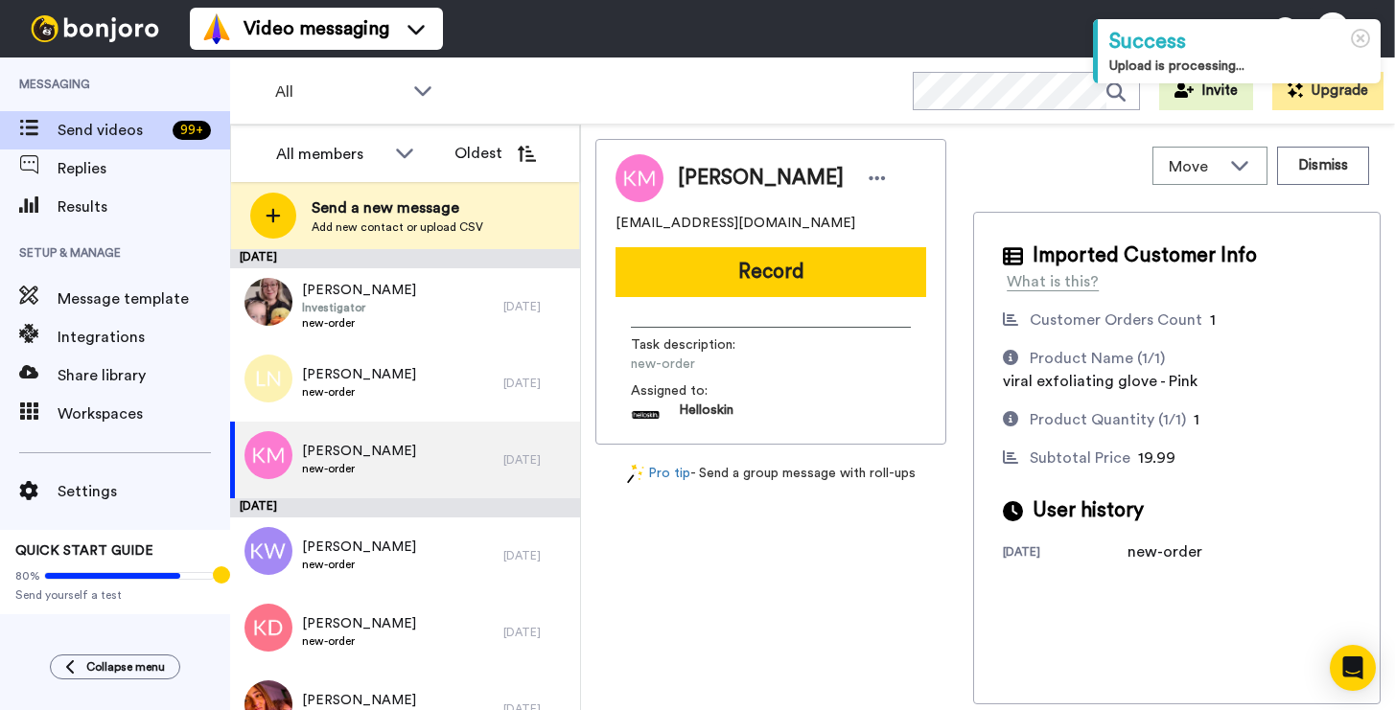
click at [820, 296] on div "[PERSON_NAME] [EMAIL_ADDRESS][DOMAIN_NAME] Record Task description : new-order …" at bounding box center [770, 292] width 351 height 306
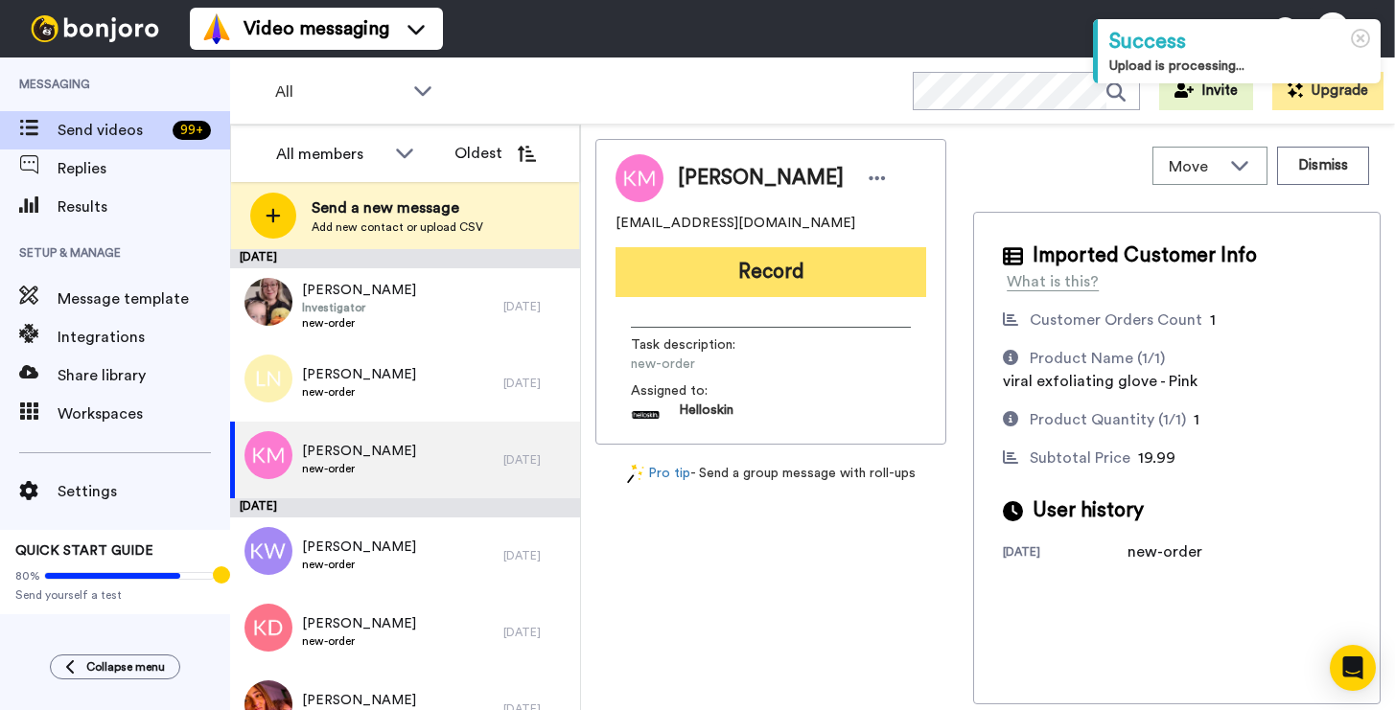
click at [834, 287] on button "Record" at bounding box center [770, 272] width 311 height 50
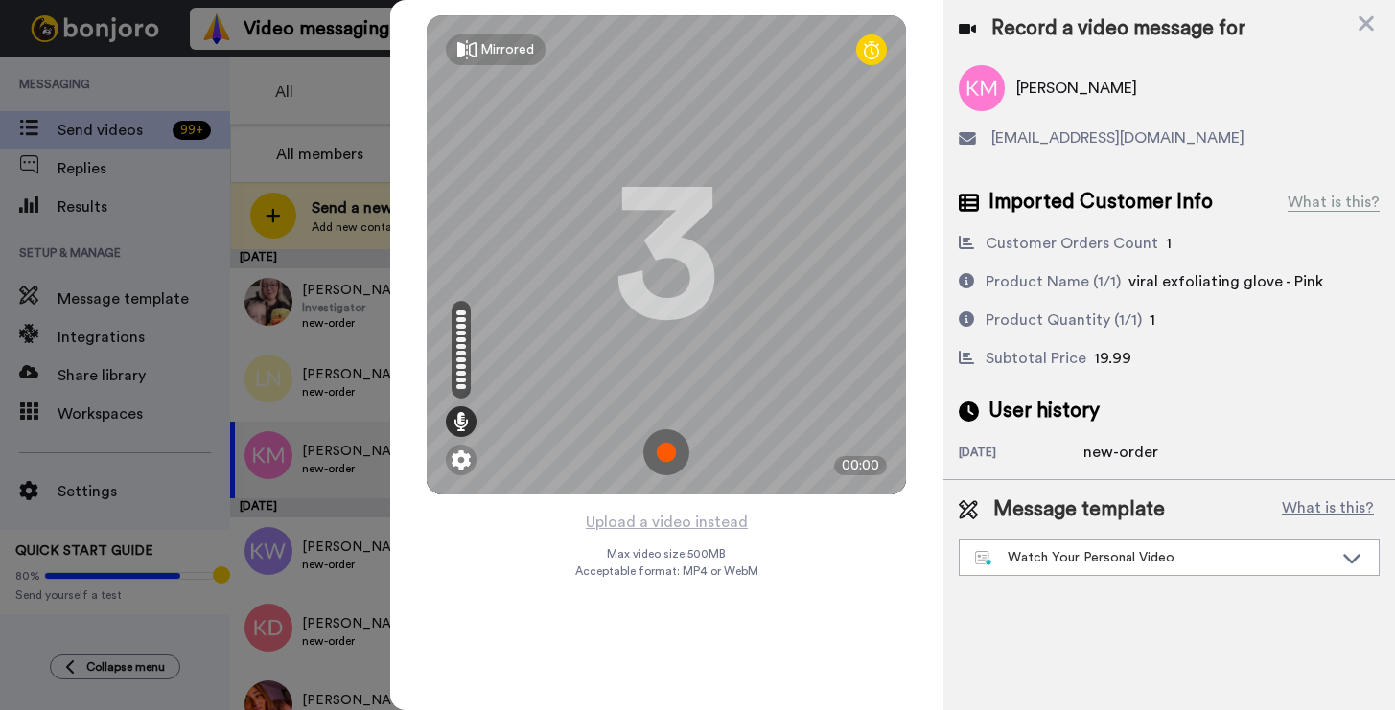
click at [663, 446] on img at bounding box center [666, 452] width 46 height 46
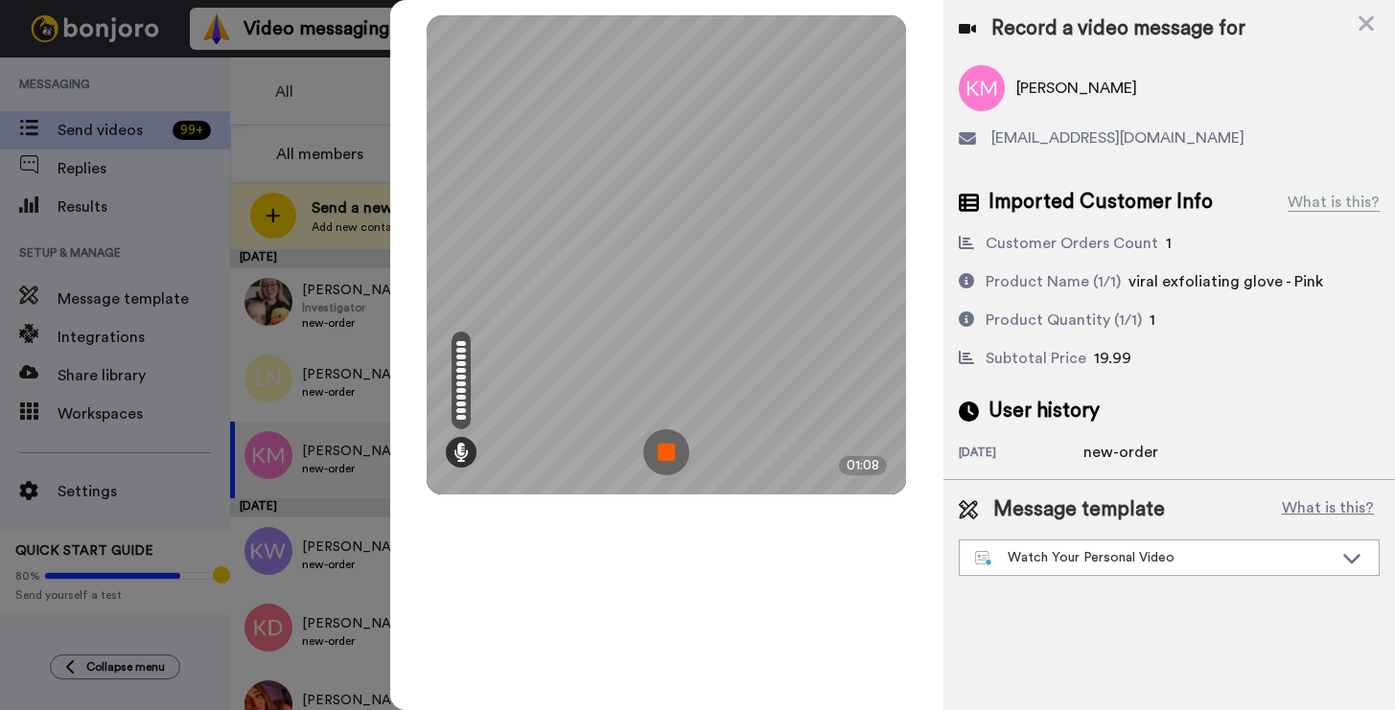
click at [669, 443] on img at bounding box center [666, 452] width 46 height 46
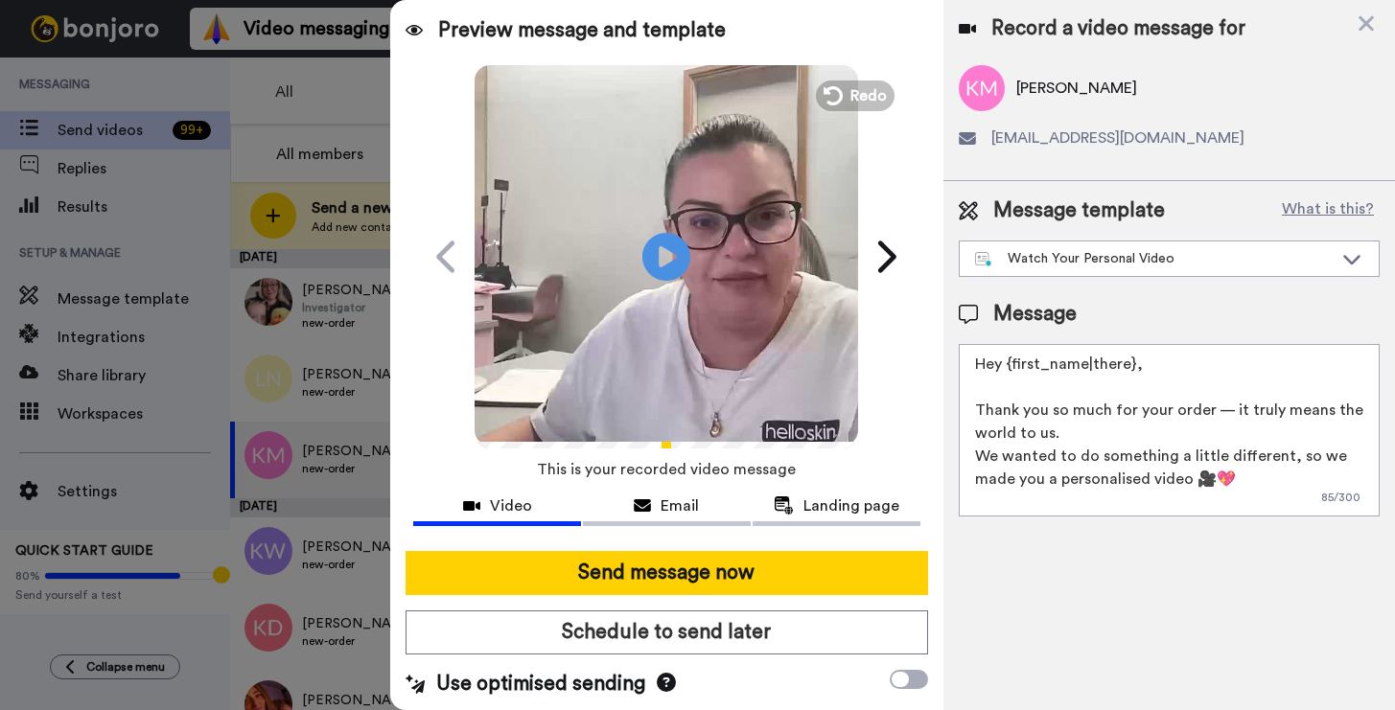
drag, startPoint x: 1141, startPoint y: 370, endPoint x: 1009, endPoint y: 359, distance: 131.8
click at [1009, 359] on textarea "Hey {first_name|there}, Thank you so much for your order — it truly means the w…" at bounding box center [1169, 430] width 421 height 173
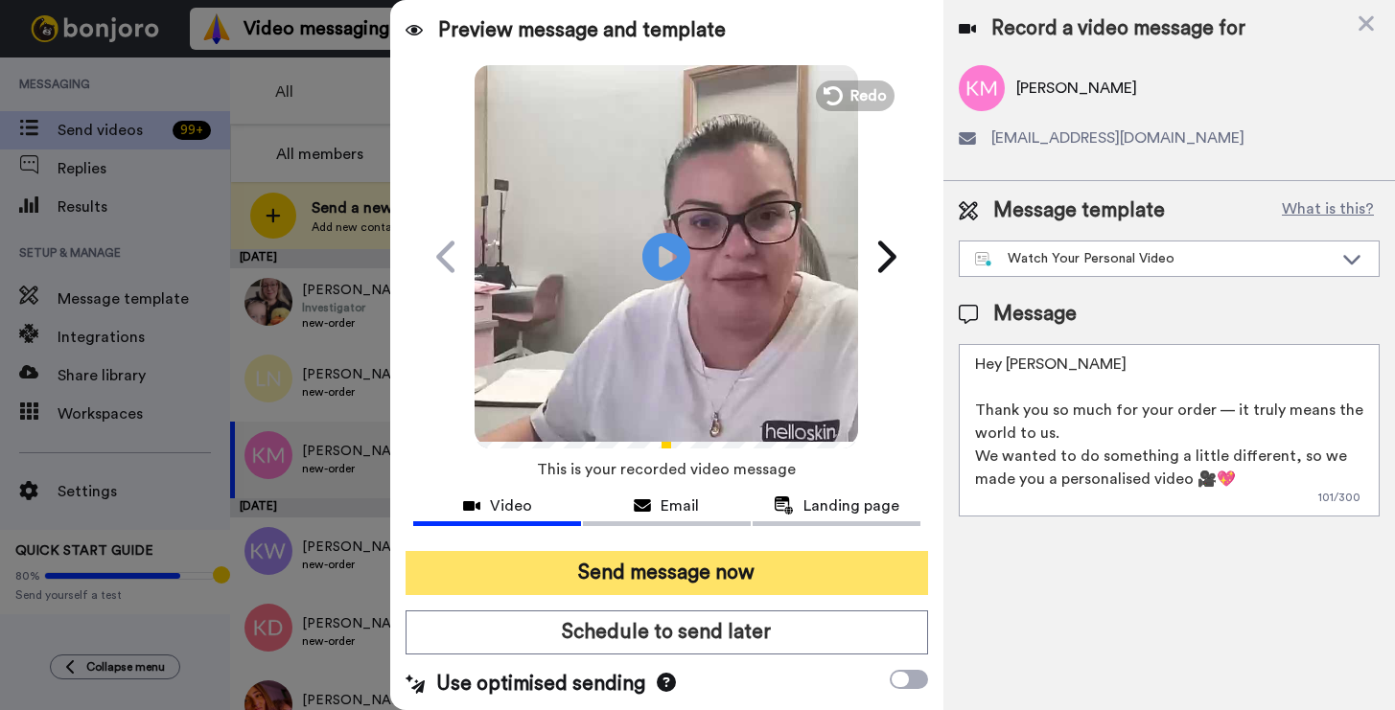
type textarea "Hey Kim Thank you so much for your order — it truly means the world to us. We w…"
click at [781, 561] on button "Send message now" at bounding box center [667, 573] width 522 height 44
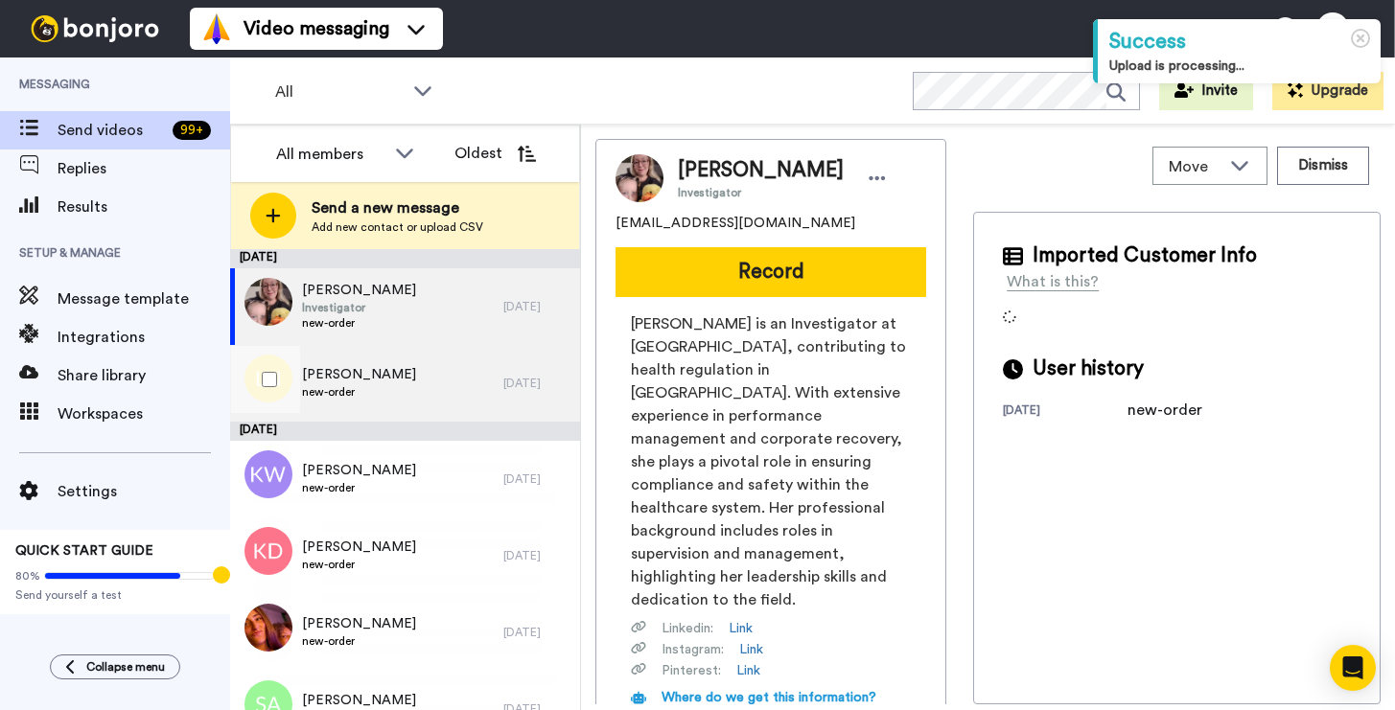
click at [412, 388] on div "Lincoln Nikitins new-order" at bounding box center [366, 383] width 273 height 77
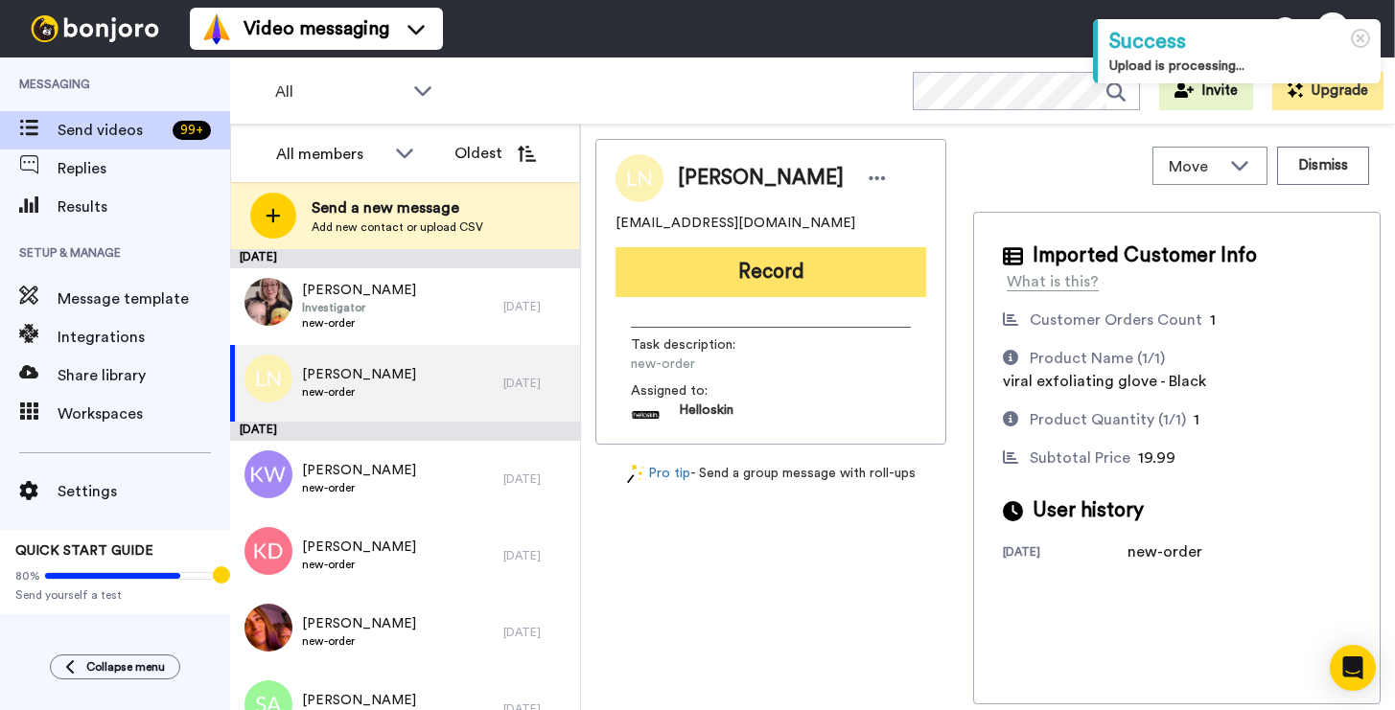
click at [847, 282] on button "Record" at bounding box center [770, 272] width 311 height 50
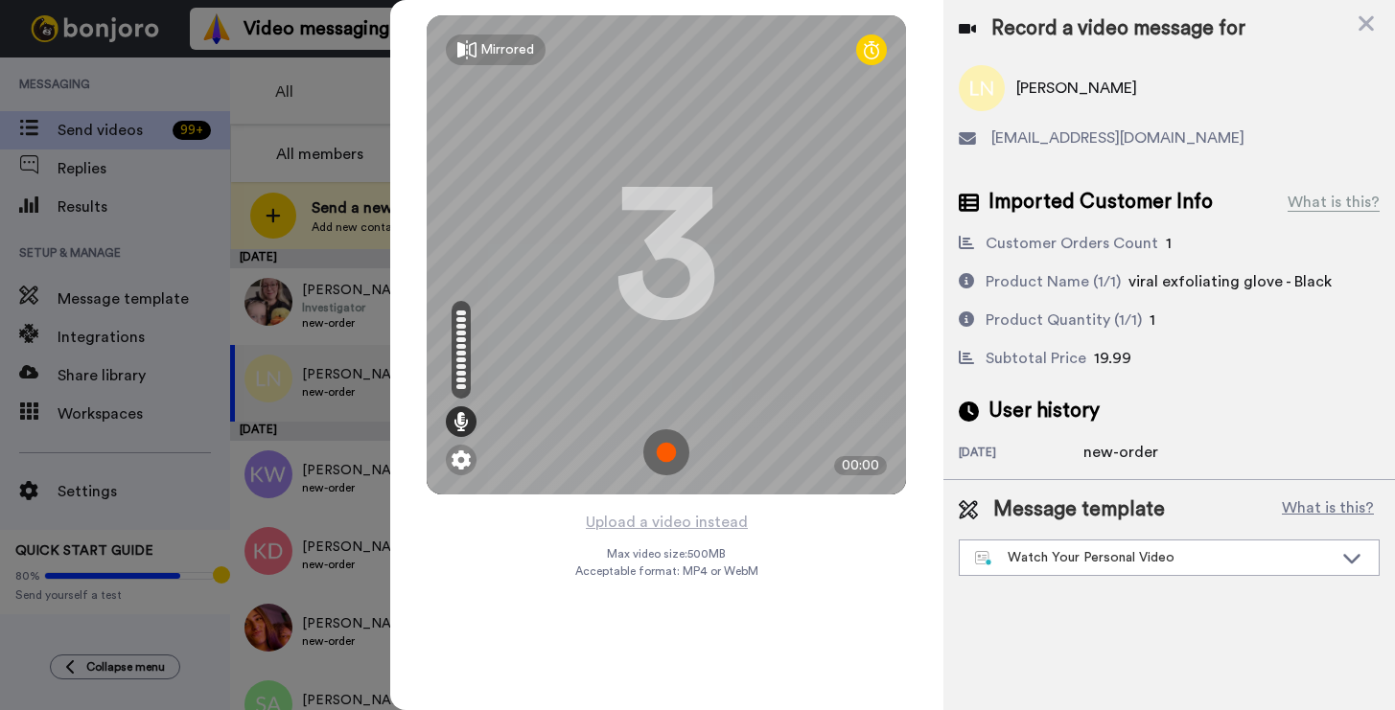
click at [667, 450] on img at bounding box center [666, 452] width 46 height 46
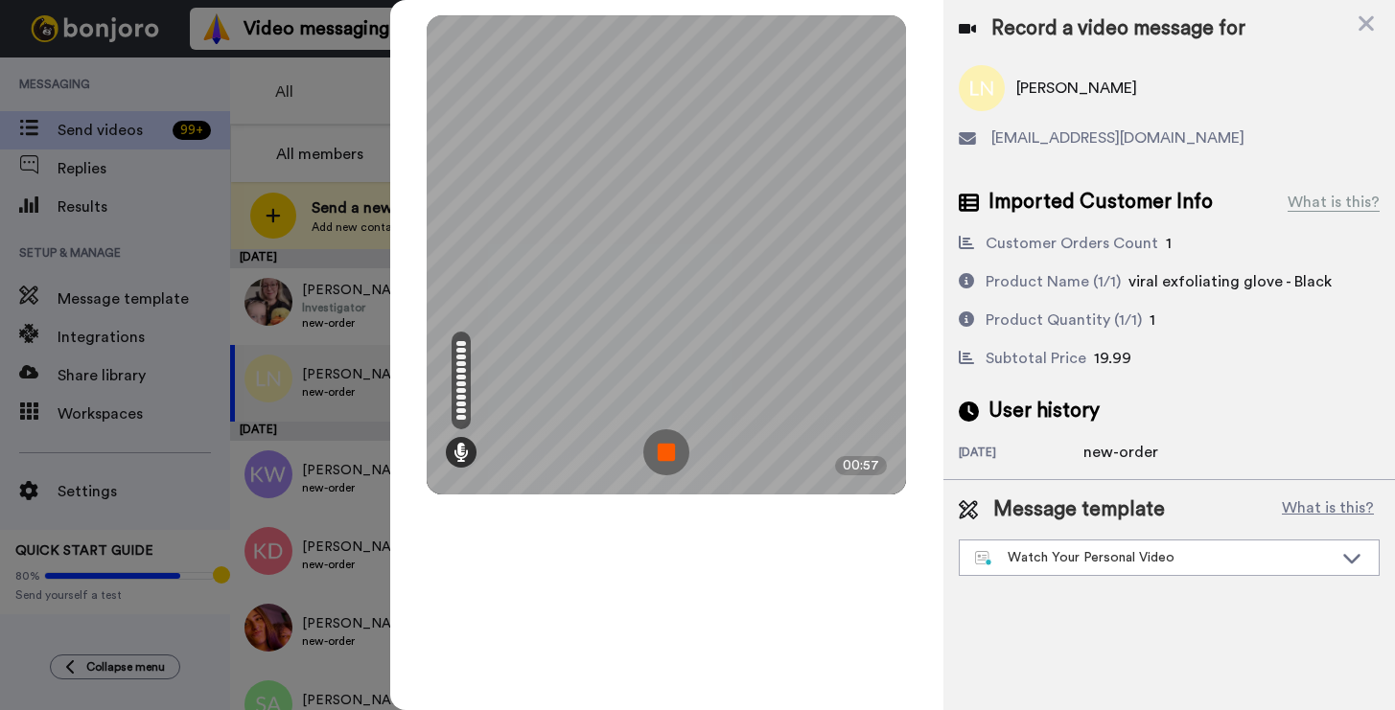
click at [669, 451] on img at bounding box center [666, 452] width 46 height 46
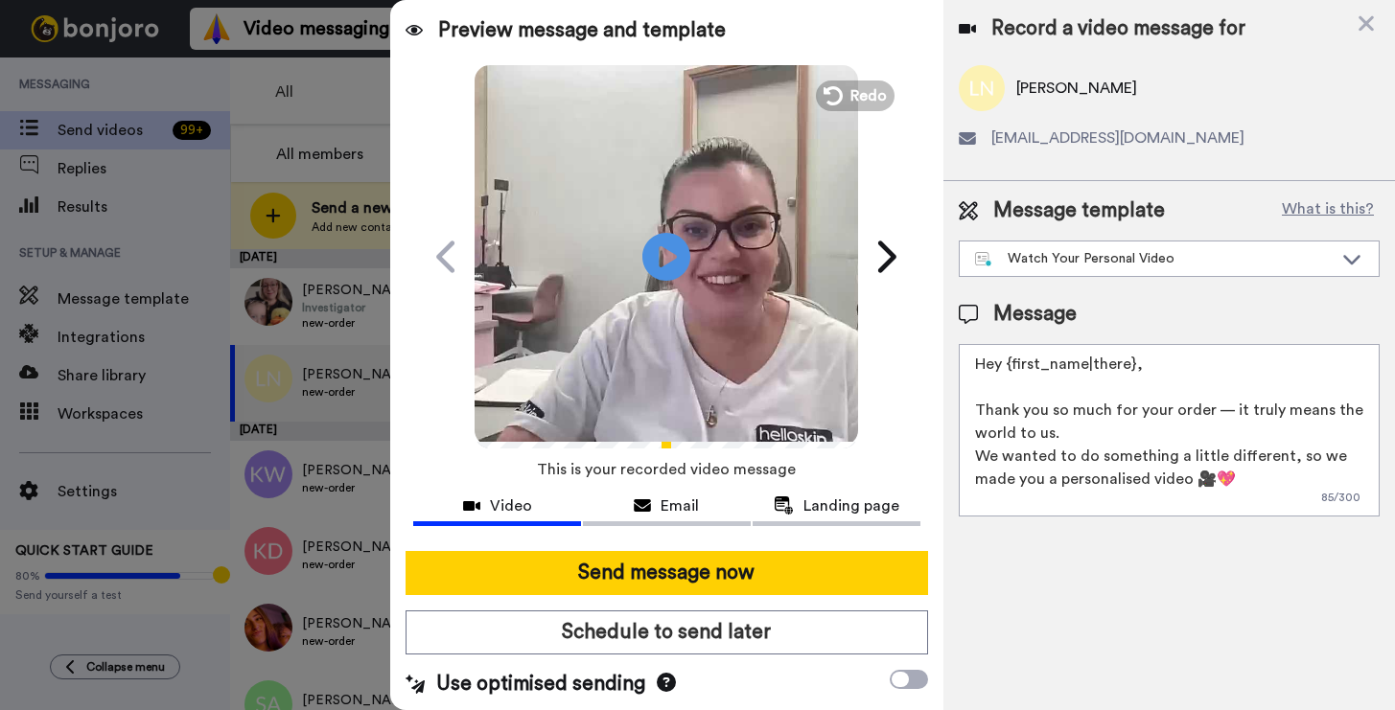
drag, startPoint x: 1142, startPoint y: 368, endPoint x: 1008, endPoint y: 364, distance: 133.3
click at [1008, 364] on textarea "Hey {first_name|there}, Thank you so much for your order — it truly means the w…" at bounding box center [1169, 430] width 421 height 173
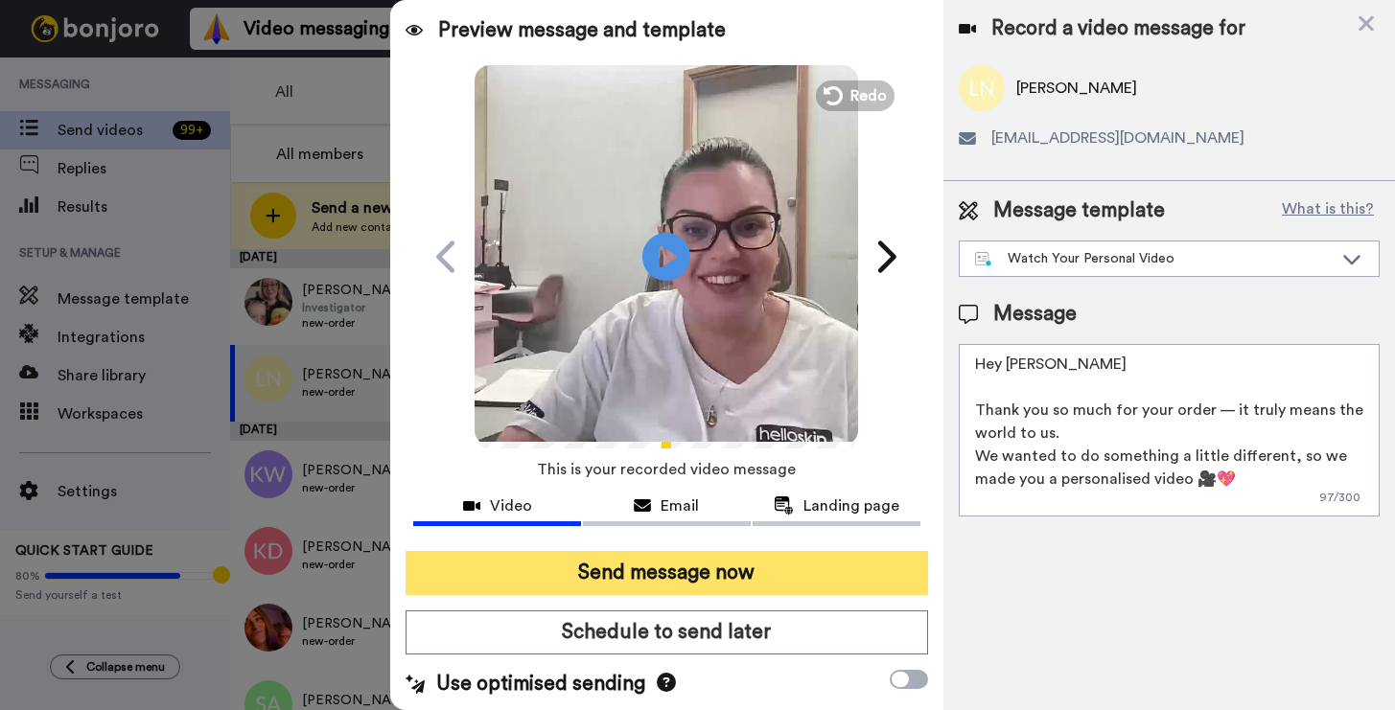
type textarea "Hey Lincoln Thank you so much for your order — it truly means the world to us. …"
click at [816, 560] on button "Send message now" at bounding box center [667, 573] width 522 height 44
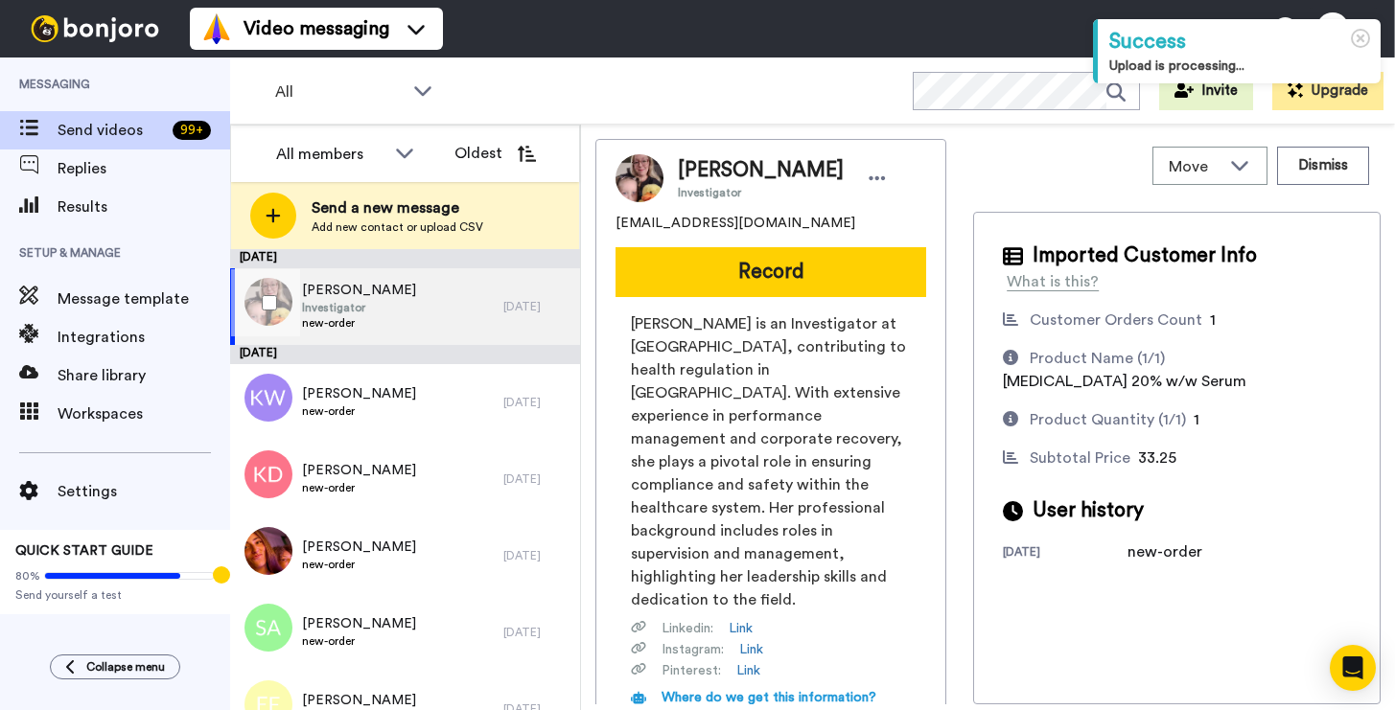
click at [473, 315] on div "Alicia Odenthal Investigator new-order" at bounding box center [366, 306] width 273 height 77
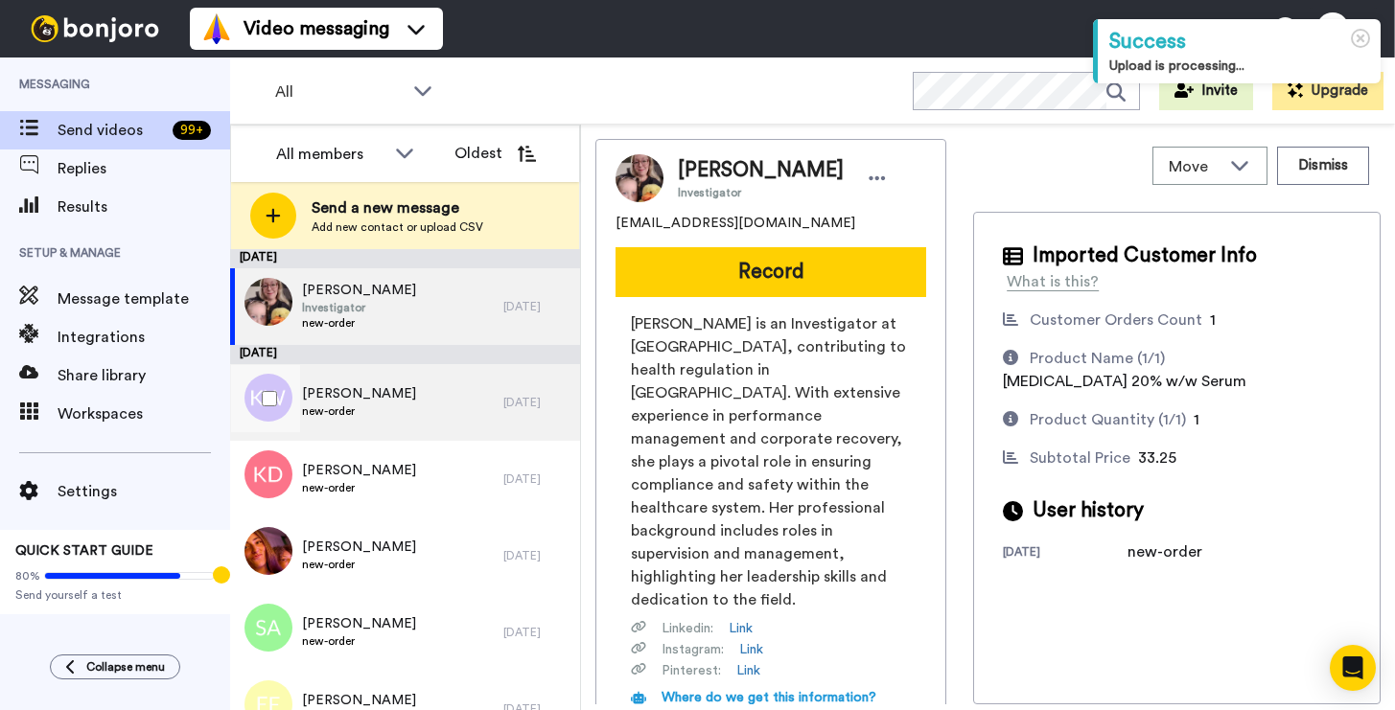
click at [475, 391] on div "Kirra Walker new-order" at bounding box center [366, 402] width 273 height 77
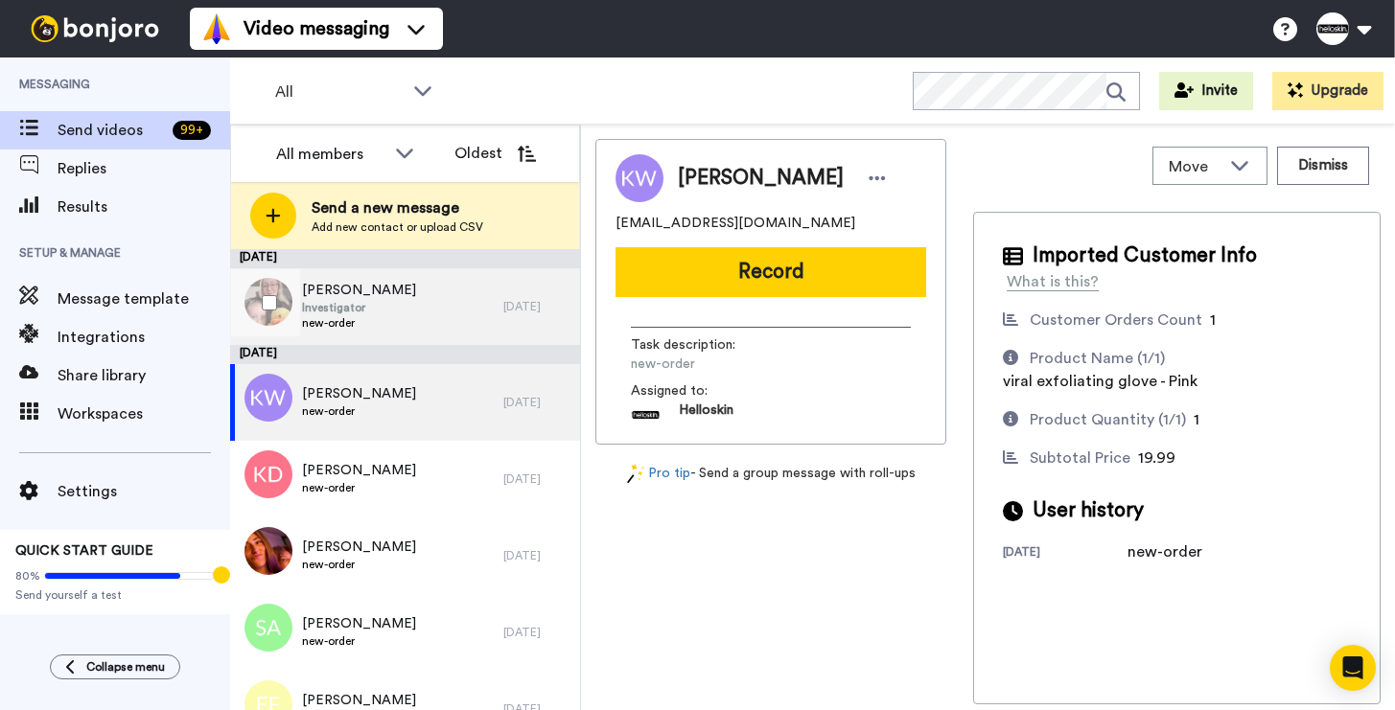
click at [427, 322] on div "Alicia Odenthal Investigator new-order" at bounding box center [366, 306] width 273 height 77
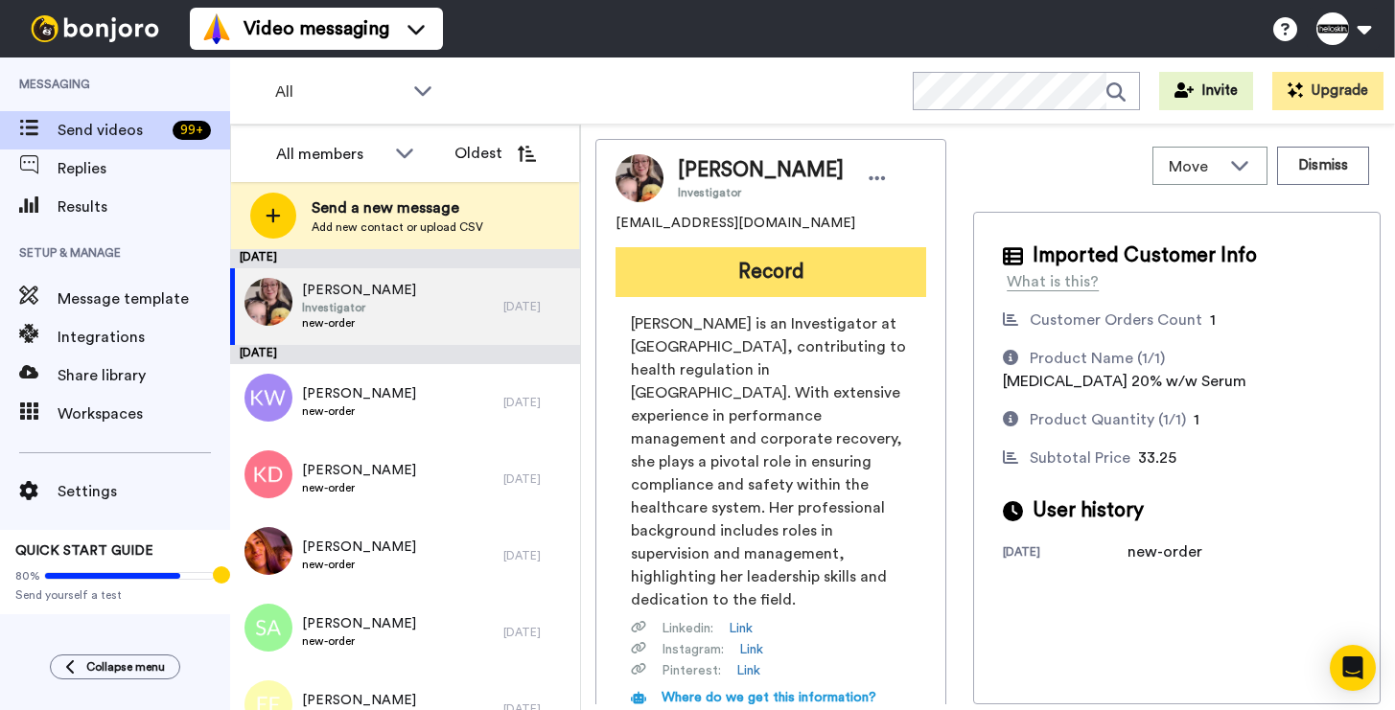
click at [725, 262] on button "Record" at bounding box center [770, 272] width 311 height 50
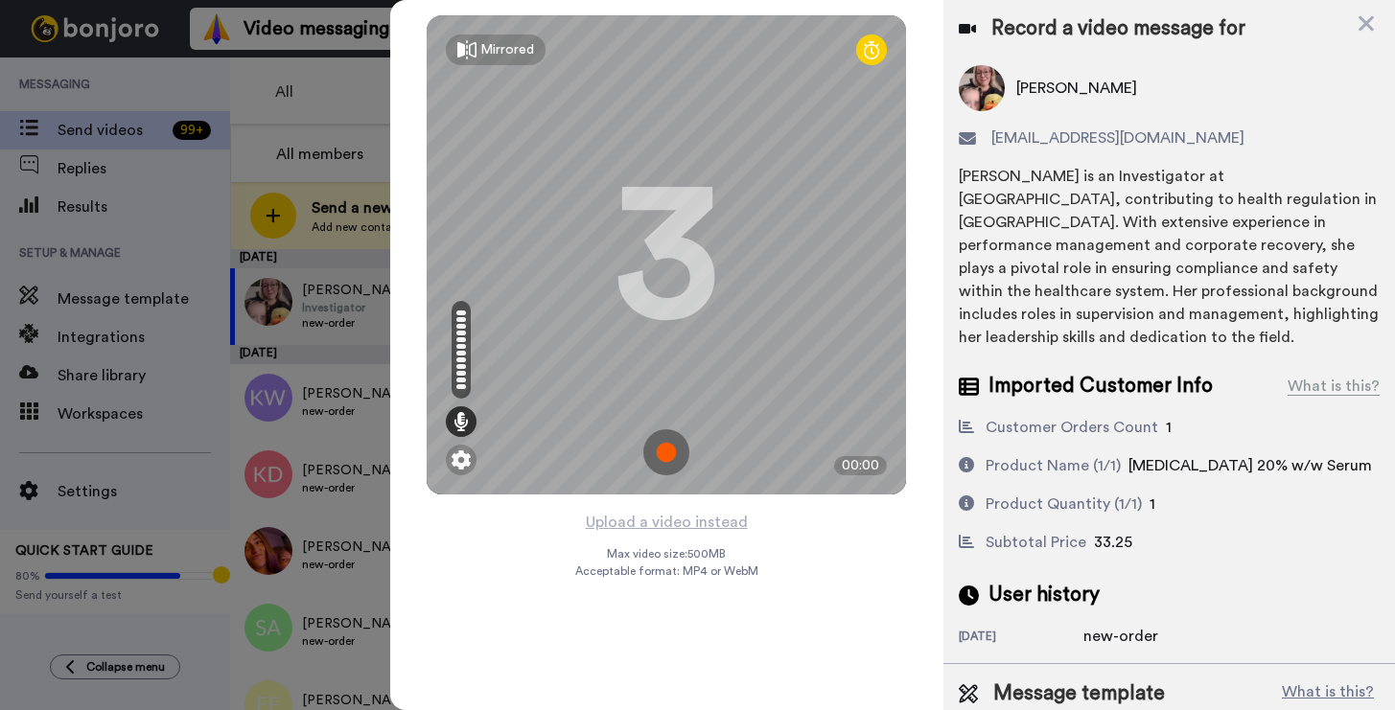
click at [676, 456] on img at bounding box center [666, 452] width 46 height 46
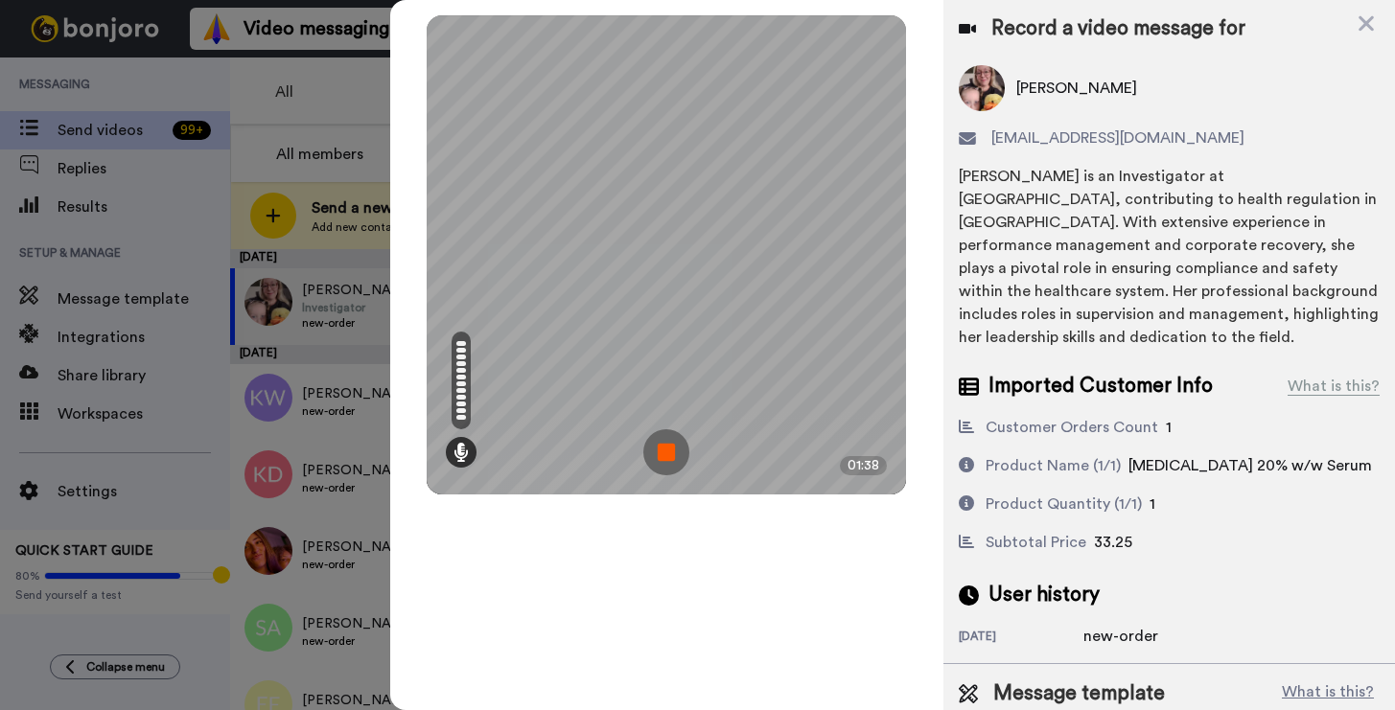
click at [673, 454] on img at bounding box center [666, 452] width 46 height 46
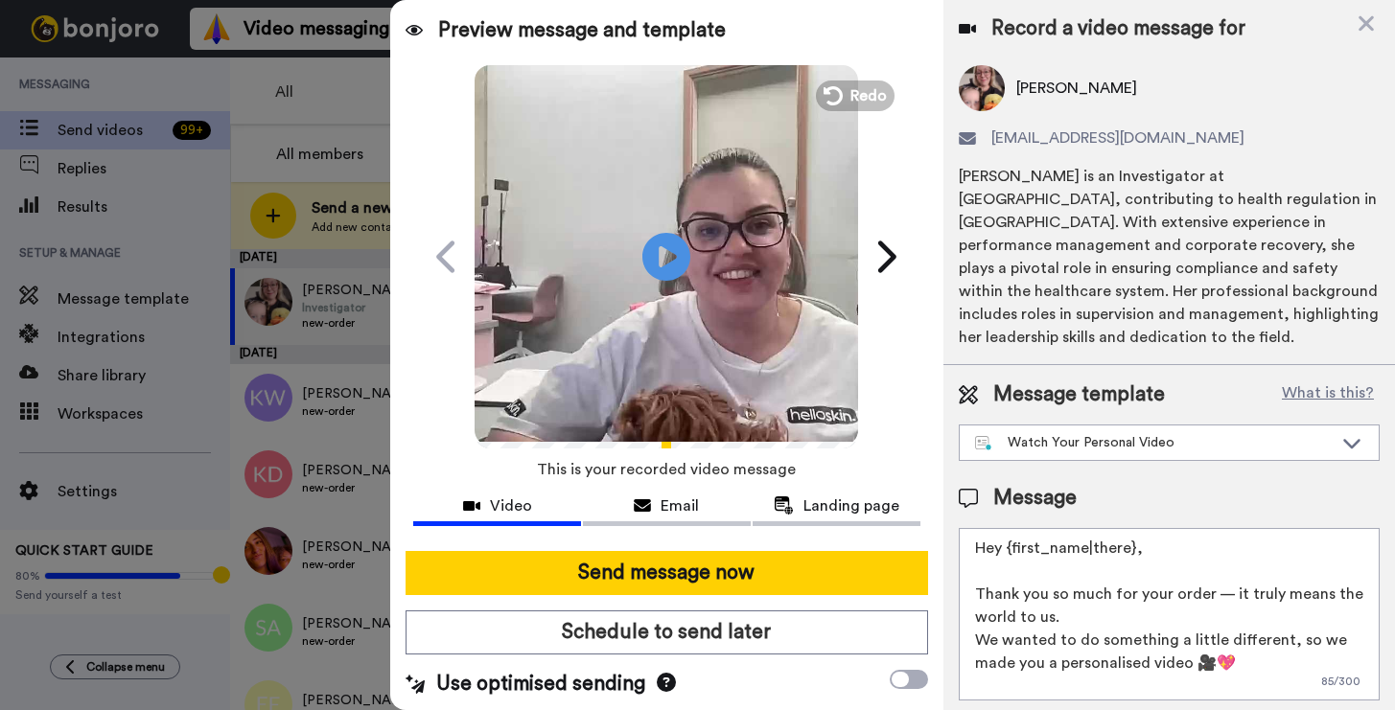
drag, startPoint x: 1173, startPoint y: 534, endPoint x: 1007, endPoint y: 527, distance: 166.9
click at [1007, 528] on textarea "Hey {first_name|there}, Thank you so much for your order — it truly means the w…" at bounding box center [1169, 614] width 421 height 173
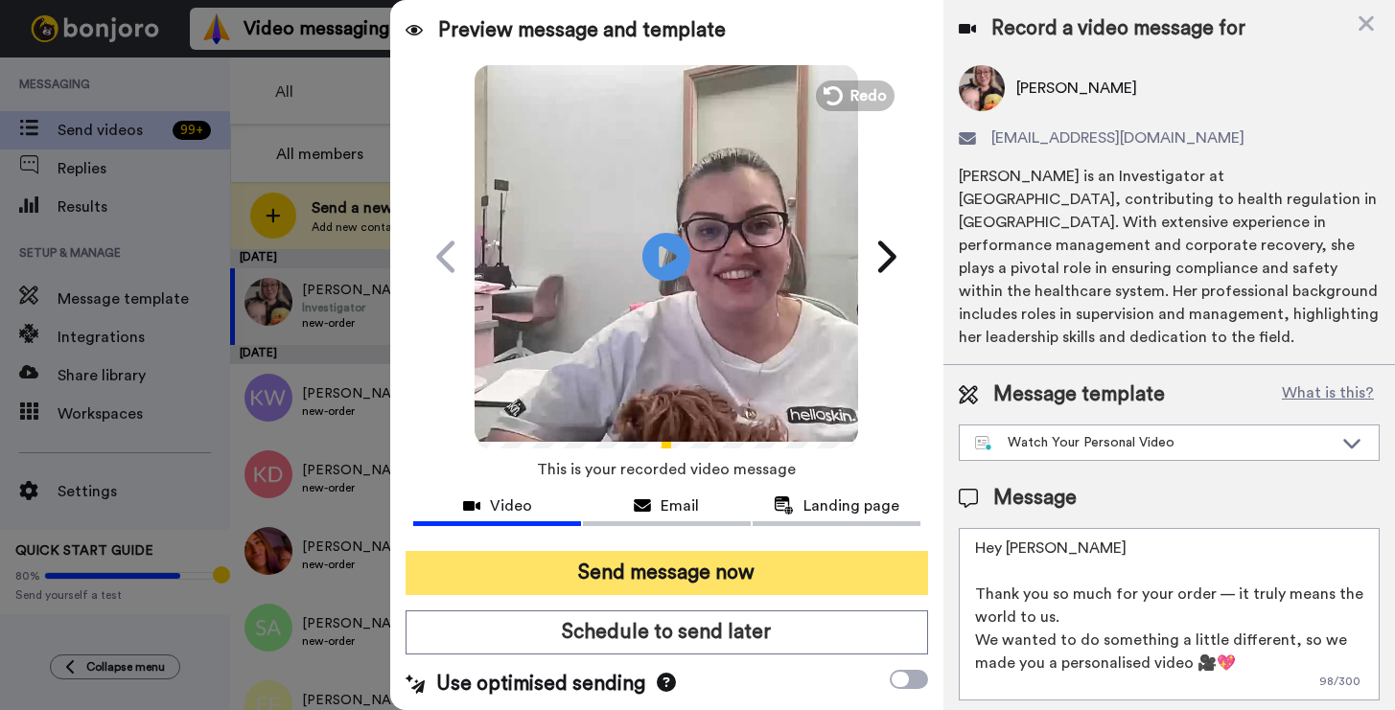
type textarea "Hey Alicia Thank you so much for your order — it truly means the world to us. W…"
click at [614, 559] on button "Send message now" at bounding box center [667, 573] width 522 height 44
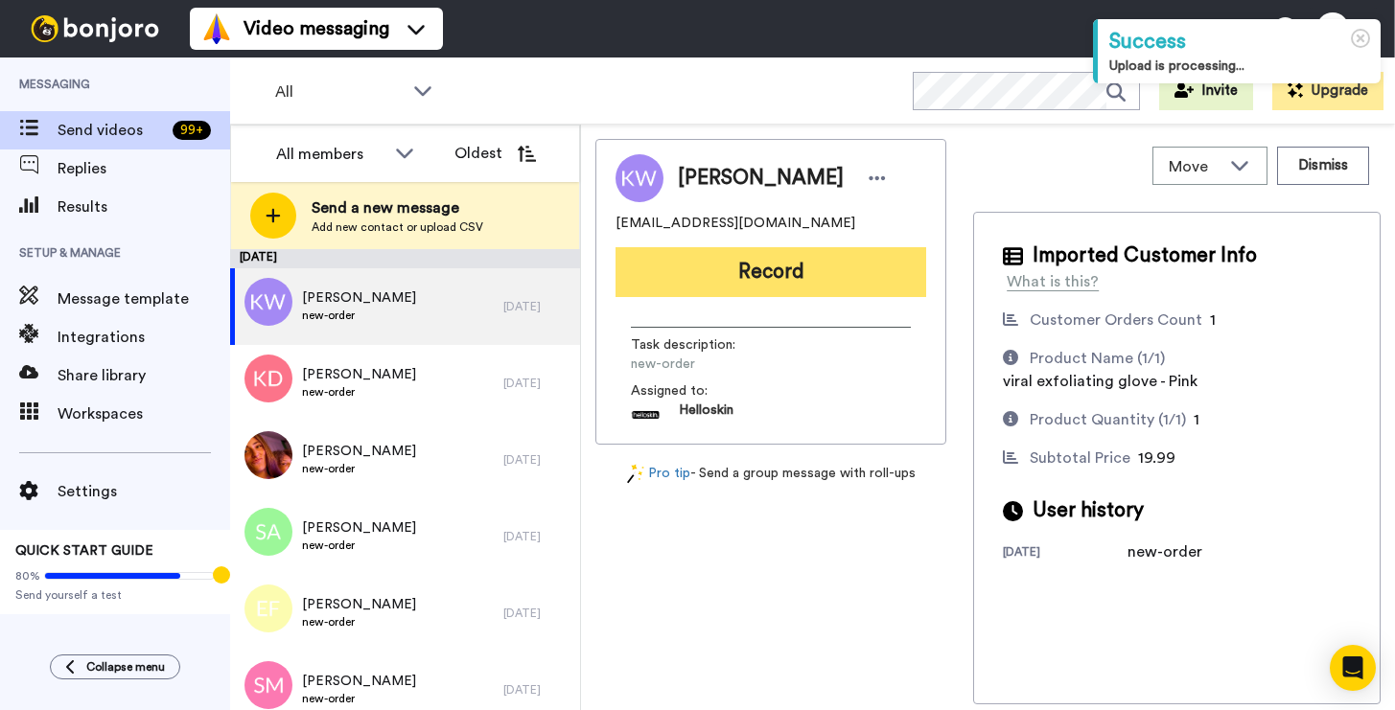
click at [786, 290] on button "Record" at bounding box center [770, 272] width 311 height 50
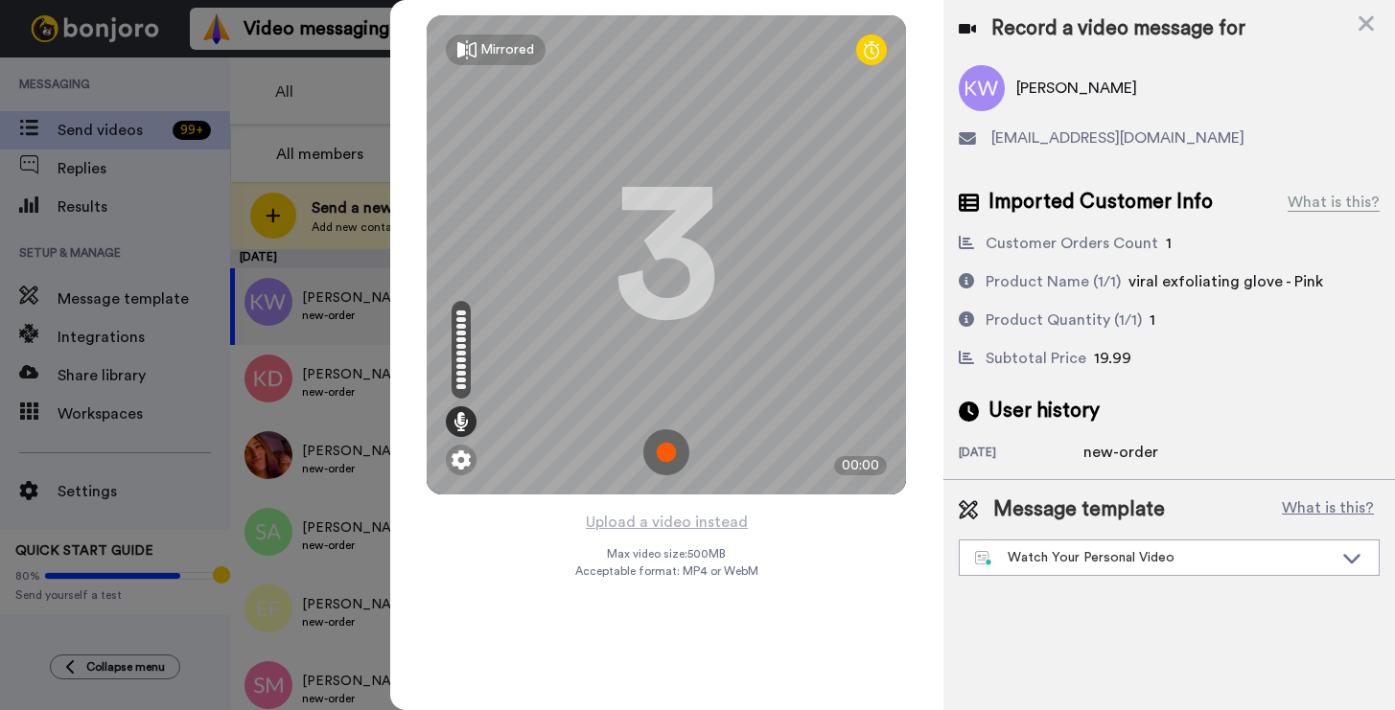
click at [665, 445] on img at bounding box center [666, 452] width 46 height 46
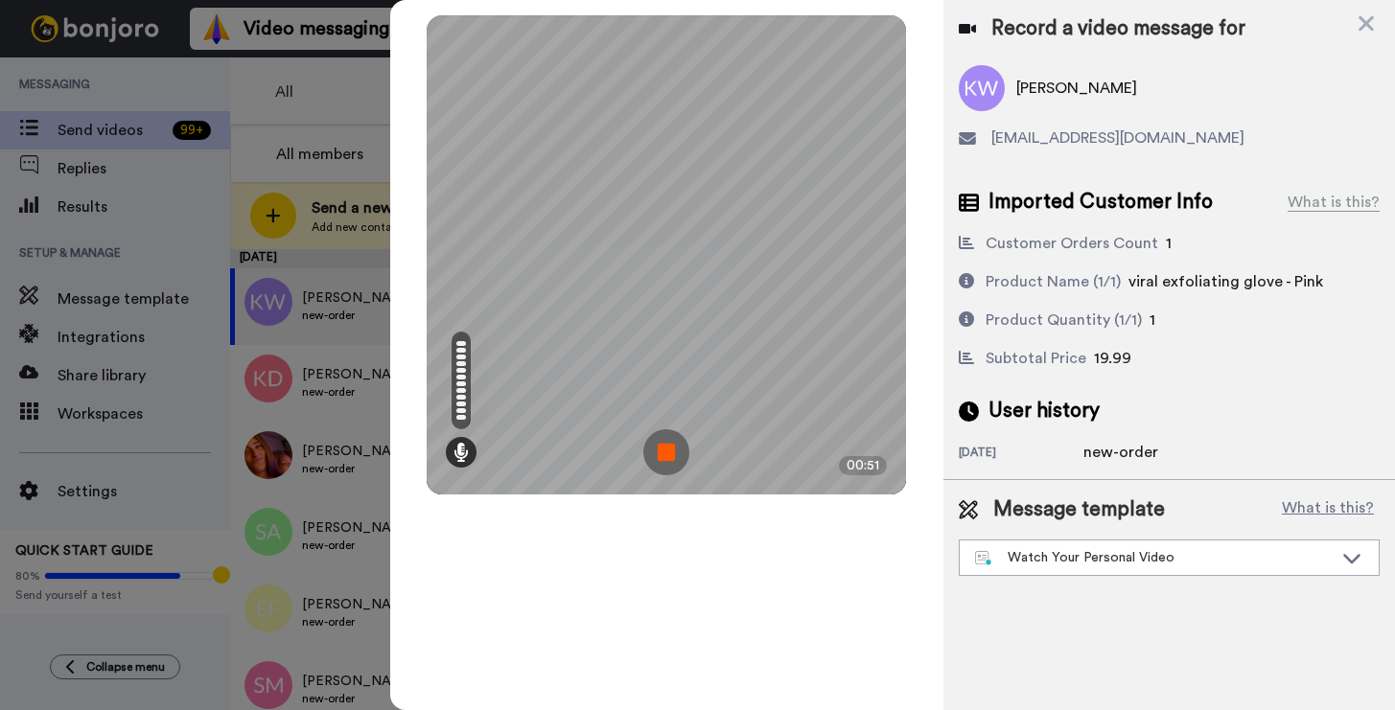
click at [671, 435] on img at bounding box center [666, 452] width 46 height 46
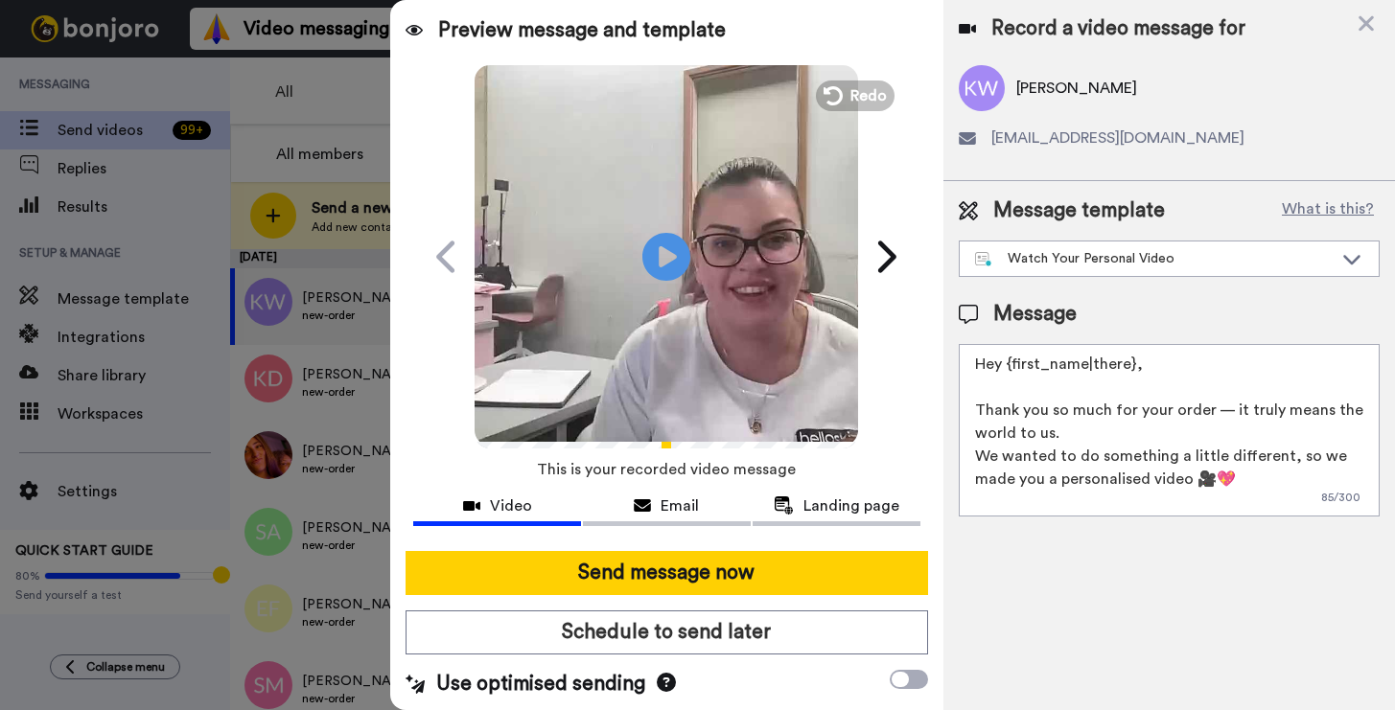
drag, startPoint x: 1146, startPoint y: 357, endPoint x: 1007, endPoint y: 363, distance: 139.2
click at [1007, 363] on textarea "Hey {first_name|there}, Thank you so much for your order — it truly means the w…" at bounding box center [1169, 430] width 421 height 173
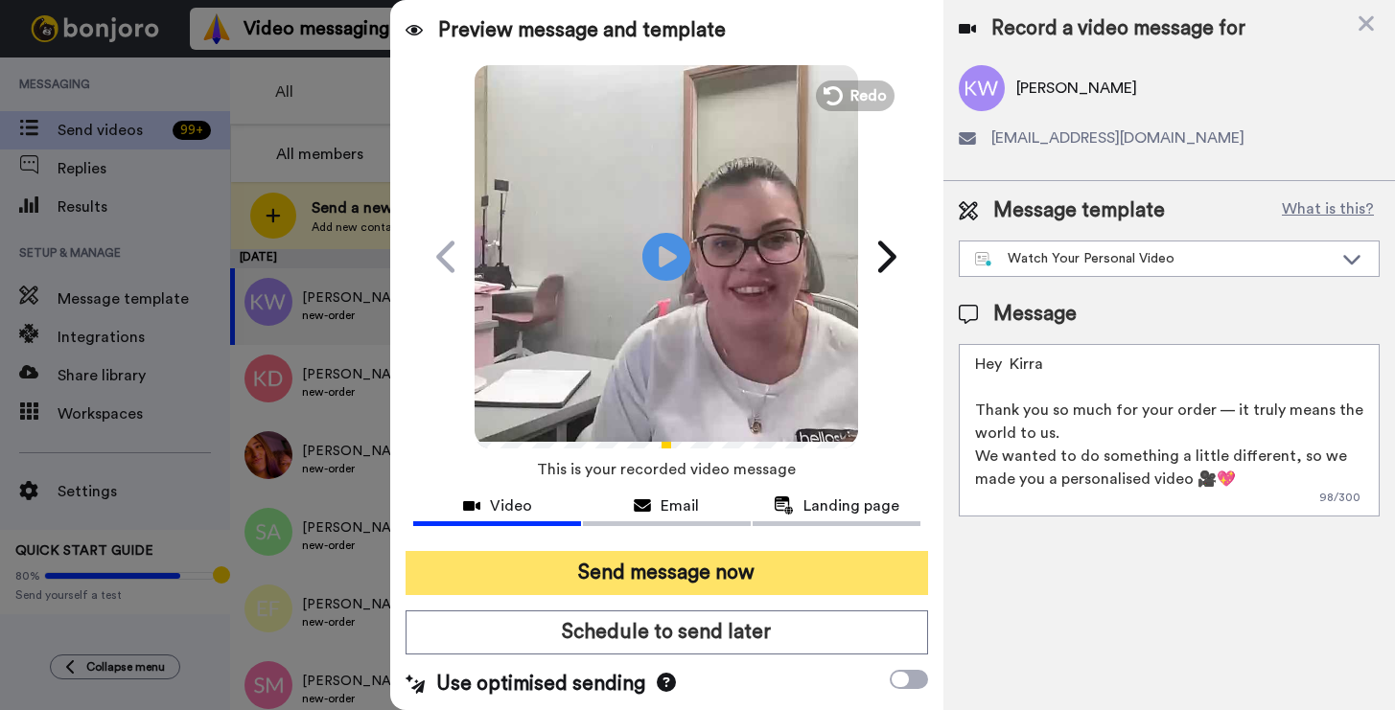
type textarea "Hey Kirra Thank you so much for your order — it truly means the world to us. We…"
click at [535, 573] on button "Send message now" at bounding box center [667, 573] width 522 height 44
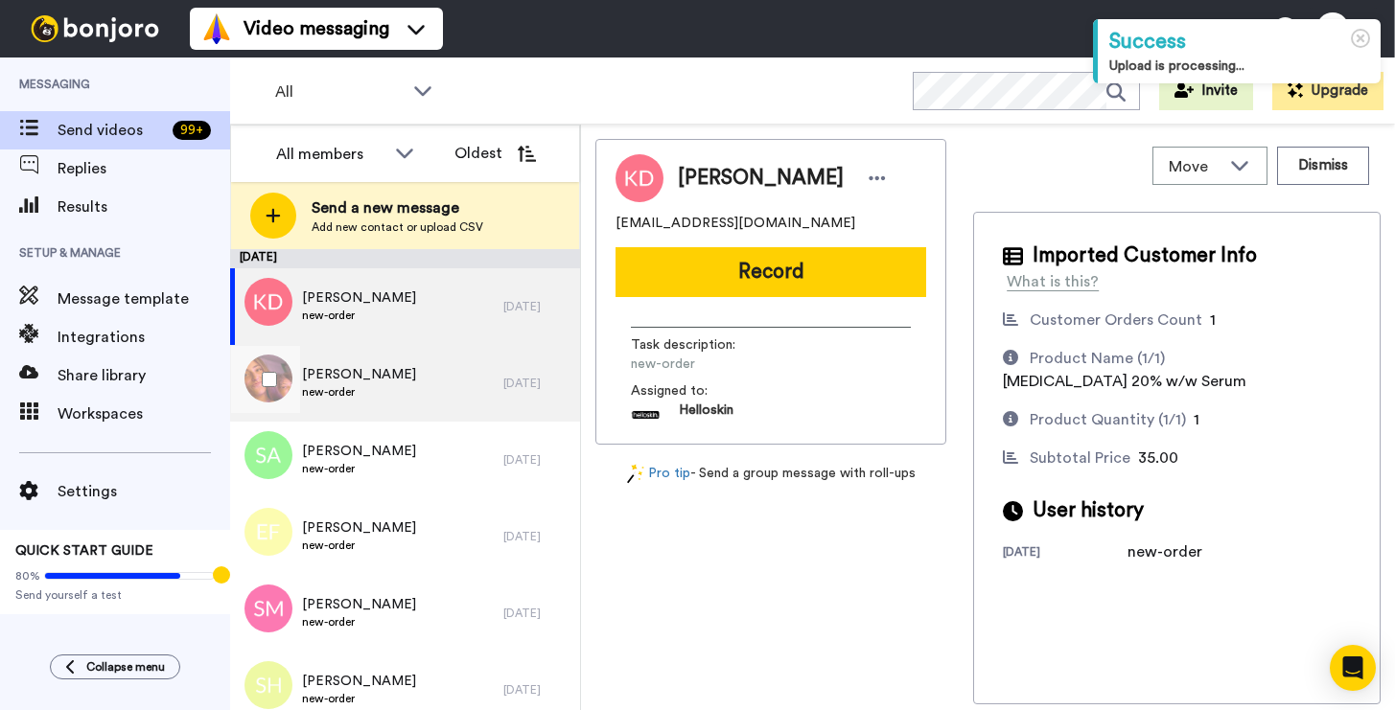
click at [367, 363] on div "[PERSON_NAME] new-order" at bounding box center [366, 383] width 273 height 77
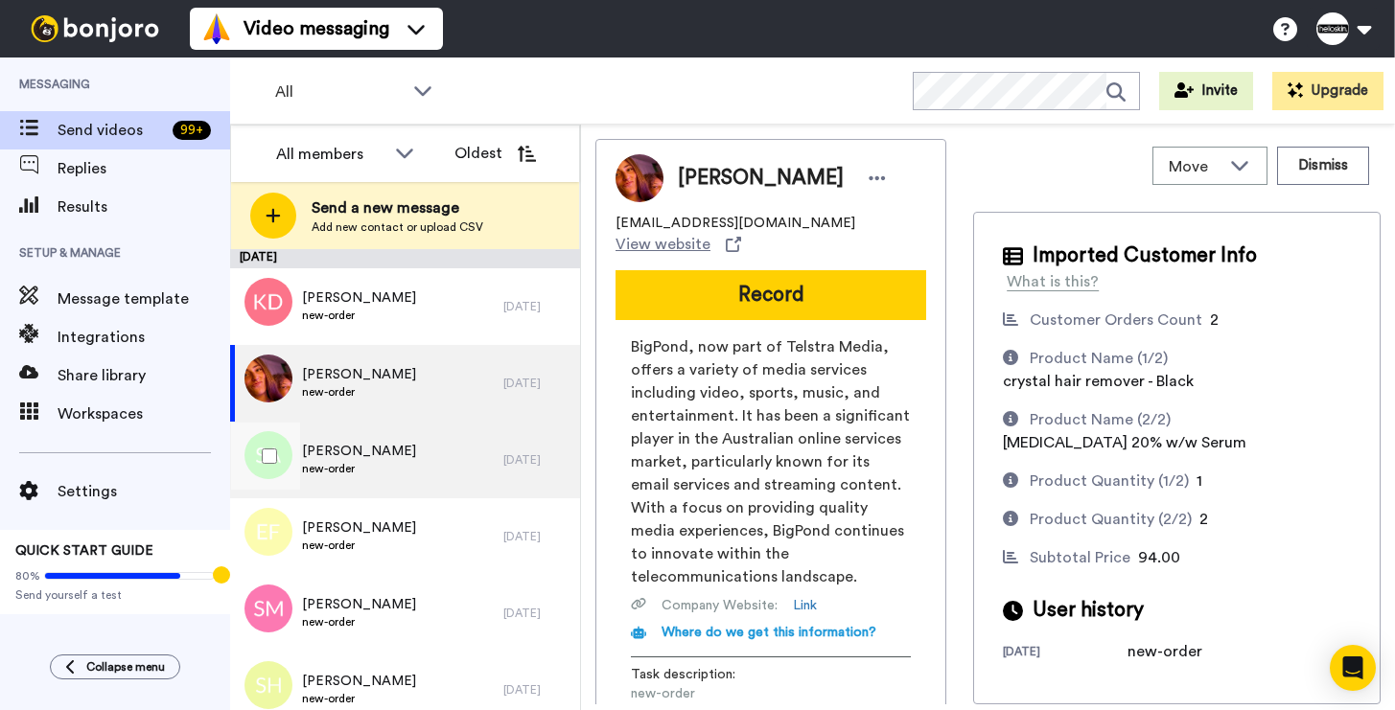
click at [316, 436] on div "[PERSON_NAME] new-order" at bounding box center [366, 460] width 273 height 77
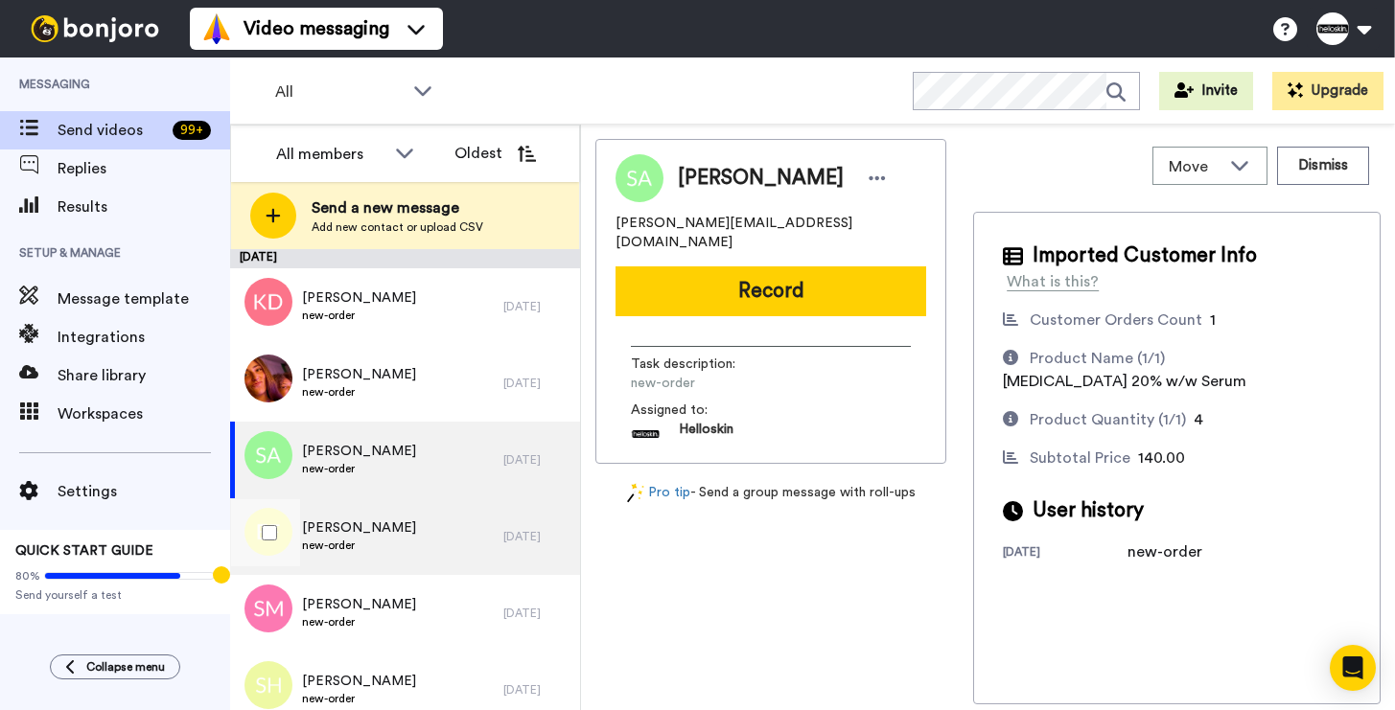
click at [426, 516] on div "[PERSON_NAME] new-order" at bounding box center [366, 536] width 273 height 77
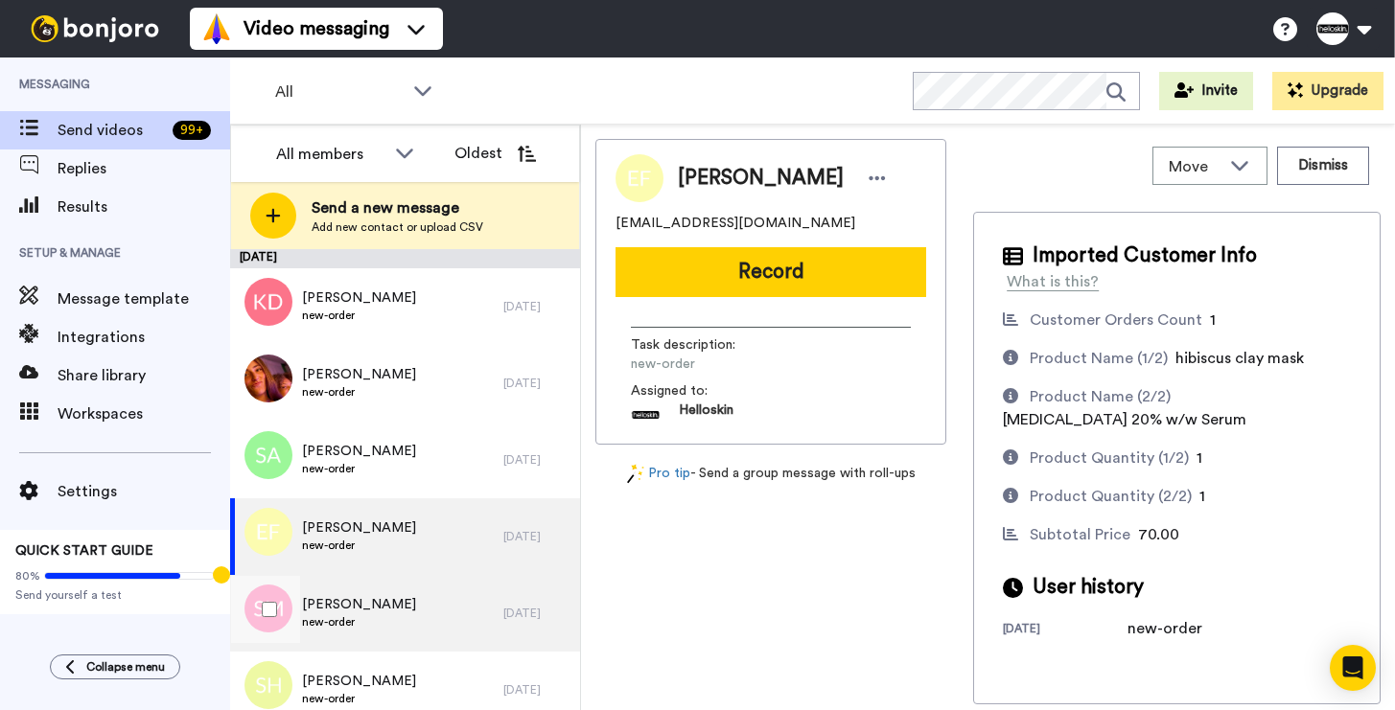
click at [432, 587] on div "[PERSON_NAME] new-order" at bounding box center [366, 613] width 273 height 77
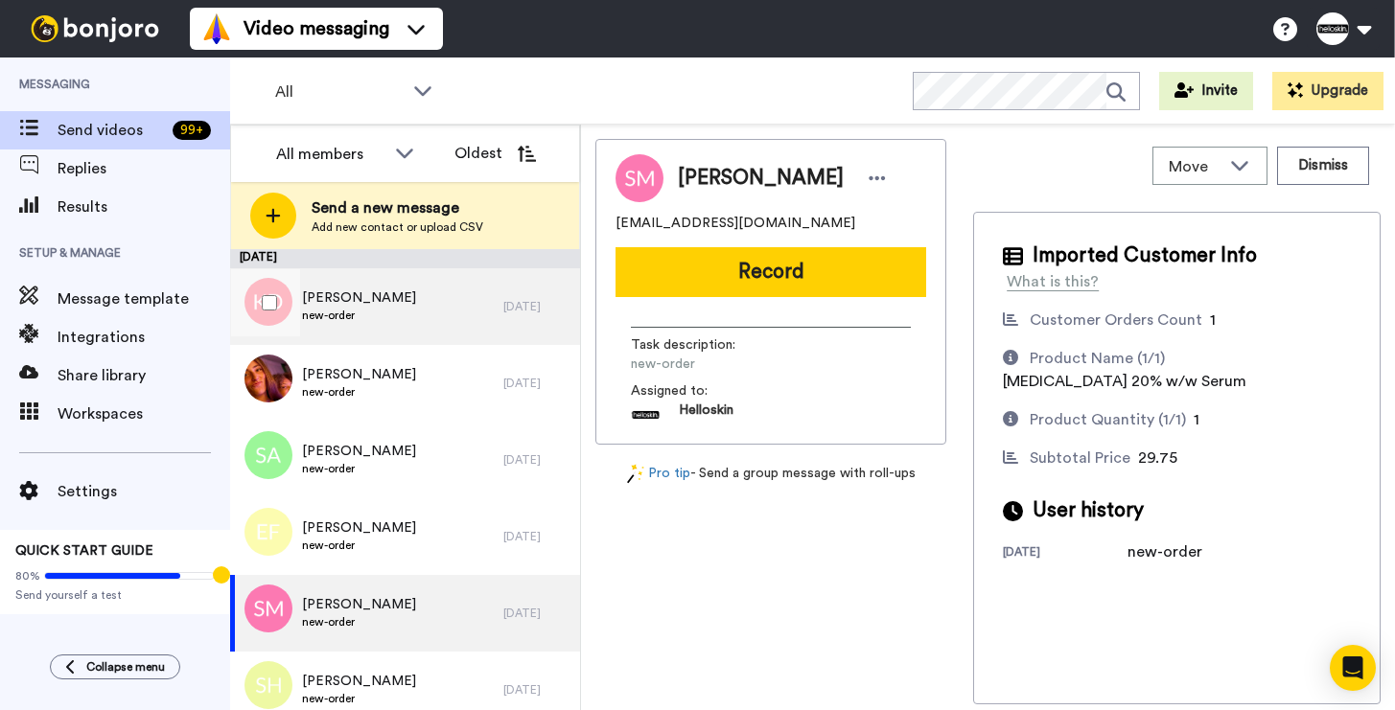
click at [370, 319] on span "new-order" at bounding box center [359, 315] width 114 height 15
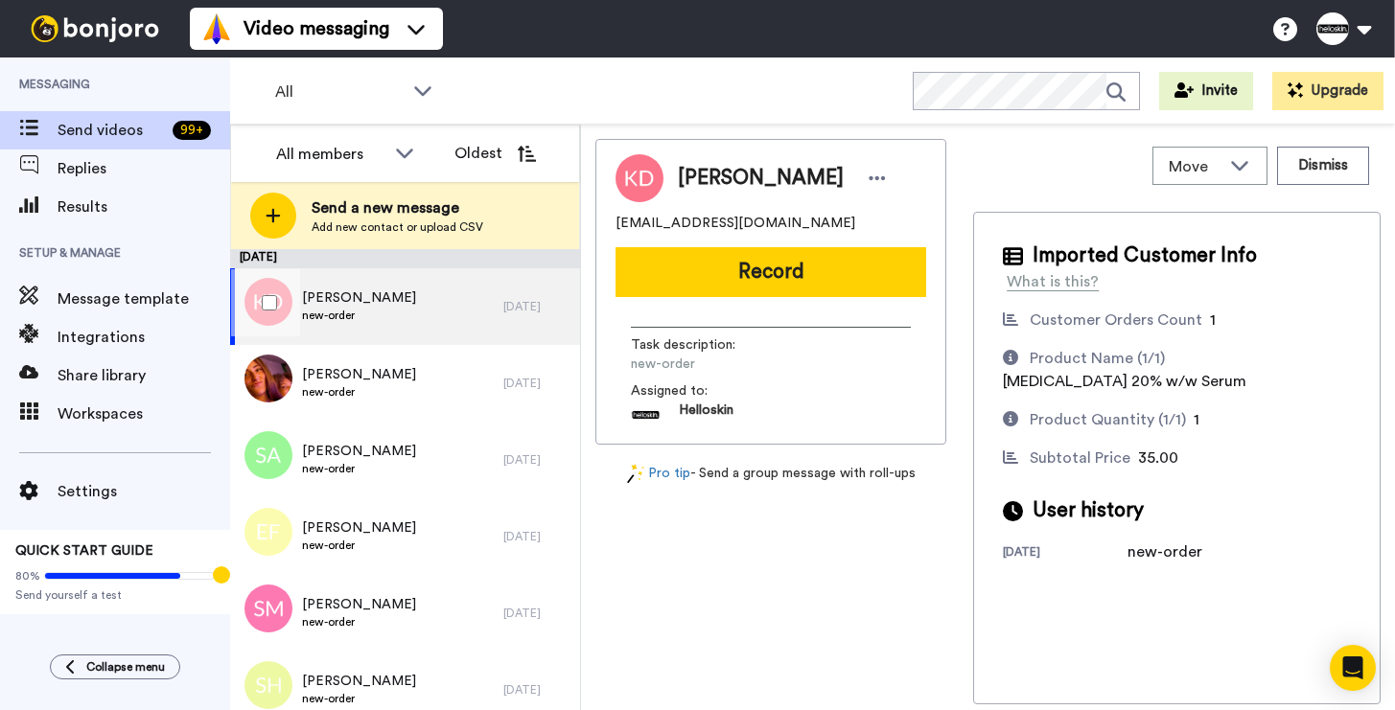
click at [394, 319] on div "Kerry Donnelly new-order" at bounding box center [366, 306] width 273 height 77
click at [748, 296] on div "Kerry Donnelly kdonn86@gmail.com Record Task description : new-order Assigned t…" at bounding box center [770, 292] width 351 height 306
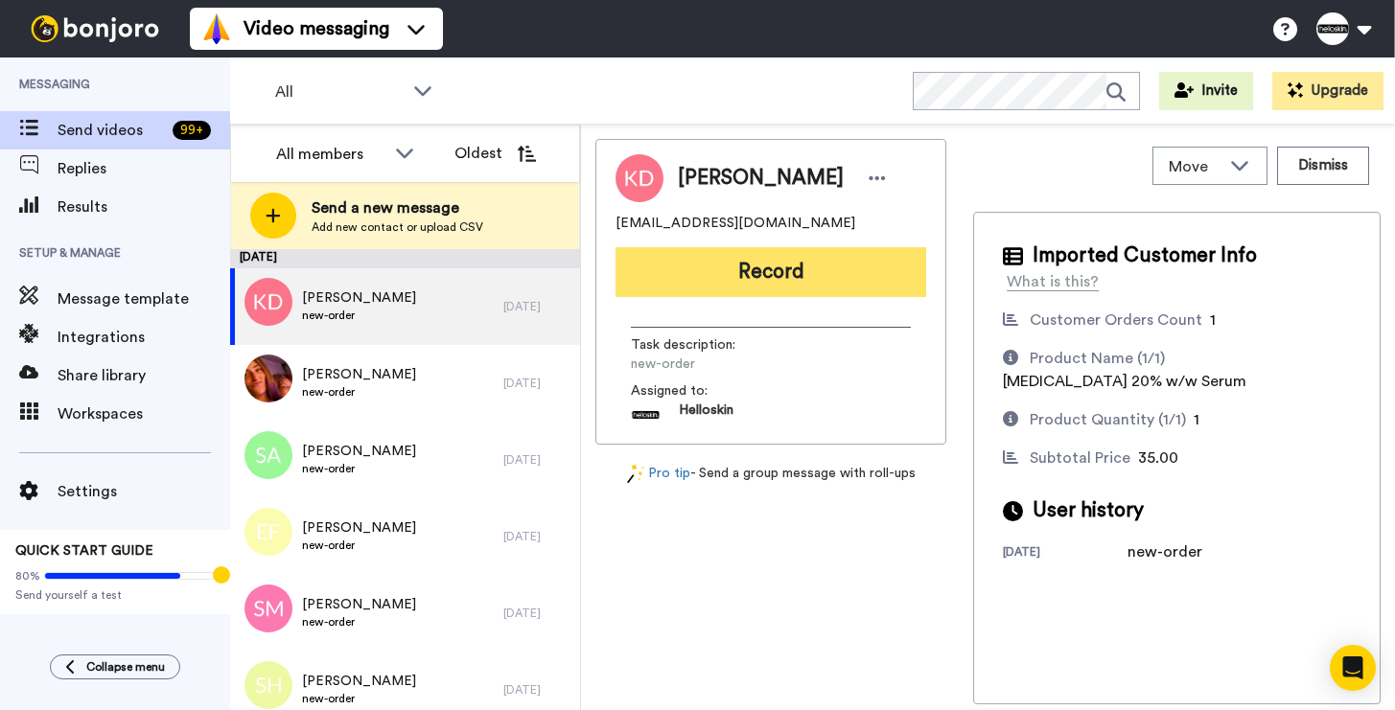
click at [765, 286] on button "Record" at bounding box center [770, 272] width 311 height 50
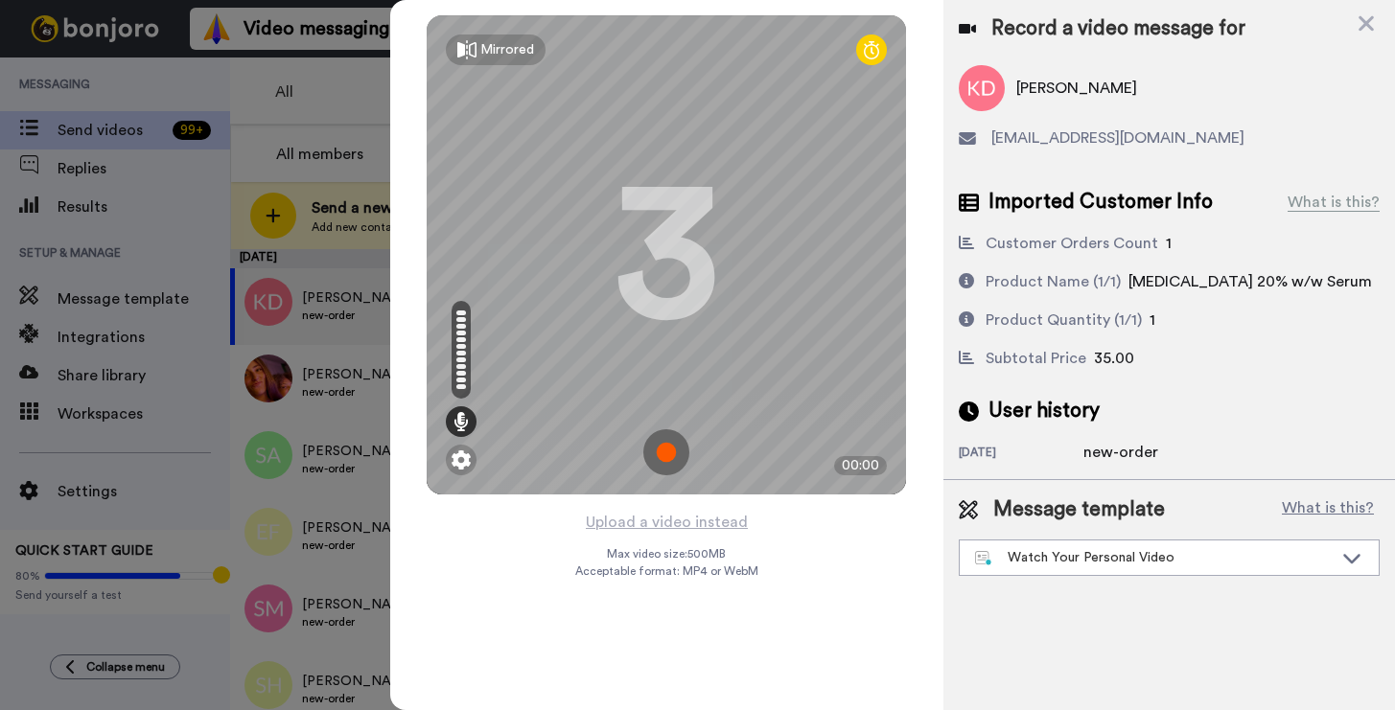
click at [658, 443] on img at bounding box center [666, 452] width 46 height 46
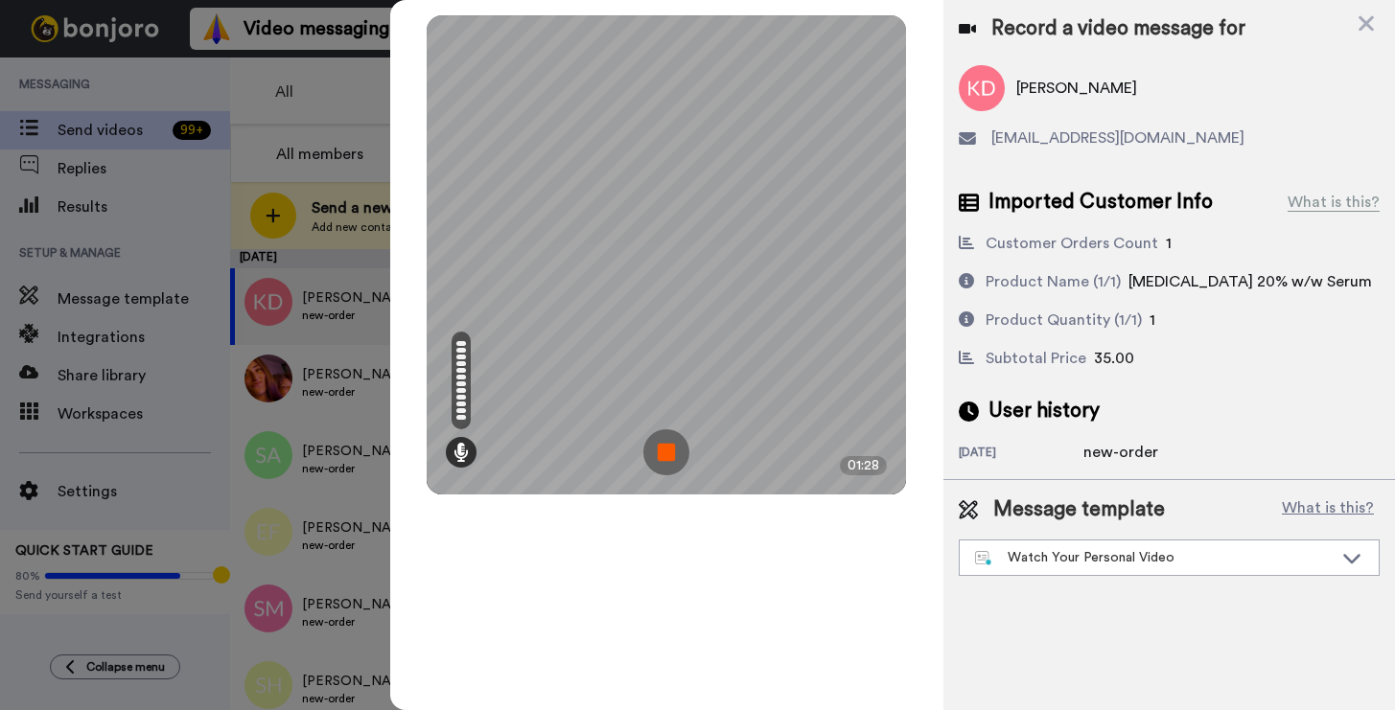
click at [667, 444] on img at bounding box center [666, 452] width 46 height 46
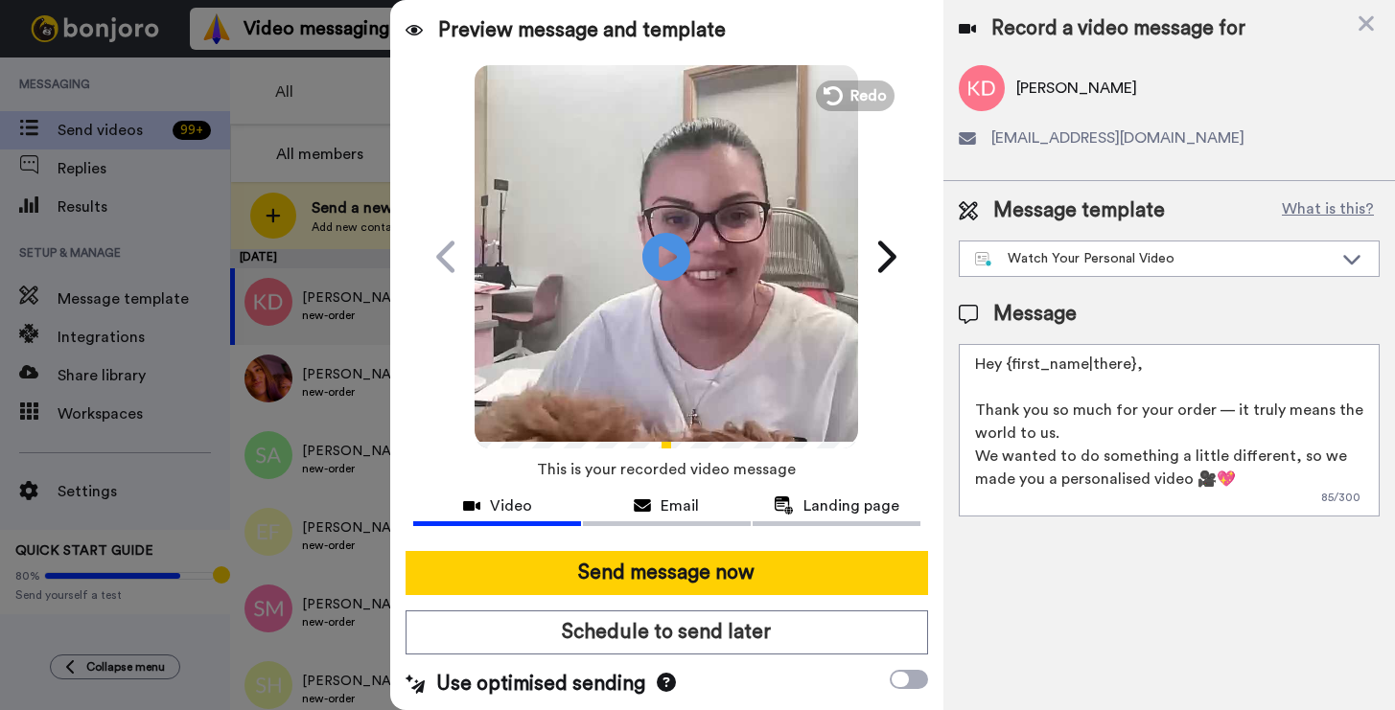
drag, startPoint x: 1141, startPoint y: 362, endPoint x: 1010, endPoint y: 364, distance: 130.4
click at [1010, 364] on textarea "Hey {first_name|there}, Thank you so much for your order — it truly means the w…" at bounding box center [1169, 430] width 421 height 173
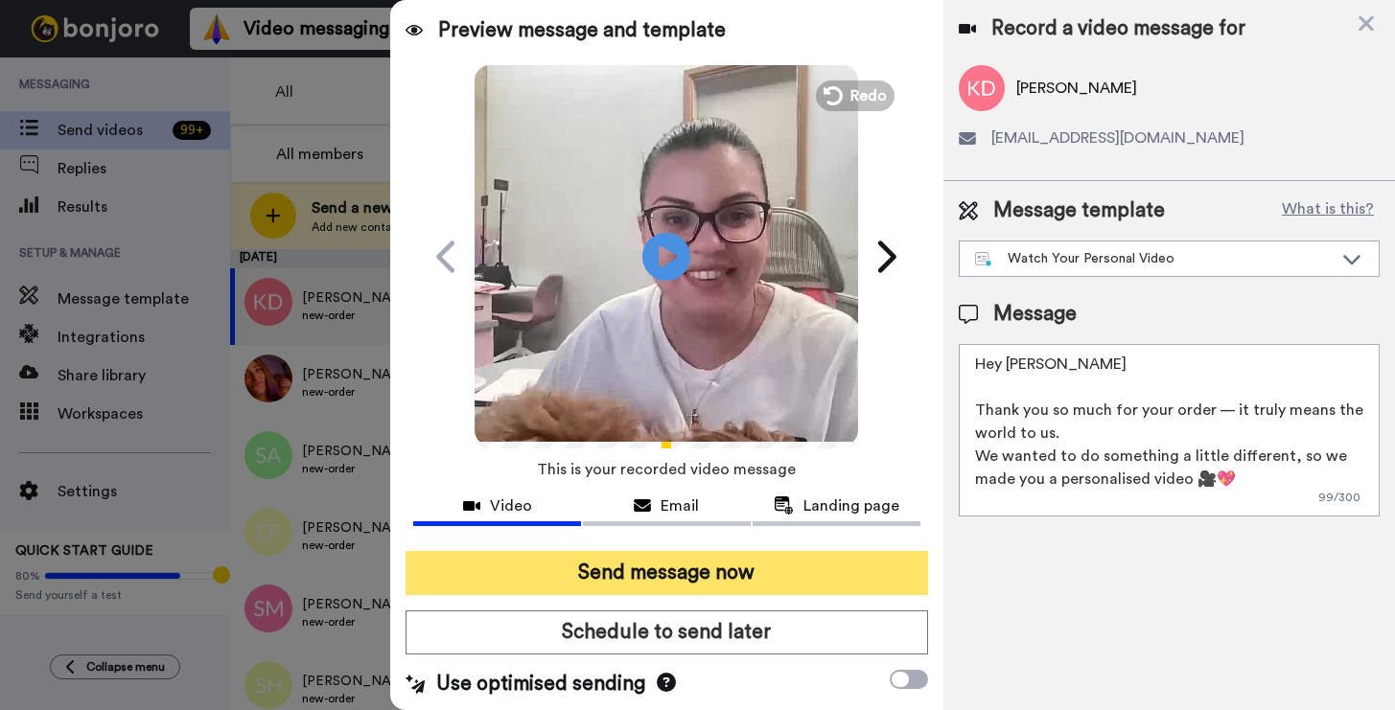
type textarea "Hey Kerry Thank you so much for your order — it truly means the world to us. We…"
click at [844, 558] on button "Send message now" at bounding box center [667, 573] width 522 height 44
